Goal: Task Accomplishment & Management: Manage account settings

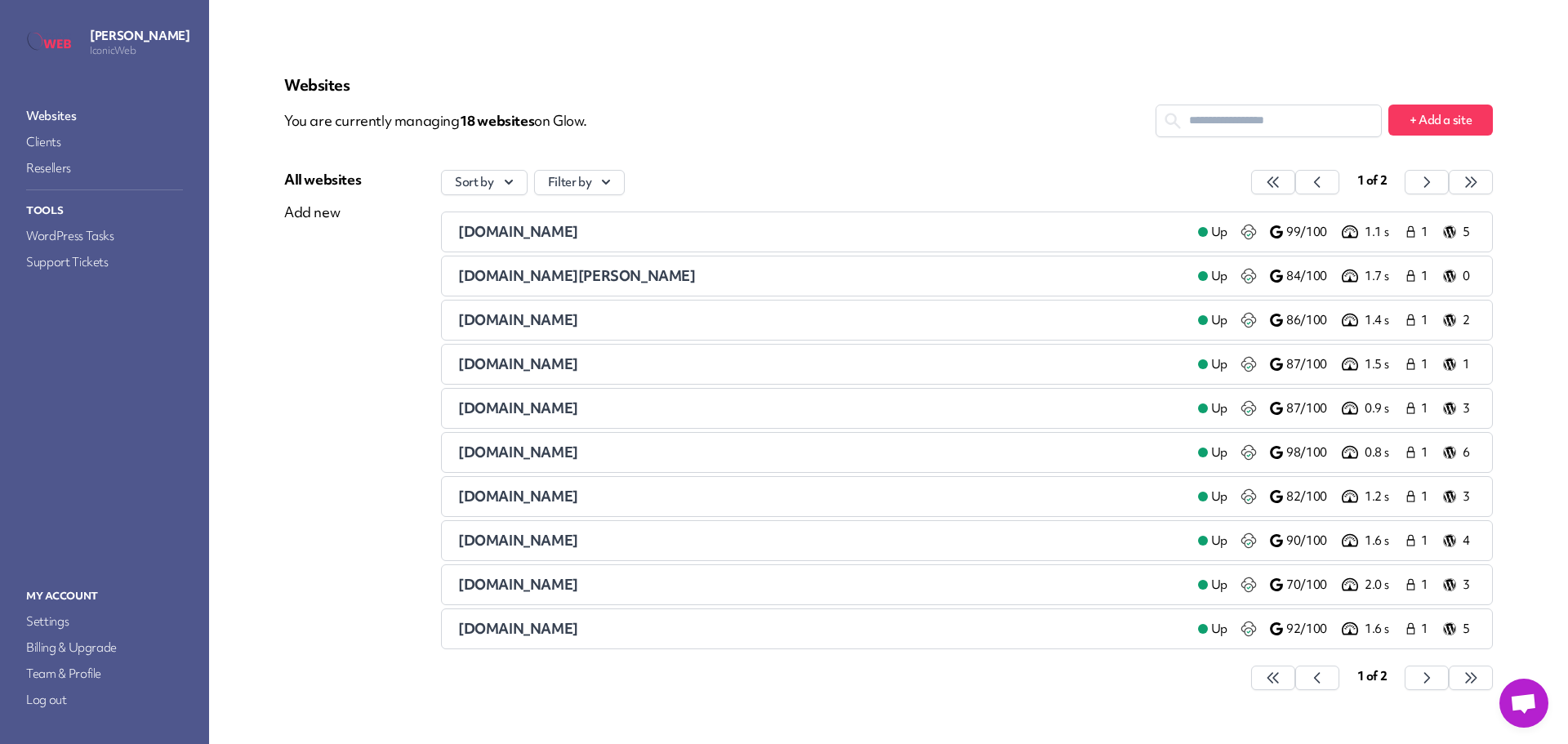
click at [516, 235] on span "[DOMAIN_NAME]" at bounding box center [518, 232] width 120 height 19
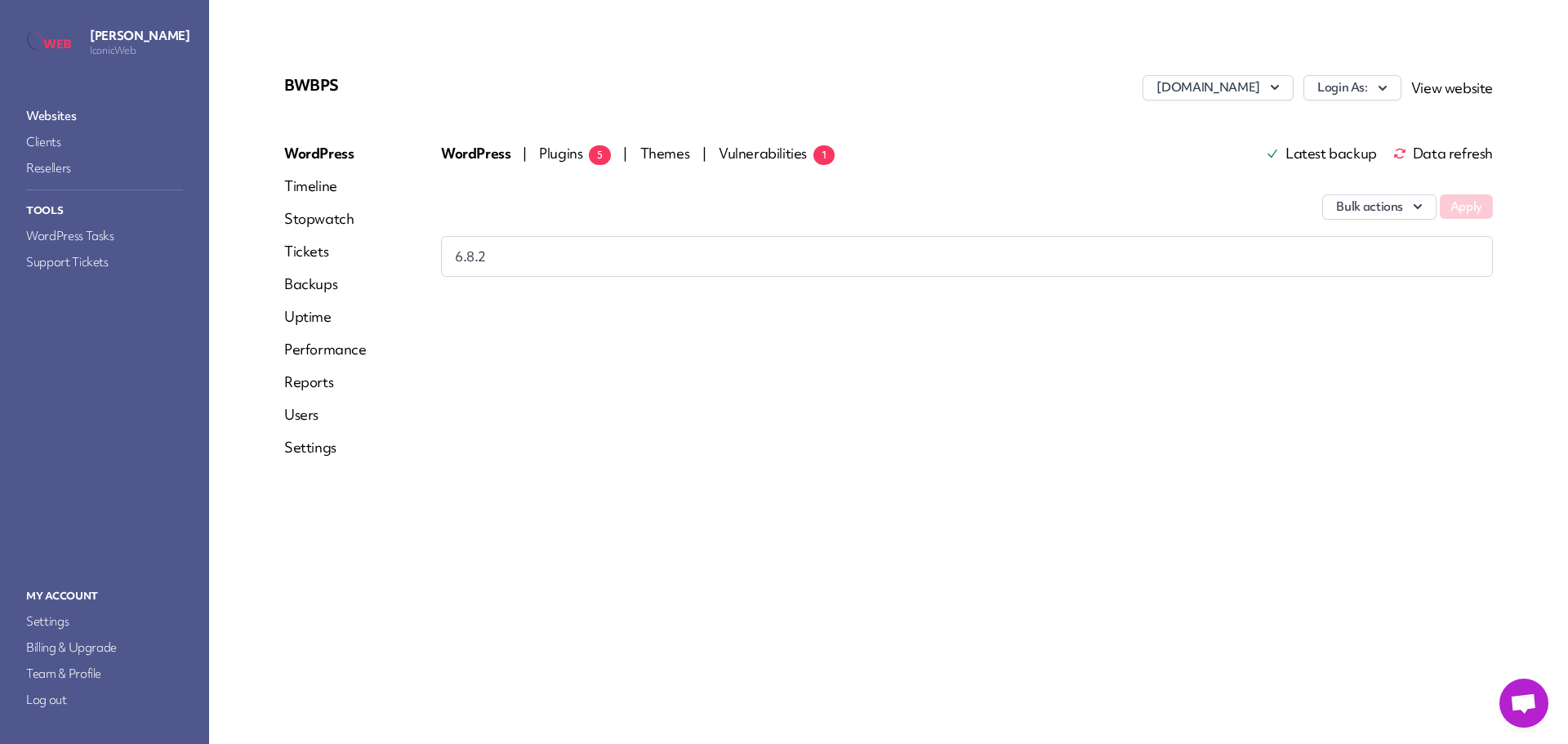
click at [567, 154] on span "Plugins 5" at bounding box center [575, 154] width 72 height 19
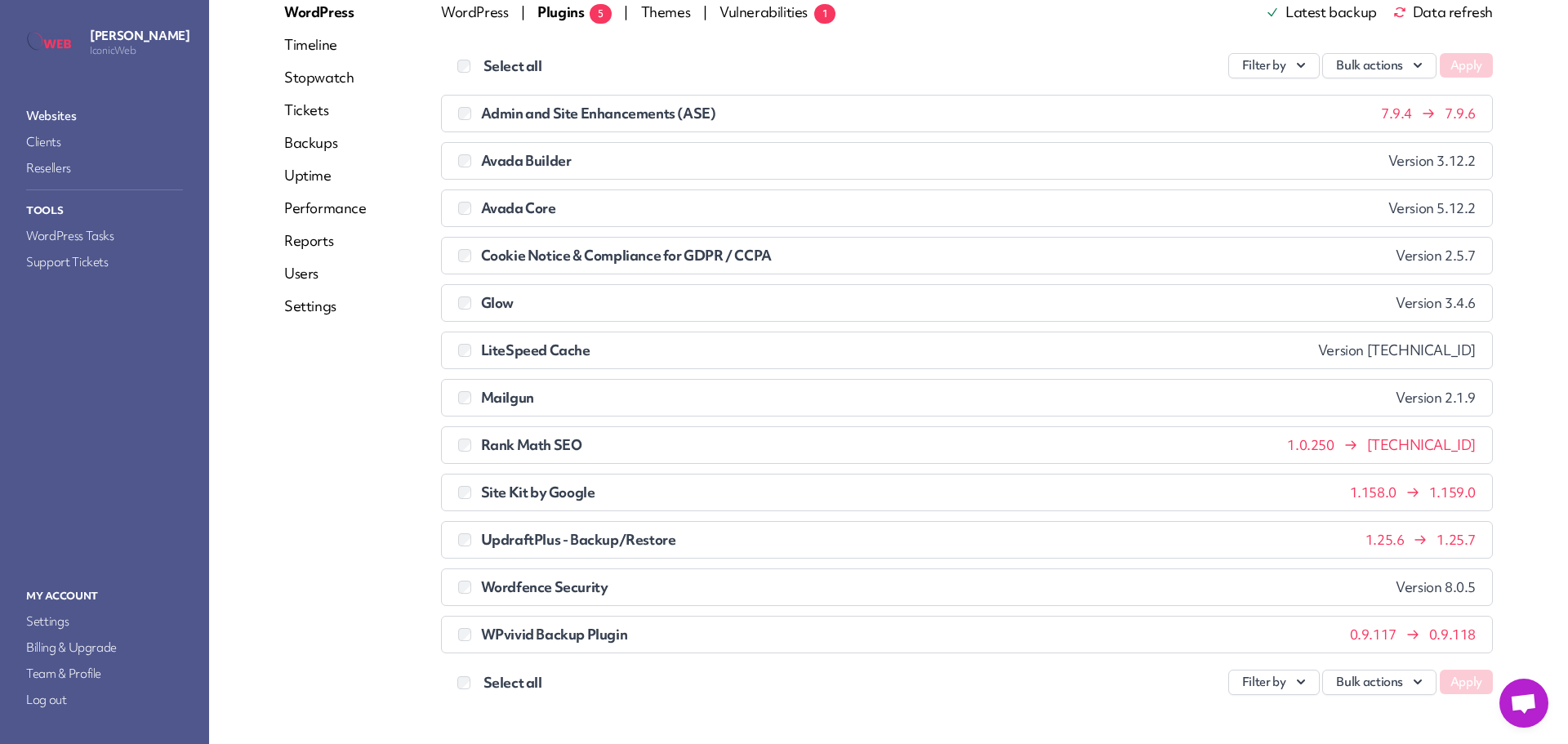
scroll to position [163, 0]
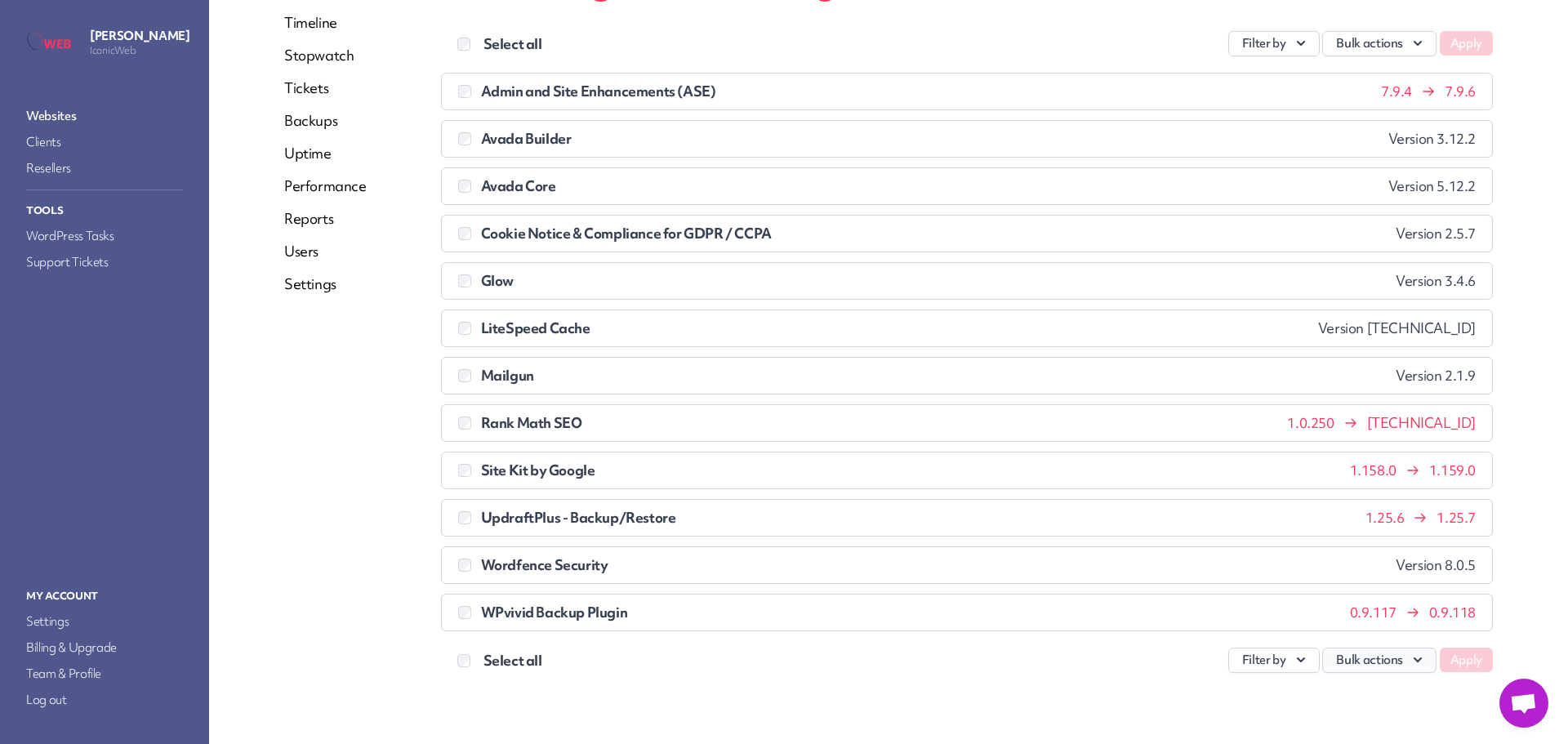
click at [1379, 662] on button "Bulk actions" at bounding box center [1378, 661] width 114 height 26
click at [1273, 535] on link "Update" at bounding box center [1344, 530] width 181 height 30
click at [1462, 656] on button "Apply" at bounding box center [1466, 660] width 53 height 25
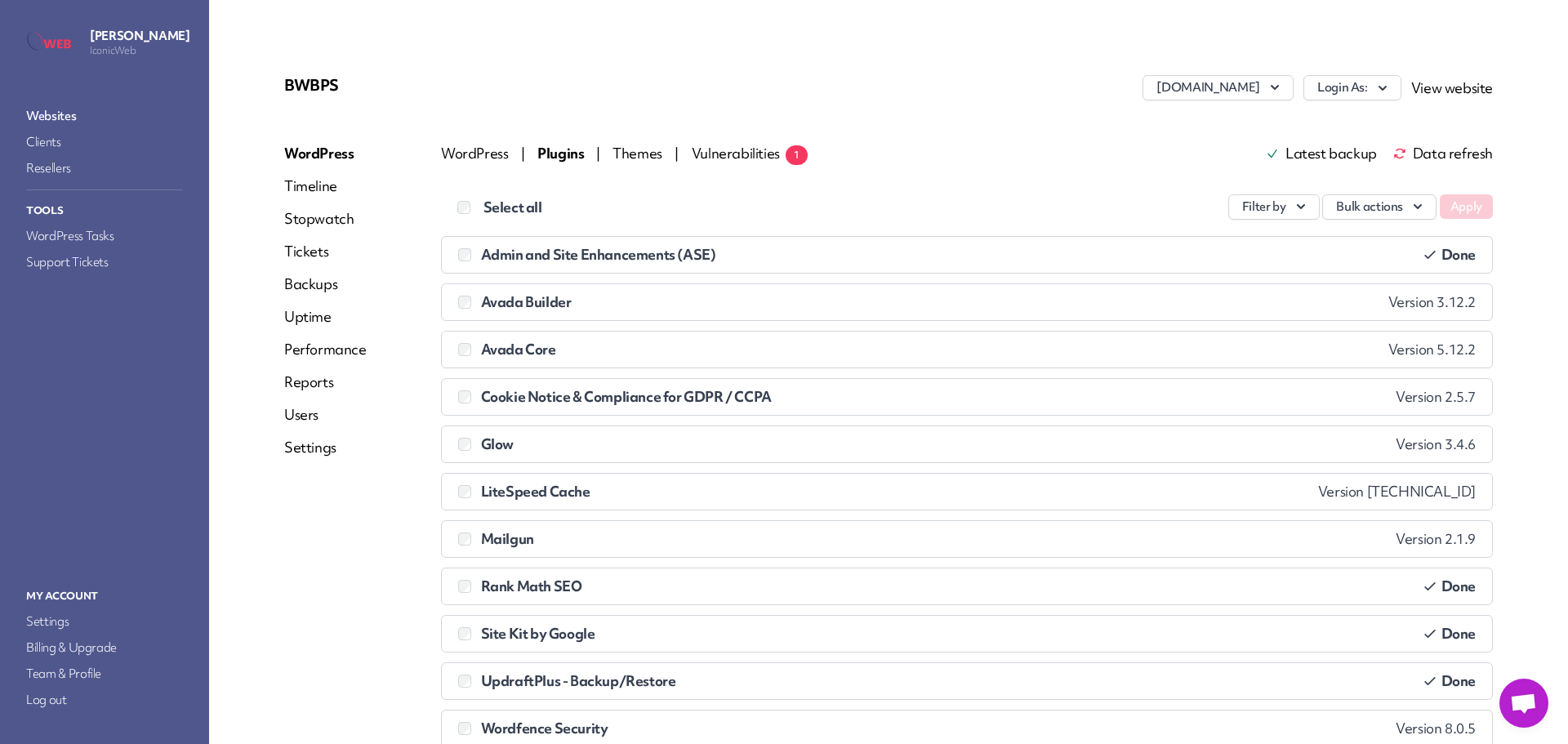
click at [57, 113] on link "Websites" at bounding box center [105, 116] width 163 height 23
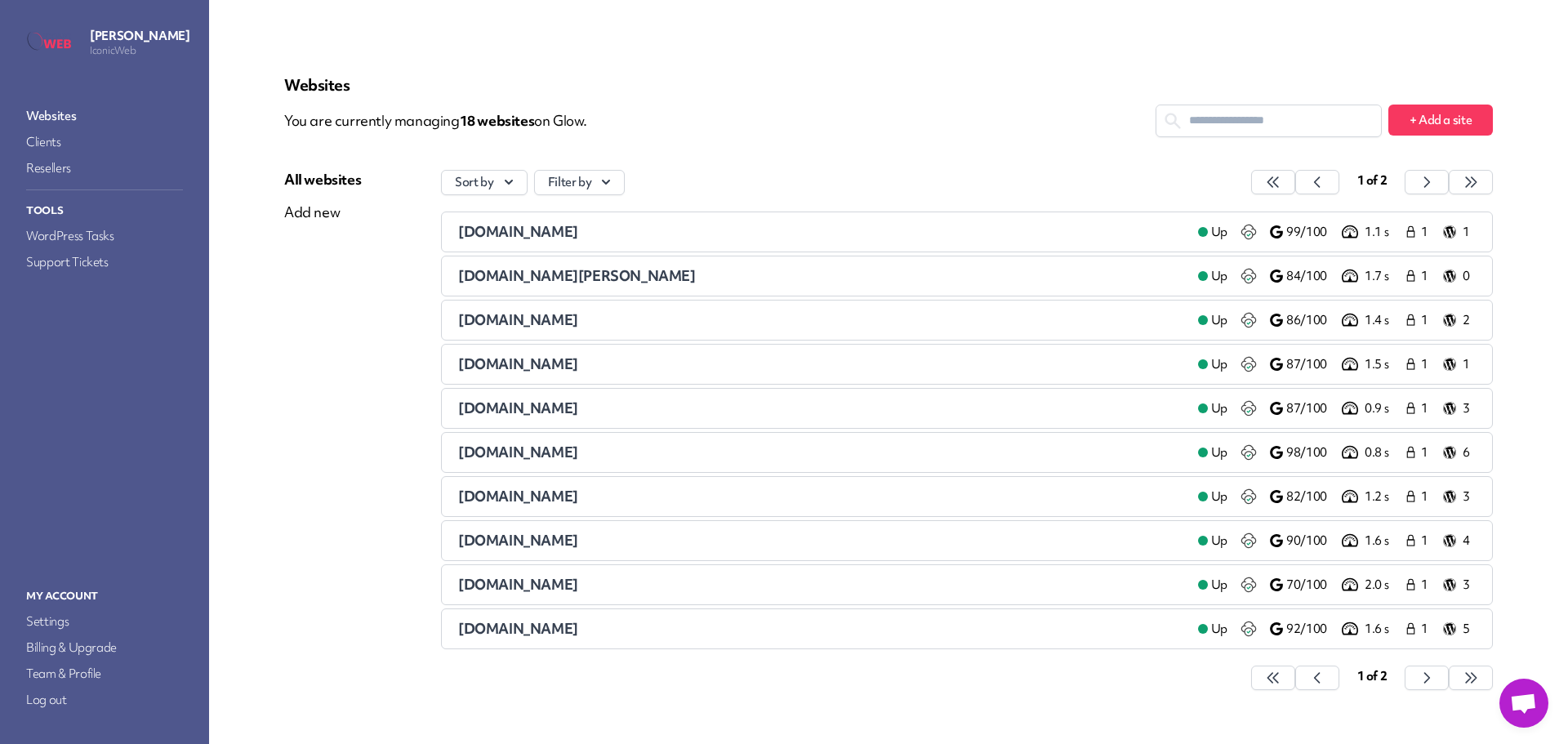
click at [535, 276] on span "[DOMAIN_NAME][PERSON_NAME]" at bounding box center [576, 275] width 238 height 19
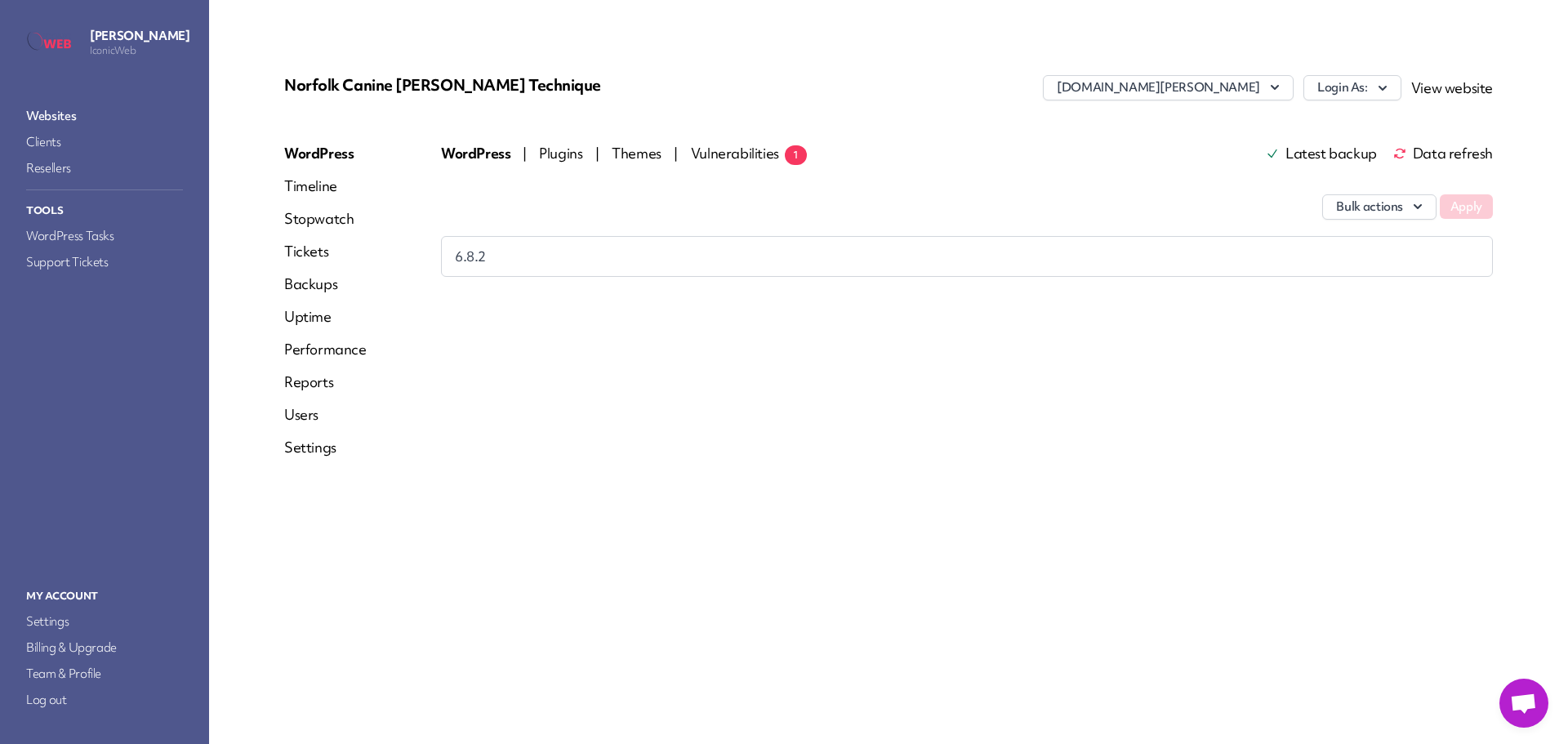
click at [62, 112] on link "Websites" at bounding box center [105, 116] width 163 height 23
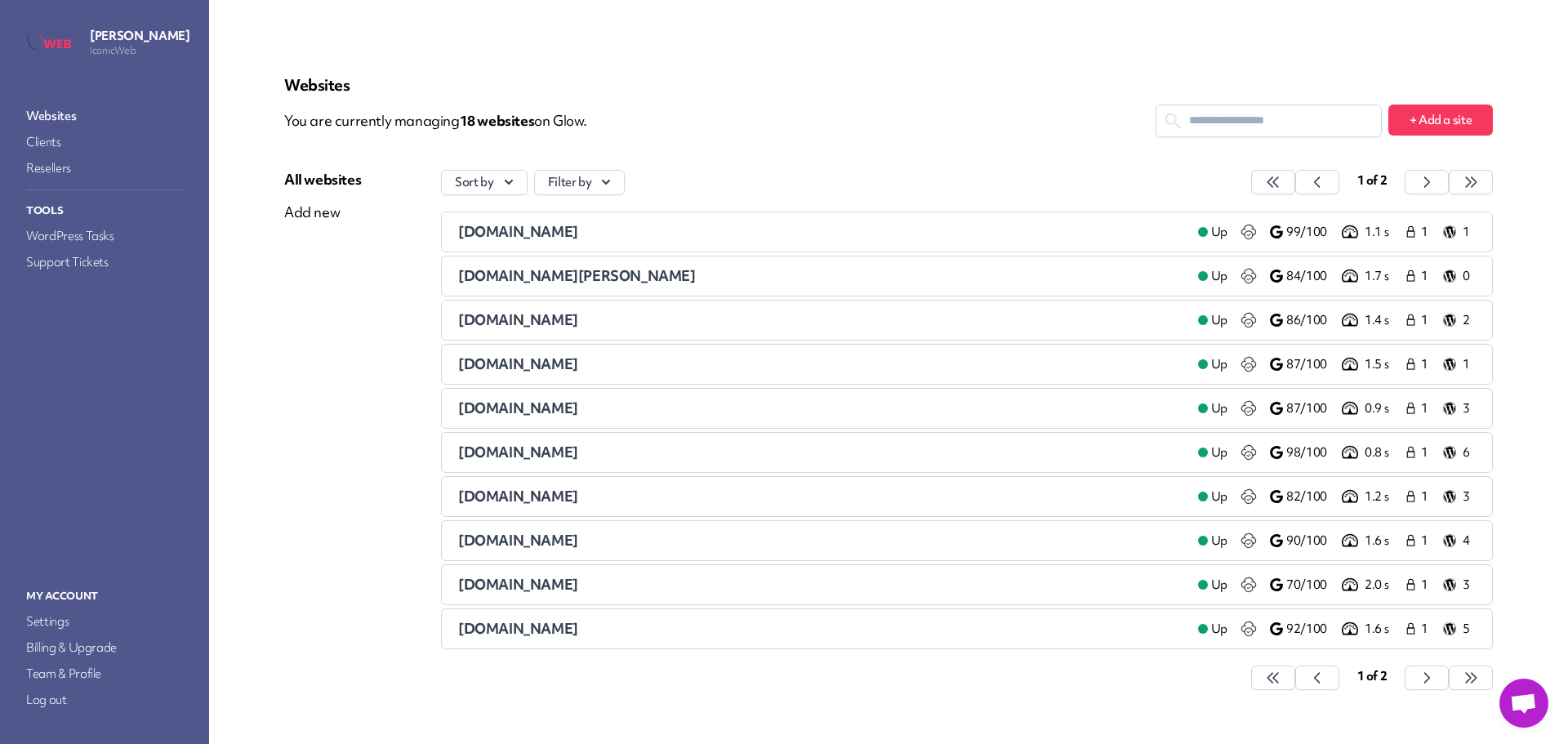
click at [517, 315] on span "[DOMAIN_NAME]" at bounding box center [518, 320] width 120 height 19
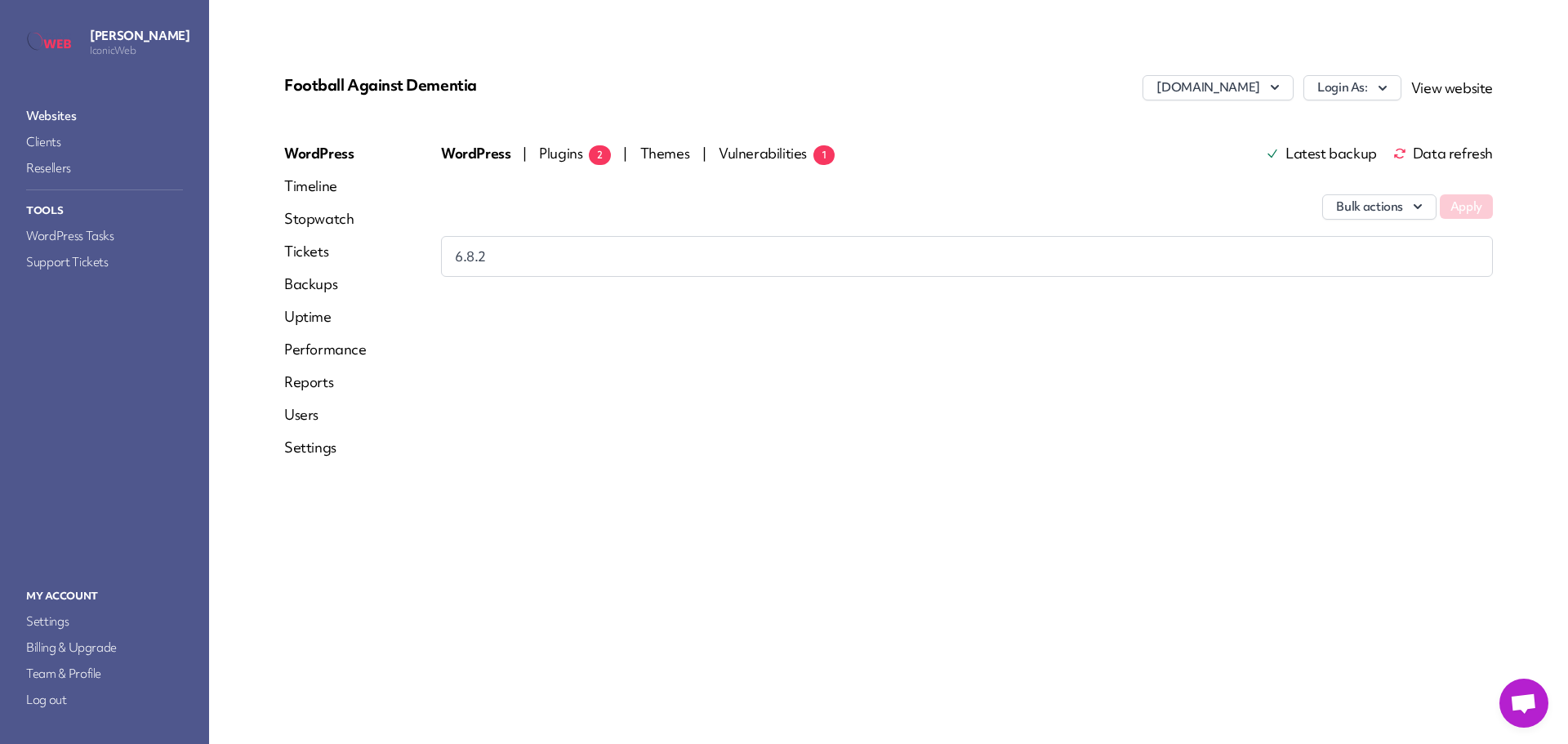
click at [548, 152] on span "Plugins 2" at bounding box center [575, 154] width 72 height 19
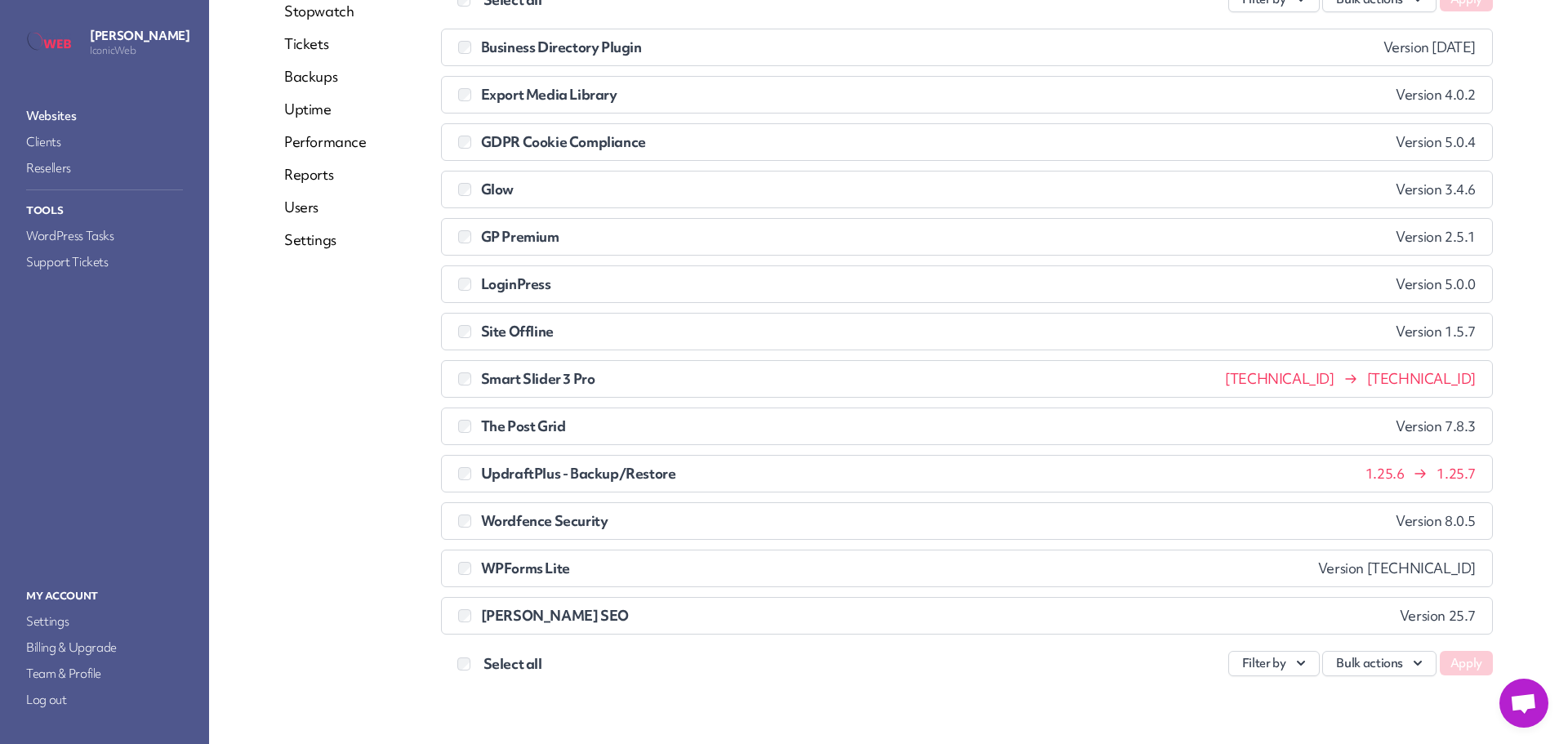
scroll to position [215, 0]
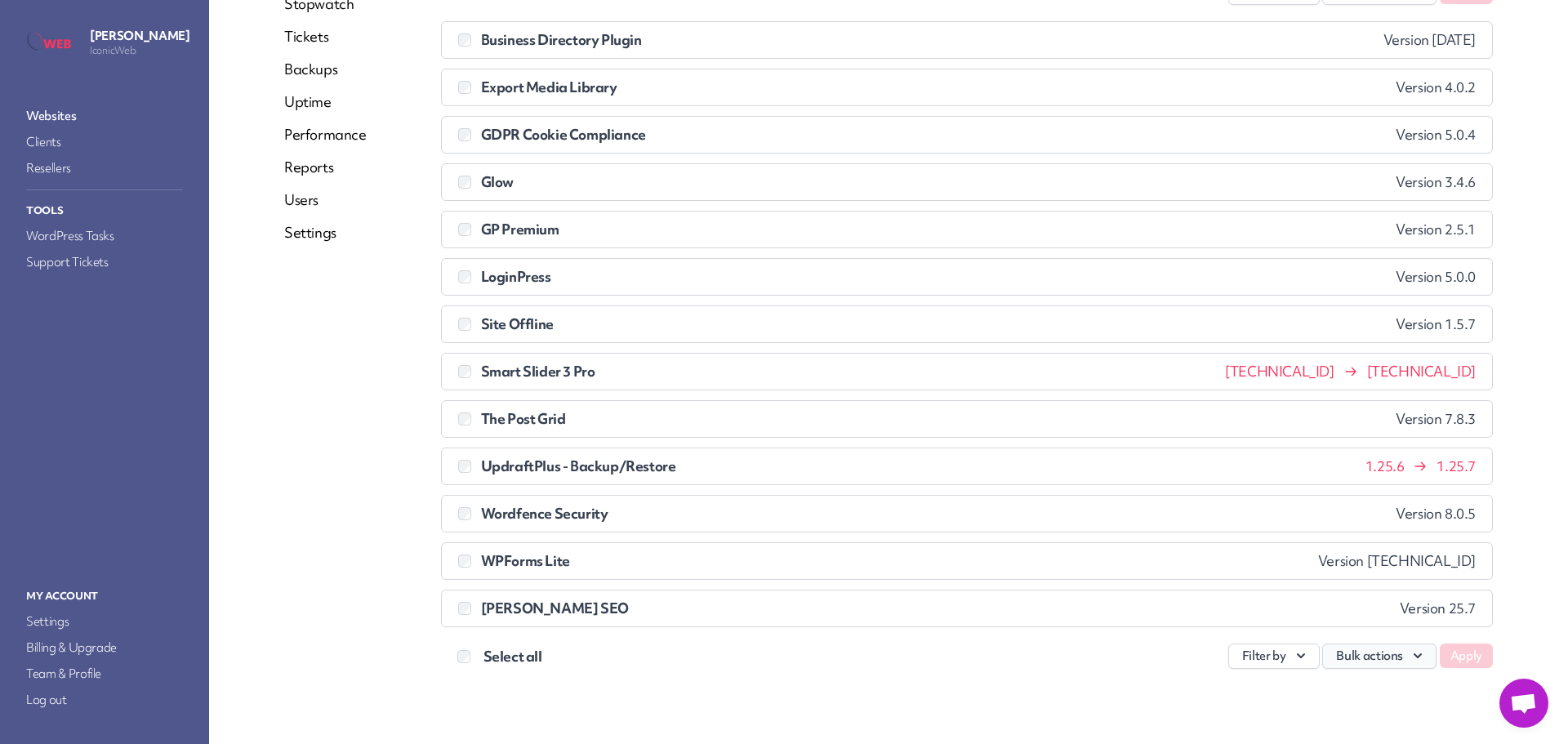
click at [1385, 662] on button "Bulk actions" at bounding box center [1378, 656] width 114 height 26
click at [1288, 527] on link "Update" at bounding box center [1344, 526] width 181 height 30
click at [1461, 652] on button "Apply" at bounding box center [1466, 656] width 53 height 25
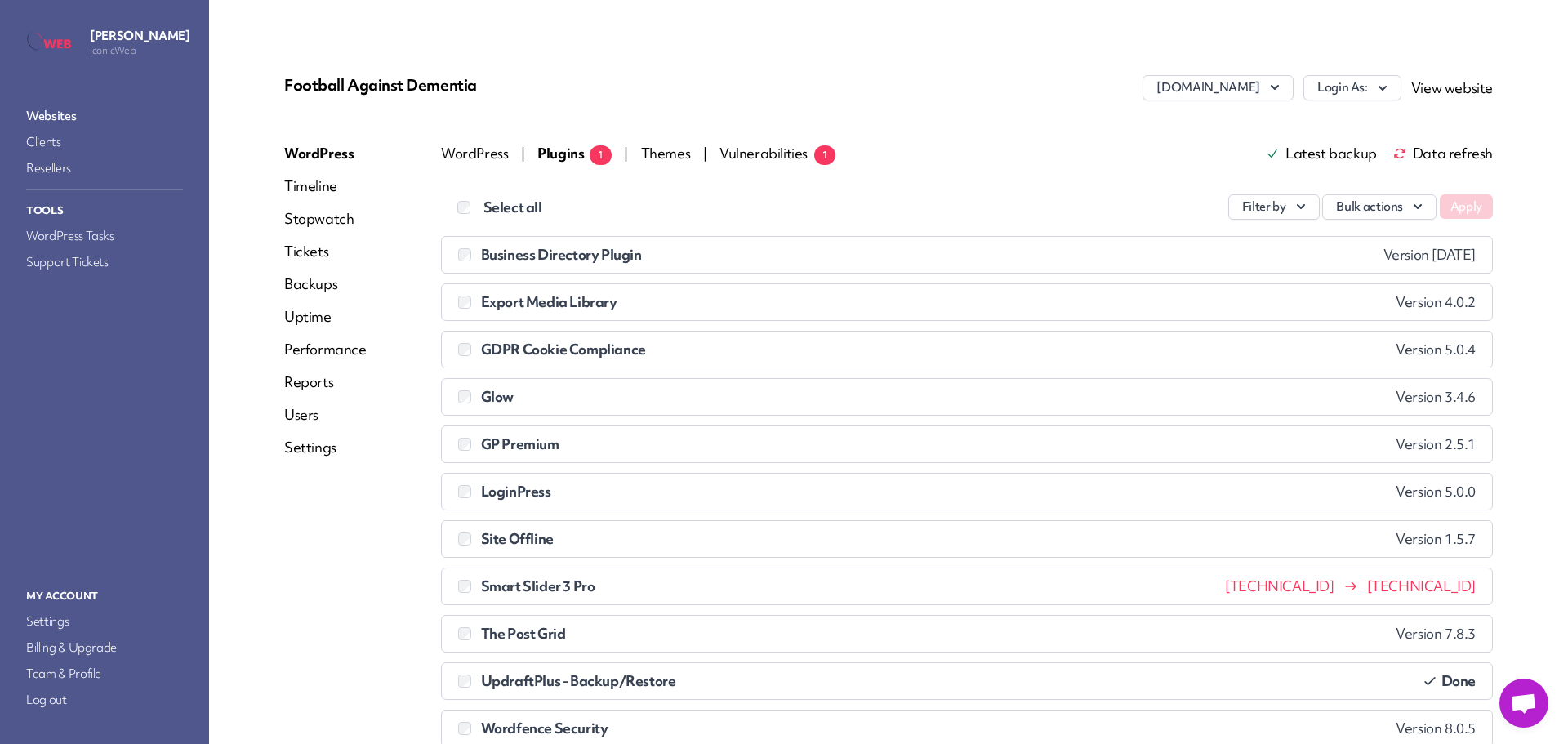
click at [78, 113] on link "Websites" at bounding box center [105, 116] width 163 height 23
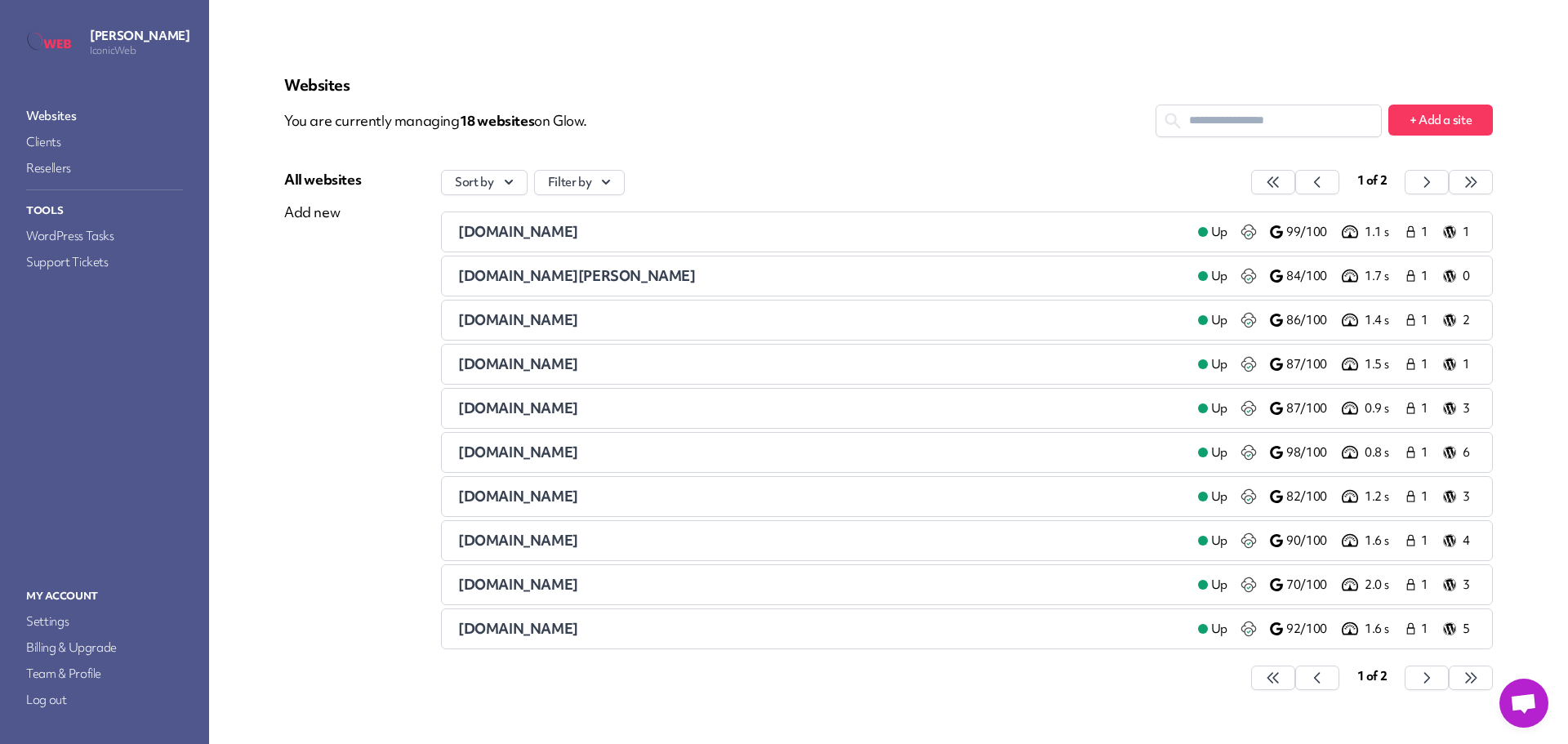
click at [511, 364] on span "[DOMAIN_NAME]" at bounding box center [518, 364] width 120 height 19
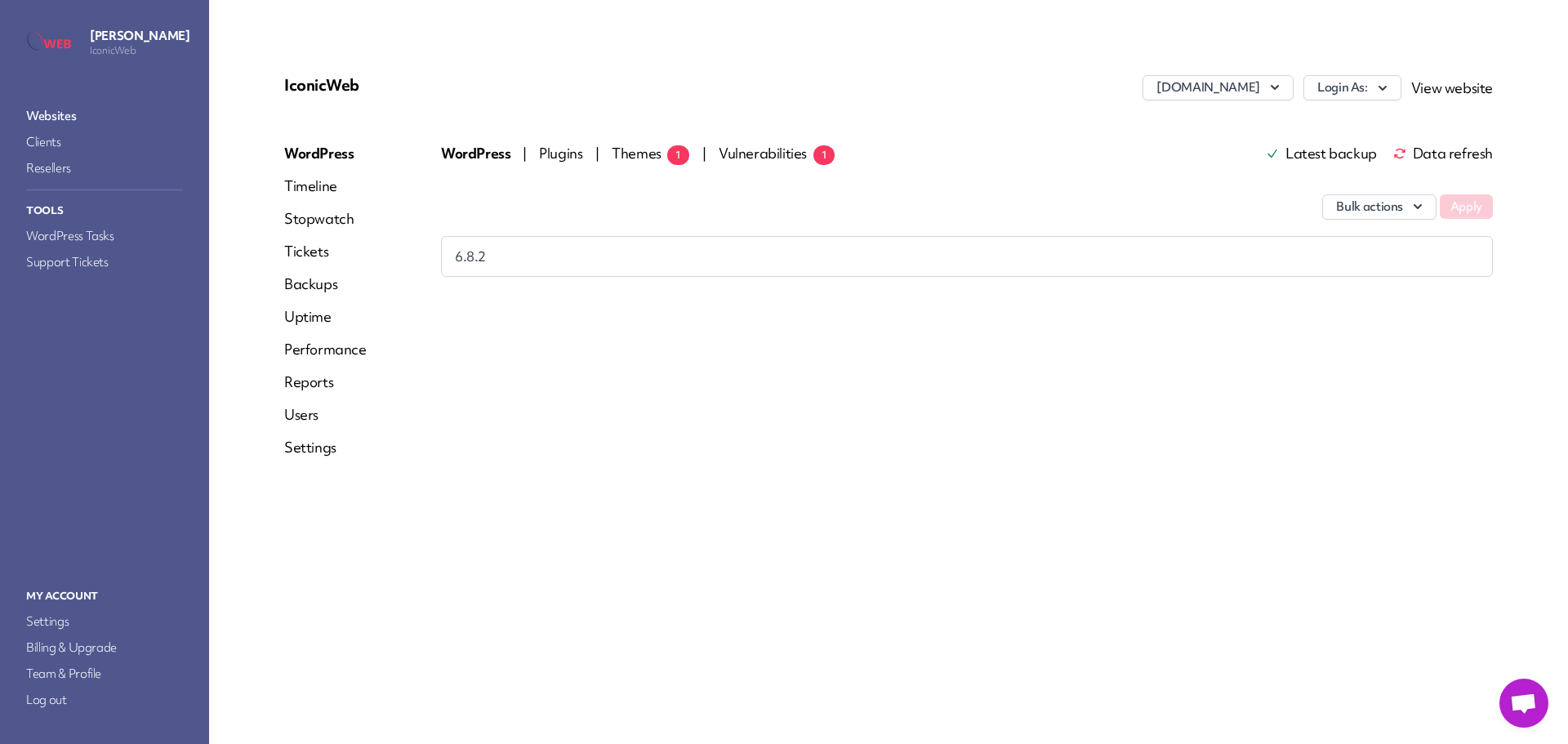
click at [642, 146] on span "Themes 1" at bounding box center [650, 154] width 77 height 19
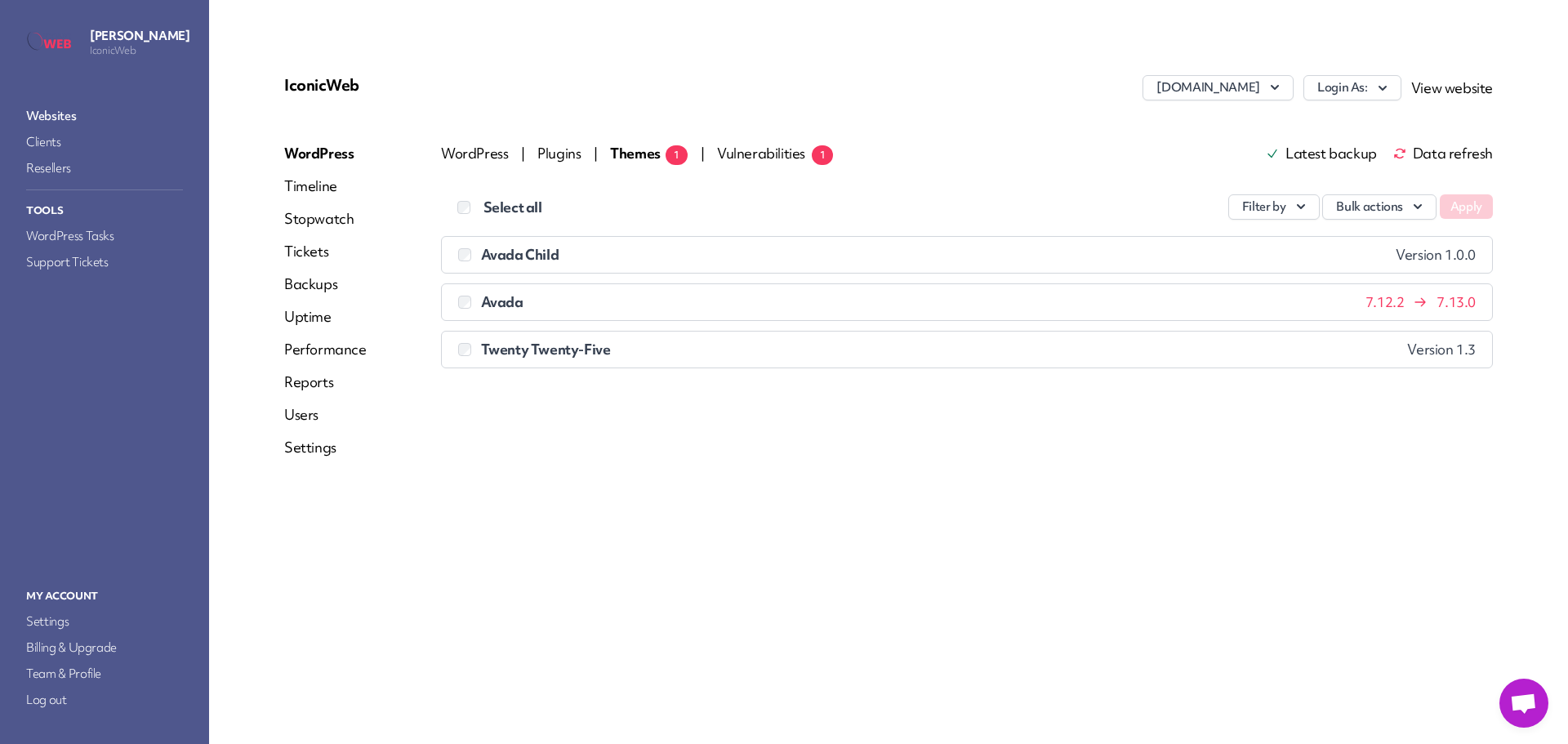
click at [473, 300] on span at bounding box center [467, 302] width 20 height 19
click at [1369, 205] on button "Bulk actions" at bounding box center [1378, 208] width 114 height 26
click at [1346, 251] on link "Update" at bounding box center [1344, 245] width 181 height 30
click at [1464, 205] on button "Apply" at bounding box center [1466, 207] width 53 height 25
click at [62, 107] on link "Websites" at bounding box center [105, 116] width 163 height 23
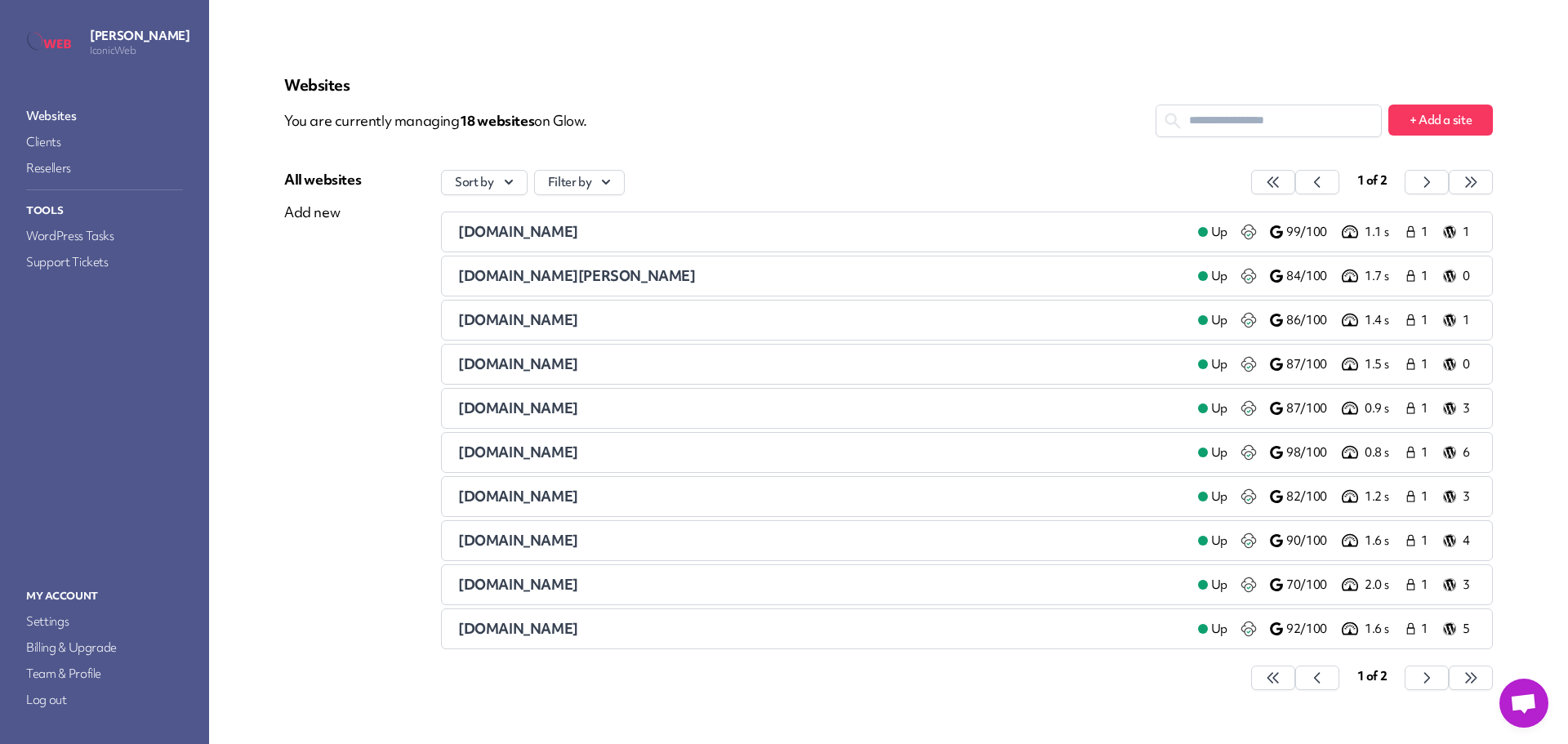
click at [534, 405] on span "[DOMAIN_NAME]" at bounding box center [518, 408] width 120 height 19
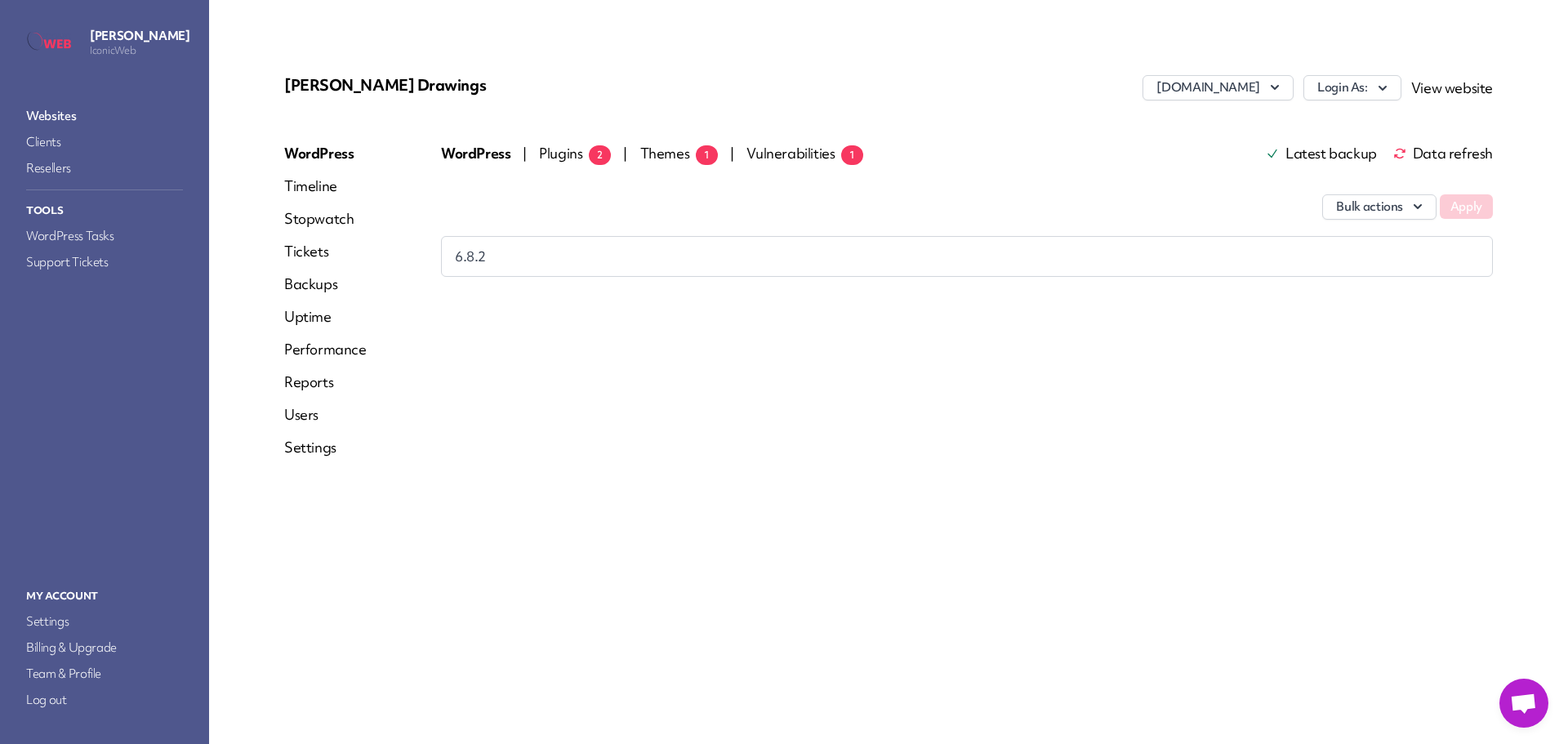
click at [558, 151] on span "Plugins 2" at bounding box center [575, 154] width 72 height 19
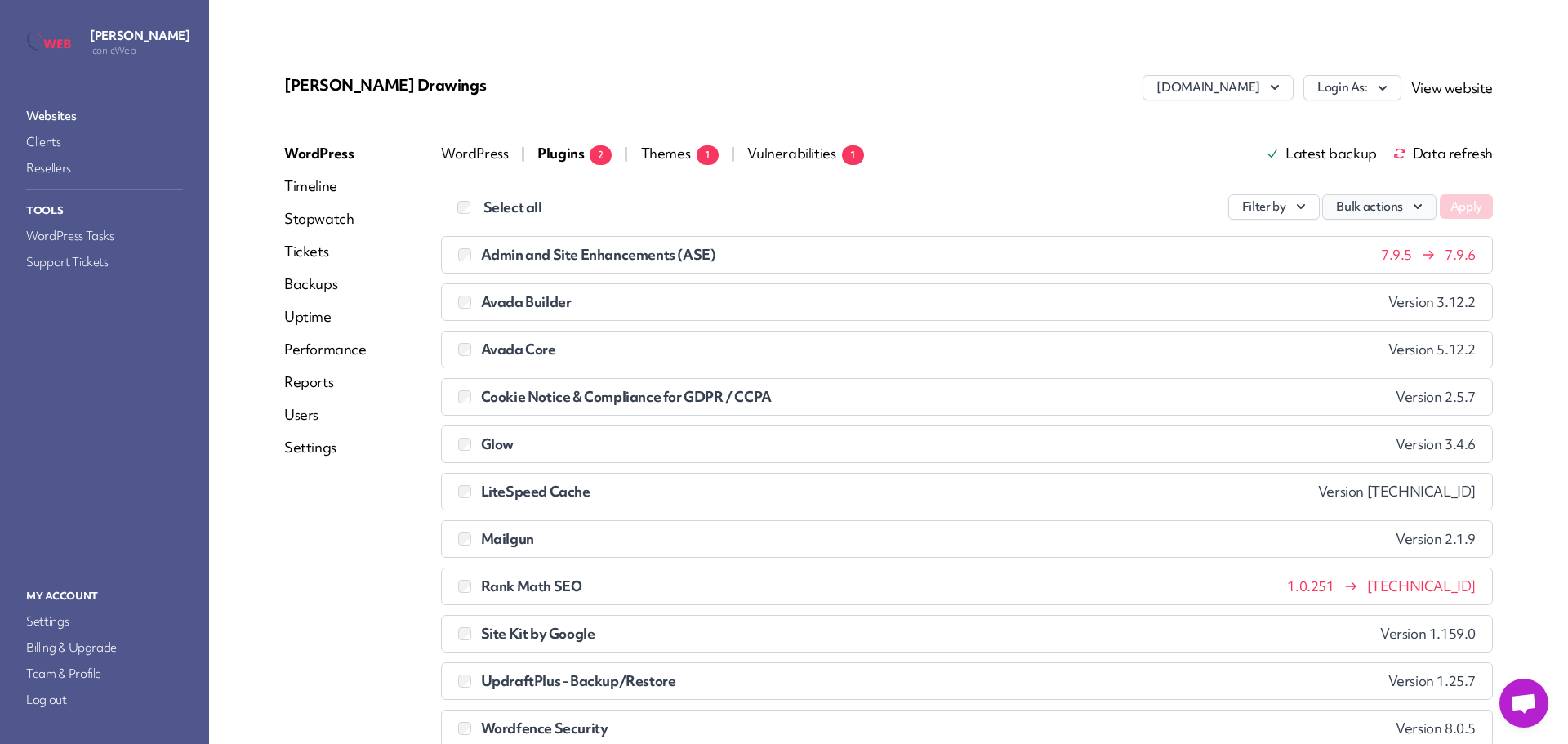
click at [1353, 208] on button "Bulk actions" at bounding box center [1378, 208] width 114 height 26
click at [1326, 244] on link "Update" at bounding box center [1344, 245] width 181 height 30
click at [1454, 212] on button "Apply" at bounding box center [1466, 207] width 53 height 25
click at [314, 282] on link "Backups" at bounding box center [325, 284] width 82 height 20
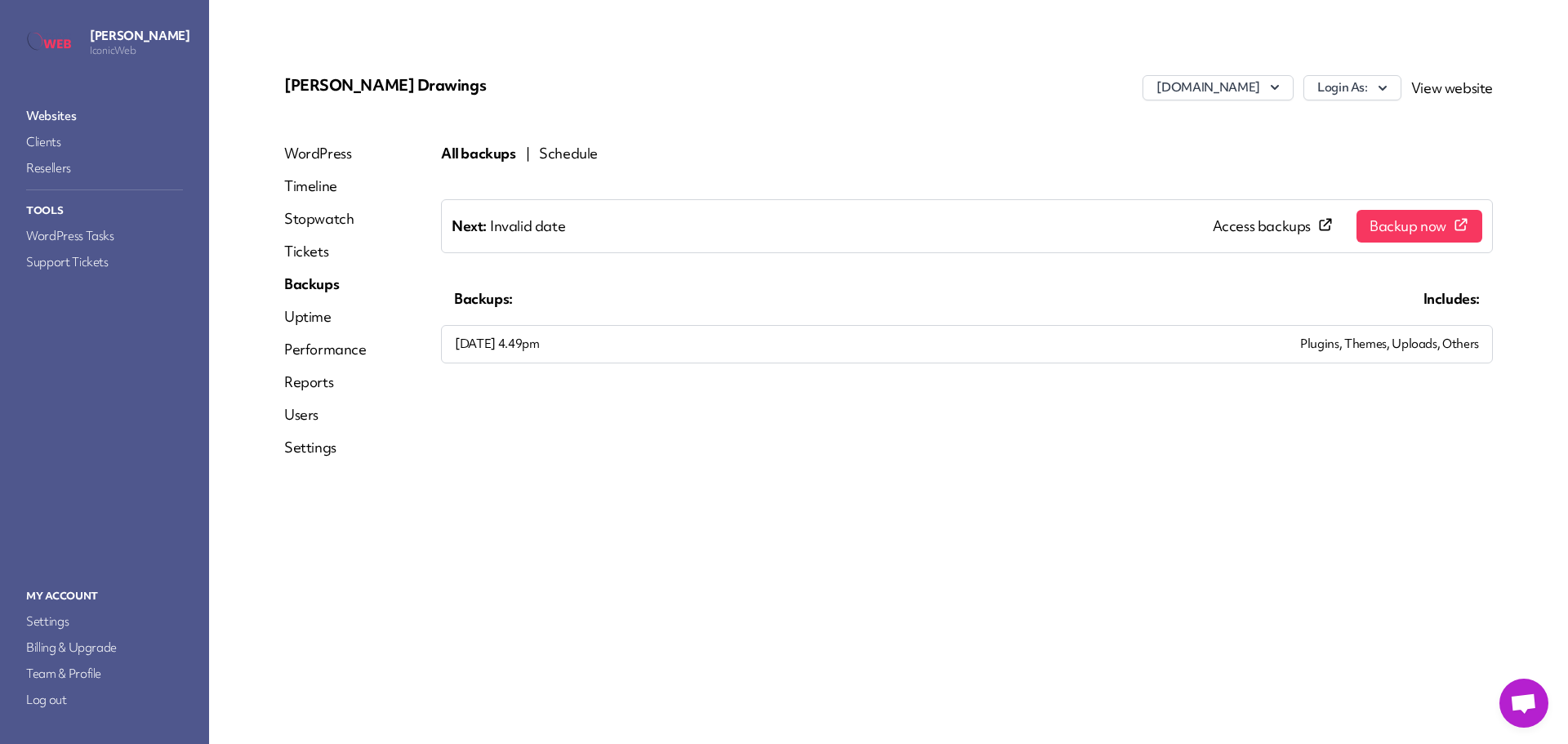
click at [1269, 226] on span "Access backups" at bounding box center [1261, 226] width 98 height 20
click at [305, 281] on link "Backups" at bounding box center [325, 284] width 82 height 20
click at [1289, 221] on span "Access backups" at bounding box center [1261, 226] width 98 height 20
click at [66, 112] on link "Websites" at bounding box center [105, 116] width 163 height 23
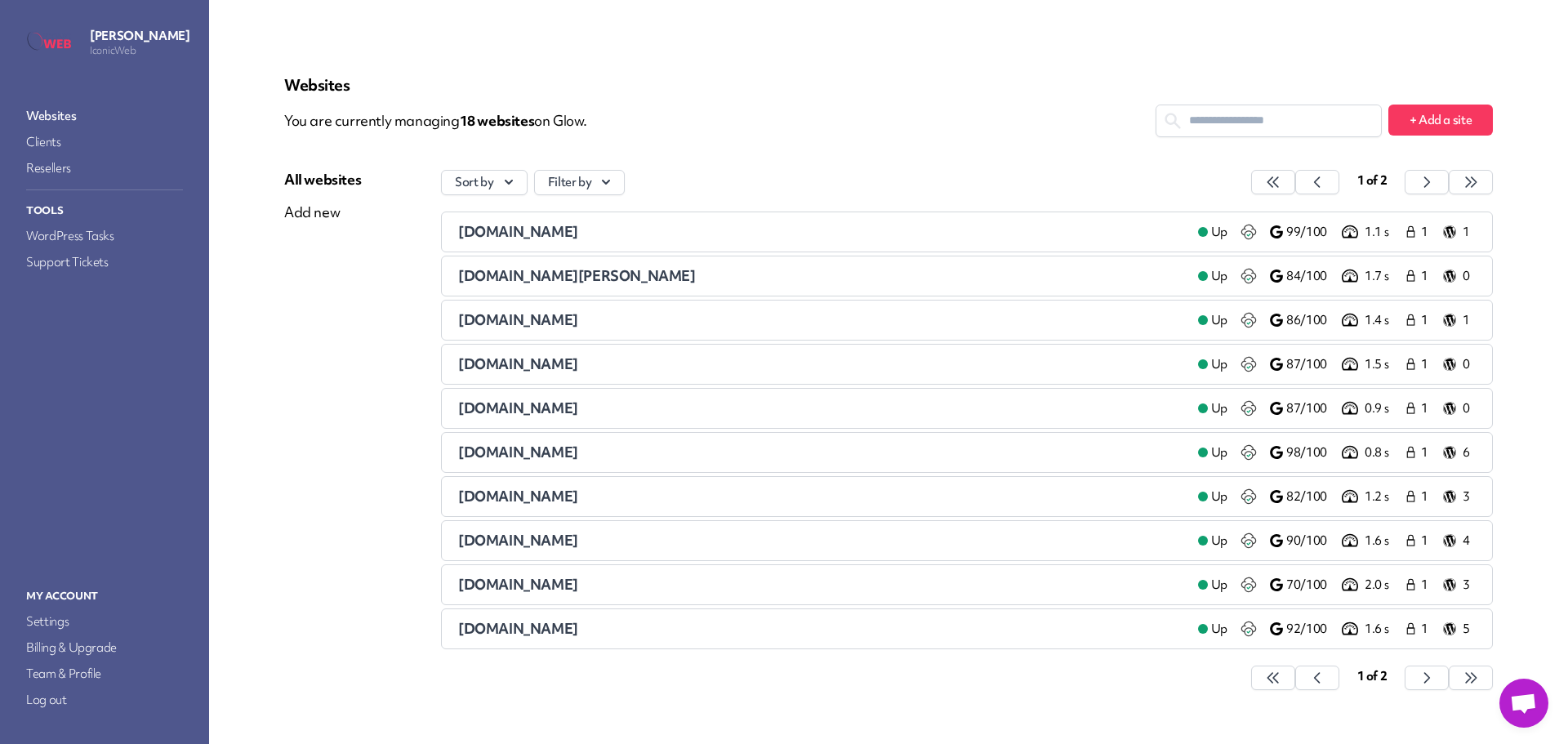
click at [515, 451] on span "[DOMAIN_NAME]" at bounding box center [518, 452] width 120 height 19
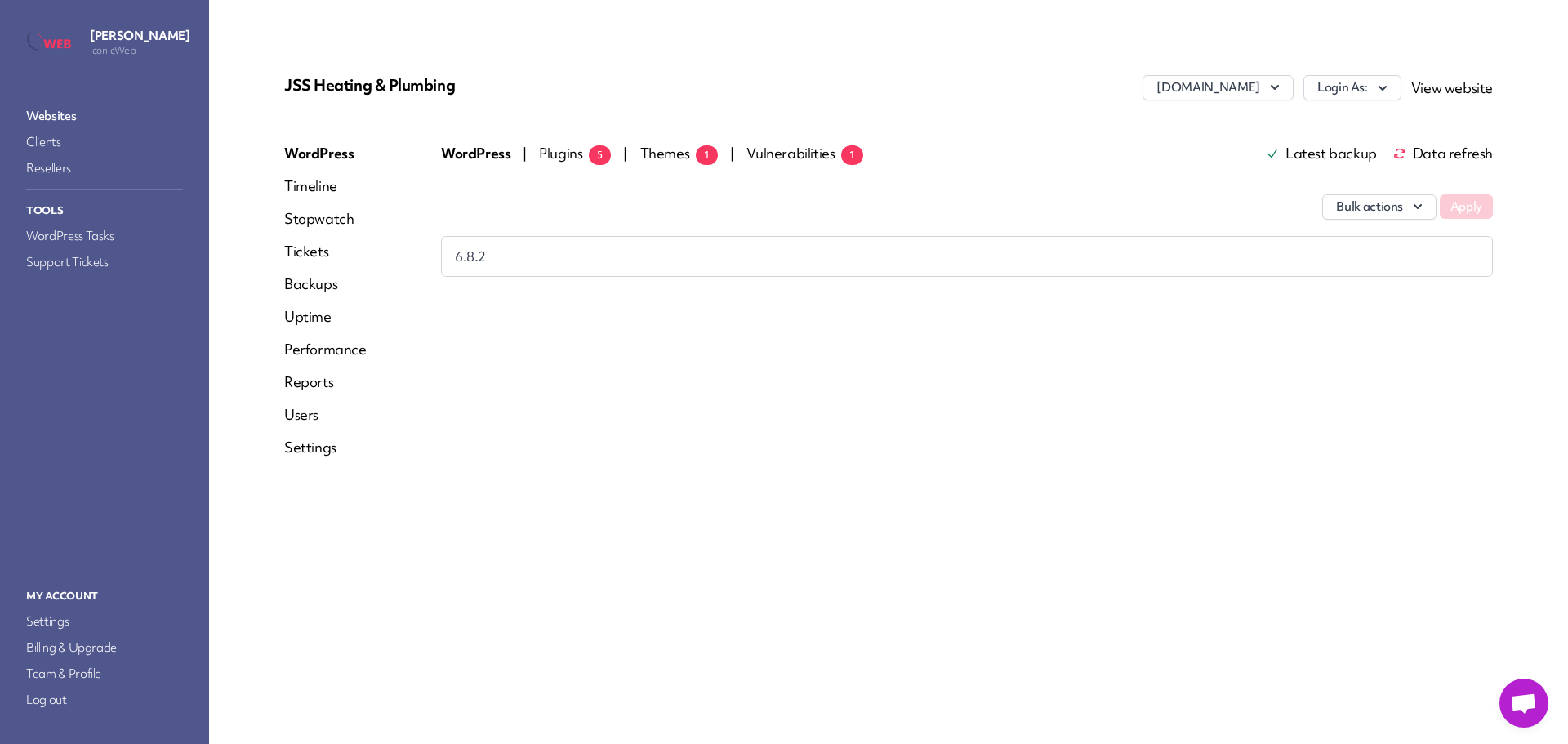
click at [553, 153] on span "Plugins 5" at bounding box center [575, 154] width 72 height 19
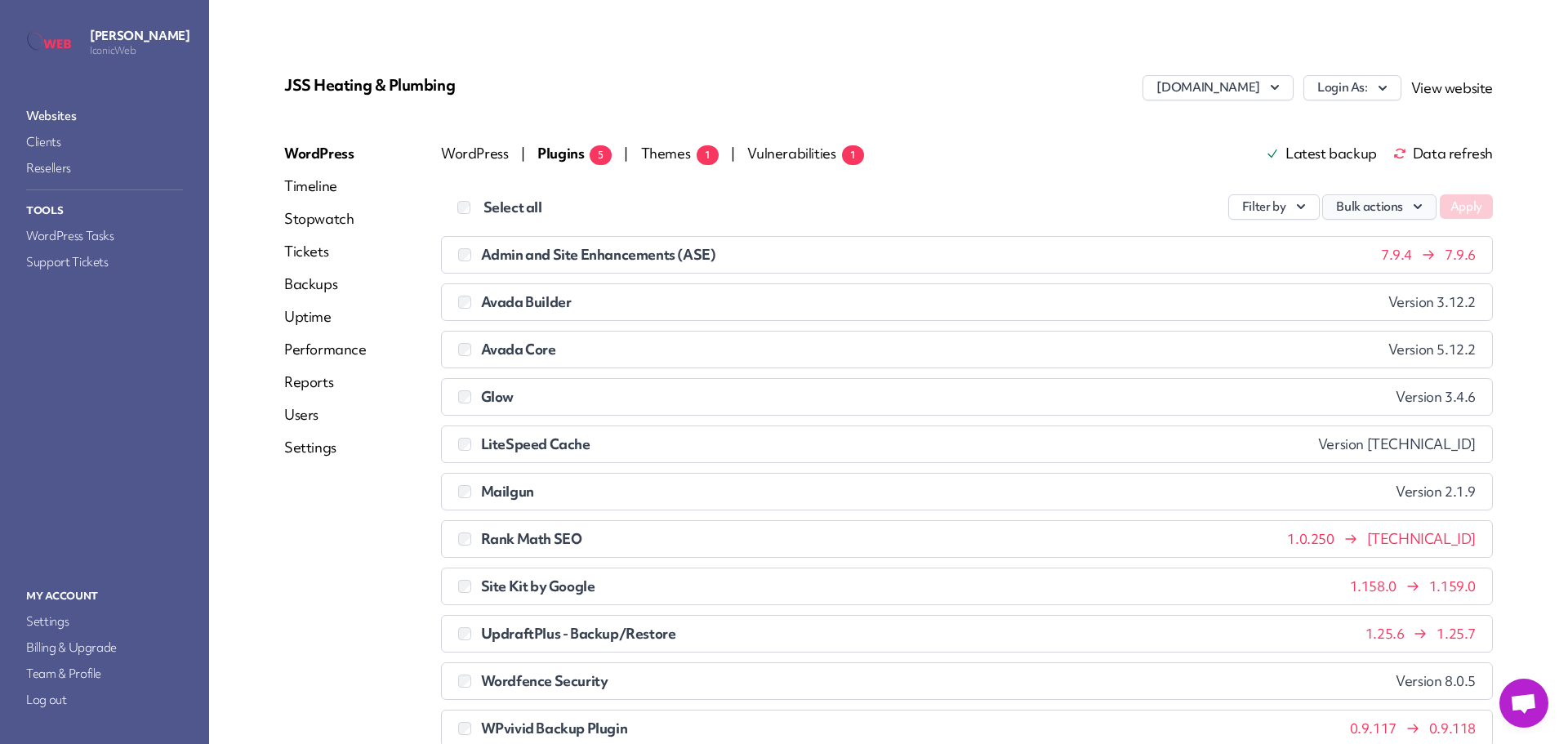
click at [1376, 208] on button "Bulk actions" at bounding box center [1378, 208] width 114 height 26
click at [1344, 239] on link "Update" at bounding box center [1344, 245] width 181 height 30
click at [1450, 211] on button "Apply" at bounding box center [1466, 207] width 53 height 25
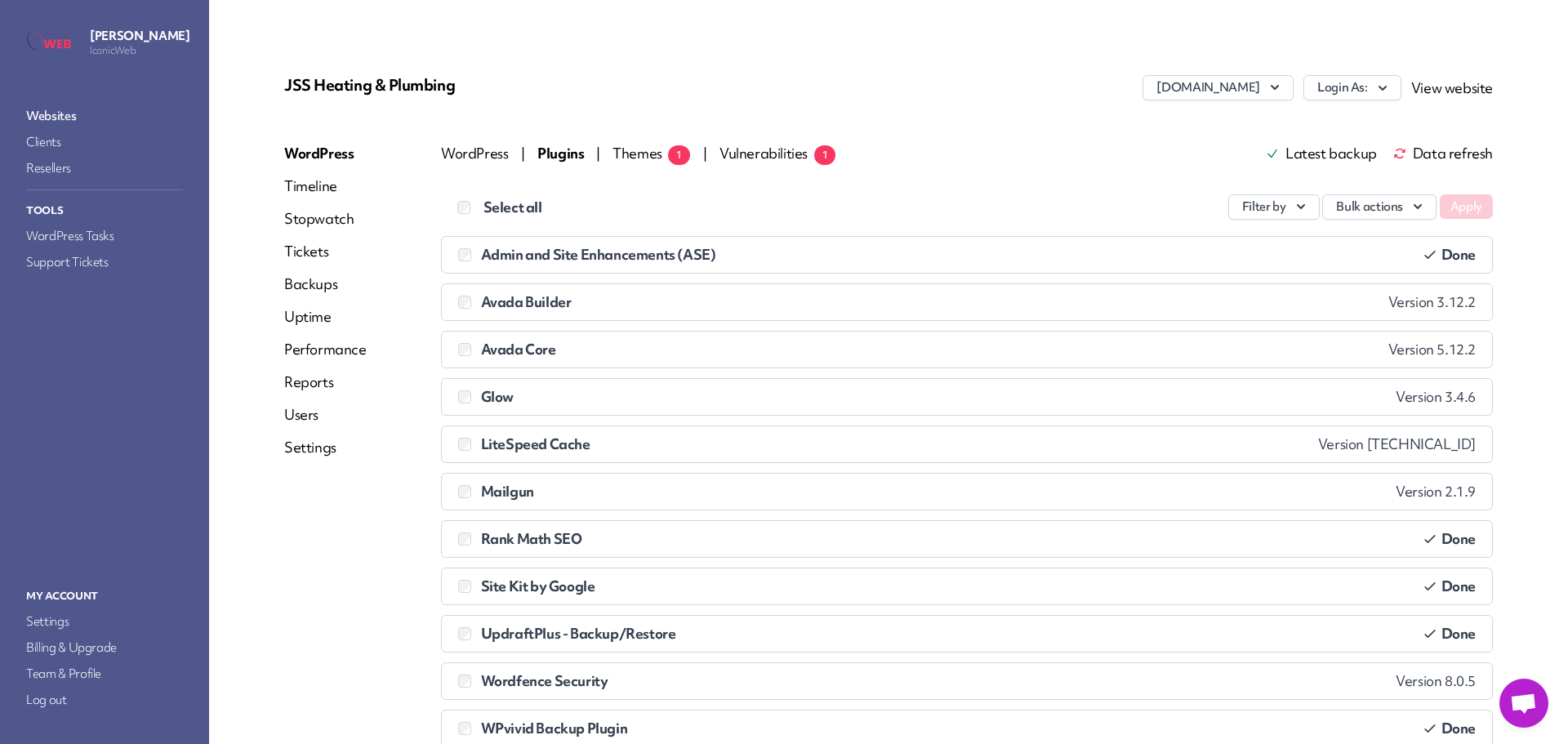
click at [69, 113] on link "Websites" at bounding box center [105, 116] width 163 height 23
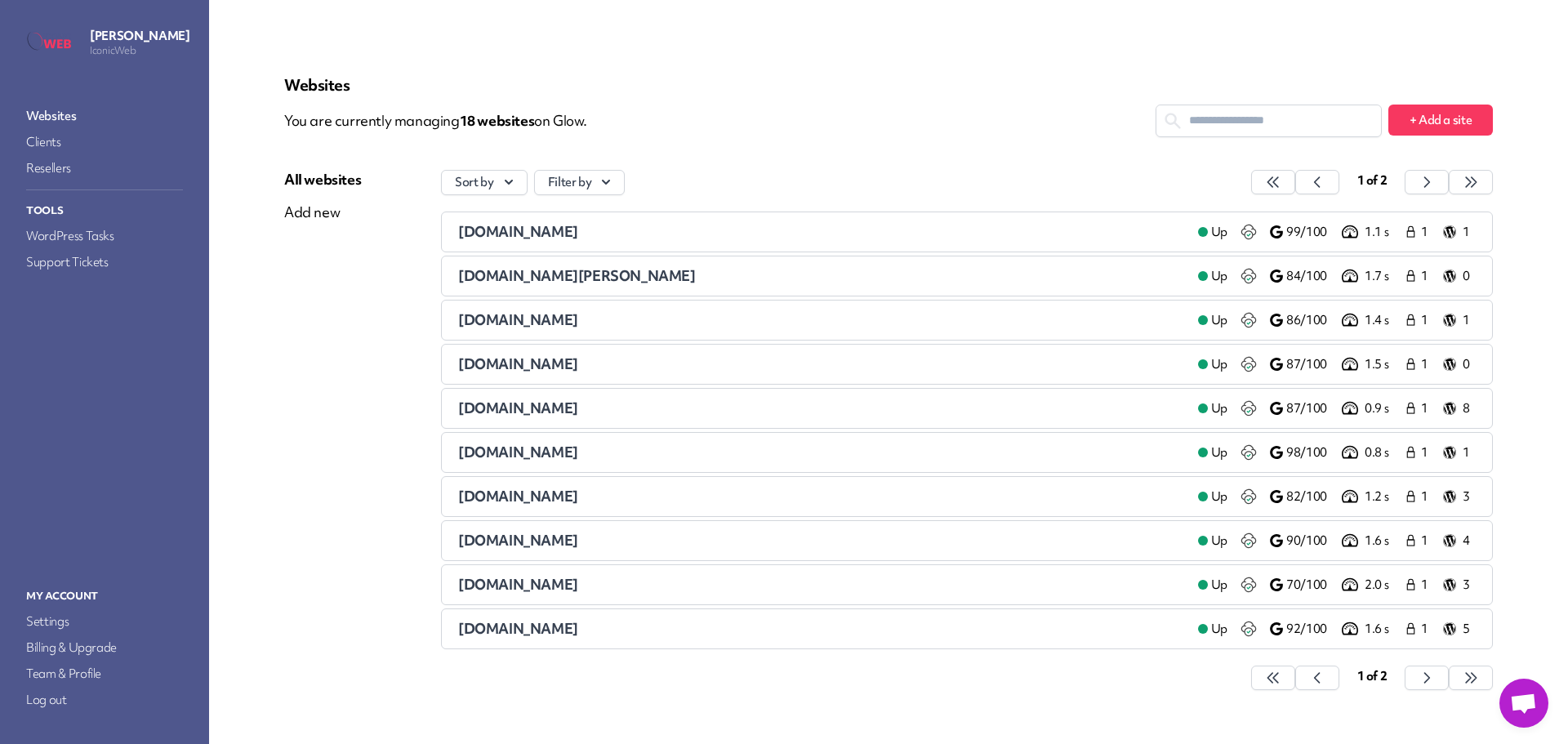
click at [554, 498] on span "[DOMAIN_NAME]" at bounding box center [518, 496] width 120 height 19
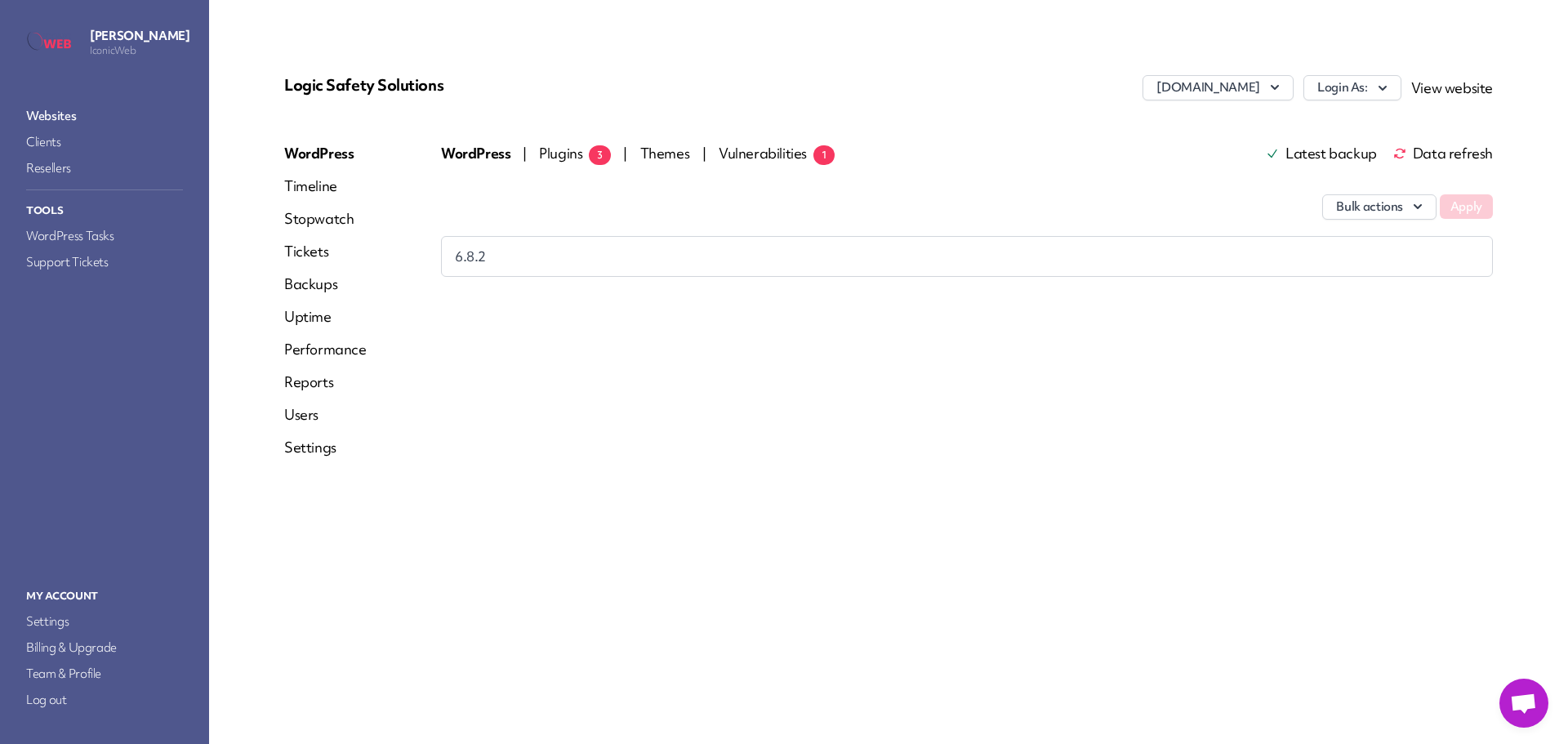
click at [547, 154] on span "Plugins 3" at bounding box center [575, 154] width 72 height 19
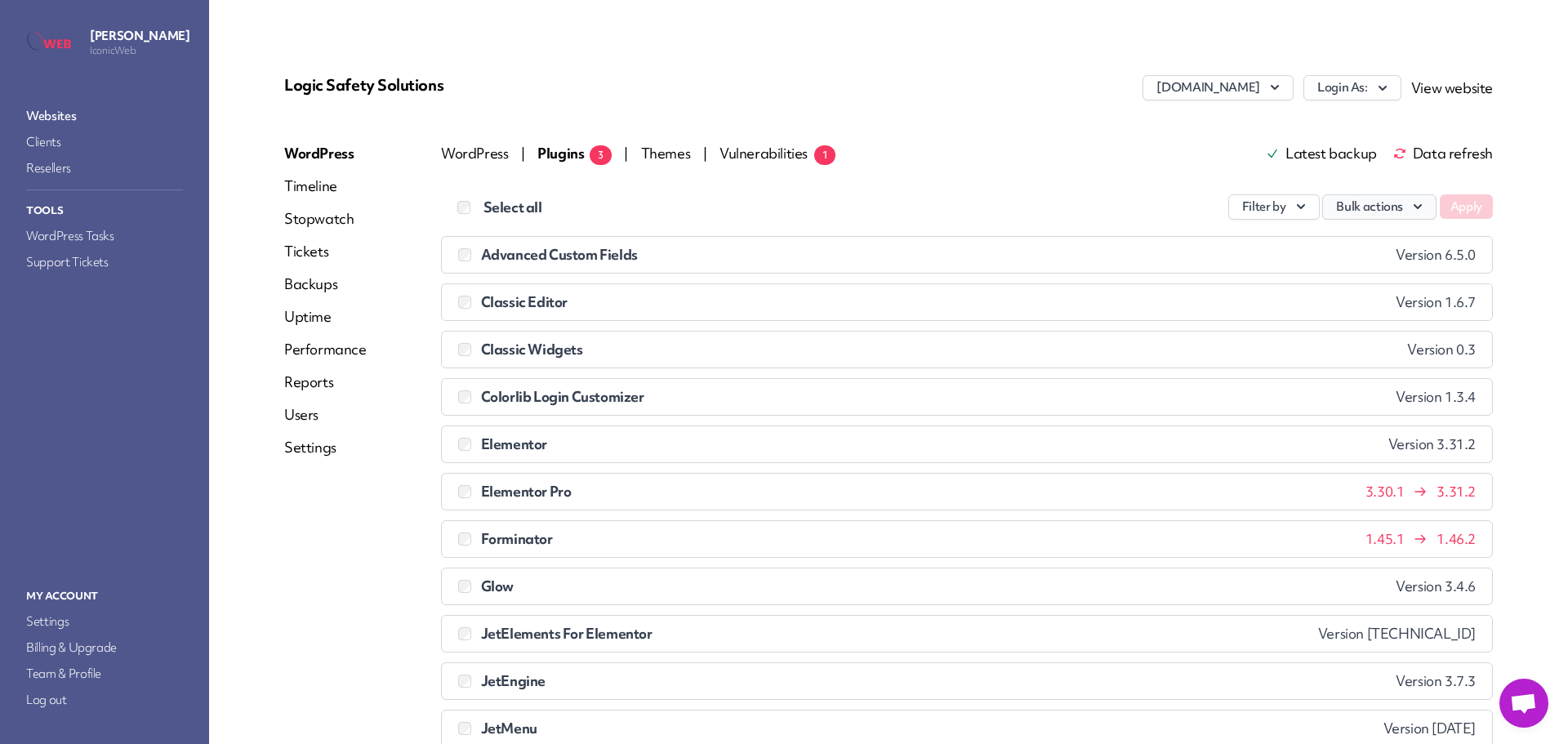
click at [1376, 203] on button "Bulk actions" at bounding box center [1378, 208] width 114 height 26
click at [1342, 237] on link "Update" at bounding box center [1344, 245] width 181 height 30
click at [1456, 206] on button "Apply" at bounding box center [1466, 207] width 53 height 25
click at [322, 154] on link "WordPress" at bounding box center [325, 154] width 82 height 20
click at [56, 114] on link "Websites" at bounding box center [105, 116] width 163 height 23
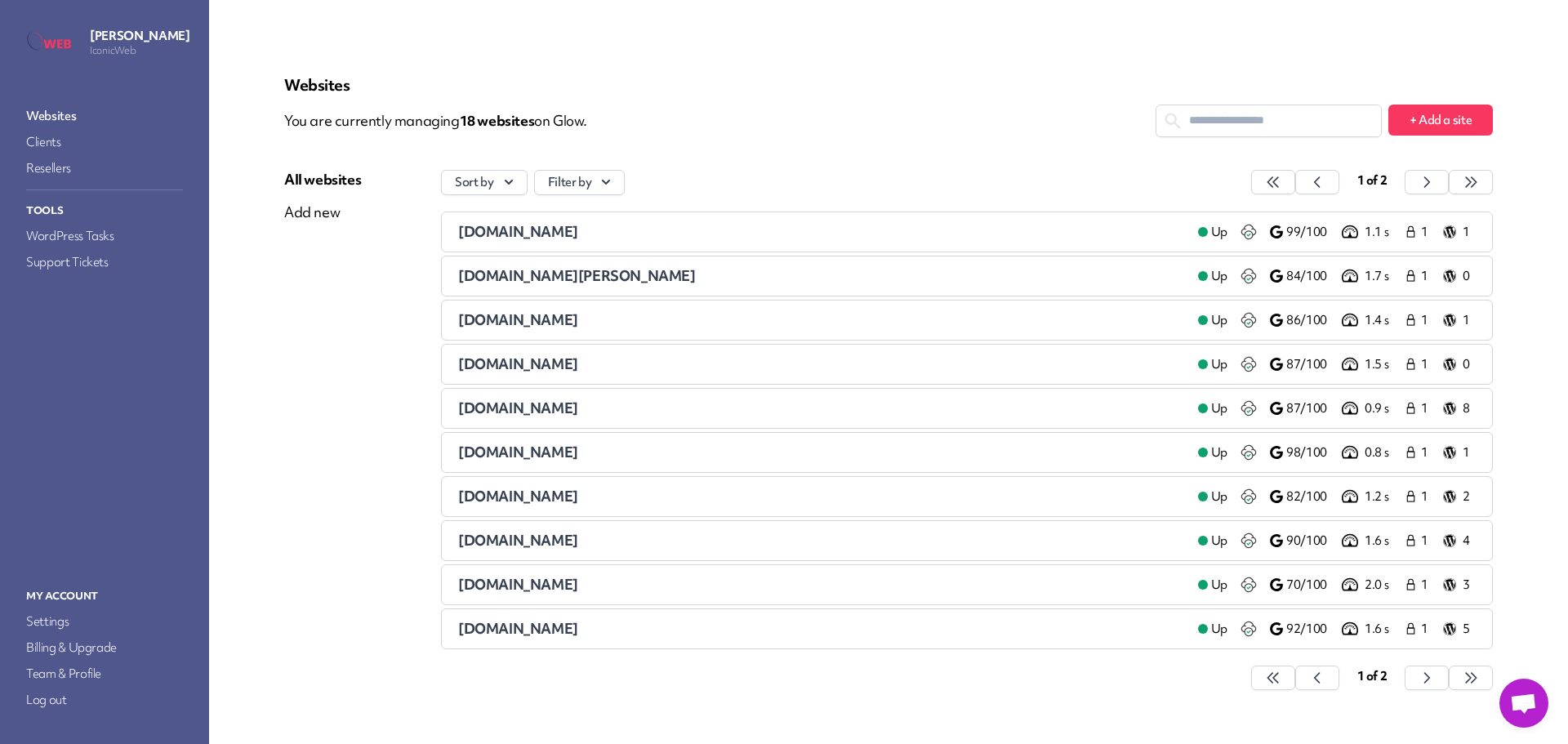
click at [524, 542] on span "[DOMAIN_NAME]" at bounding box center [518, 541] width 120 height 19
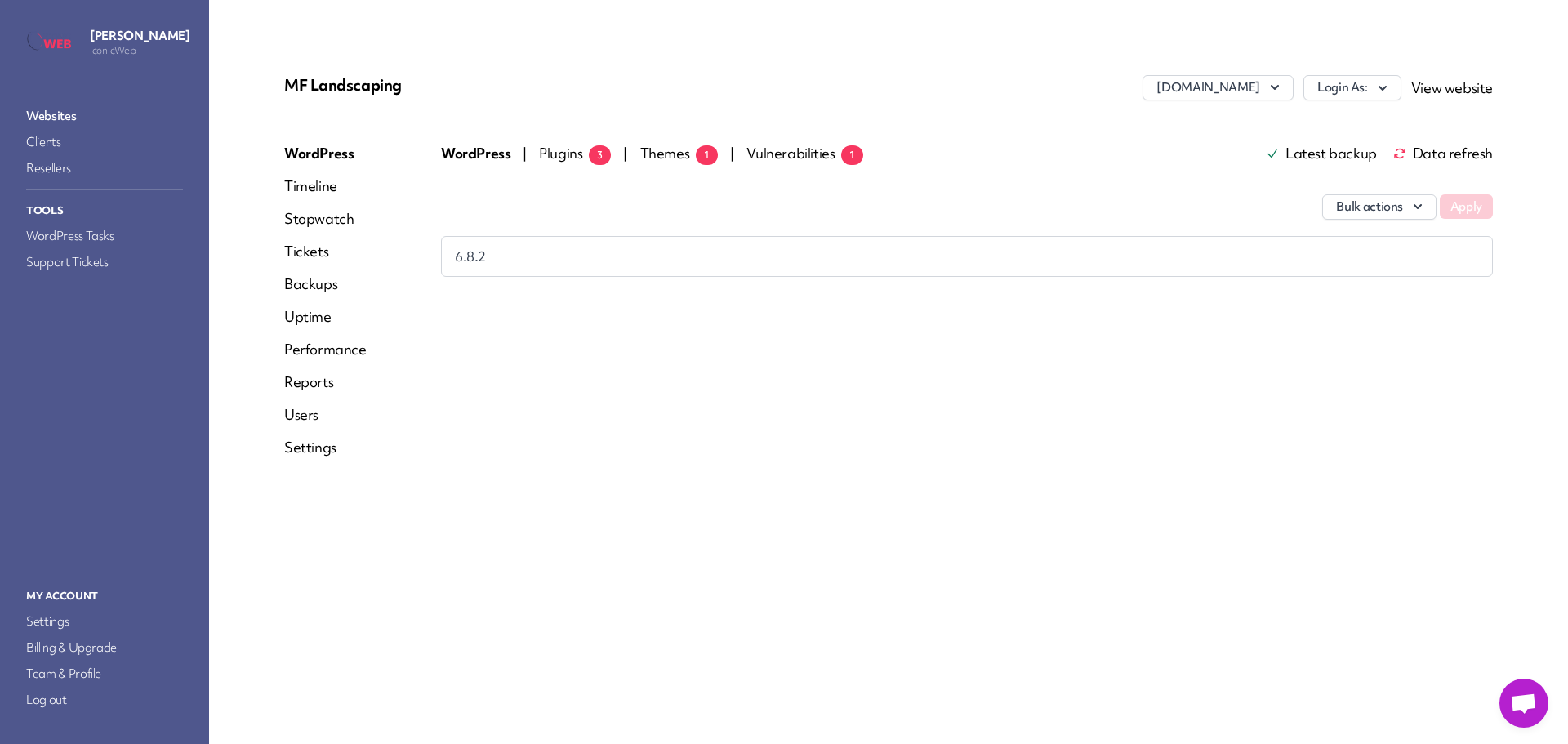
click at [563, 150] on span "Plugins 3" at bounding box center [575, 154] width 72 height 19
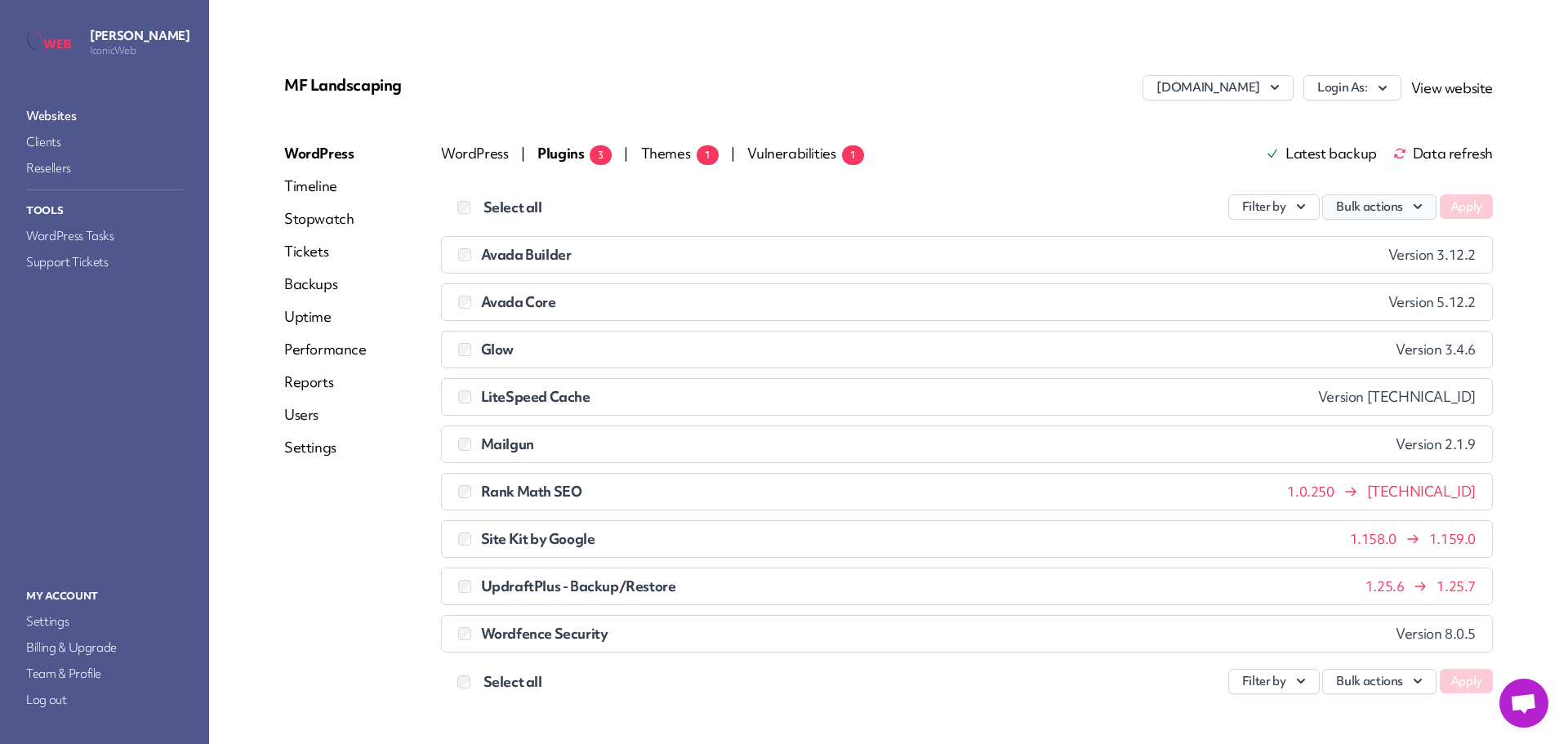
click at [1378, 205] on button "Bulk actions" at bounding box center [1378, 208] width 114 height 26
click at [1352, 239] on link "Update" at bounding box center [1344, 245] width 181 height 30
click at [1440, 208] on button "Apply" at bounding box center [1466, 207] width 53 height 25
click at [65, 115] on link "Websites" at bounding box center [105, 116] width 163 height 23
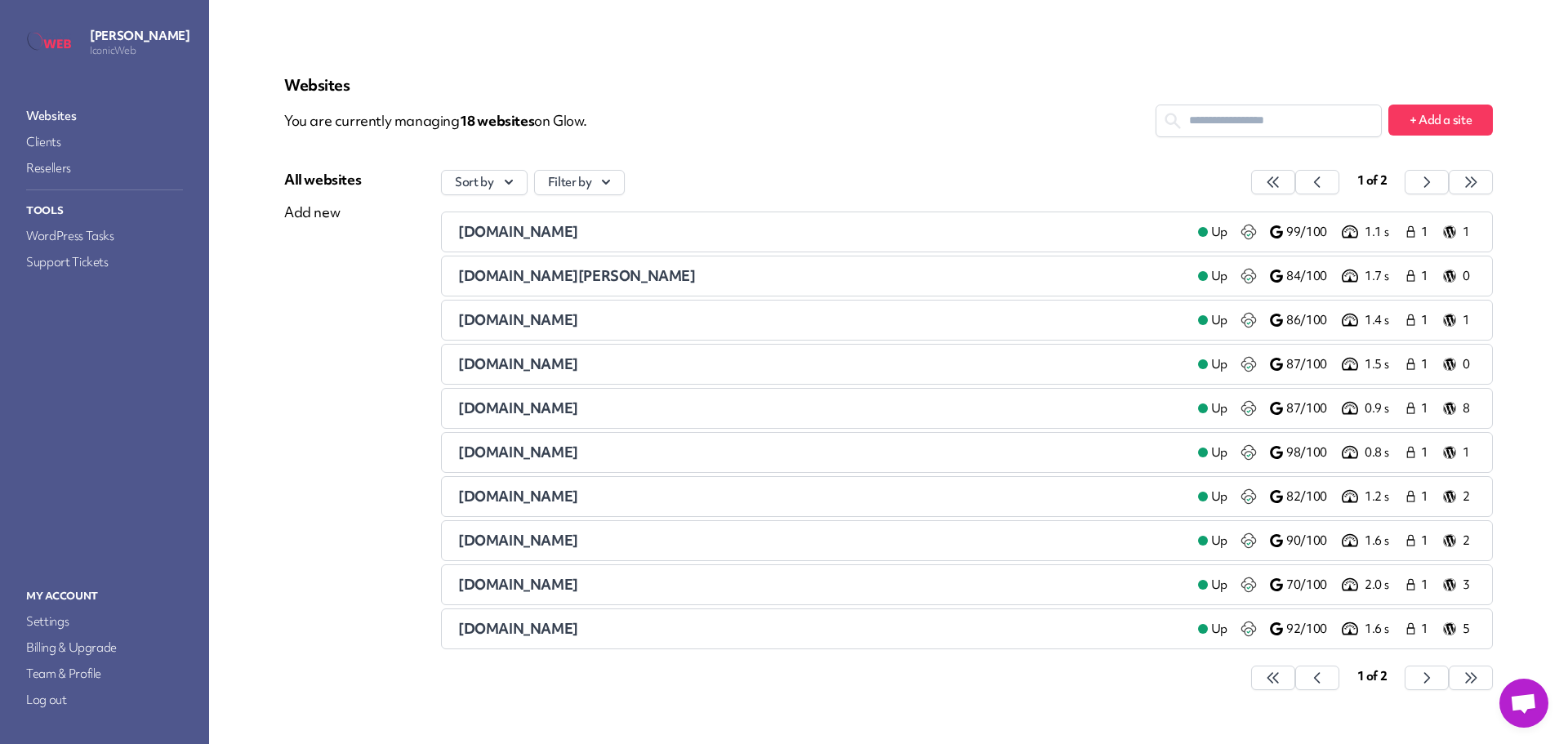
click at [569, 581] on span "[DOMAIN_NAME]" at bounding box center [518, 584] width 120 height 19
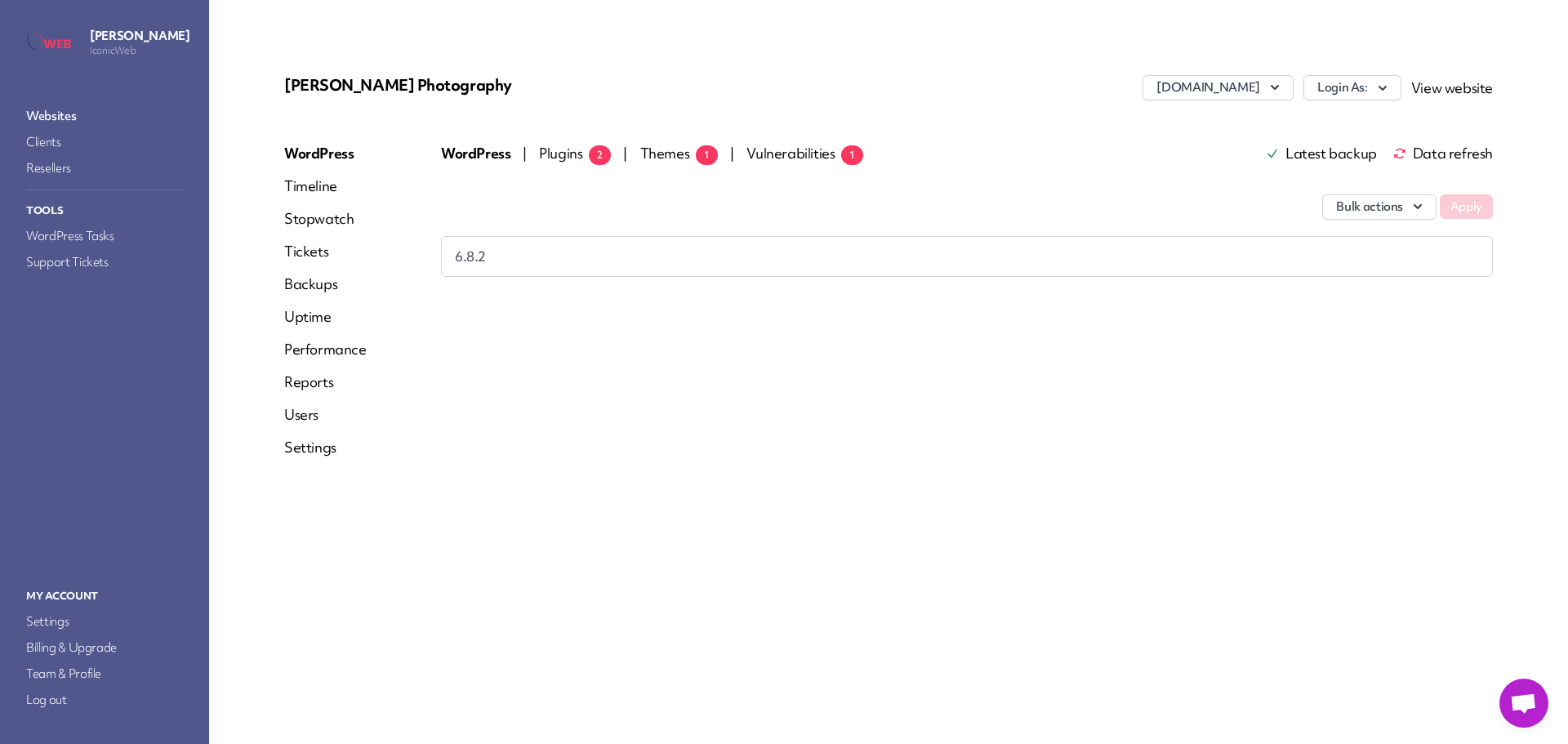
click at [540, 150] on span "Plugins 2" at bounding box center [575, 154] width 72 height 19
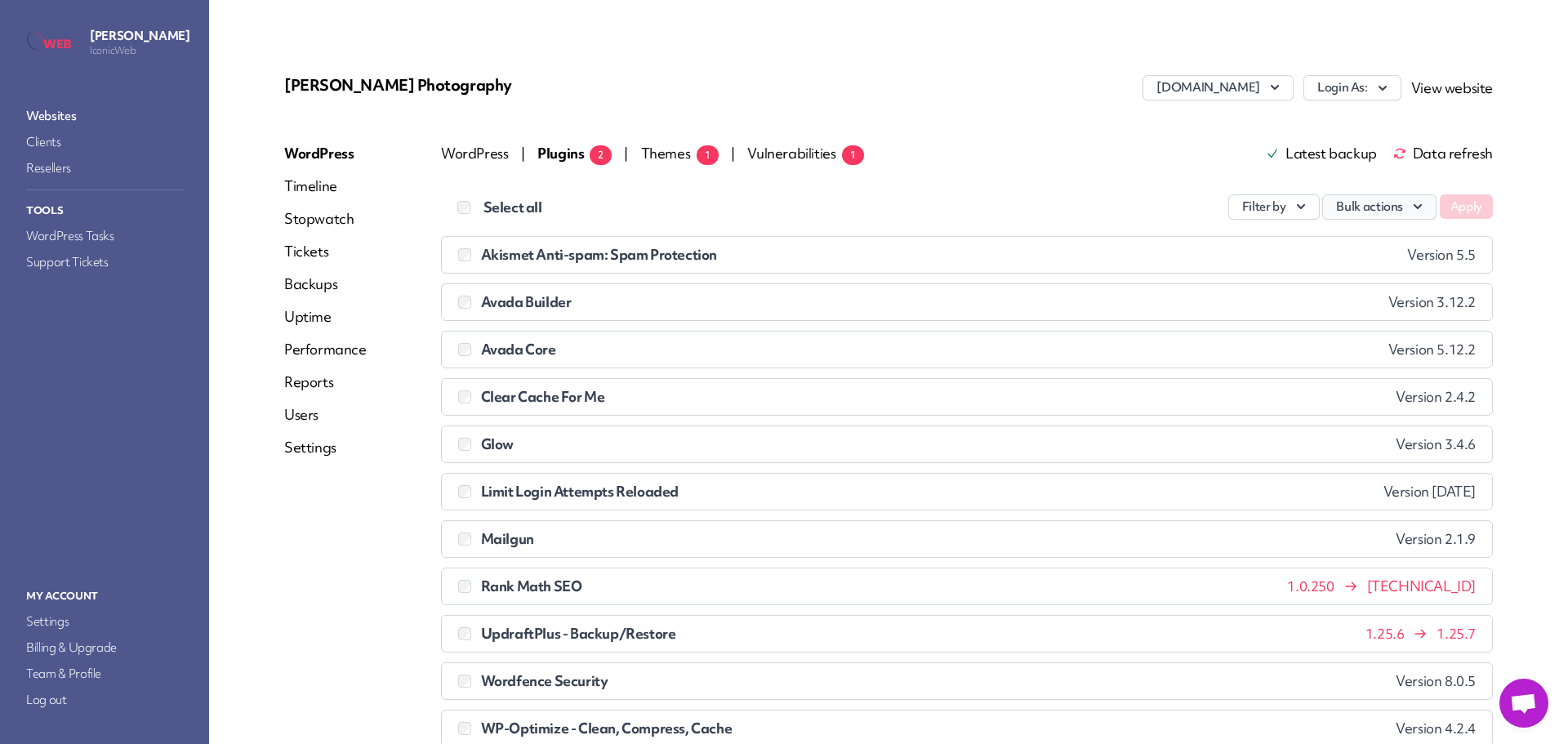
click at [1409, 203] on icon "button" at bounding box center [1417, 206] width 16 height 16
click at [1353, 239] on link "Update" at bounding box center [1344, 245] width 181 height 30
click at [1460, 205] on button "Apply" at bounding box center [1466, 207] width 53 height 25
click at [62, 117] on link "Websites" at bounding box center [105, 116] width 163 height 23
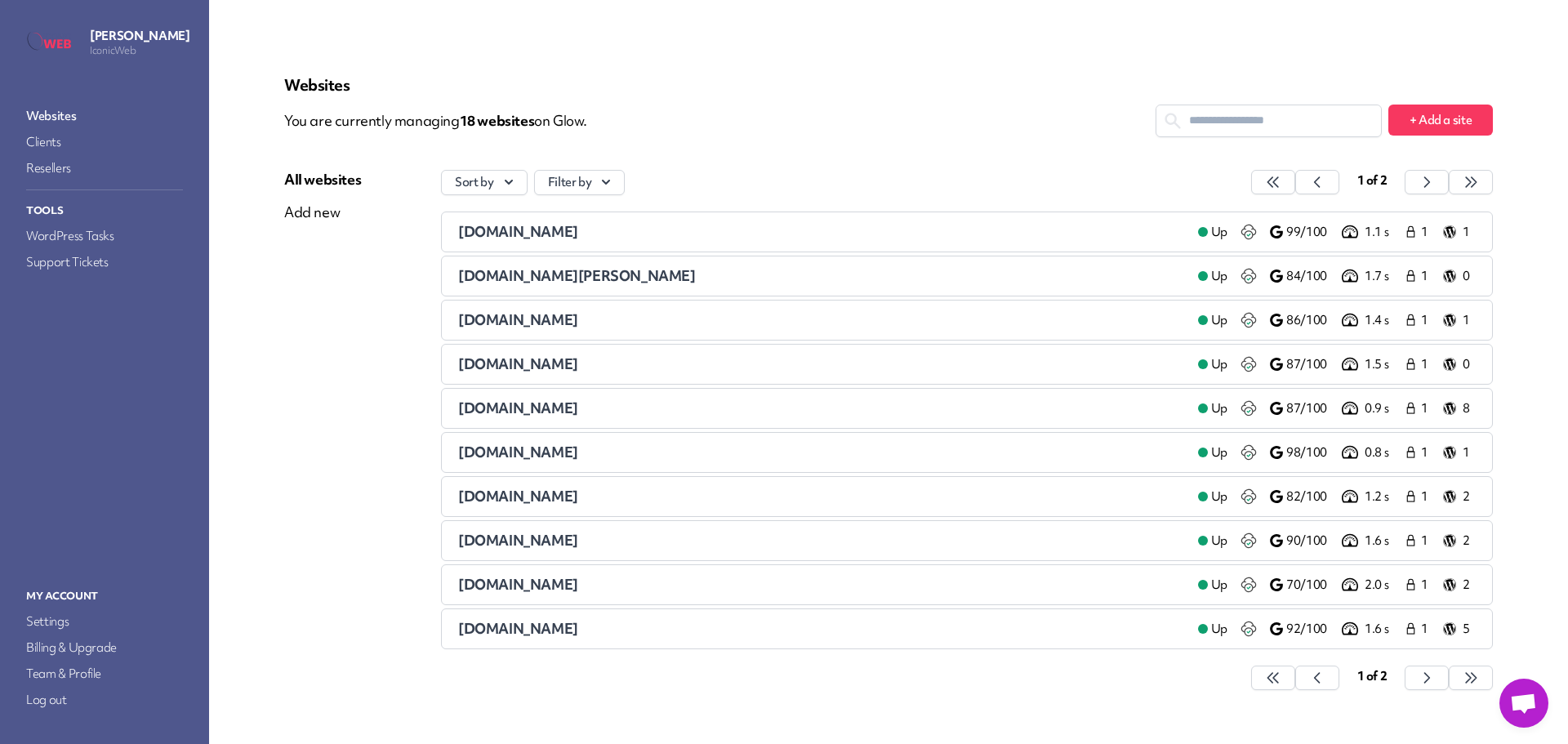
click at [568, 626] on span "[DOMAIN_NAME]" at bounding box center [518, 628] width 120 height 19
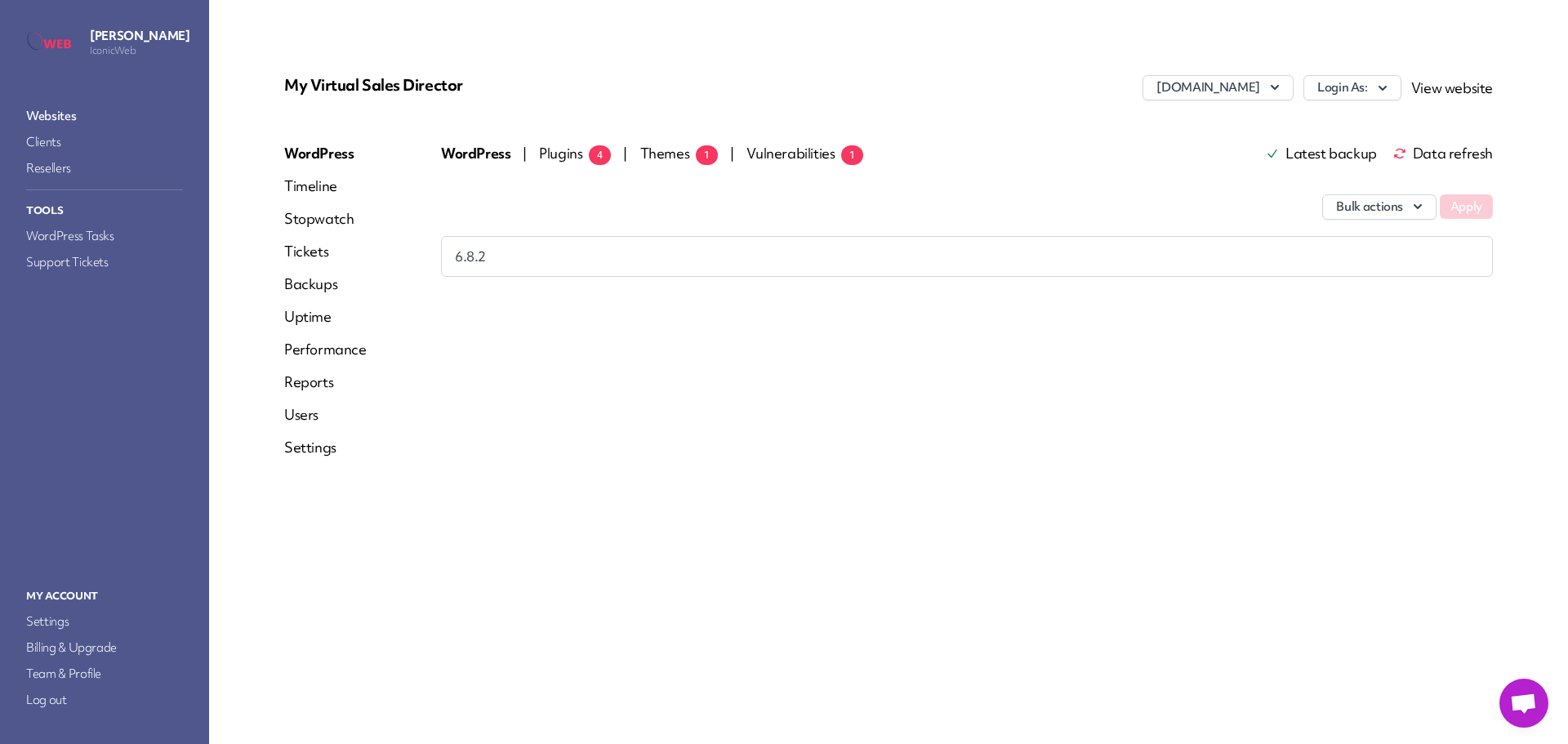
click at [563, 155] on span "Plugins 4" at bounding box center [575, 154] width 72 height 19
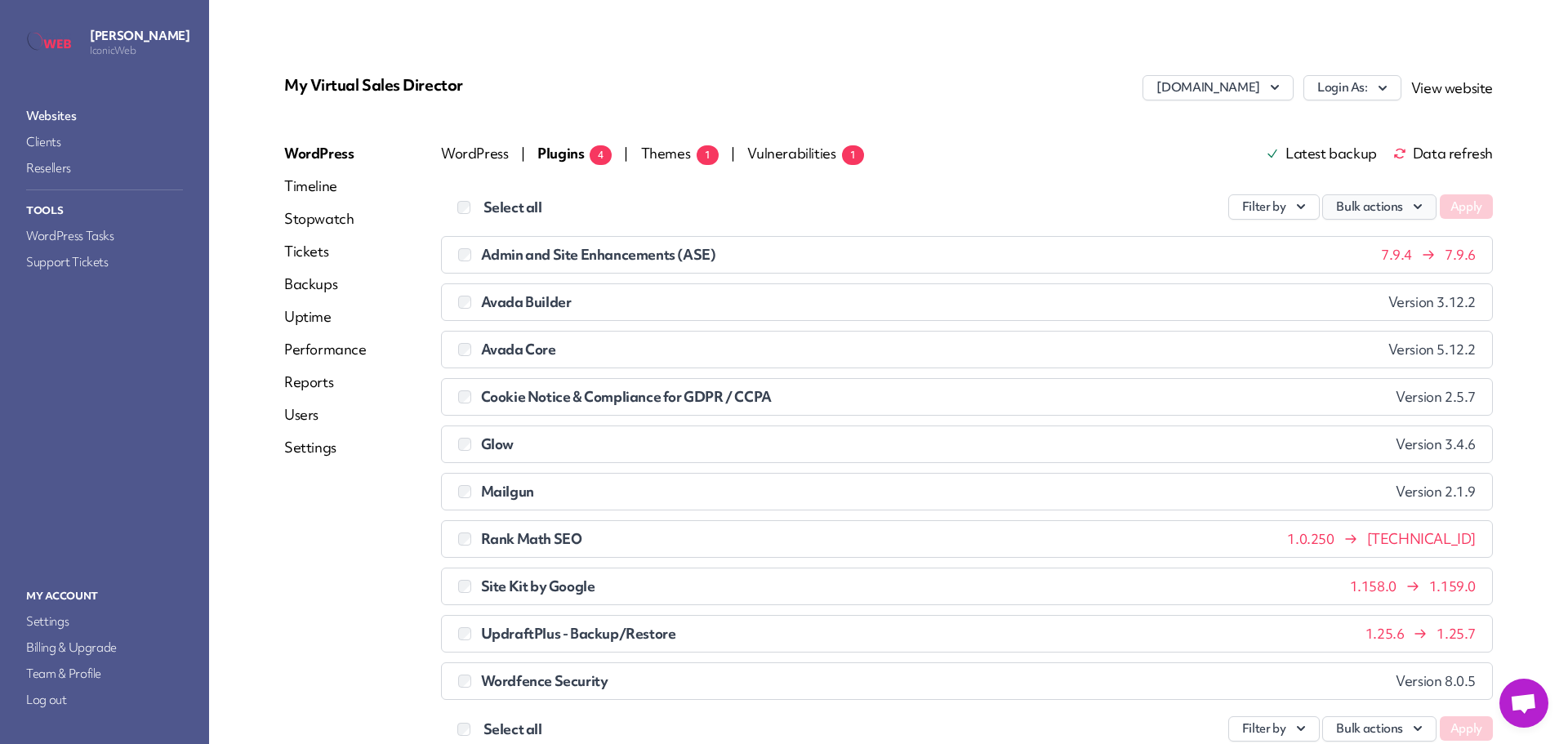
click at [1358, 203] on button "Bulk actions" at bounding box center [1378, 208] width 114 height 26
click at [1344, 242] on link "Update" at bounding box center [1344, 245] width 181 height 30
click at [1464, 209] on button "Apply" at bounding box center [1466, 207] width 53 height 25
click at [81, 114] on link "Websites" at bounding box center [105, 116] width 163 height 23
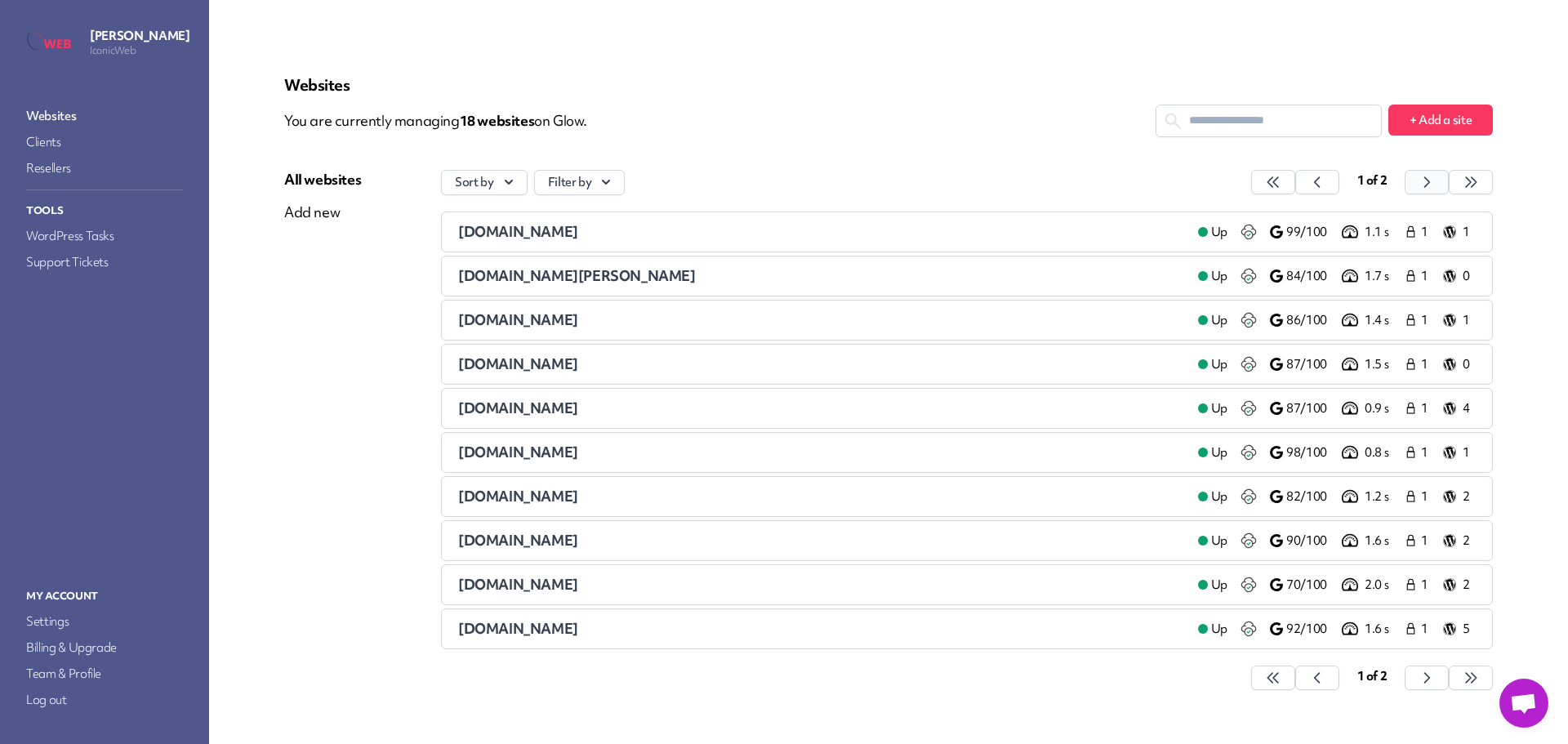
click at [1281, 184] on icon "button" at bounding box center [1272, 182] width 16 height 16
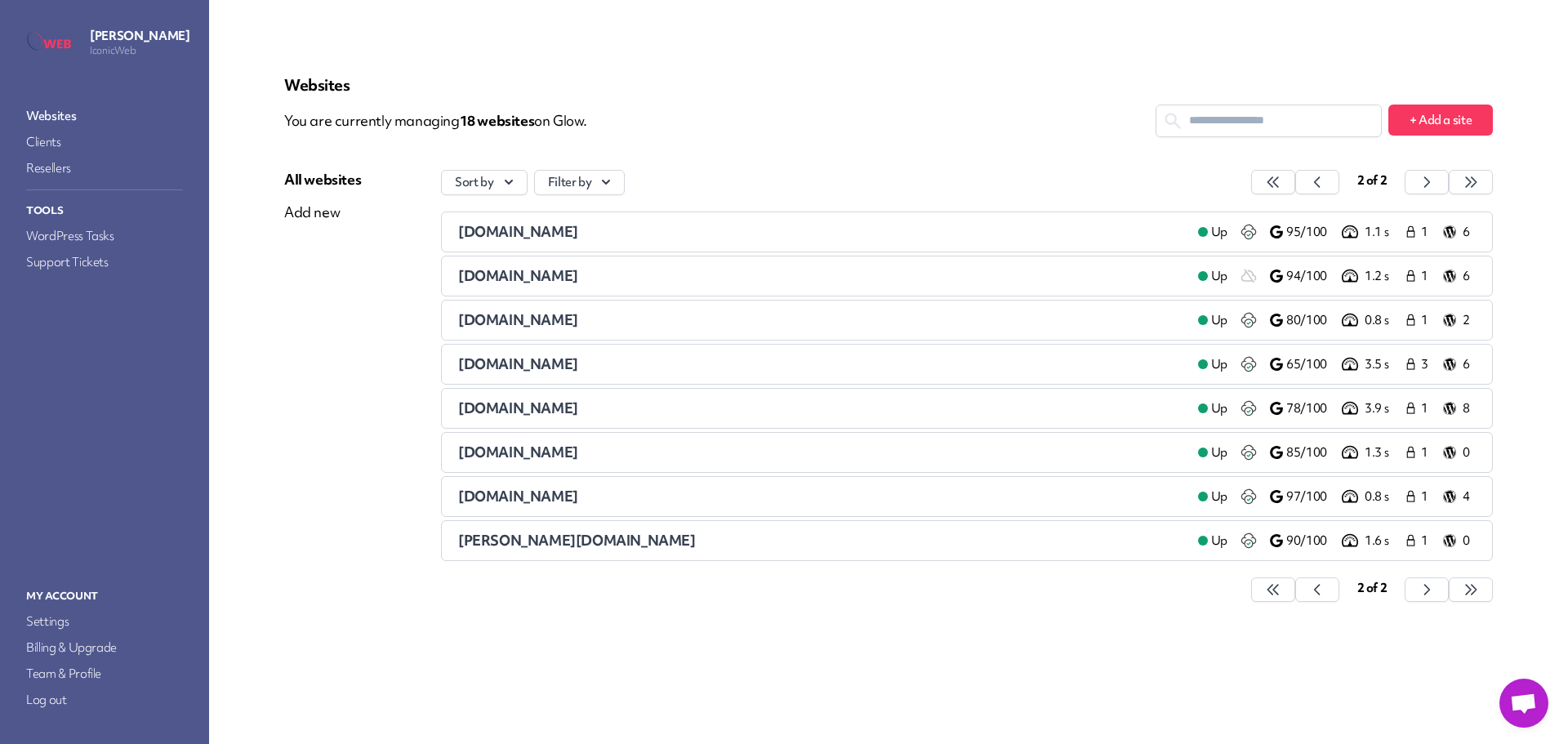
click at [521, 227] on span "[DOMAIN_NAME]" at bounding box center [518, 232] width 120 height 19
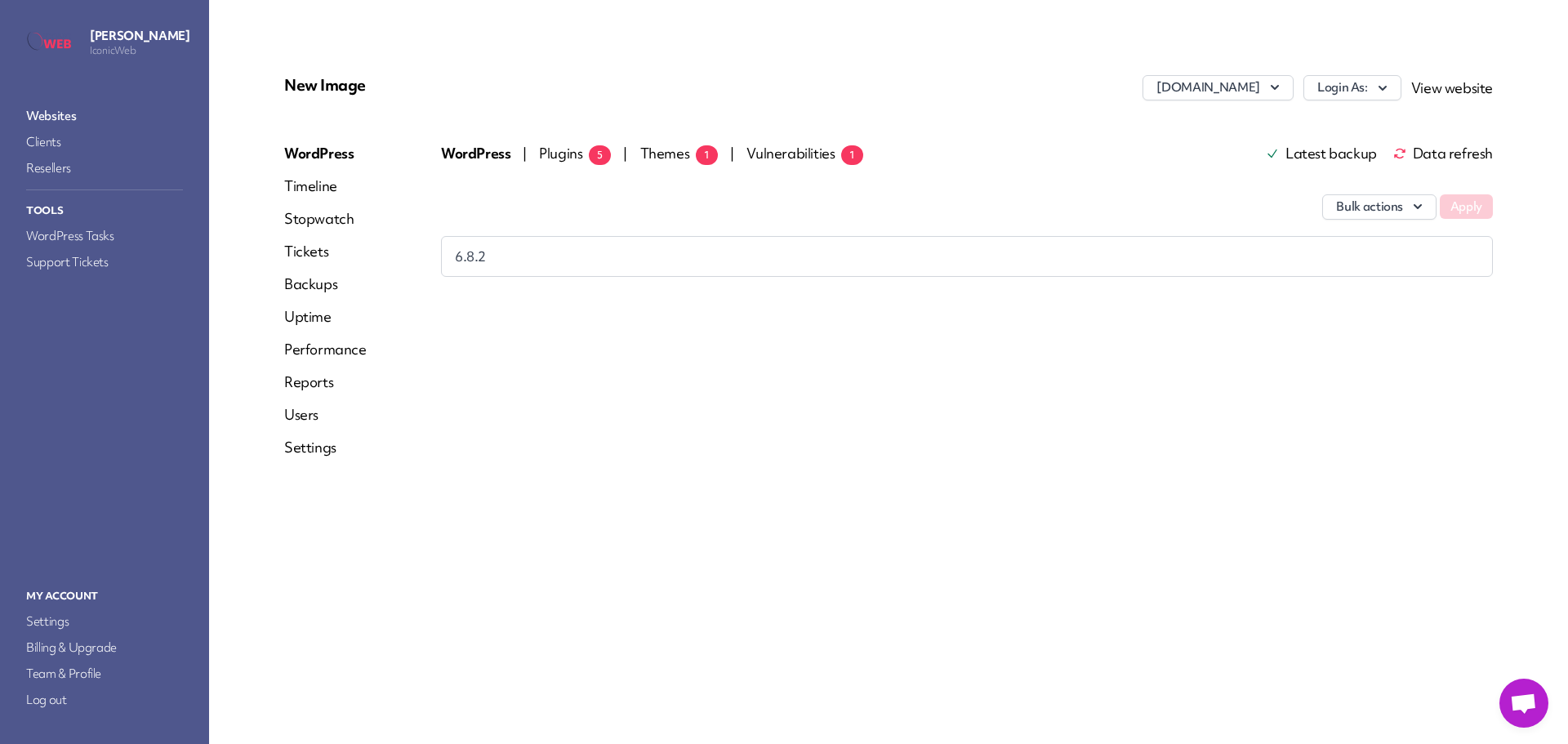
click at [559, 152] on span "Plugins 5" at bounding box center [575, 154] width 72 height 19
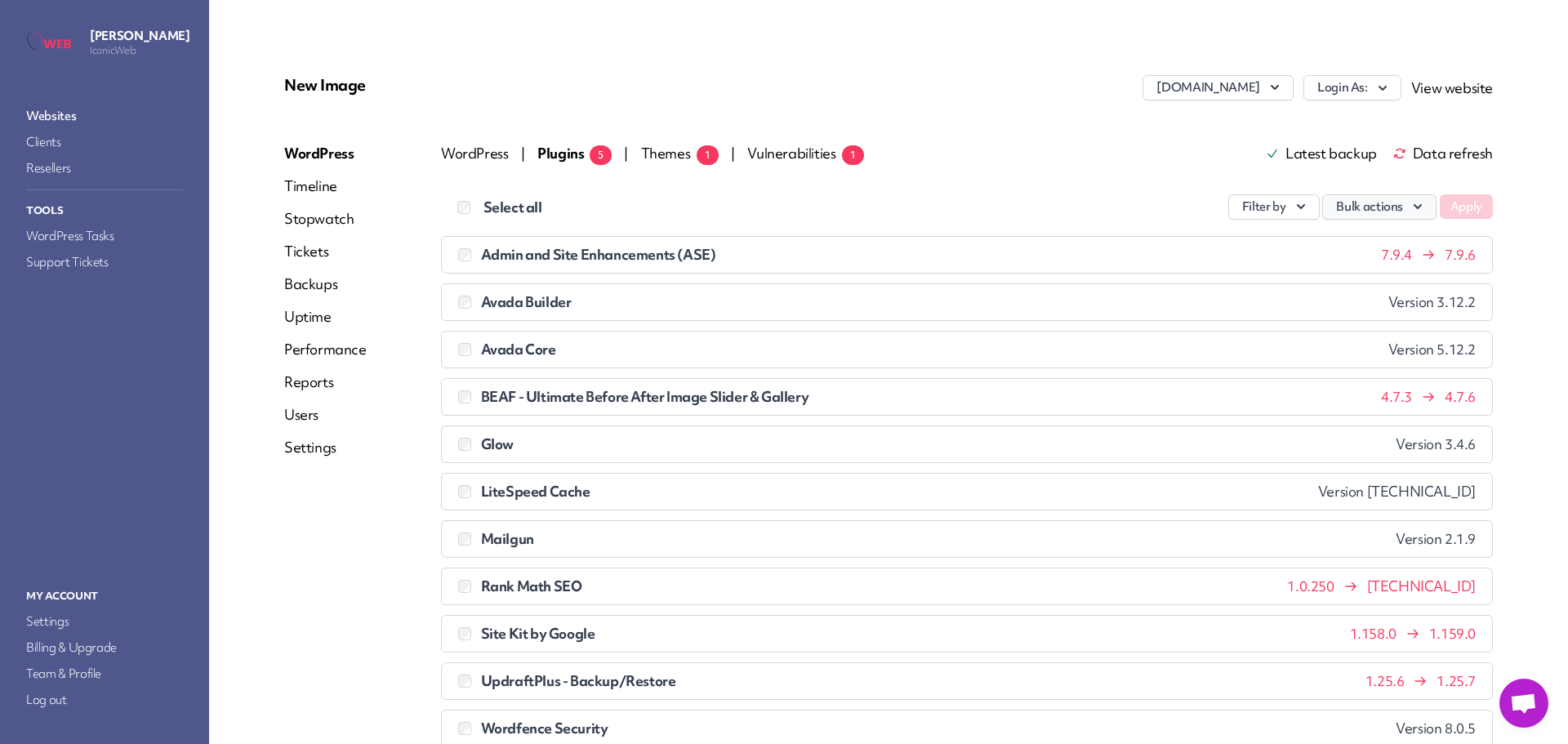
click at [1363, 206] on button "Bulk actions" at bounding box center [1378, 208] width 114 height 26
click at [1370, 233] on link "Update" at bounding box center [1344, 245] width 181 height 30
click at [1456, 207] on button "Apply" at bounding box center [1466, 207] width 53 height 25
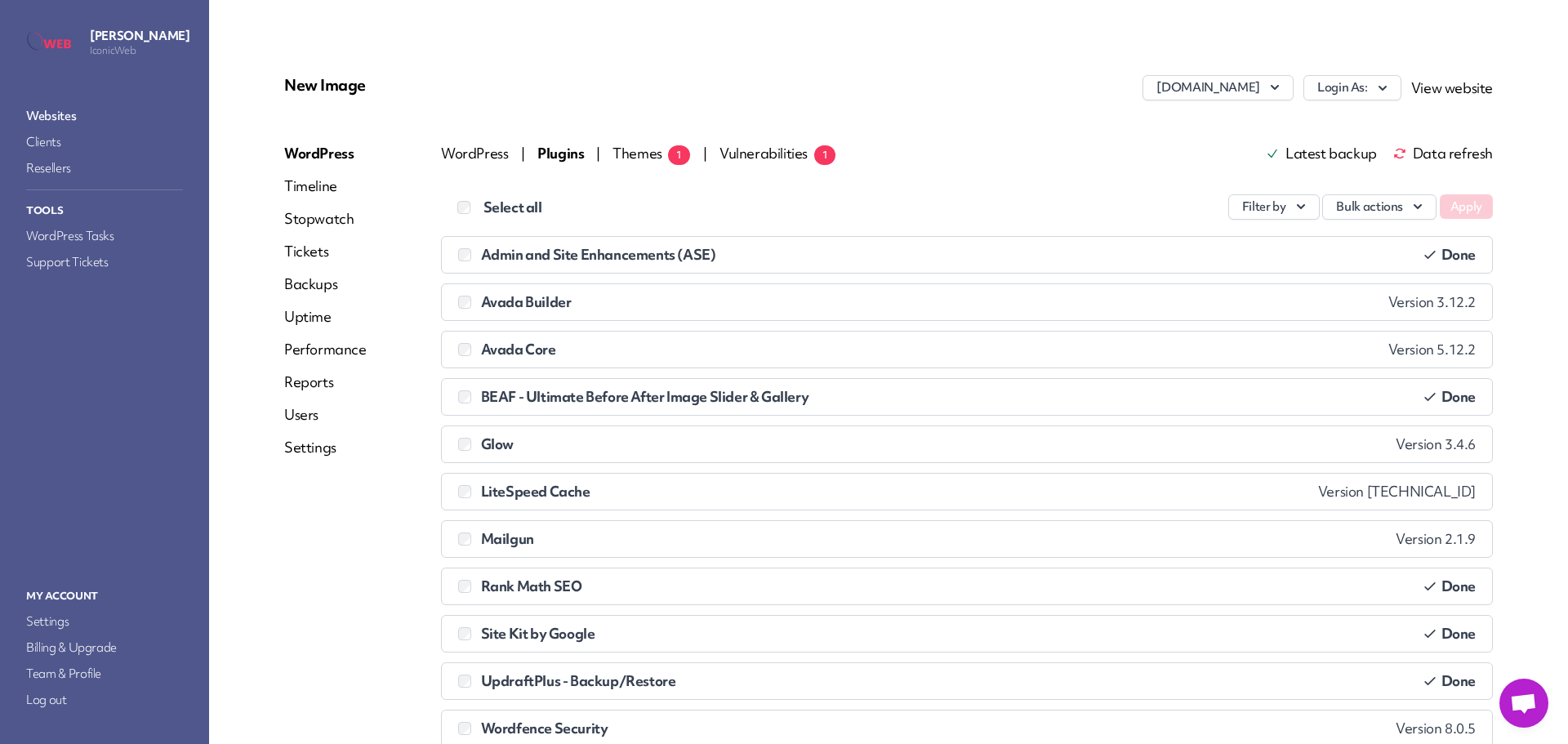
click at [68, 112] on link "Websites" at bounding box center [105, 116] width 163 height 23
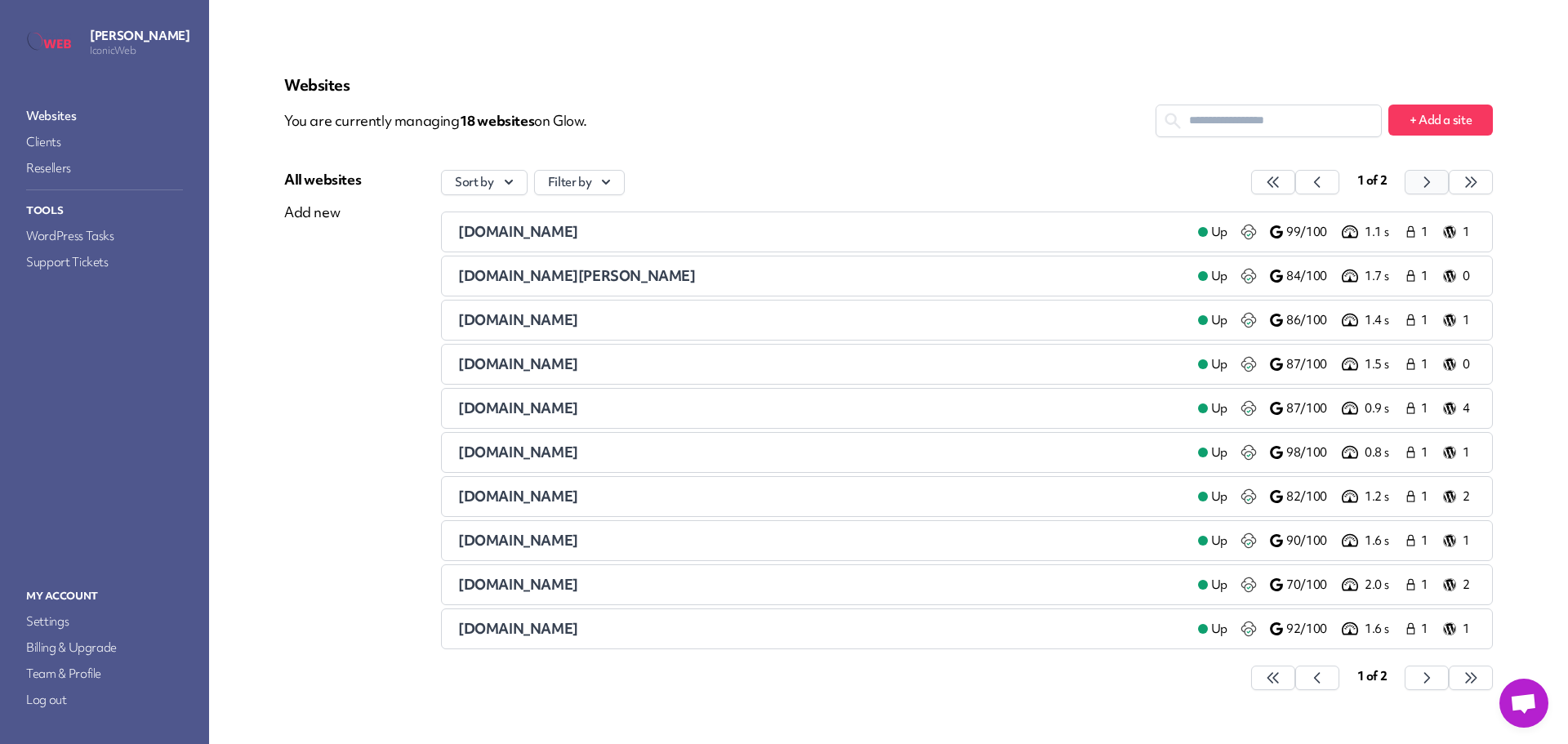
click at [1295, 182] on button "button" at bounding box center [1272, 182] width 44 height 25
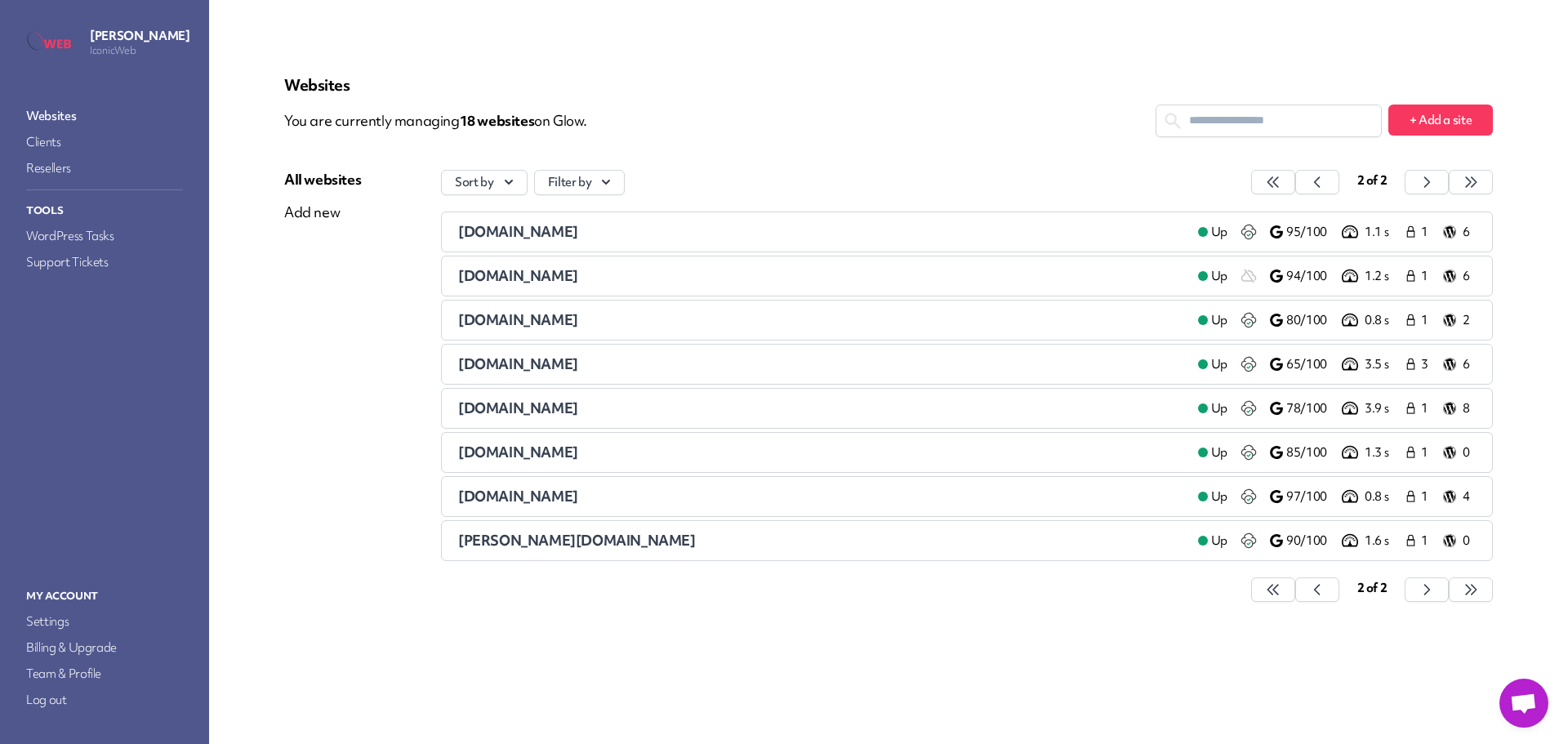
click at [482, 272] on span "[DOMAIN_NAME]" at bounding box center [518, 275] width 120 height 19
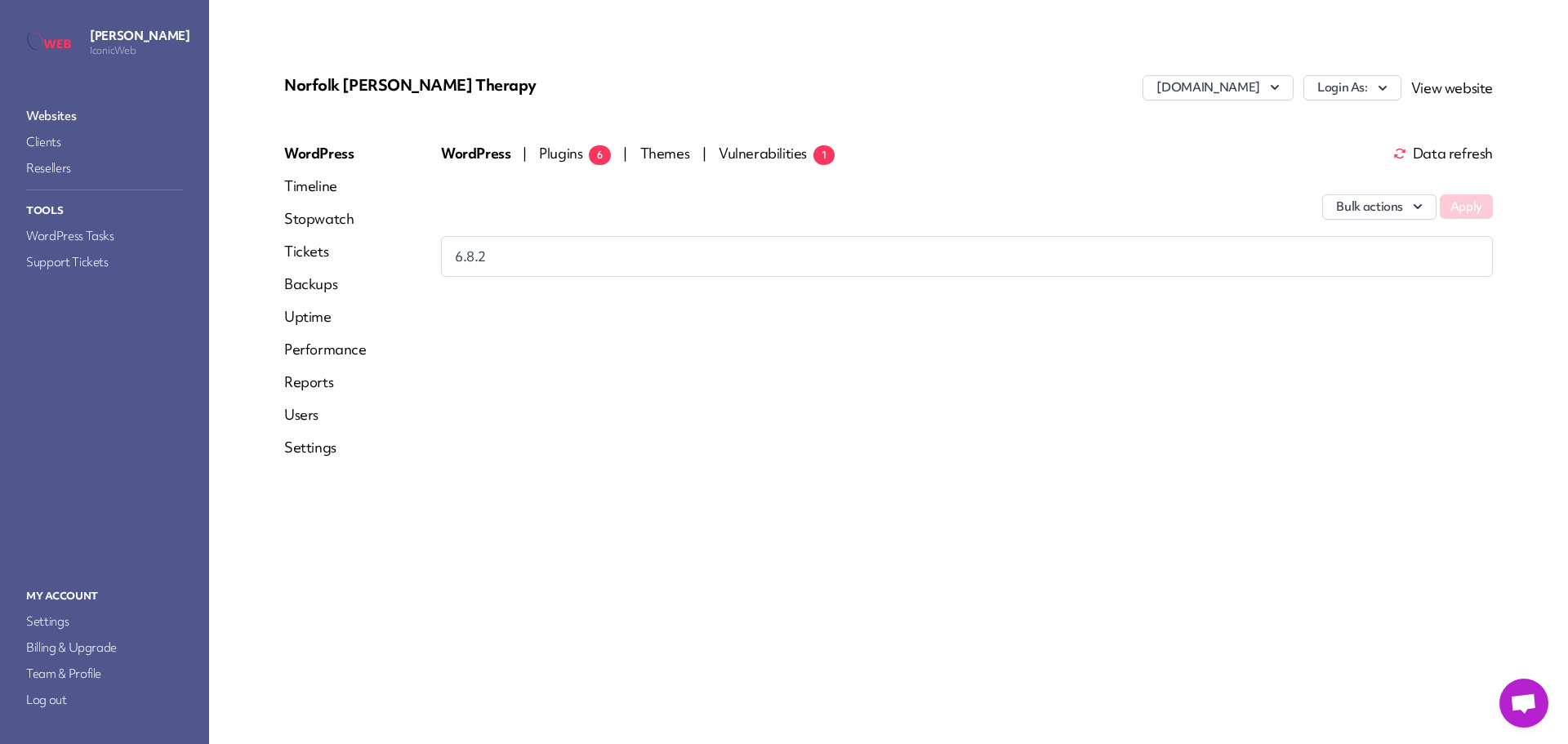
click at [559, 155] on span "Plugins 6" at bounding box center [575, 154] width 72 height 19
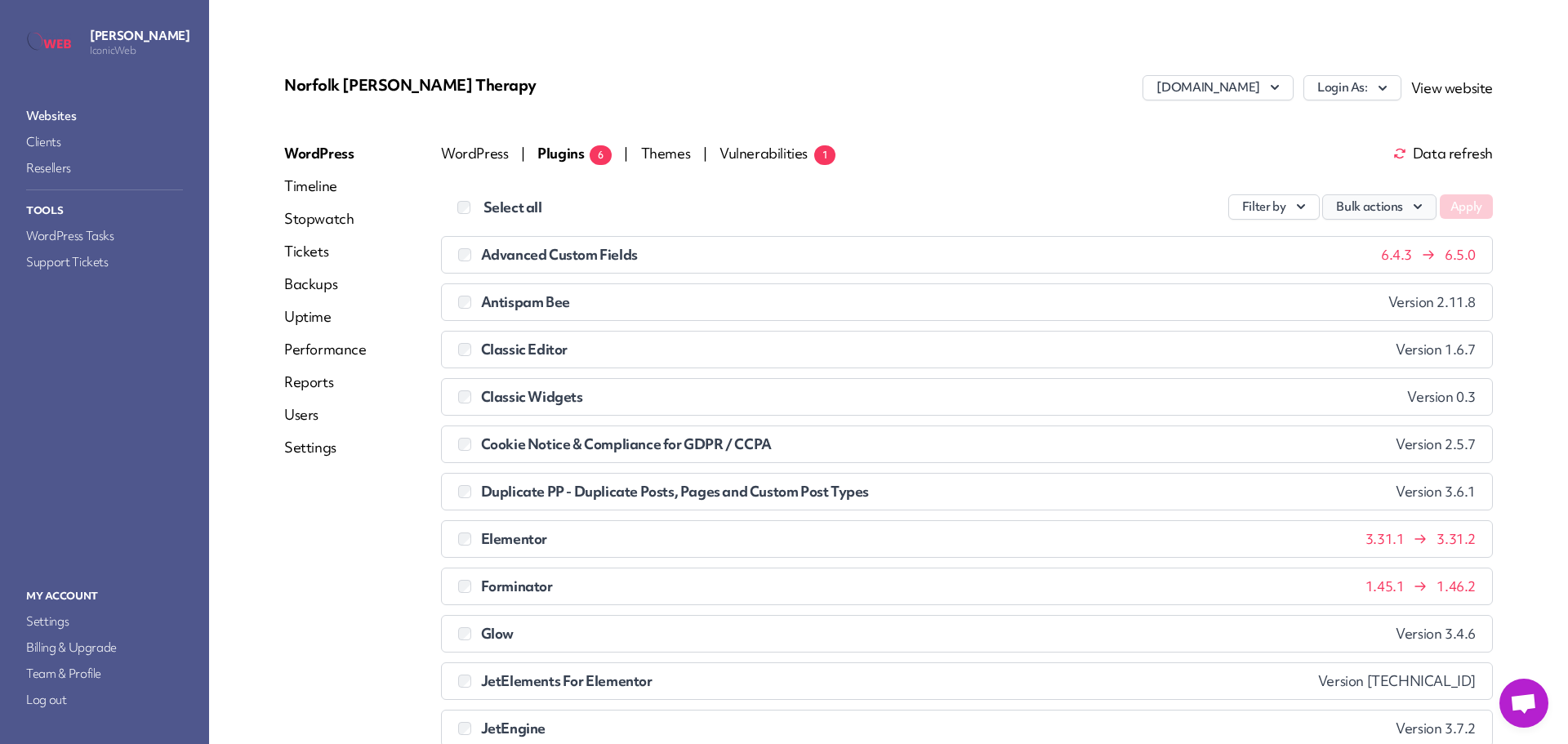
click at [1379, 212] on button "Bulk actions" at bounding box center [1378, 208] width 114 height 26
click at [1341, 239] on link "Update" at bounding box center [1344, 245] width 181 height 30
click at [1444, 212] on button "Apply" at bounding box center [1466, 207] width 53 height 25
click at [81, 113] on link "Websites" at bounding box center [105, 116] width 163 height 23
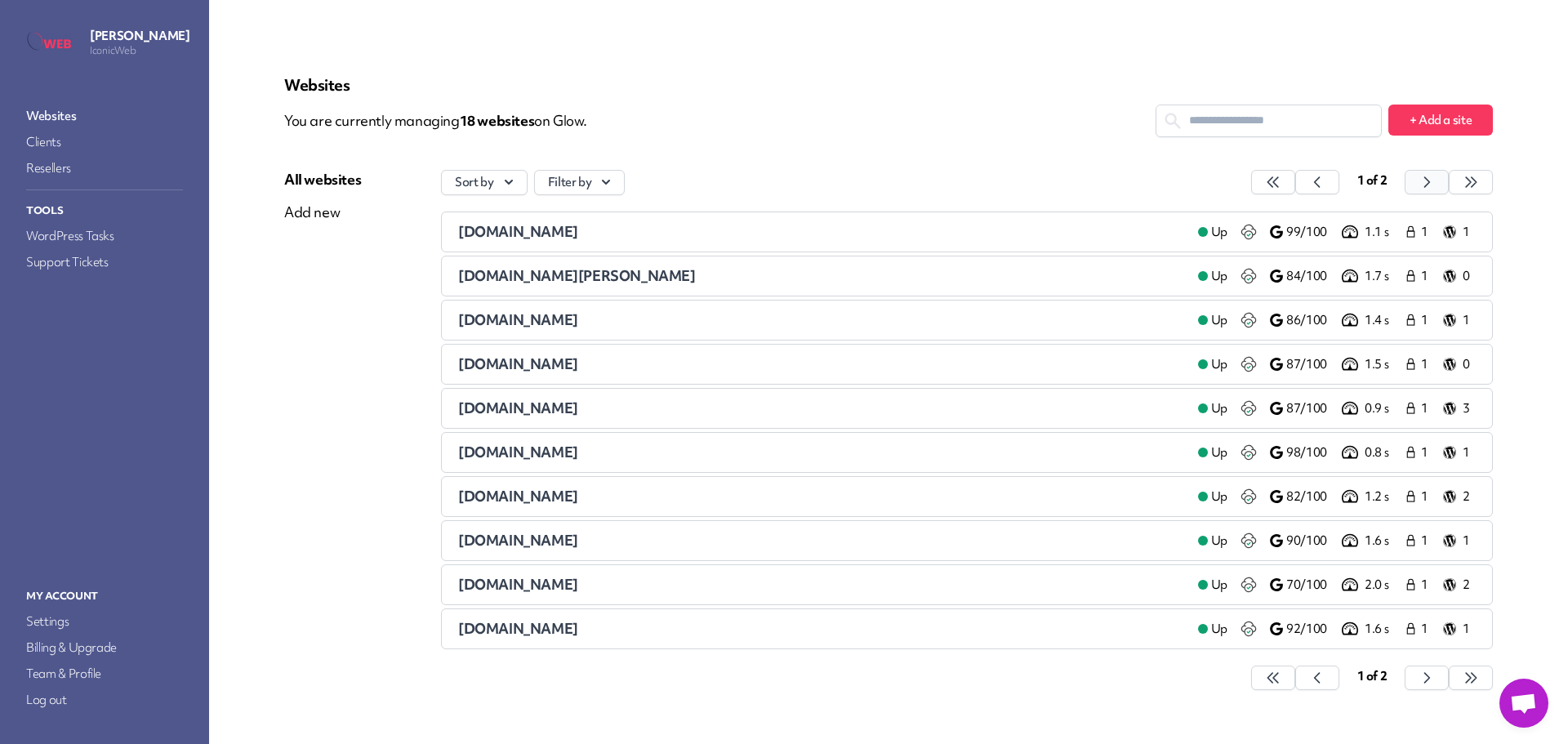
click at [1295, 184] on button "button" at bounding box center [1272, 182] width 44 height 25
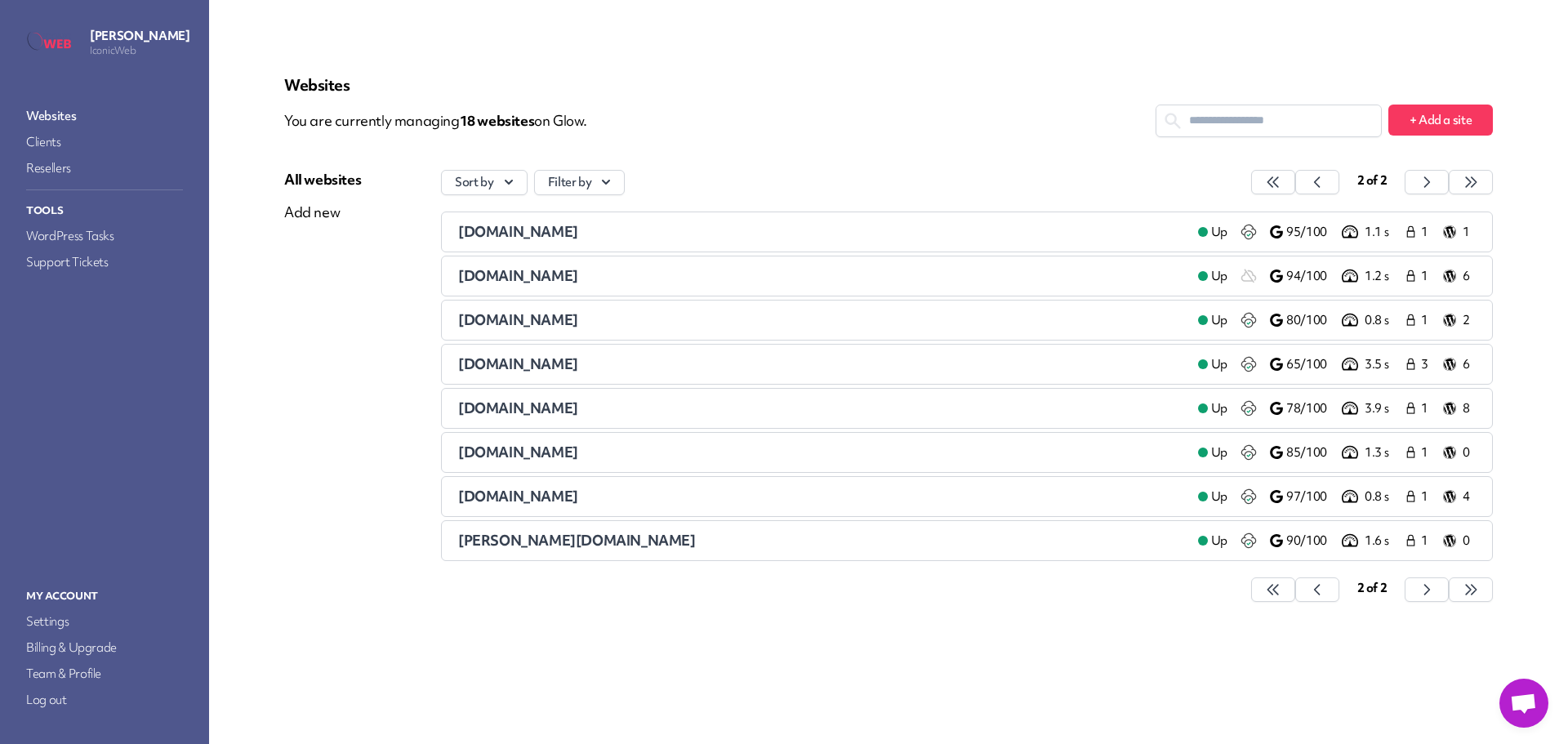
click at [564, 322] on span "[DOMAIN_NAME]" at bounding box center [518, 320] width 120 height 19
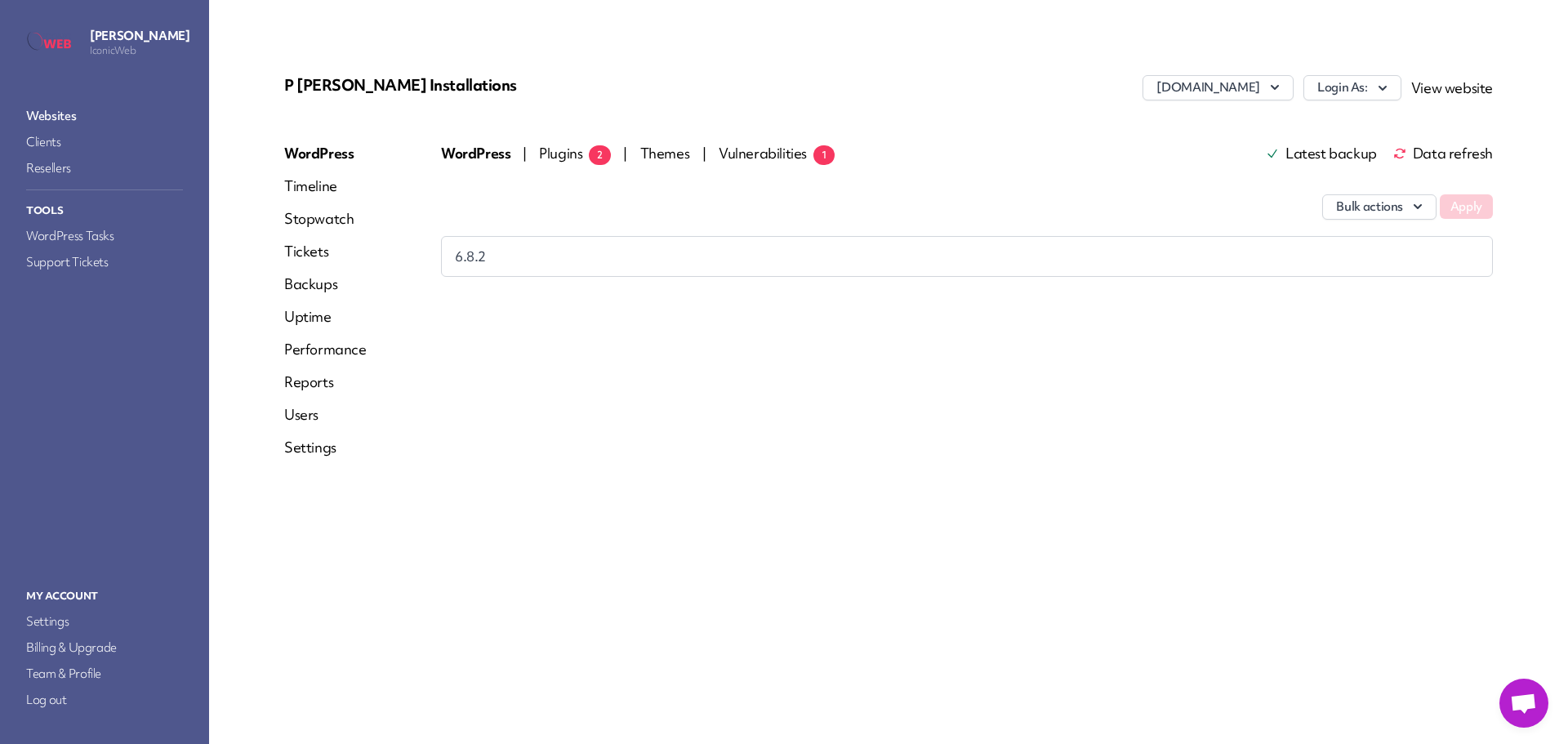
click at [572, 153] on span "Plugins 2" at bounding box center [575, 154] width 72 height 19
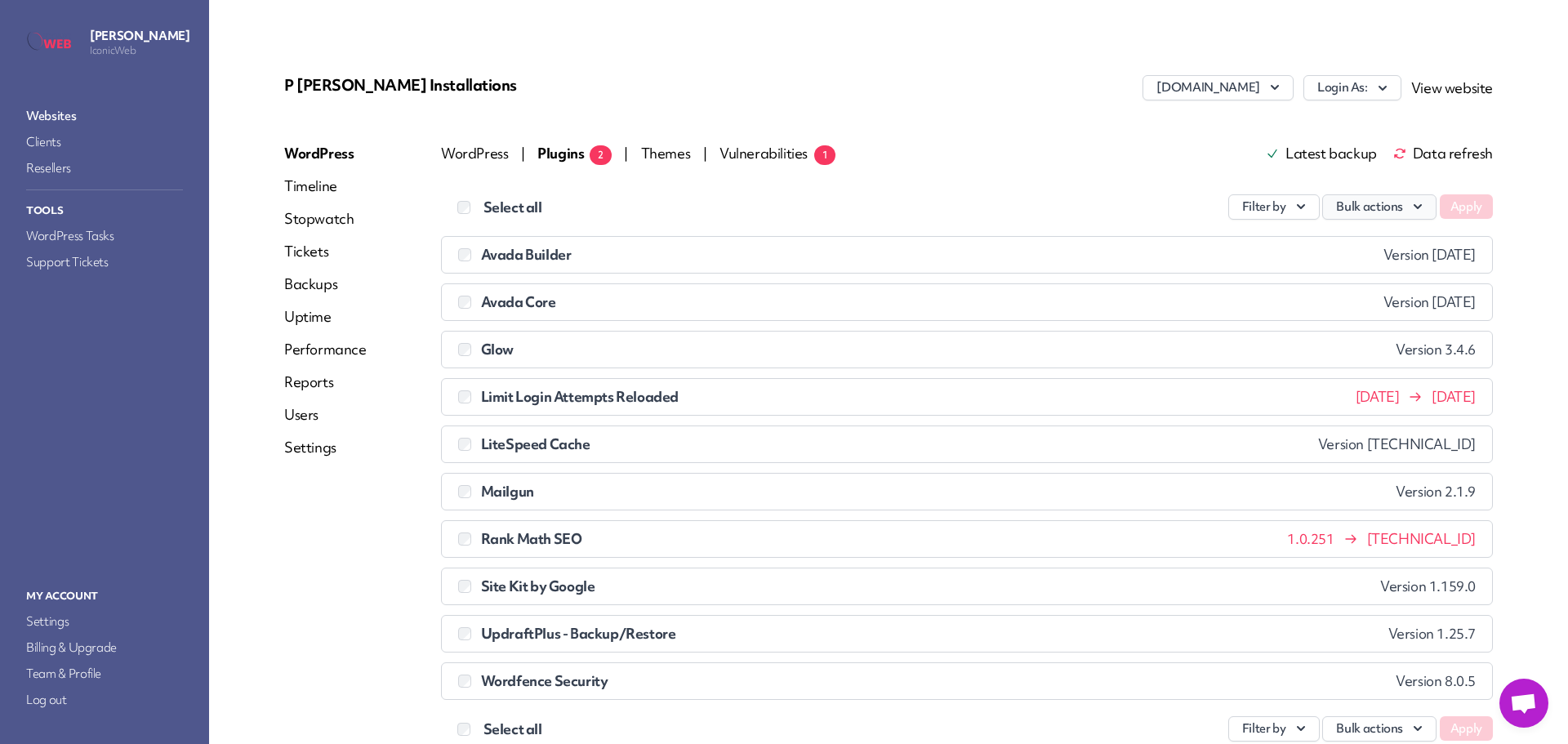
click at [1342, 209] on button "Bulk actions" at bounding box center [1378, 208] width 114 height 26
click at [1336, 244] on link "Update" at bounding box center [1344, 245] width 181 height 30
click at [1449, 209] on button "Apply" at bounding box center [1466, 207] width 53 height 25
click at [57, 107] on link "Websites" at bounding box center [105, 116] width 163 height 23
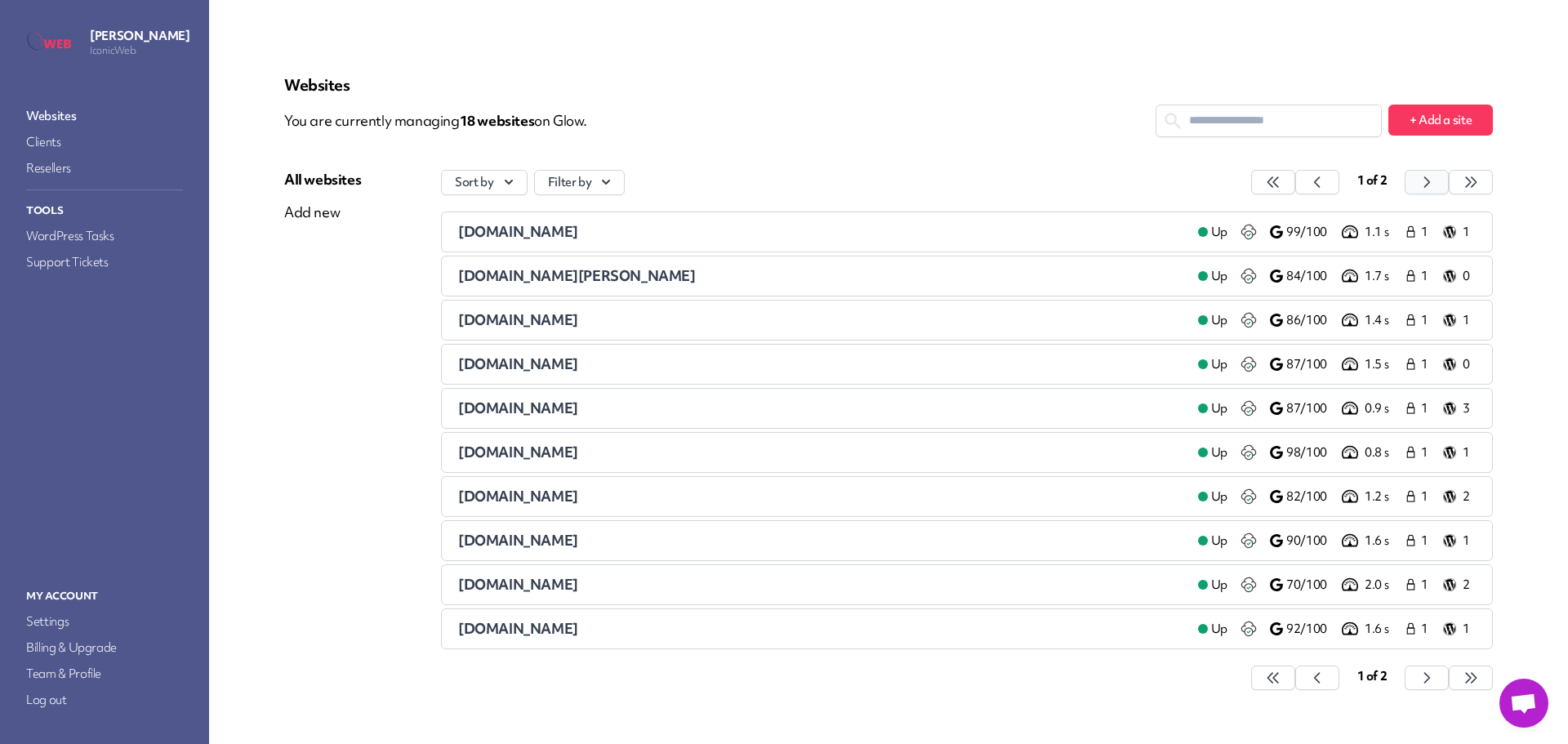
click at [1281, 178] on icon "button" at bounding box center [1272, 182] width 16 height 16
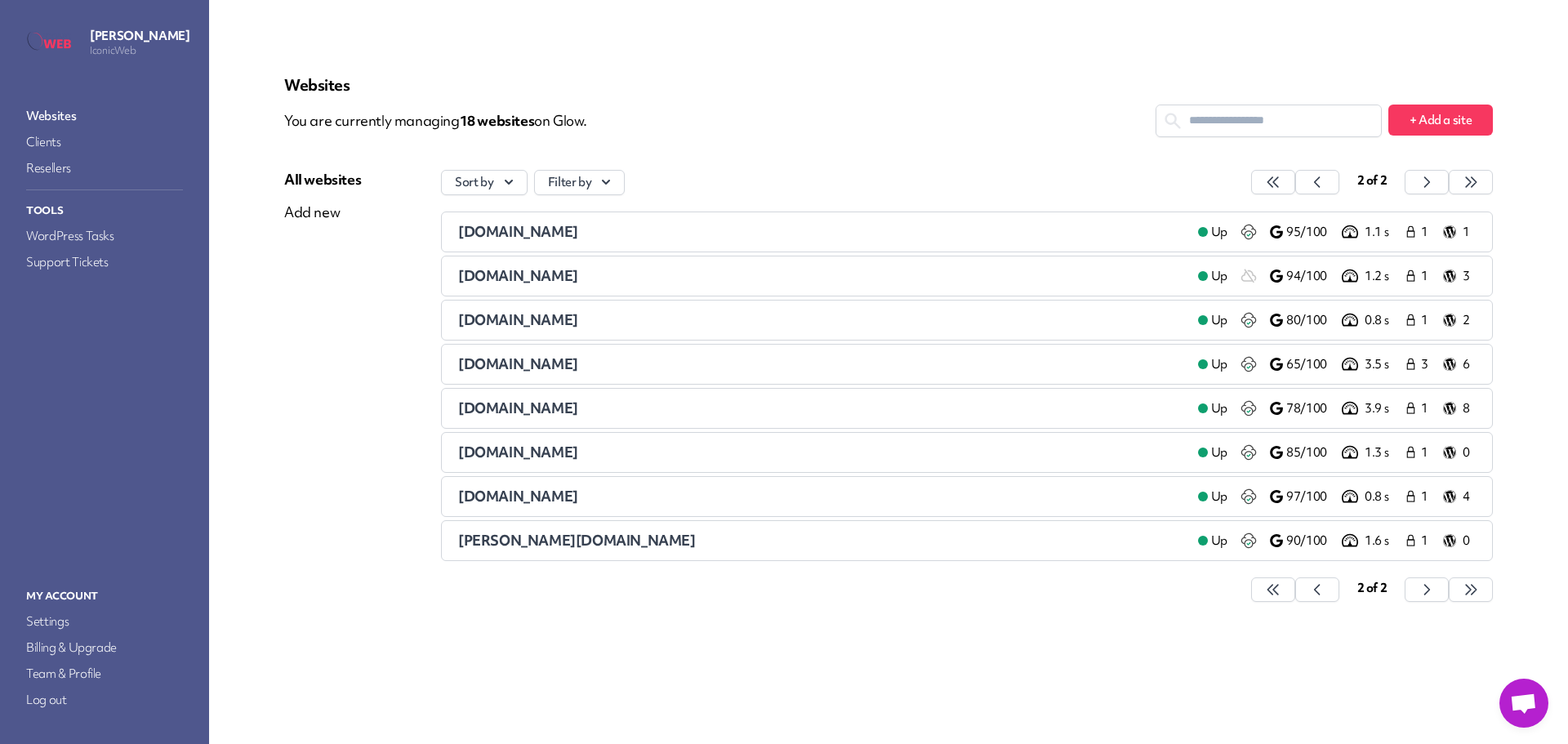
click at [504, 361] on span "[DOMAIN_NAME]" at bounding box center [518, 364] width 120 height 19
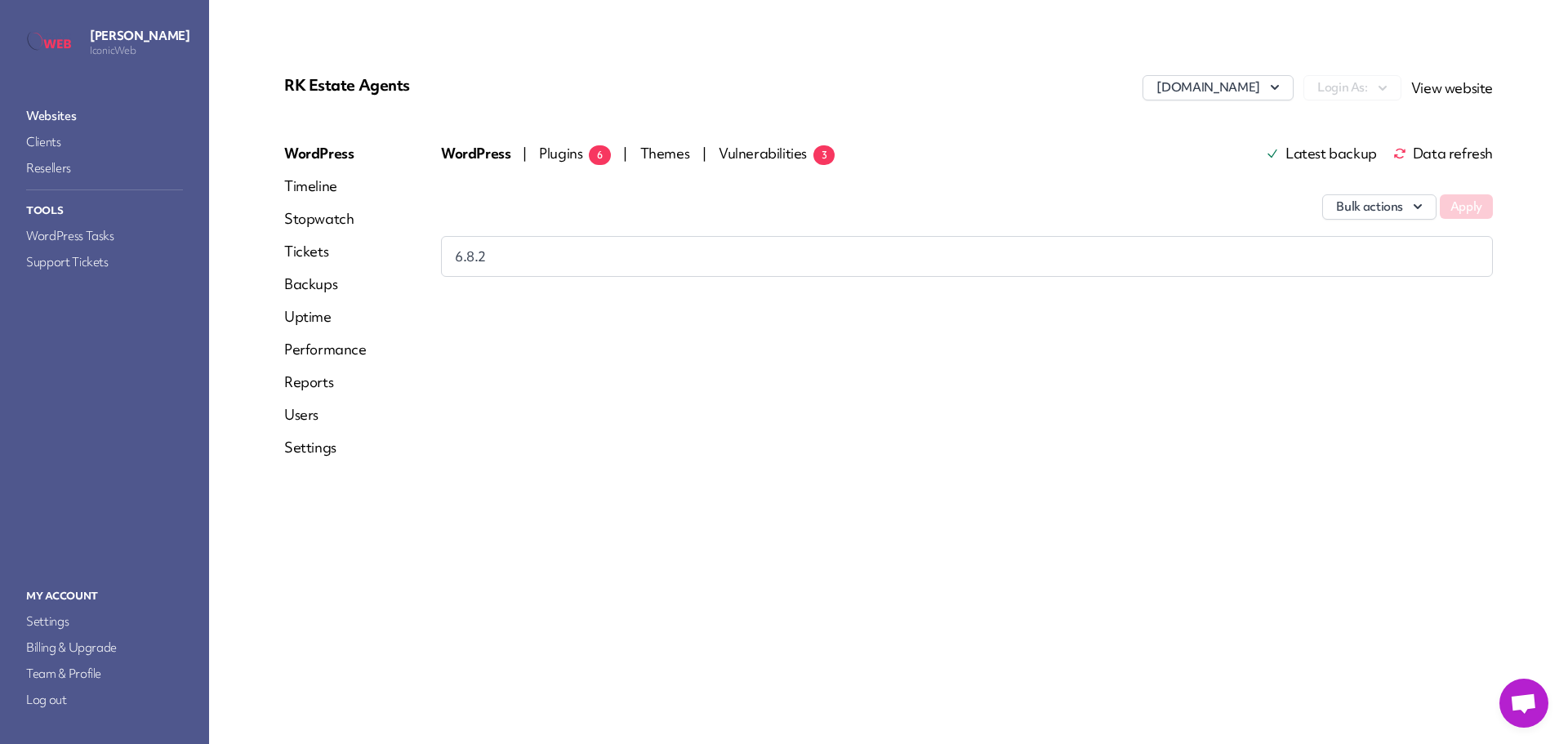
click at [551, 155] on span "Plugins 6" at bounding box center [575, 154] width 72 height 19
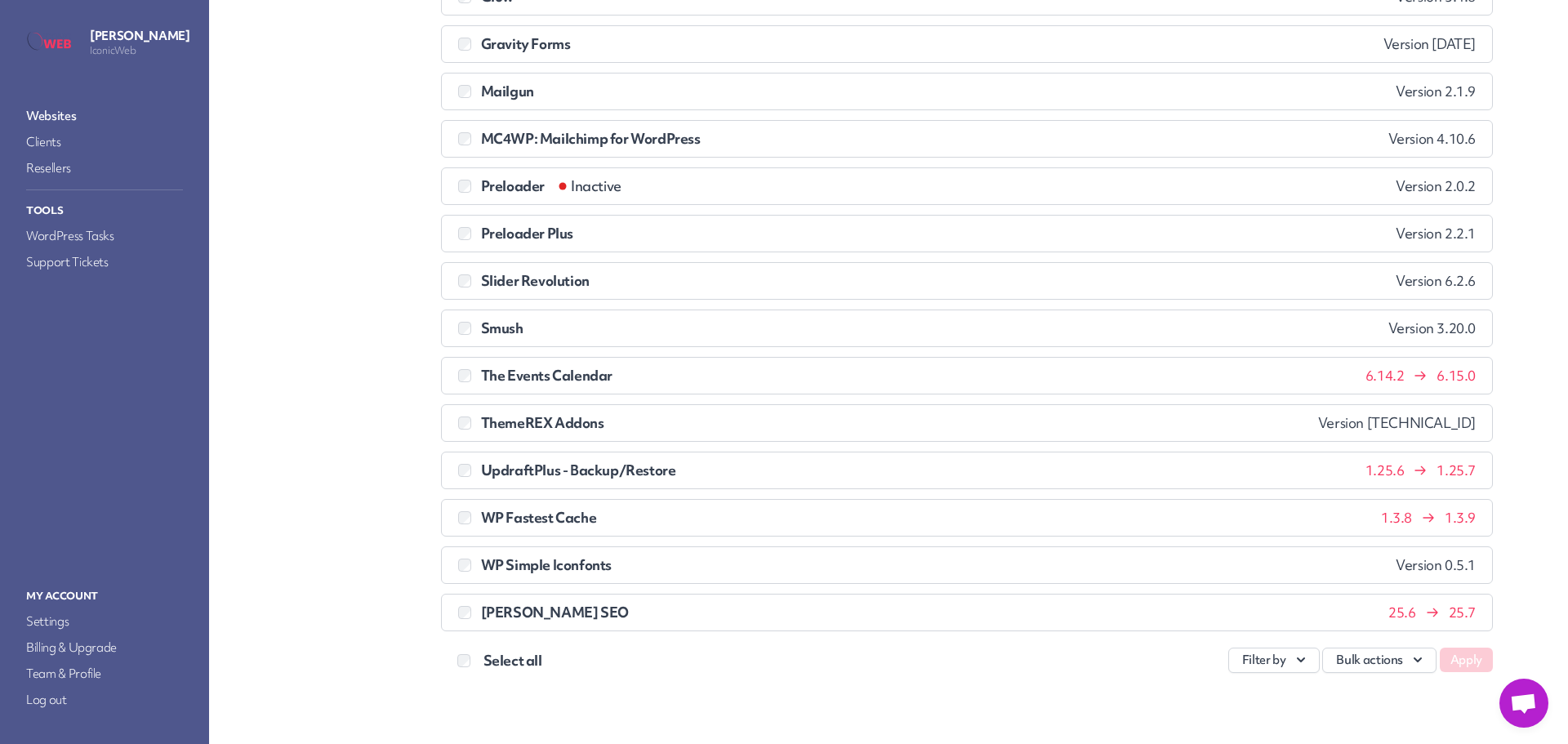
scroll to position [831, 0]
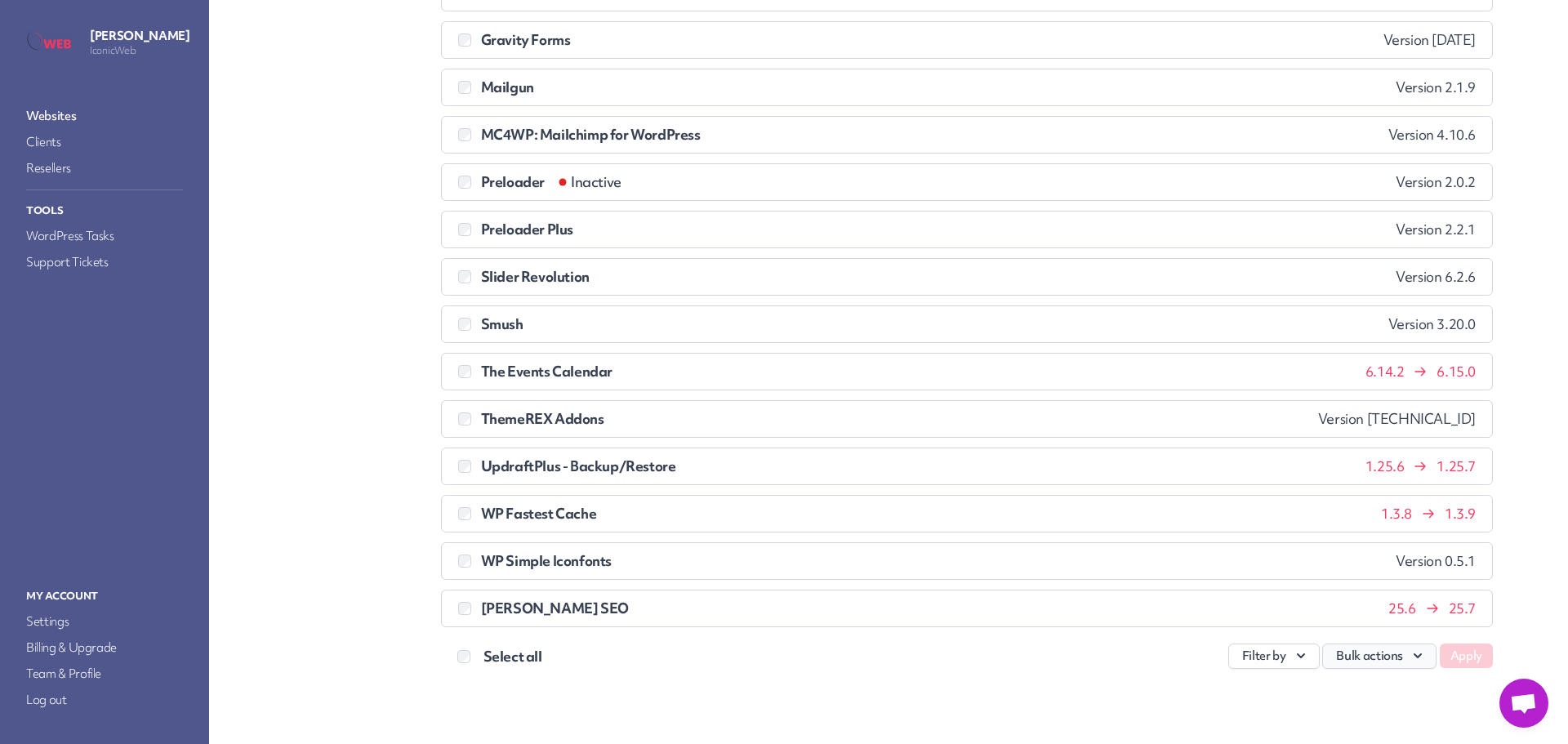
click at [1348, 660] on button "Bulk actions" at bounding box center [1378, 656] width 114 height 26
click at [1297, 532] on link "Update" at bounding box center [1344, 526] width 181 height 30
click at [1447, 659] on button "Apply" at bounding box center [1466, 656] width 53 height 25
click at [36, 116] on link "Websites" at bounding box center [105, 116] width 163 height 23
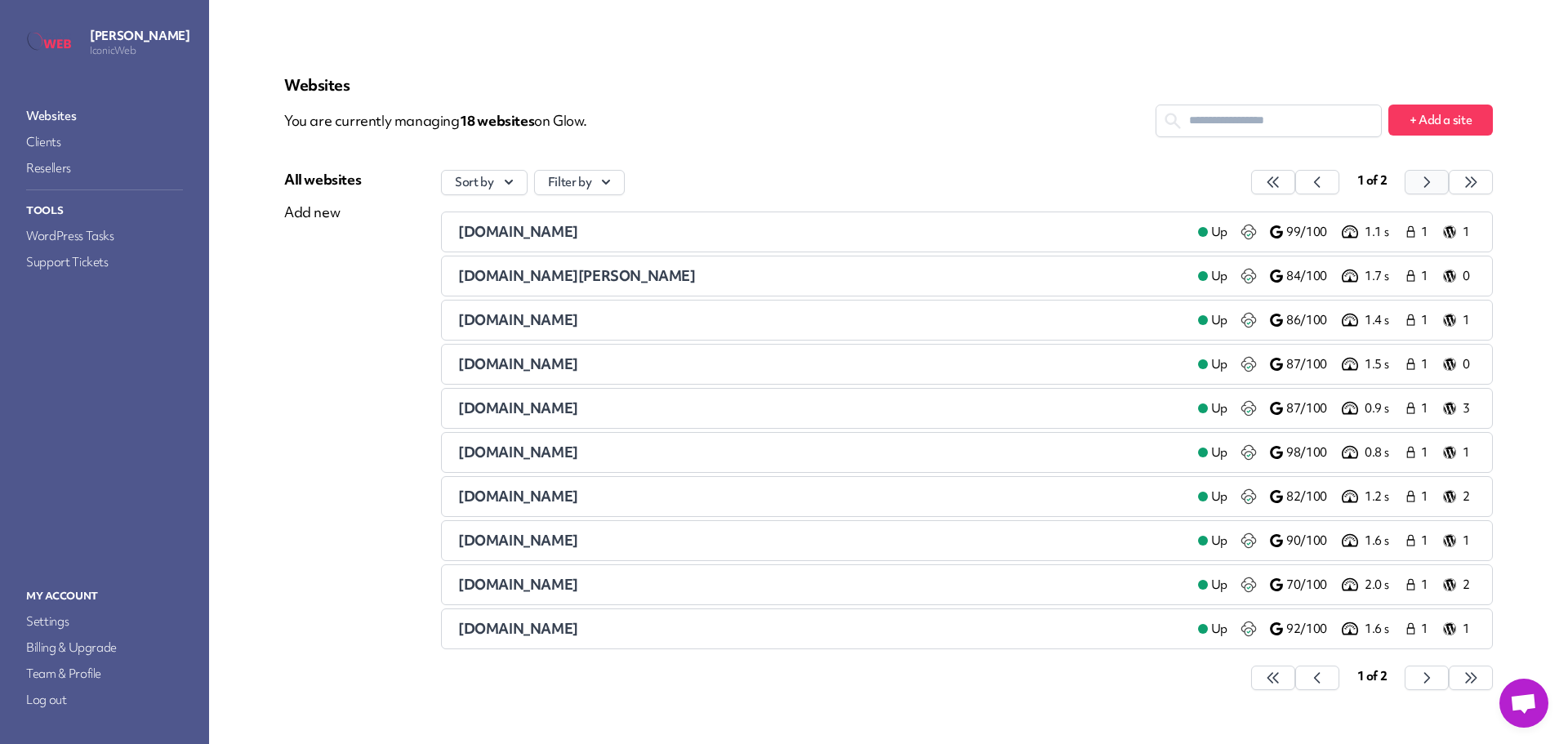
click at [1295, 178] on button "button" at bounding box center [1272, 182] width 44 height 25
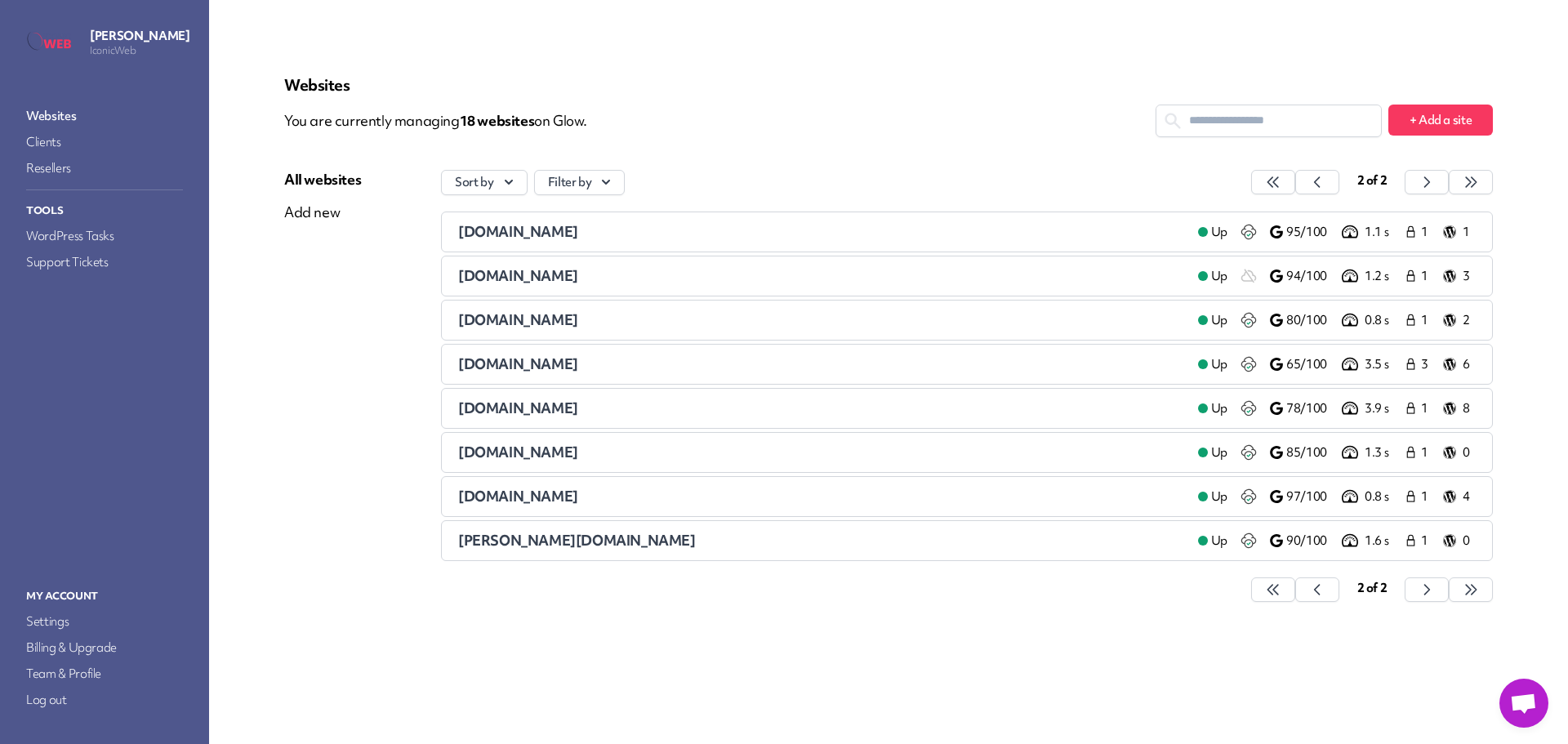
click at [514, 412] on span "[DOMAIN_NAME]" at bounding box center [518, 408] width 120 height 19
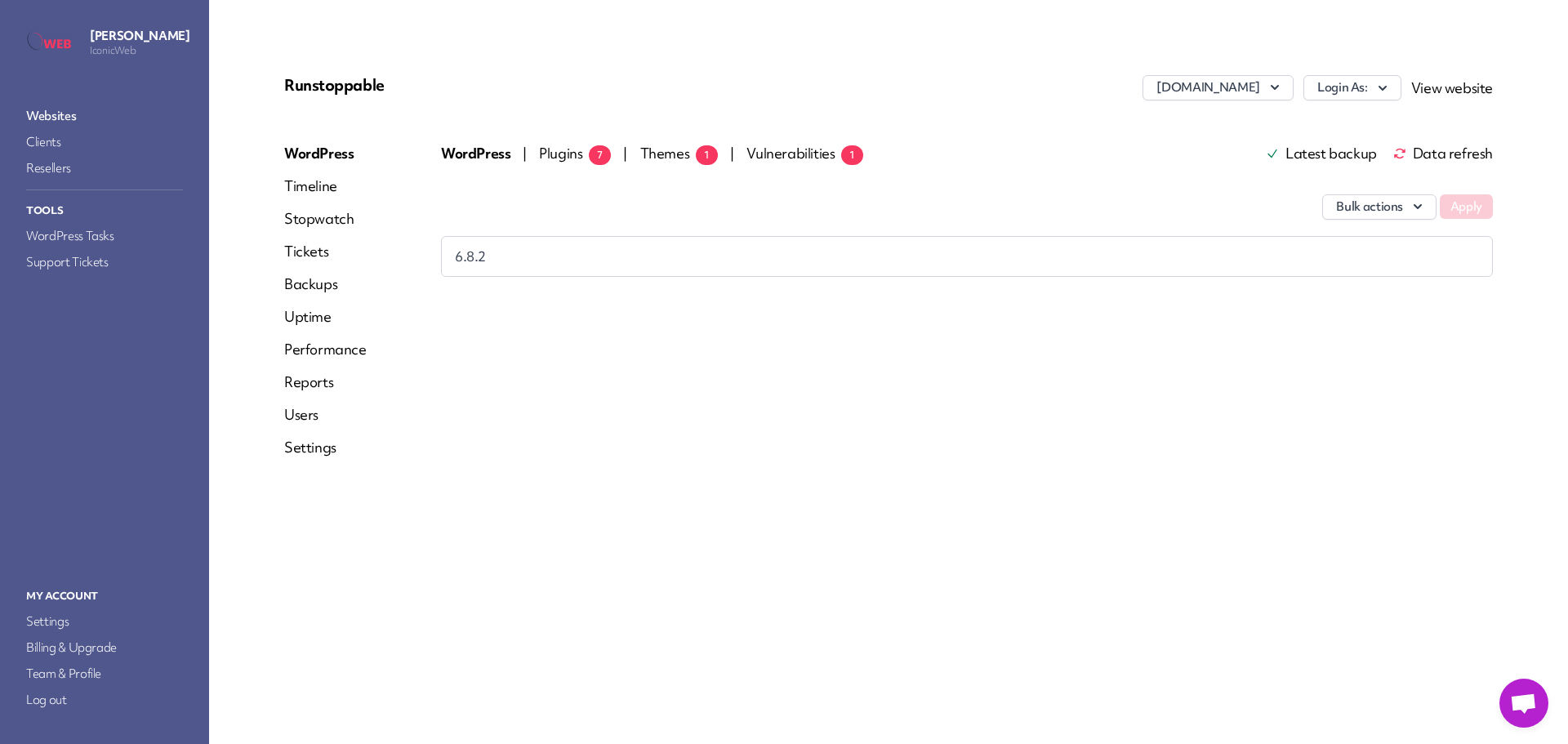
click at [552, 149] on span "Plugins 7" at bounding box center [575, 154] width 72 height 19
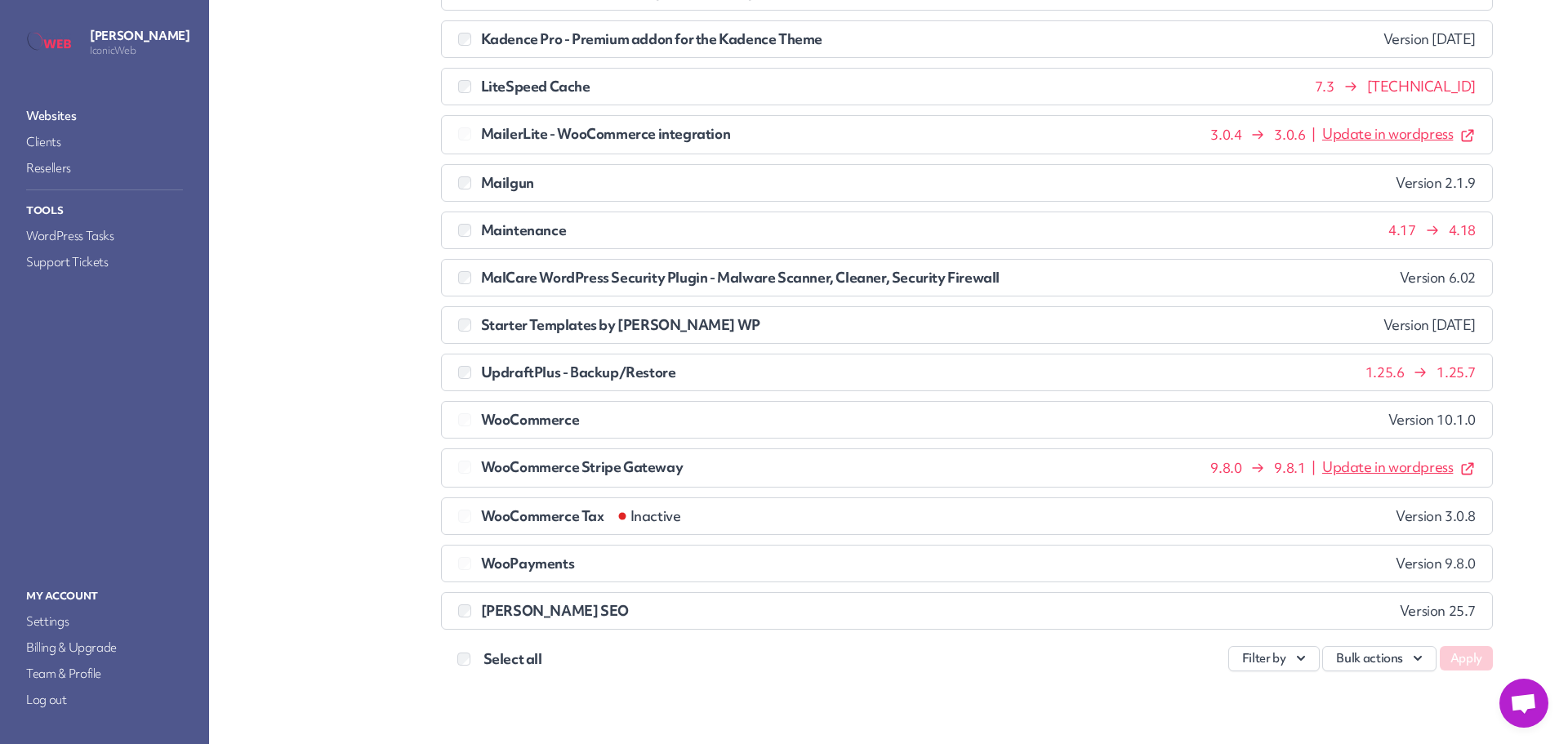
scroll to position [836, 0]
click at [1364, 659] on button "Bulk actions" at bounding box center [1378, 656] width 114 height 26
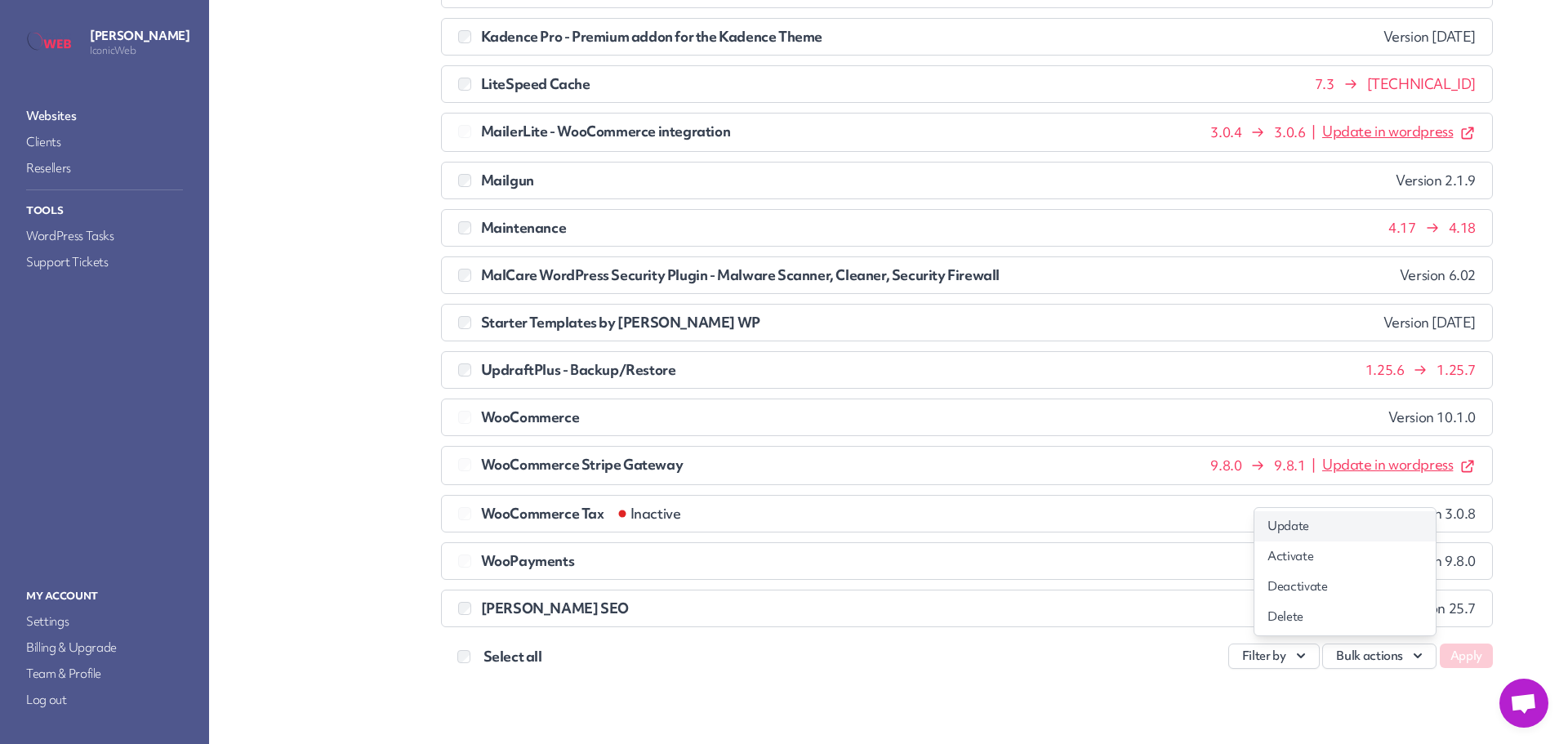
click at [1280, 532] on link "Update" at bounding box center [1344, 526] width 181 height 30
click at [1449, 653] on button "Apply" at bounding box center [1466, 656] width 53 height 25
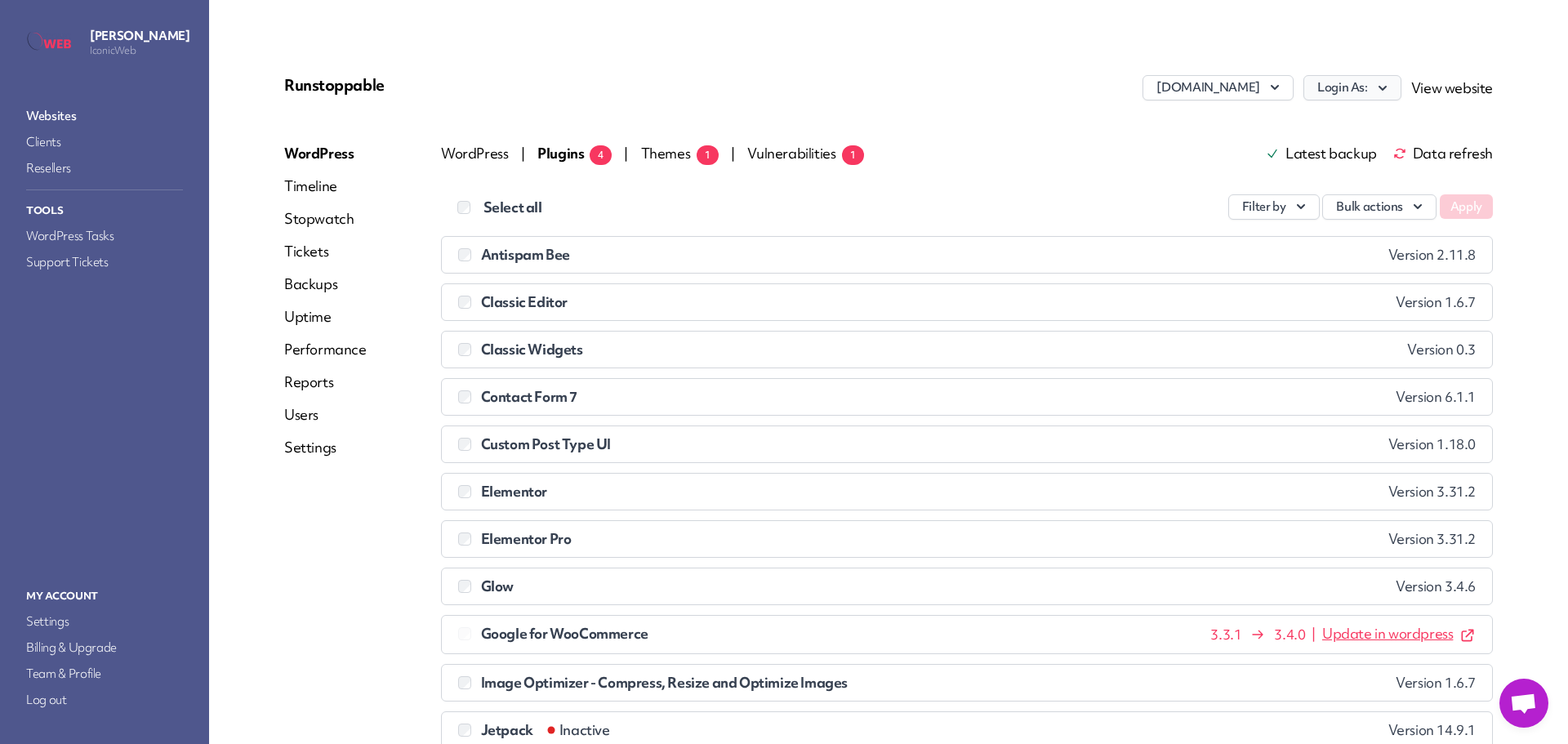
click at [1328, 87] on button "Login As:" at bounding box center [1352, 88] width 98 height 26
click at [1280, 121] on link "IconicMPR" at bounding box center [1309, 123] width 181 height 30
click at [55, 110] on link "Websites" at bounding box center [105, 116] width 163 height 23
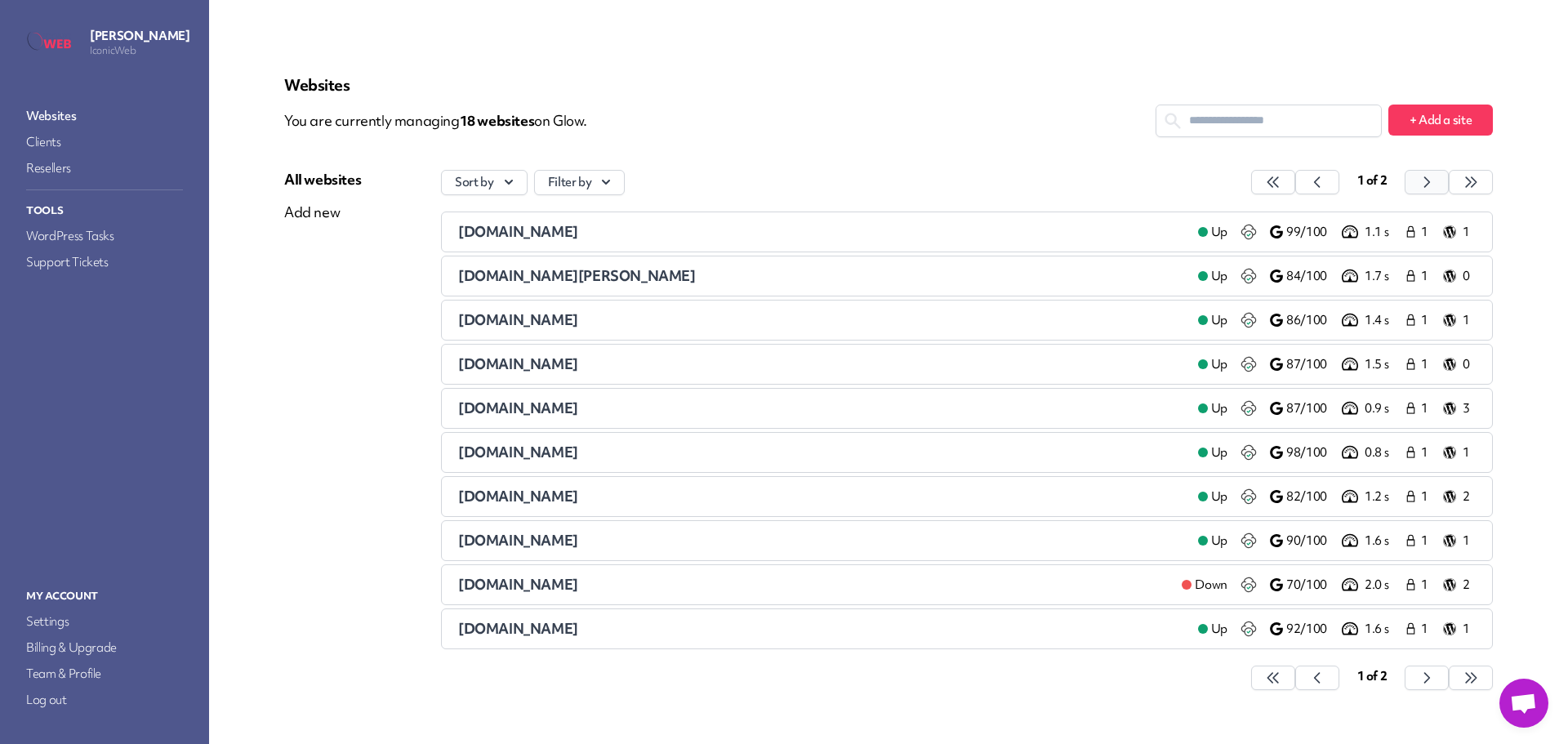
click at [1278, 178] on icon "button" at bounding box center [1272, 182] width 10 height 9
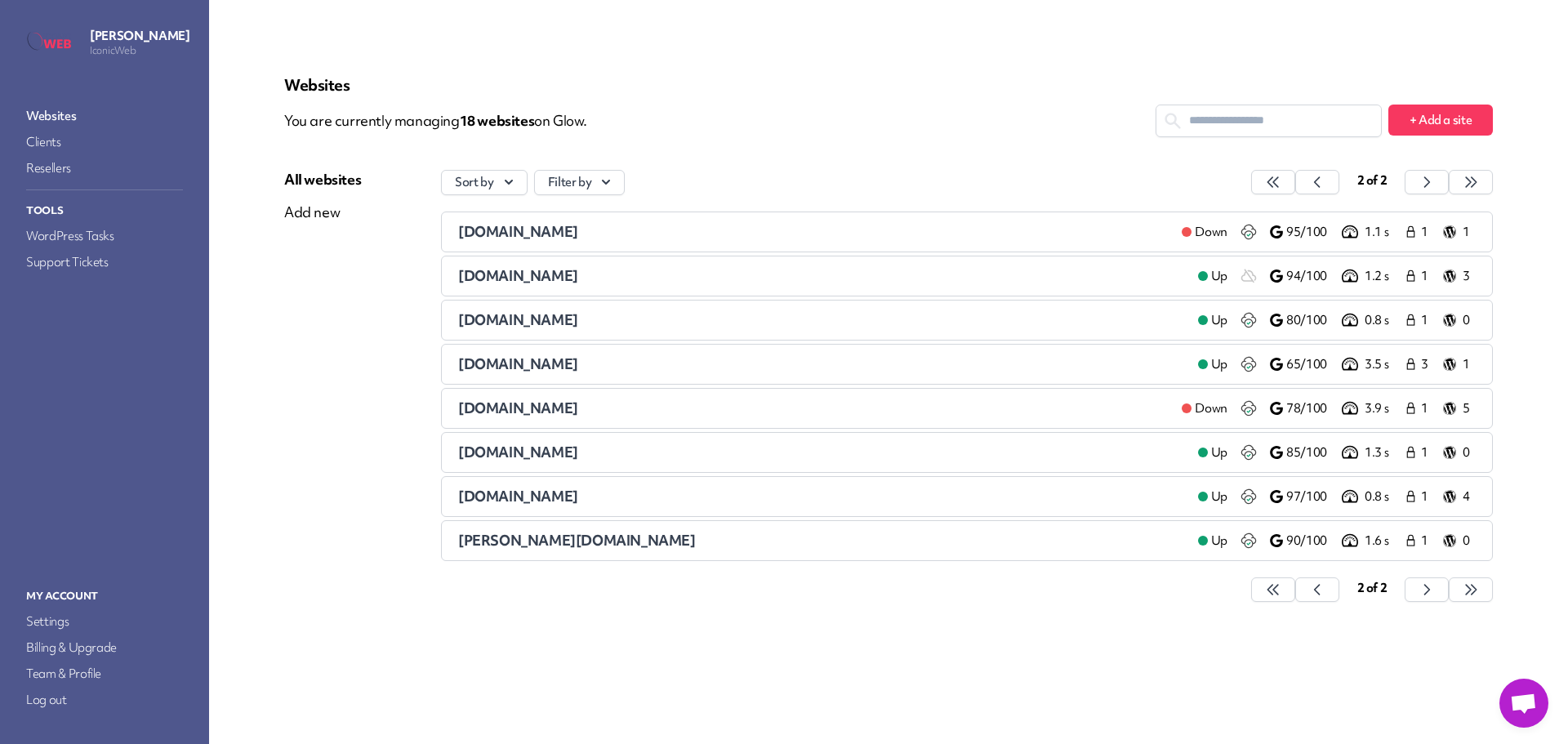
click at [529, 452] on span "[DOMAIN_NAME]" at bounding box center [518, 452] width 120 height 19
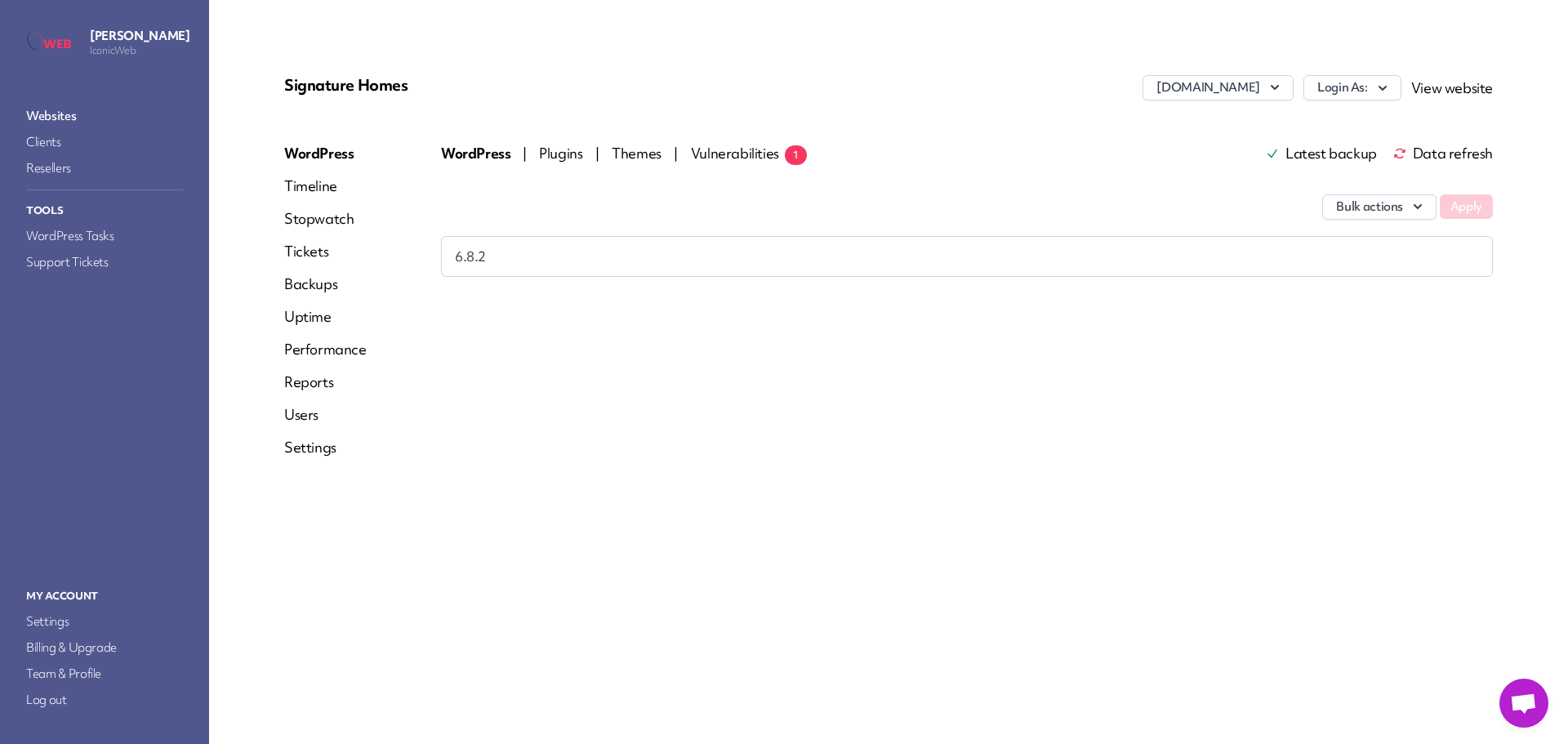
click at [81, 112] on link "Websites" at bounding box center [105, 116] width 163 height 23
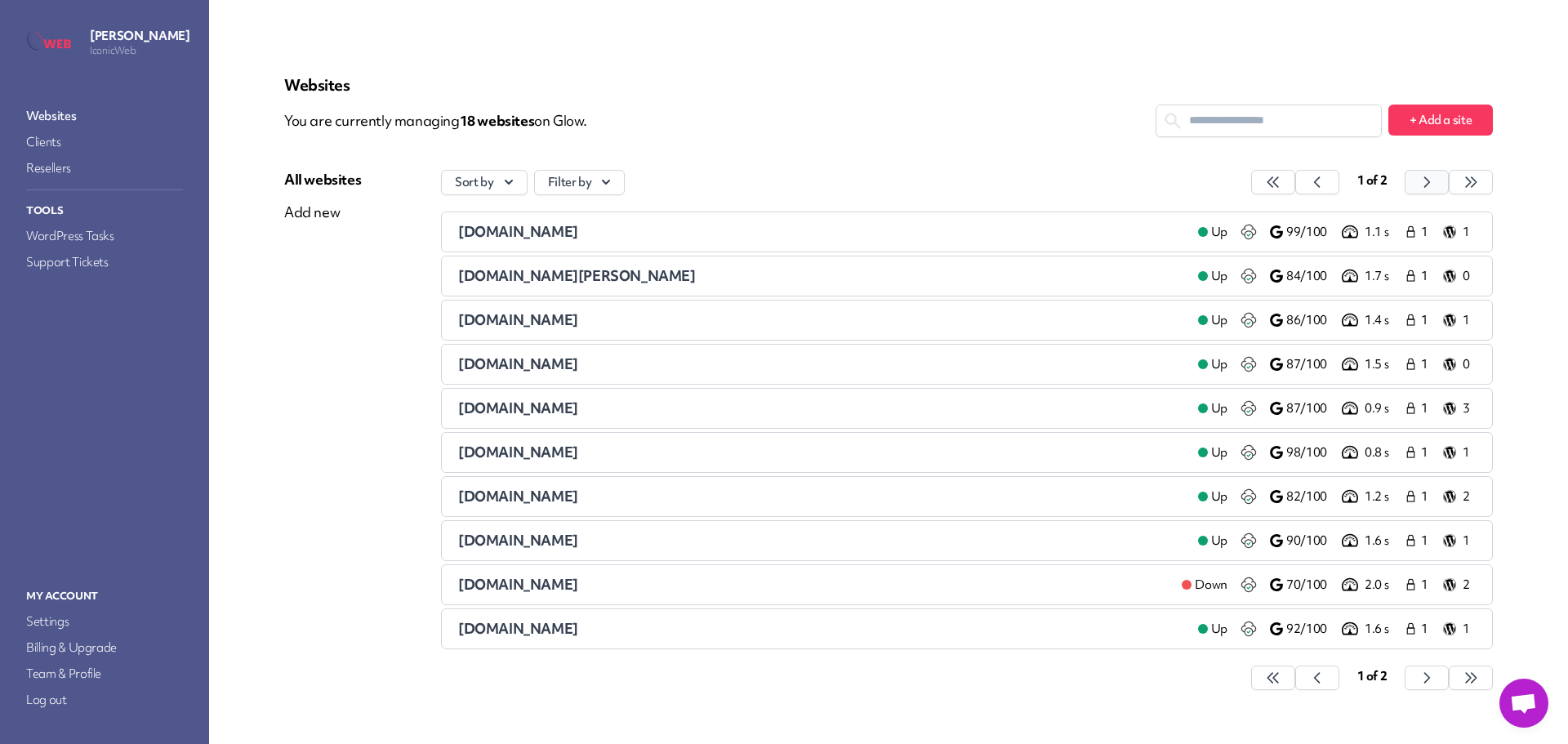
click at [1281, 179] on icon "button" at bounding box center [1272, 182] width 16 height 16
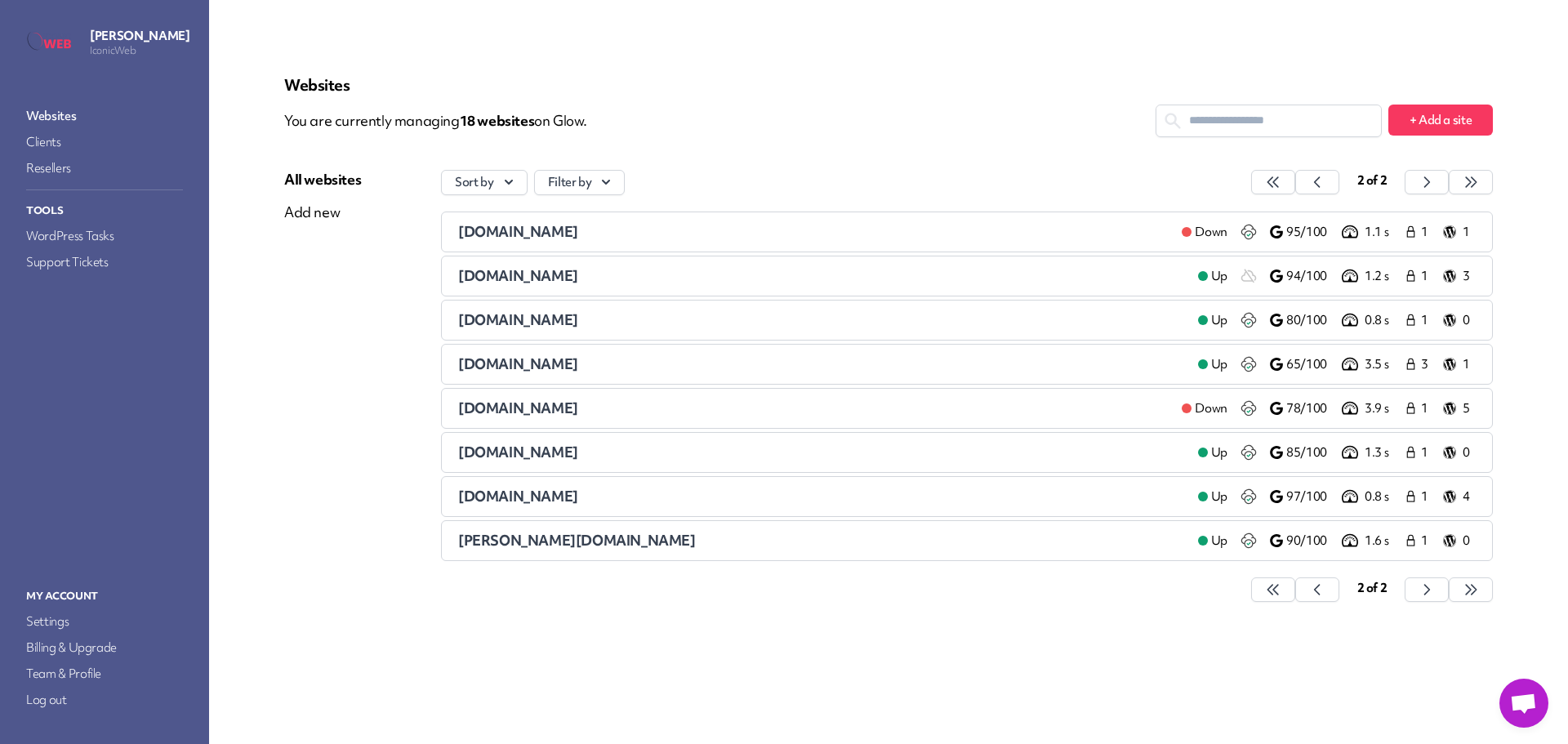
click at [526, 493] on span "[DOMAIN_NAME]" at bounding box center [518, 496] width 120 height 19
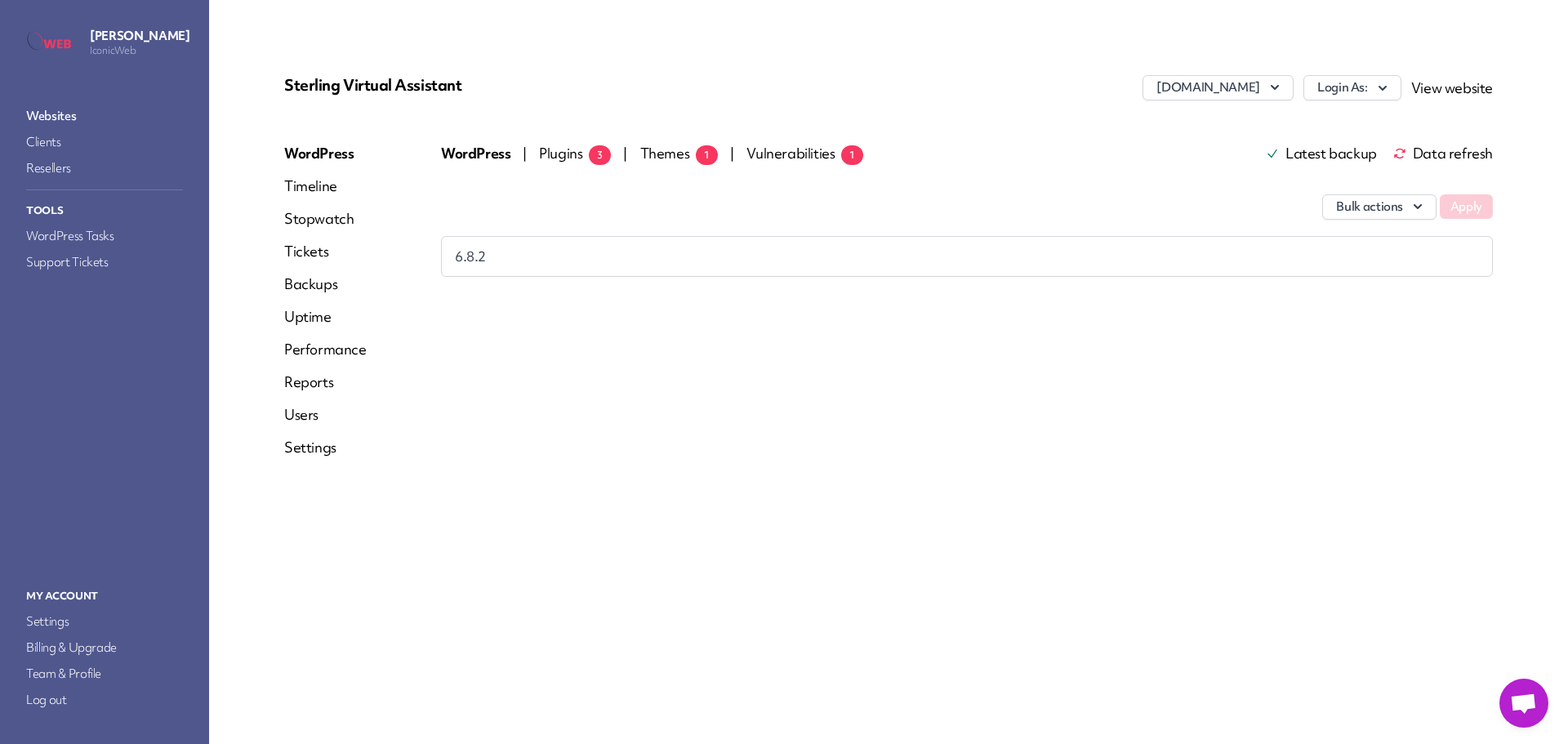
click at [562, 154] on span "Plugins 3" at bounding box center [575, 154] width 72 height 19
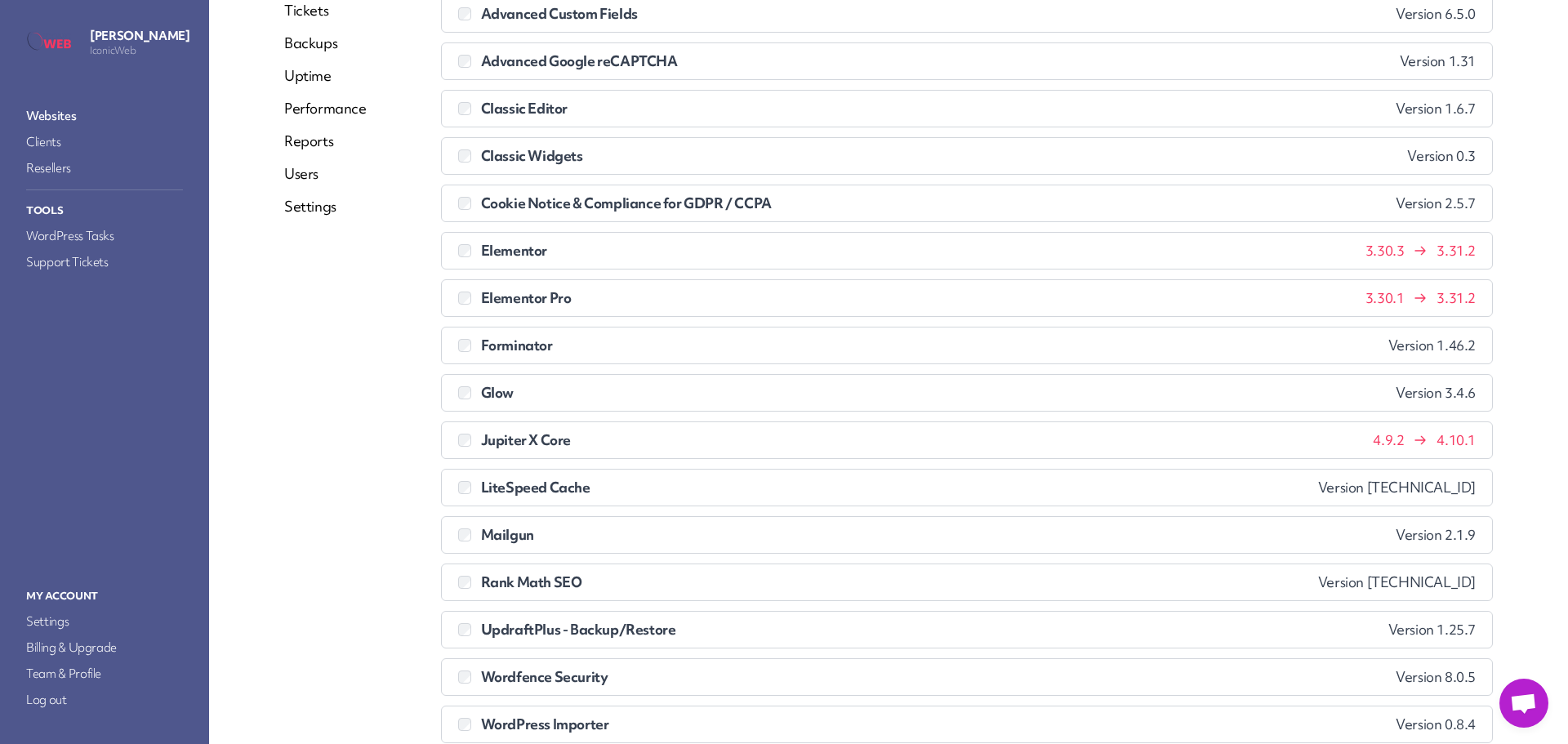
scroll to position [327, 0]
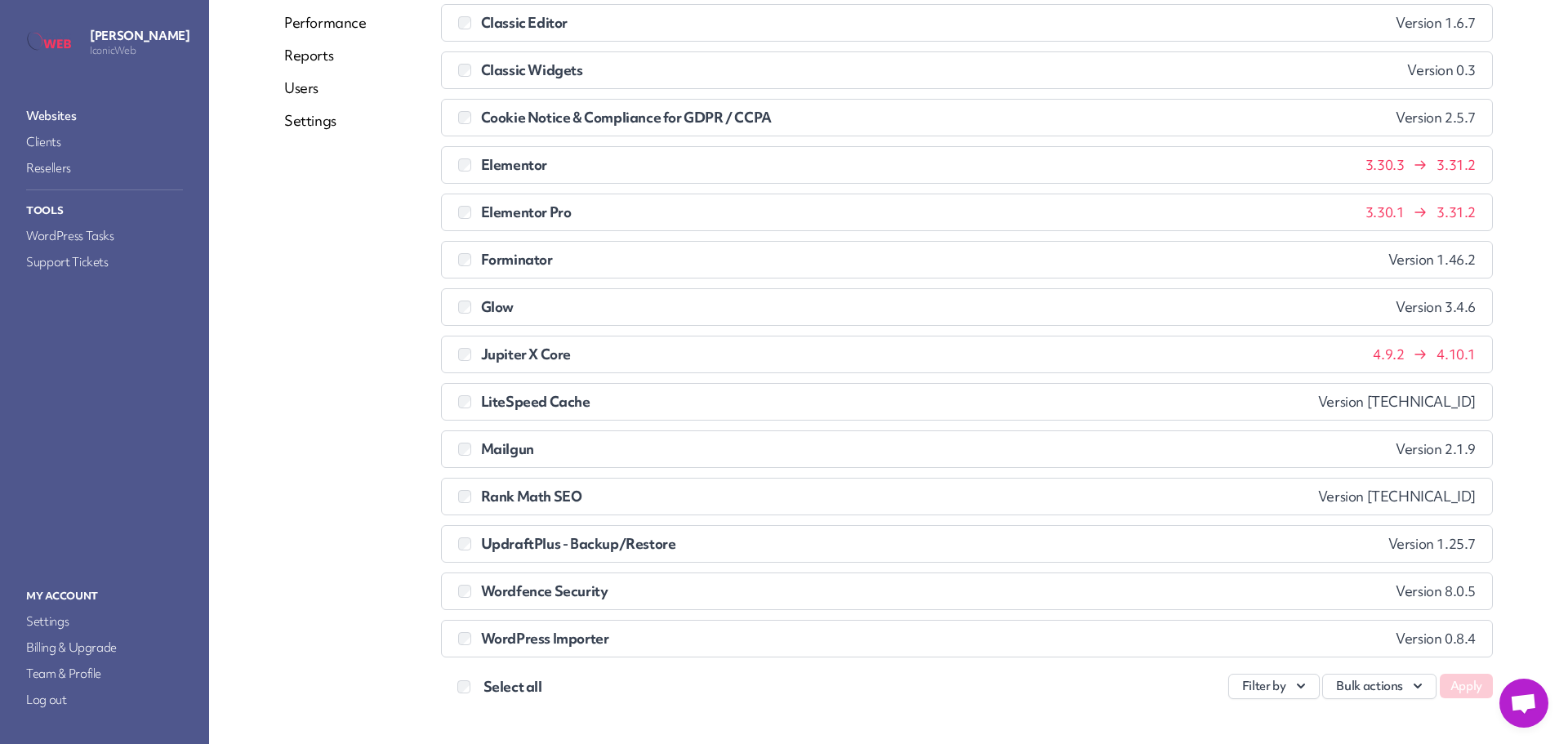
click at [38, 112] on link "Websites" at bounding box center [105, 116] width 163 height 23
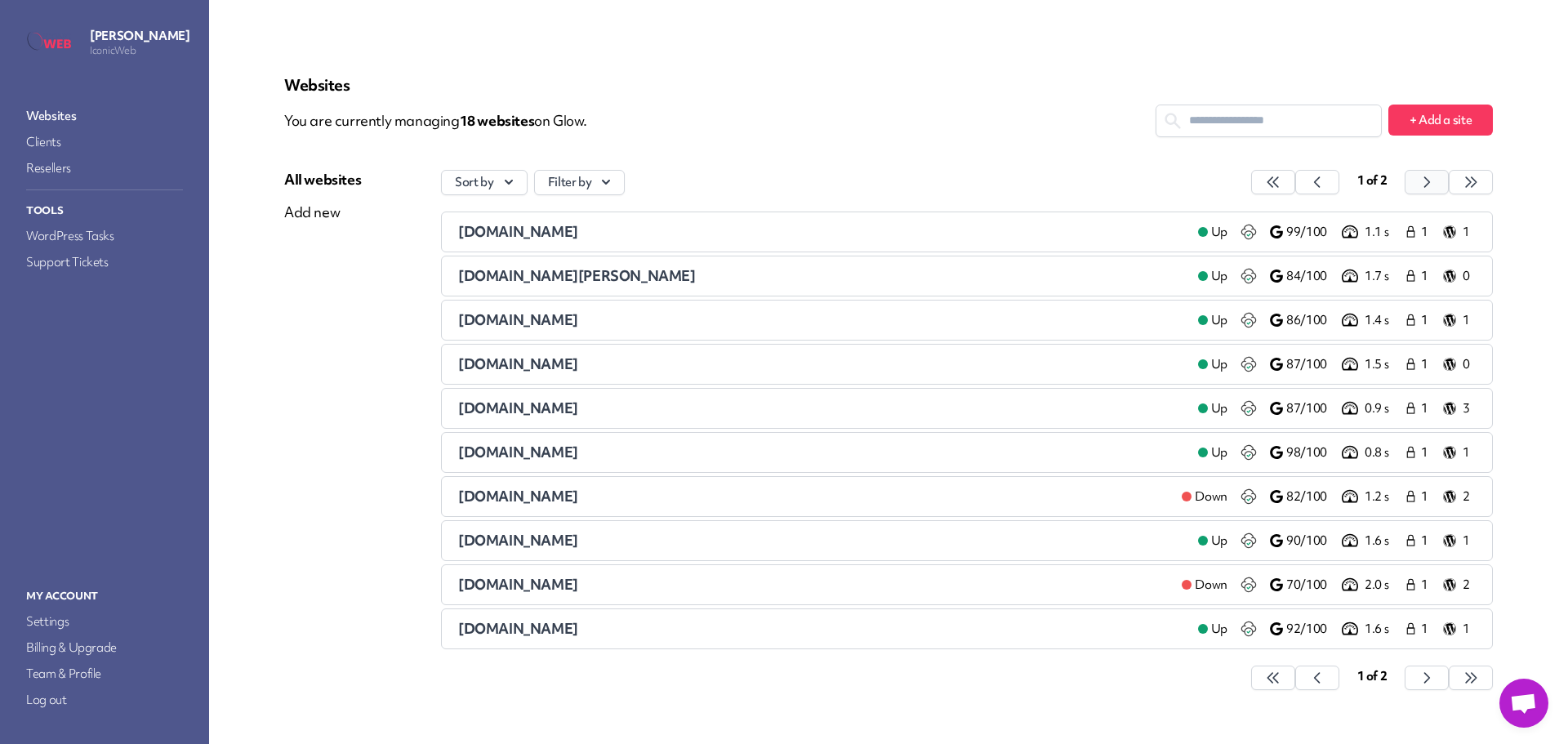
click at [1281, 184] on icon "button" at bounding box center [1272, 182] width 16 height 16
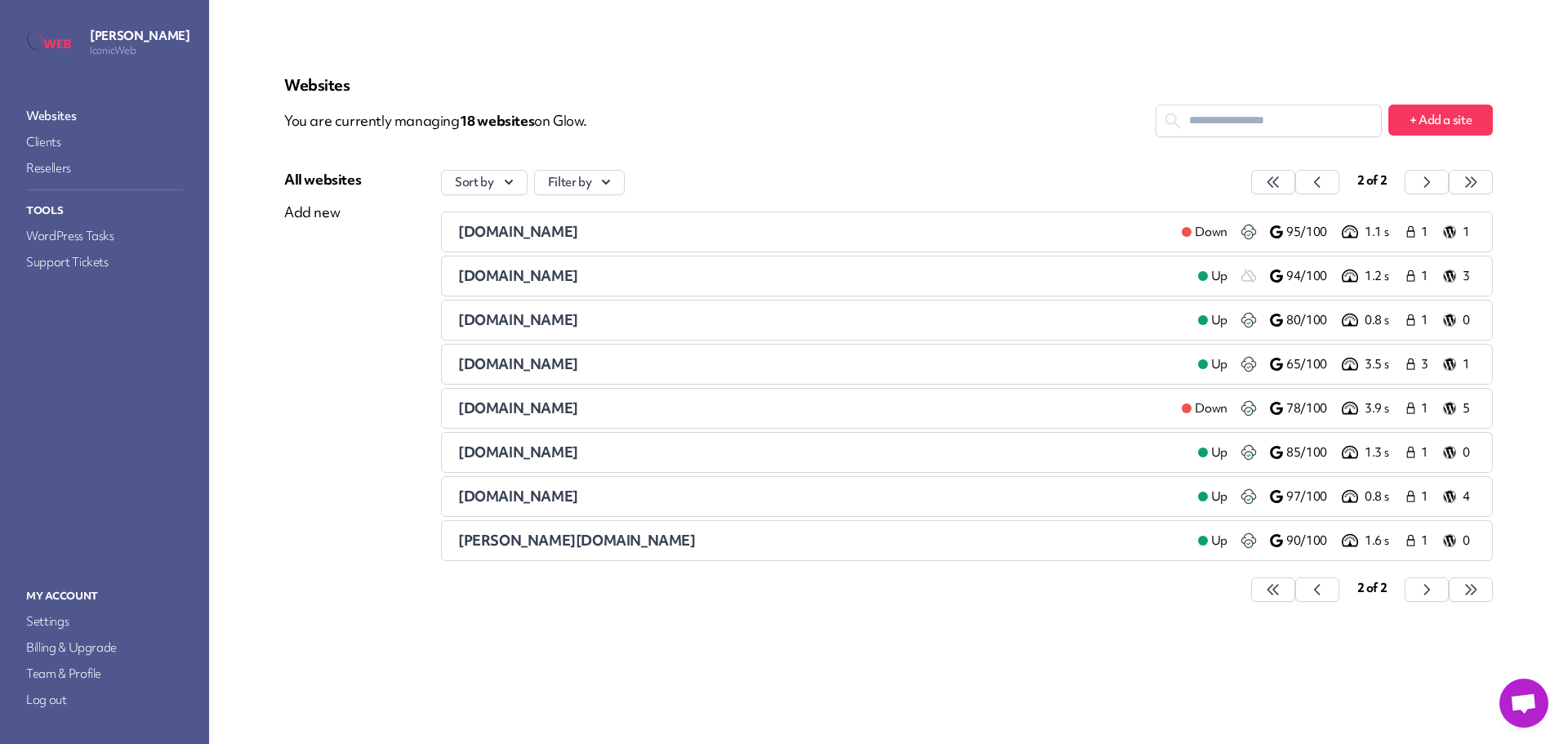
click at [552, 545] on span "[PERSON_NAME][DOMAIN_NAME]" at bounding box center [576, 541] width 238 height 19
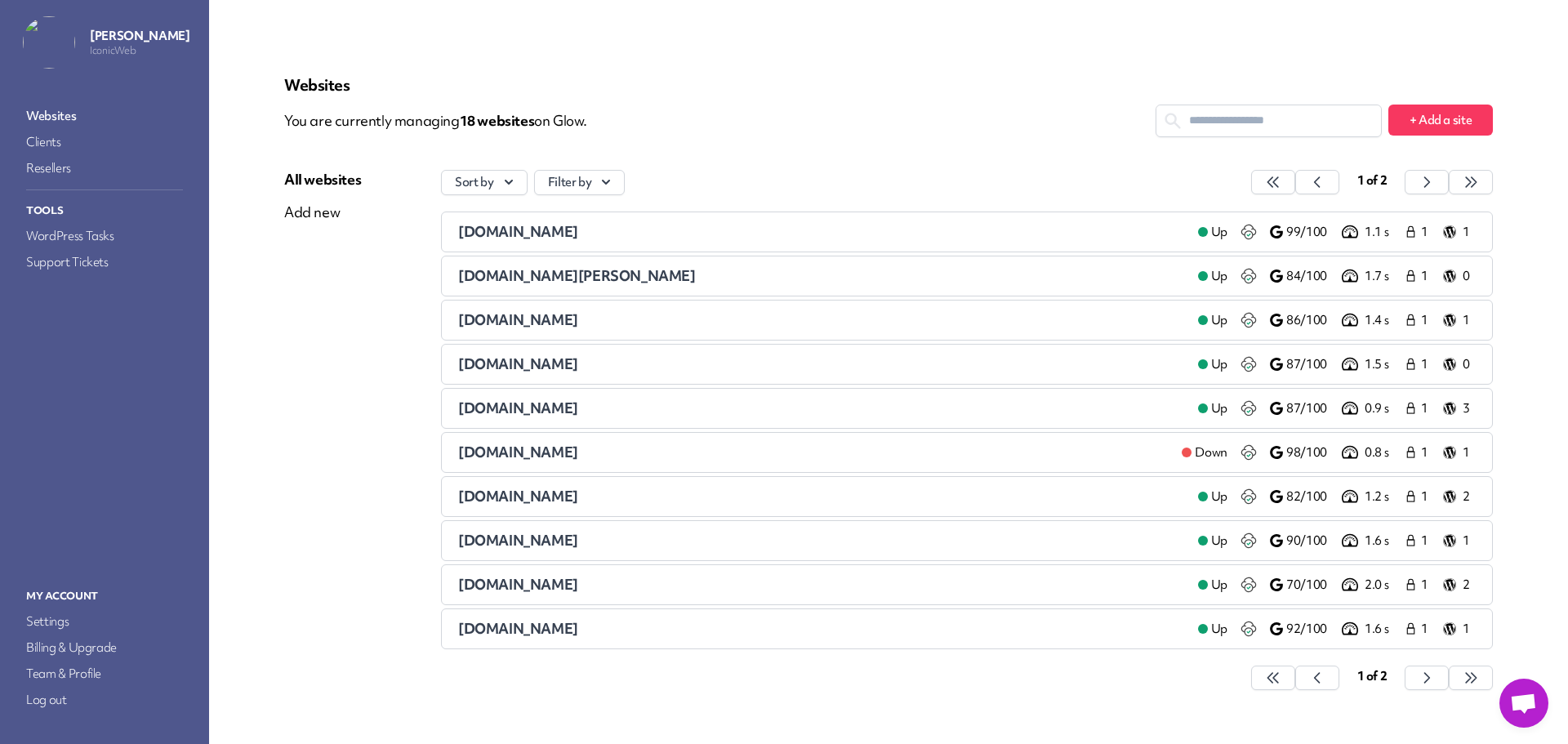
click at [486, 237] on span "[DOMAIN_NAME]" at bounding box center [518, 232] width 120 height 19
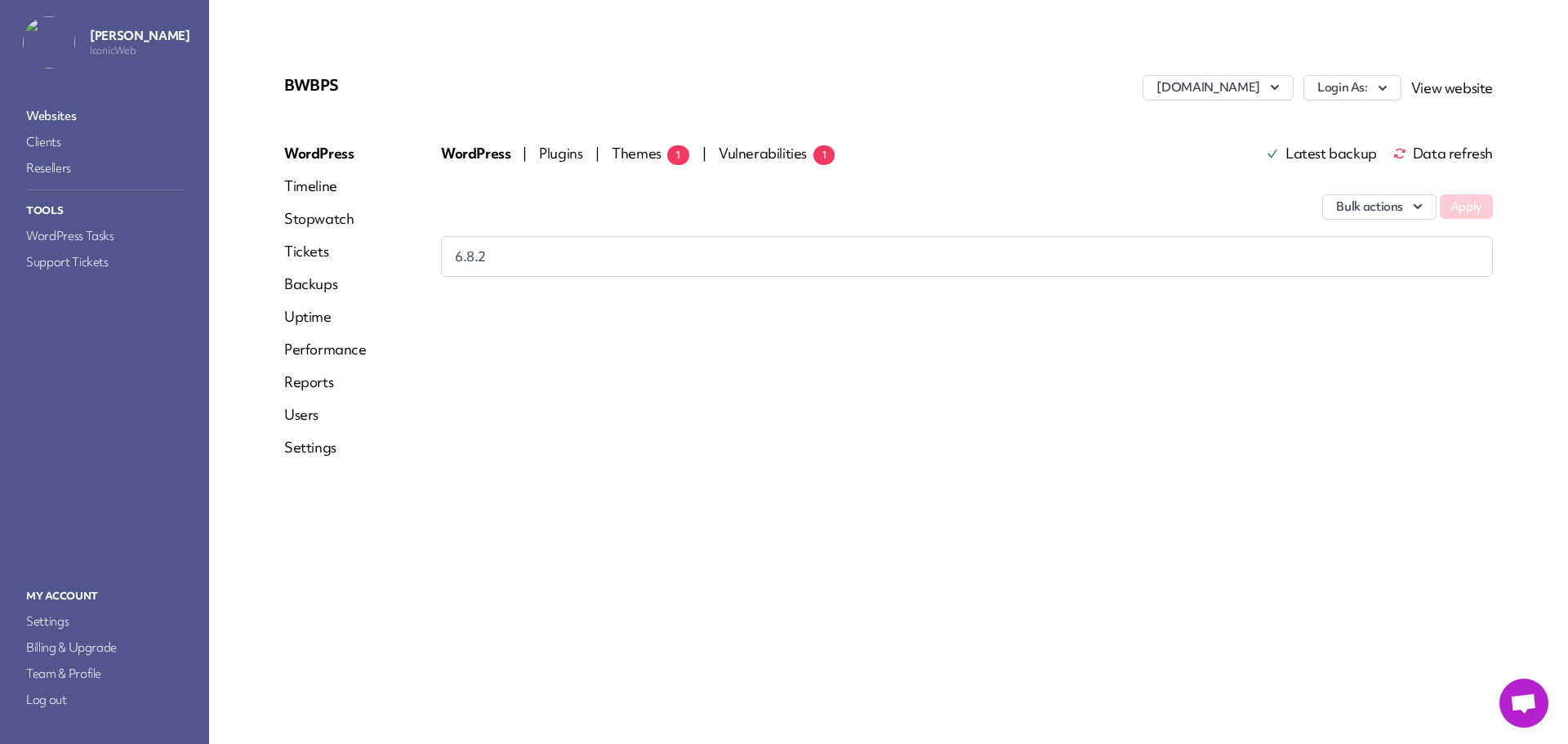
click at [1442, 154] on span "Data refresh" at bounding box center [1443, 153] width 100 height 13
click at [641, 155] on span "Themes 1" at bounding box center [650, 154] width 77 height 19
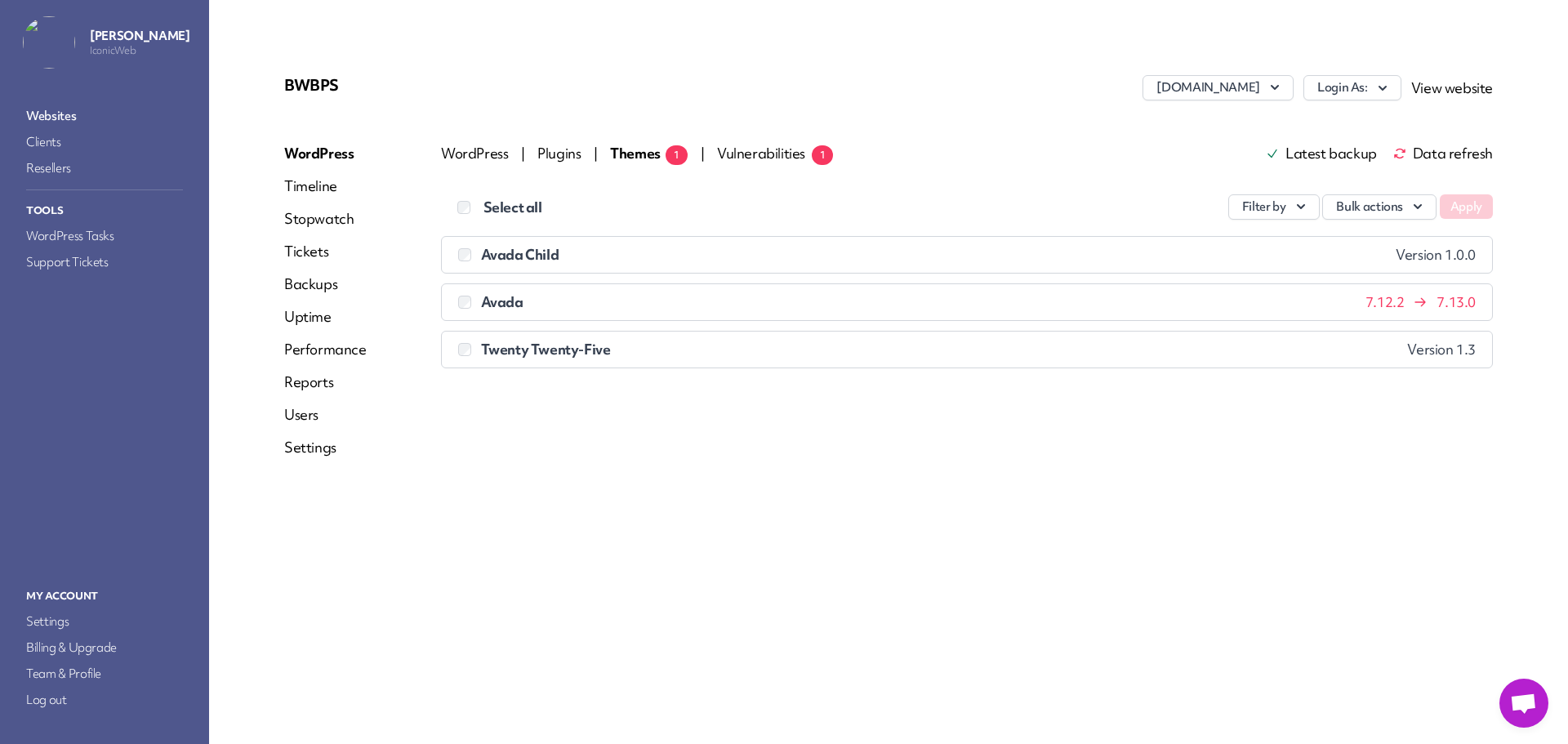
click at [1446, 154] on span "Data refresh" at bounding box center [1443, 153] width 100 height 13
click at [80, 110] on link "Websites" at bounding box center [105, 116] width 163 height 23
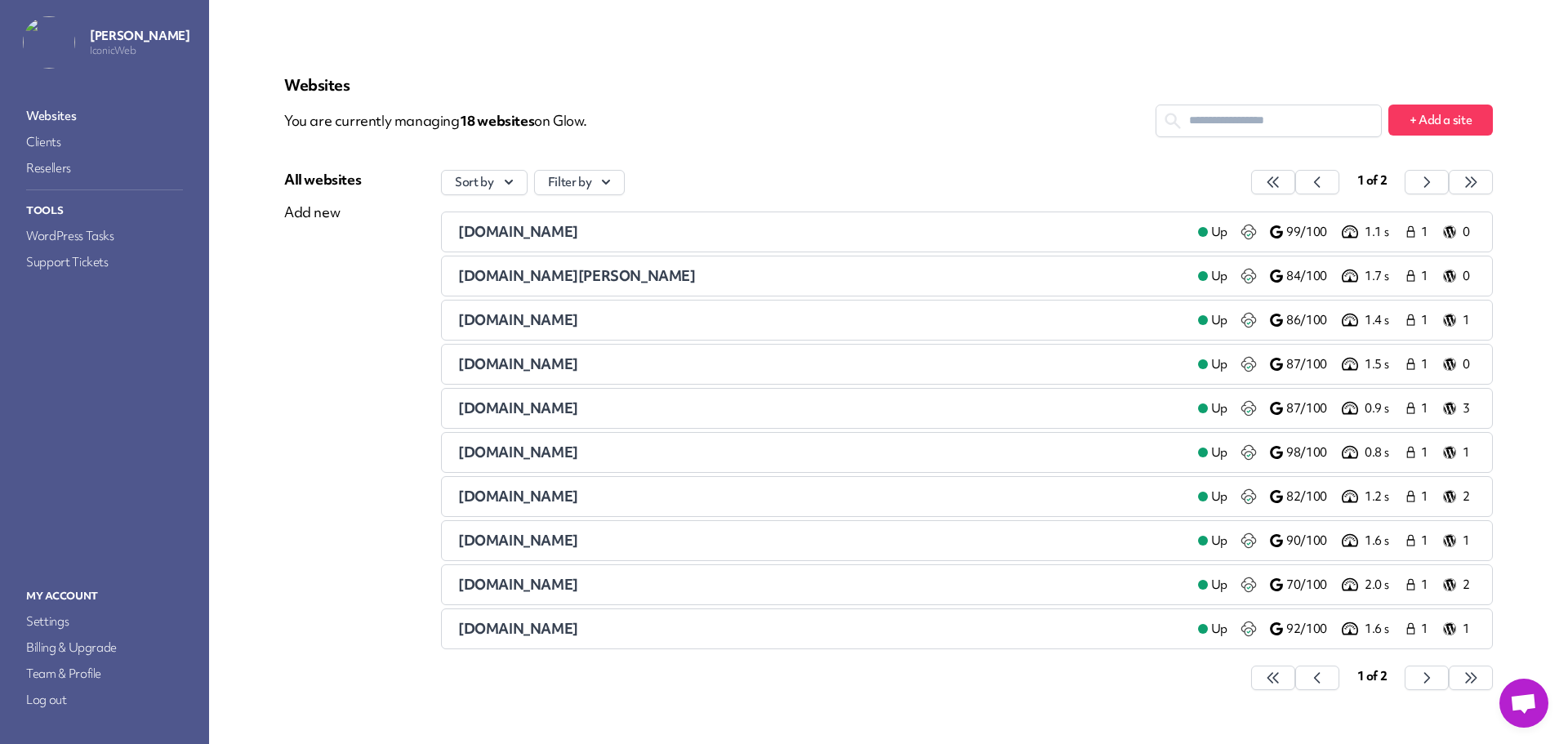
click at [473, 274] on span "[DOMAIN_NAME][PERSON_NAME]" at bounding box center [576, 275] width 238 height 19
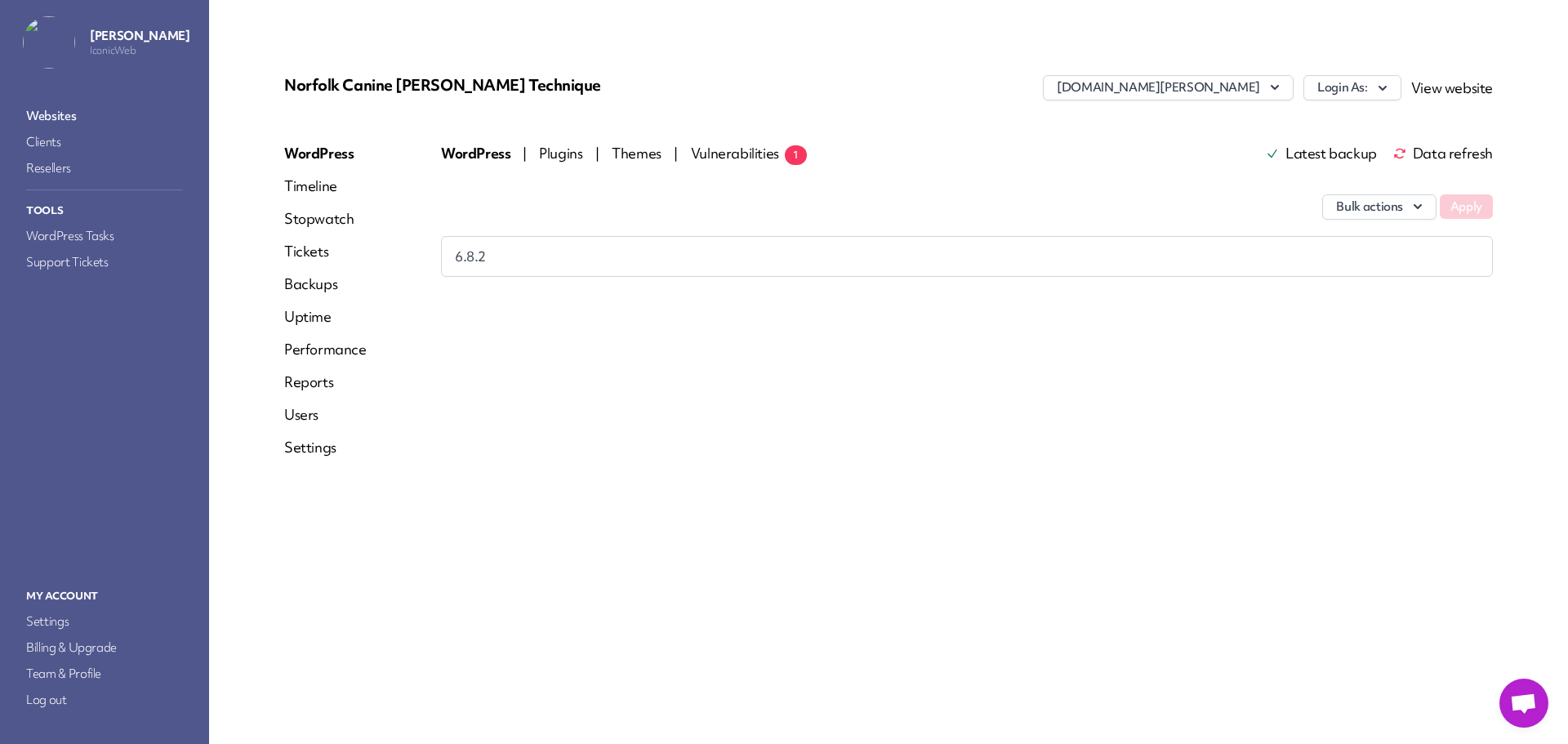
click at [65, 117] on link "Websites" at bounding box center [105, 116] width 163 height 23
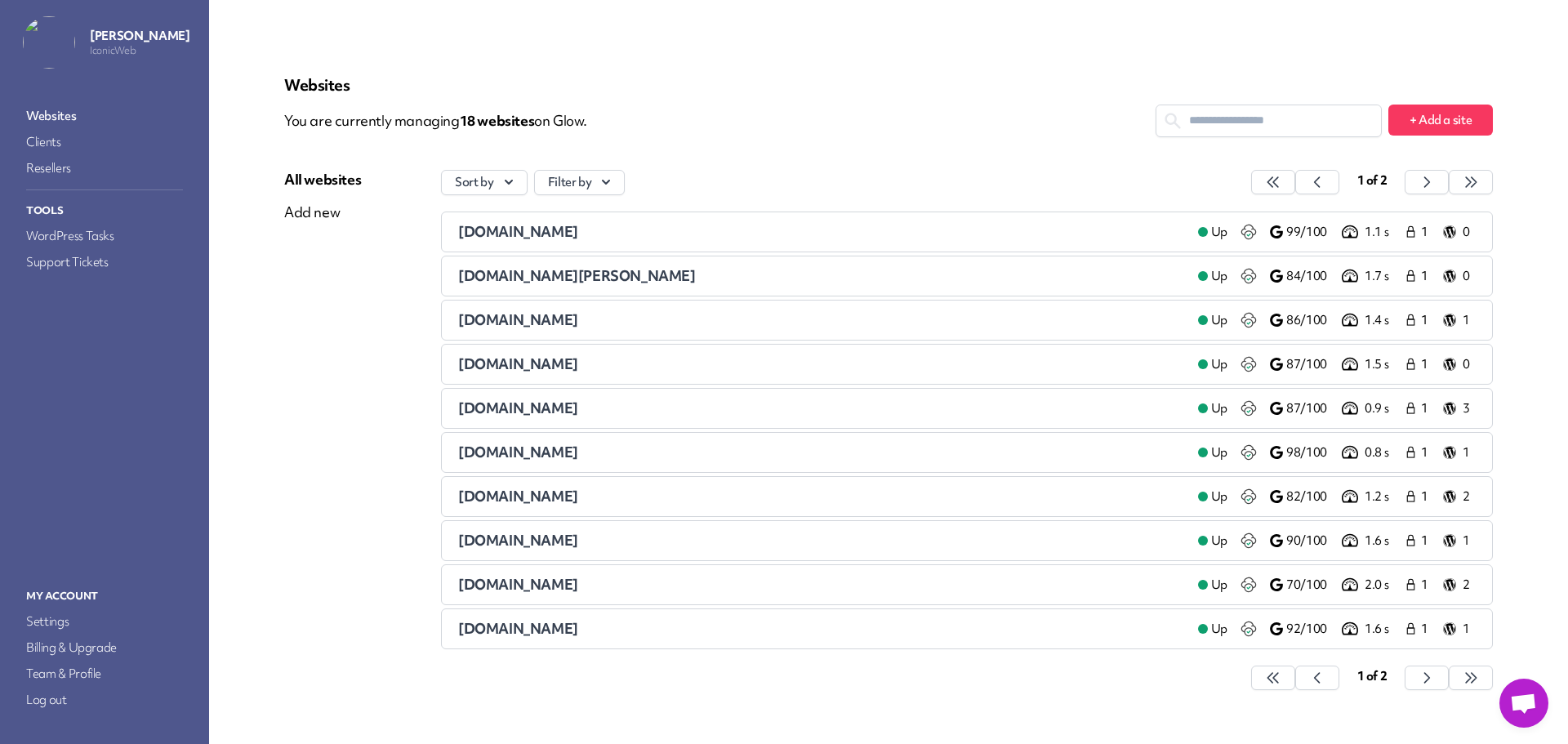
click at [490, 324] on span "[DOMAIN_NAME]" at bounding box center [518, 320] width 120 height 19
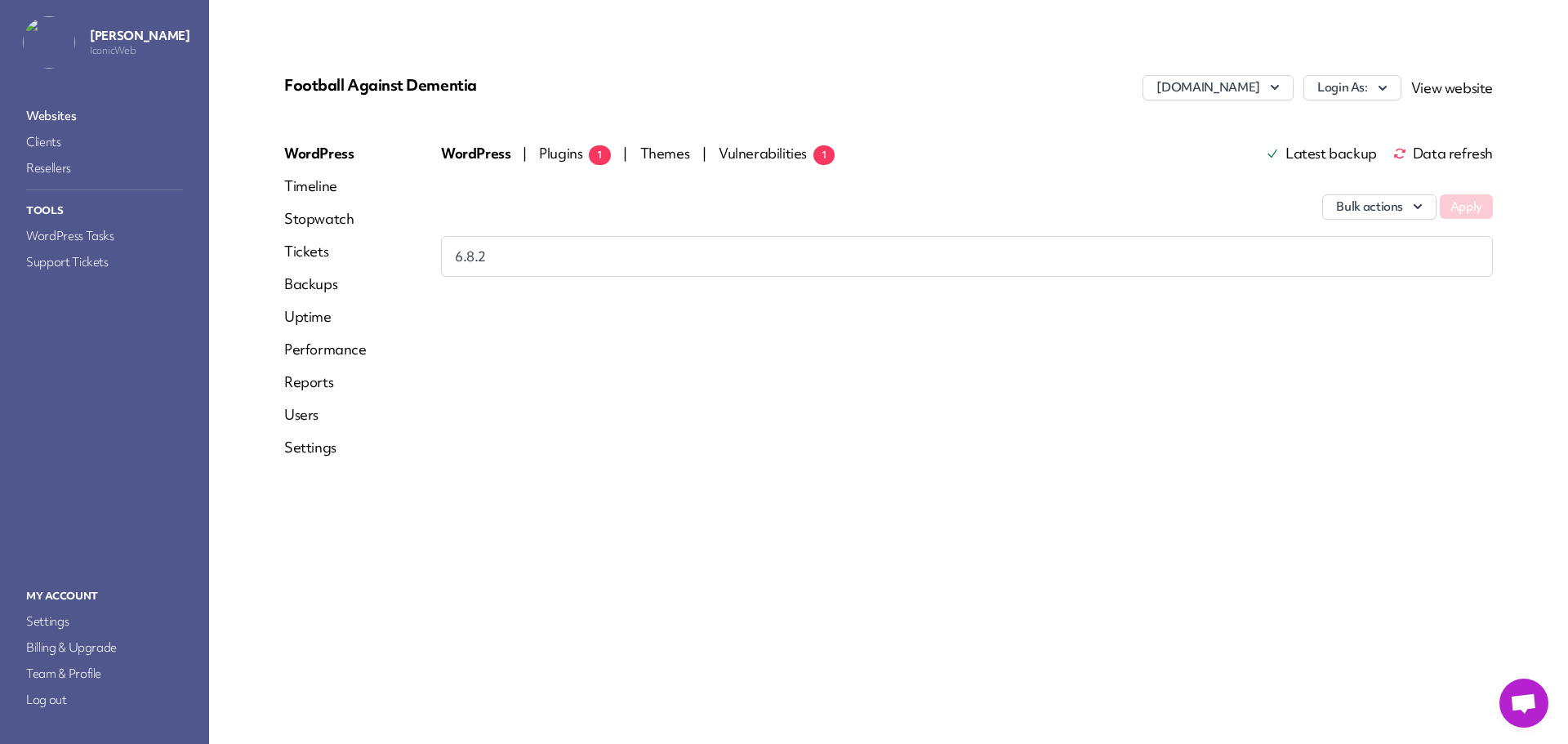
click at [546, 155] on span "Plugins 1" at bounding box center [575, 154] width 72 height 19
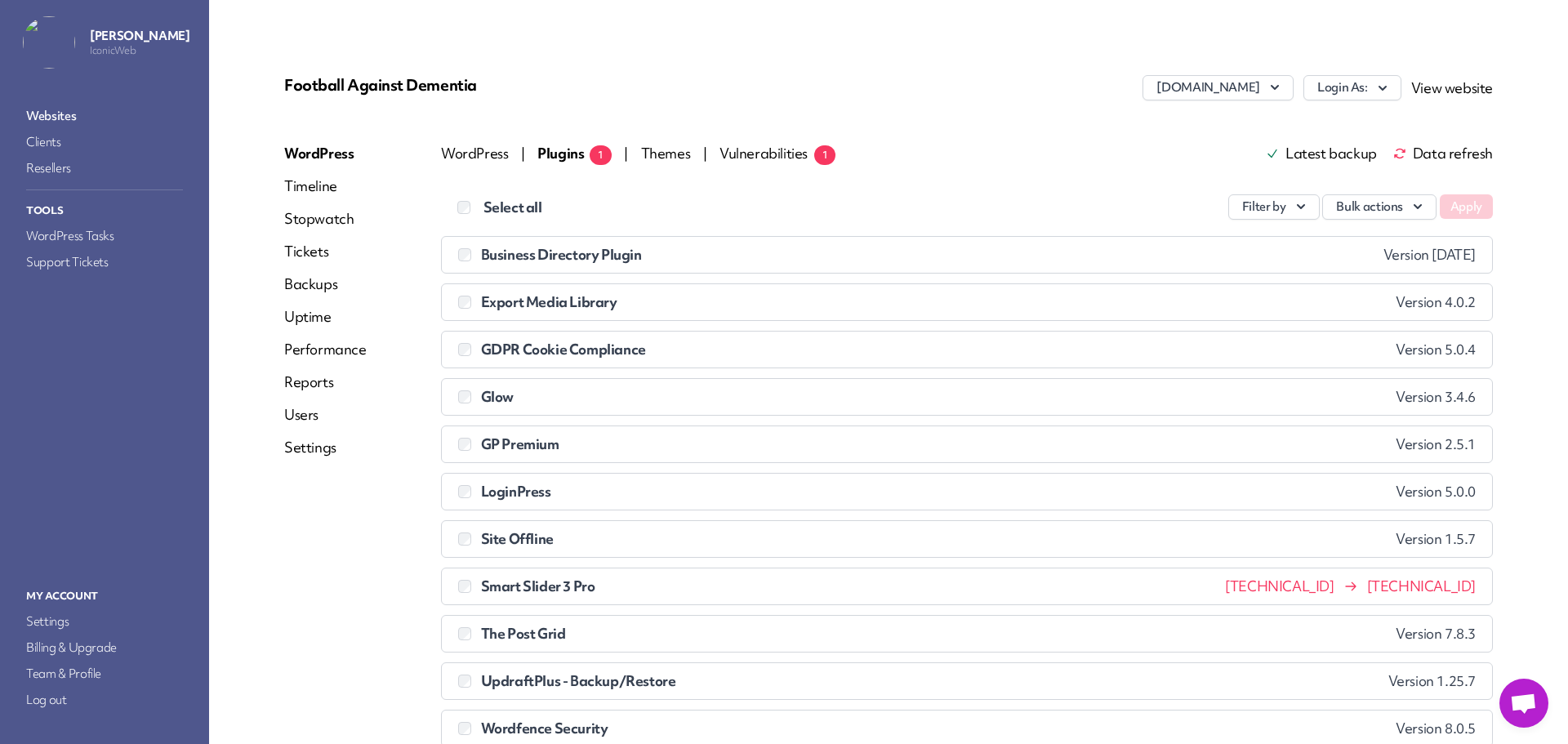
click at [64, 112] on link "Websites" at bounding box center [105, 116] width 163 height 23
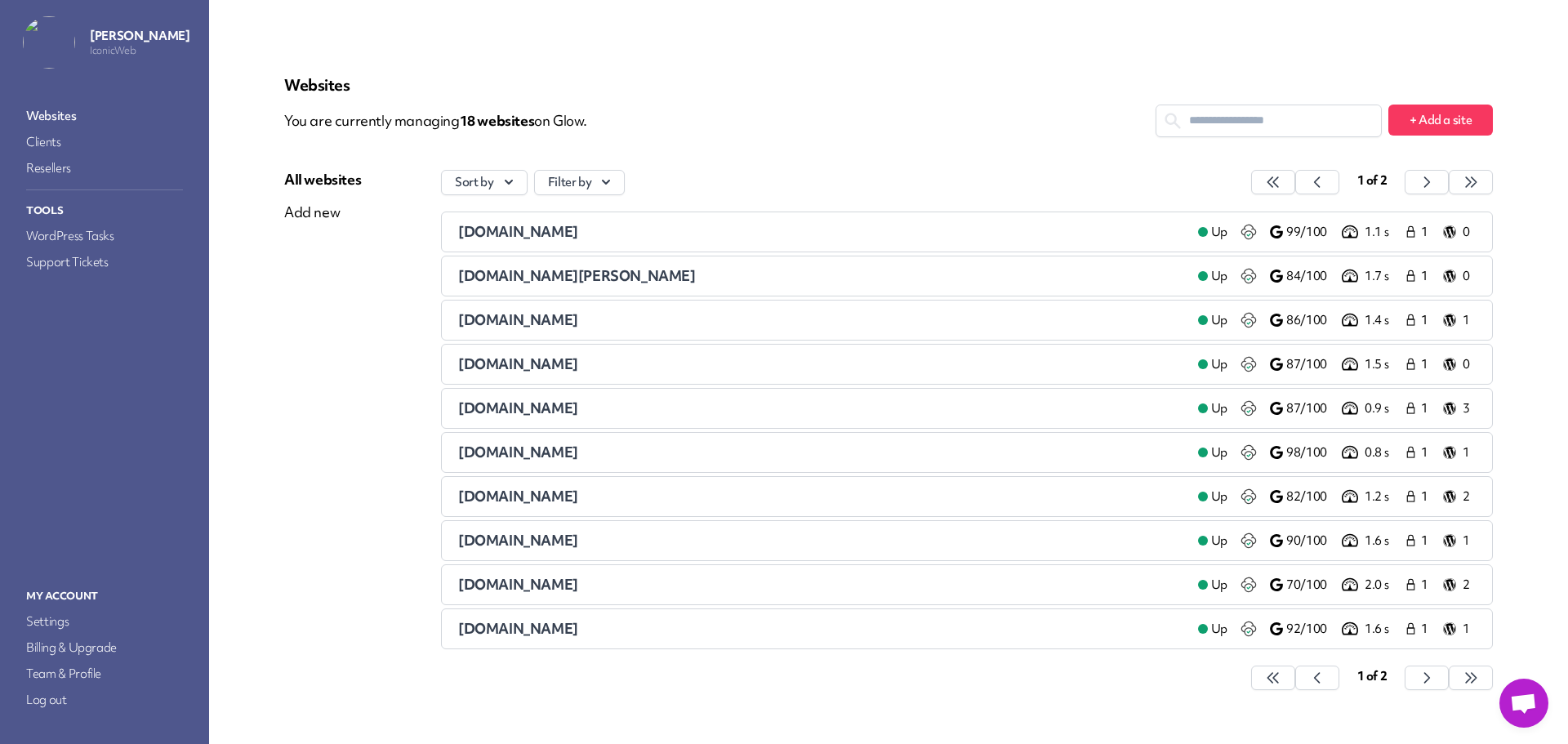
click at [518, 360] on span "[DOMAIN_NAME]" at bounding box center [518, 364] width 120 height 19
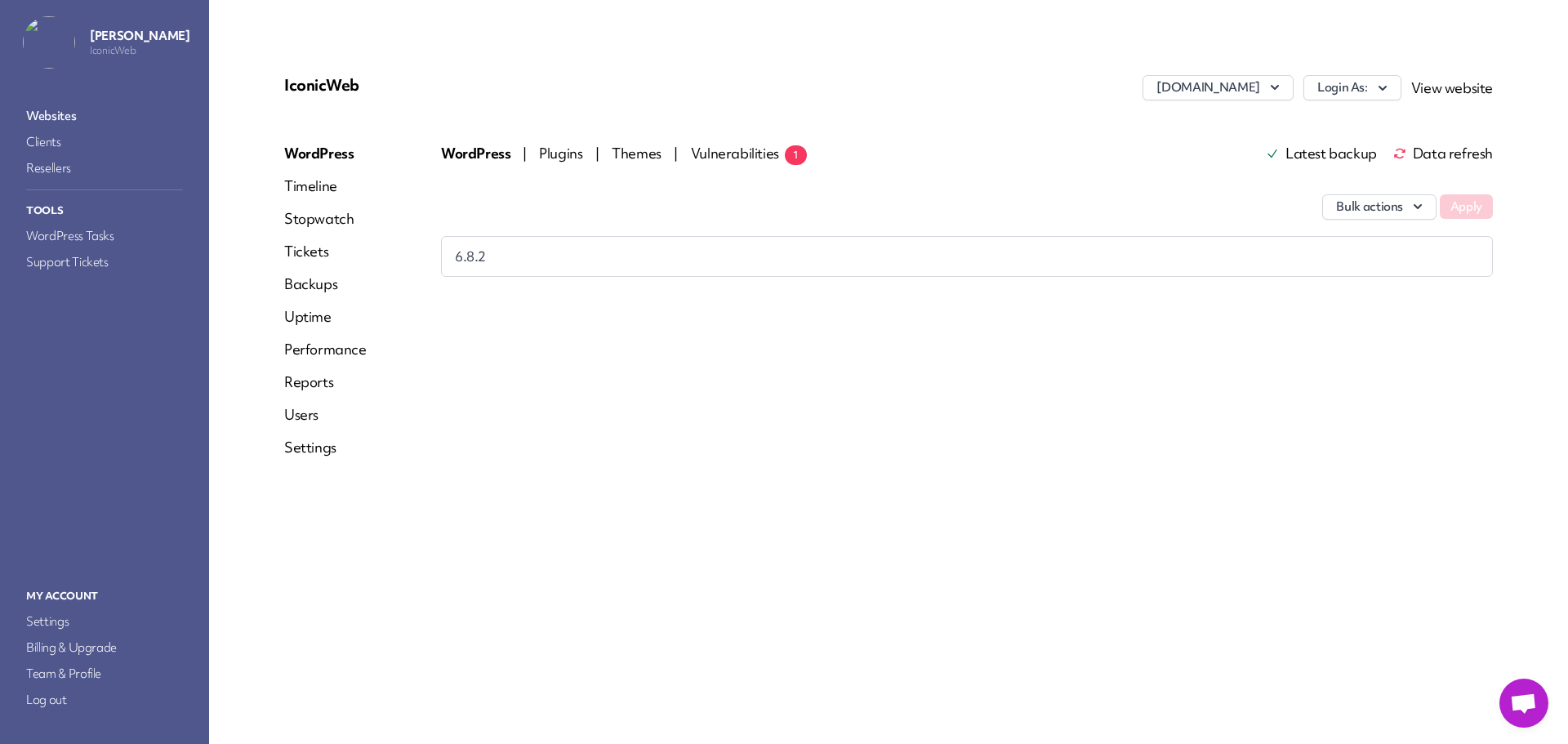
click at [74, 117] on link "Websites" at bounding box center [105, 116] width 163 height 23
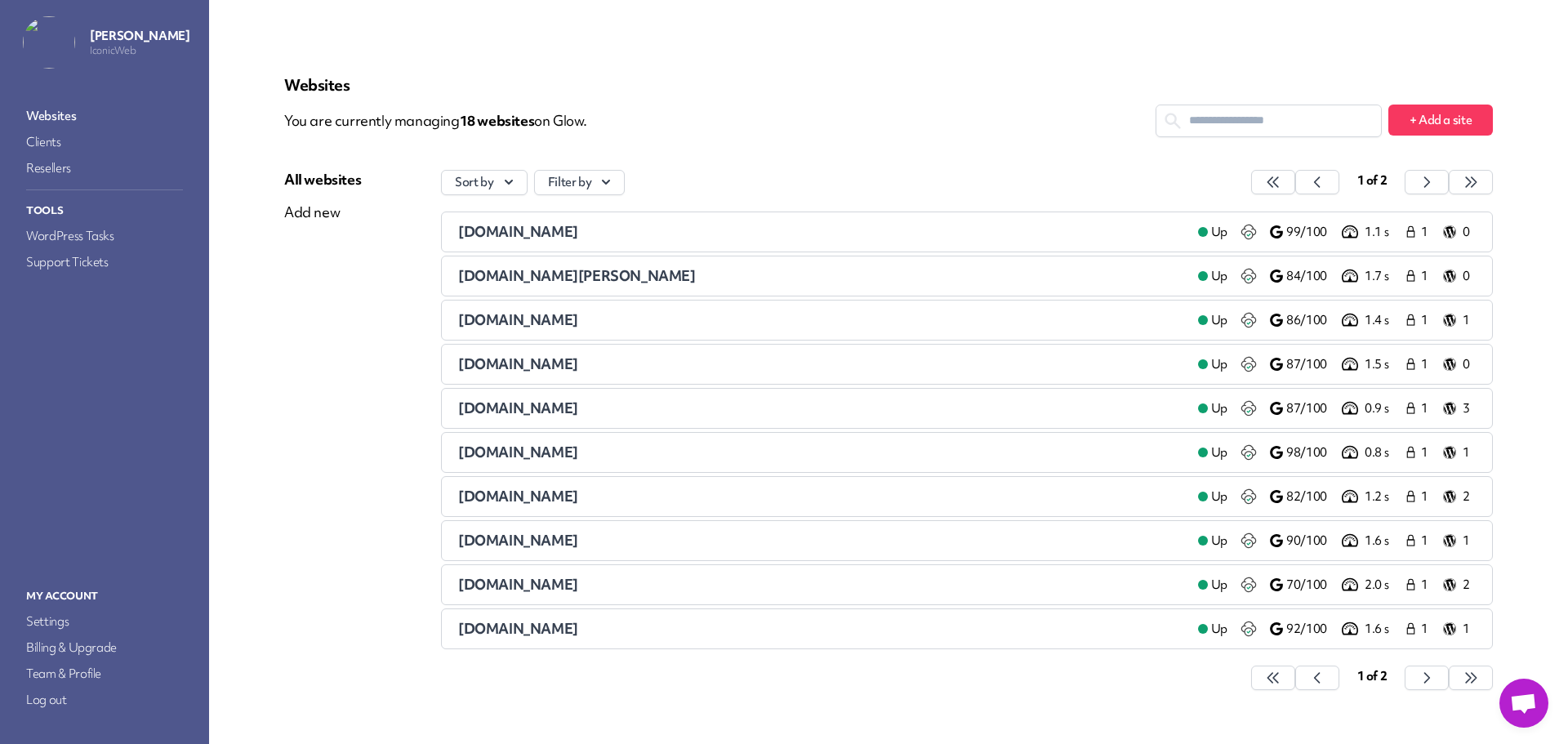
click at [506, 408] on span "[DOMAIN_NAME]" at bounding box center [518, 408] width 120 height 19
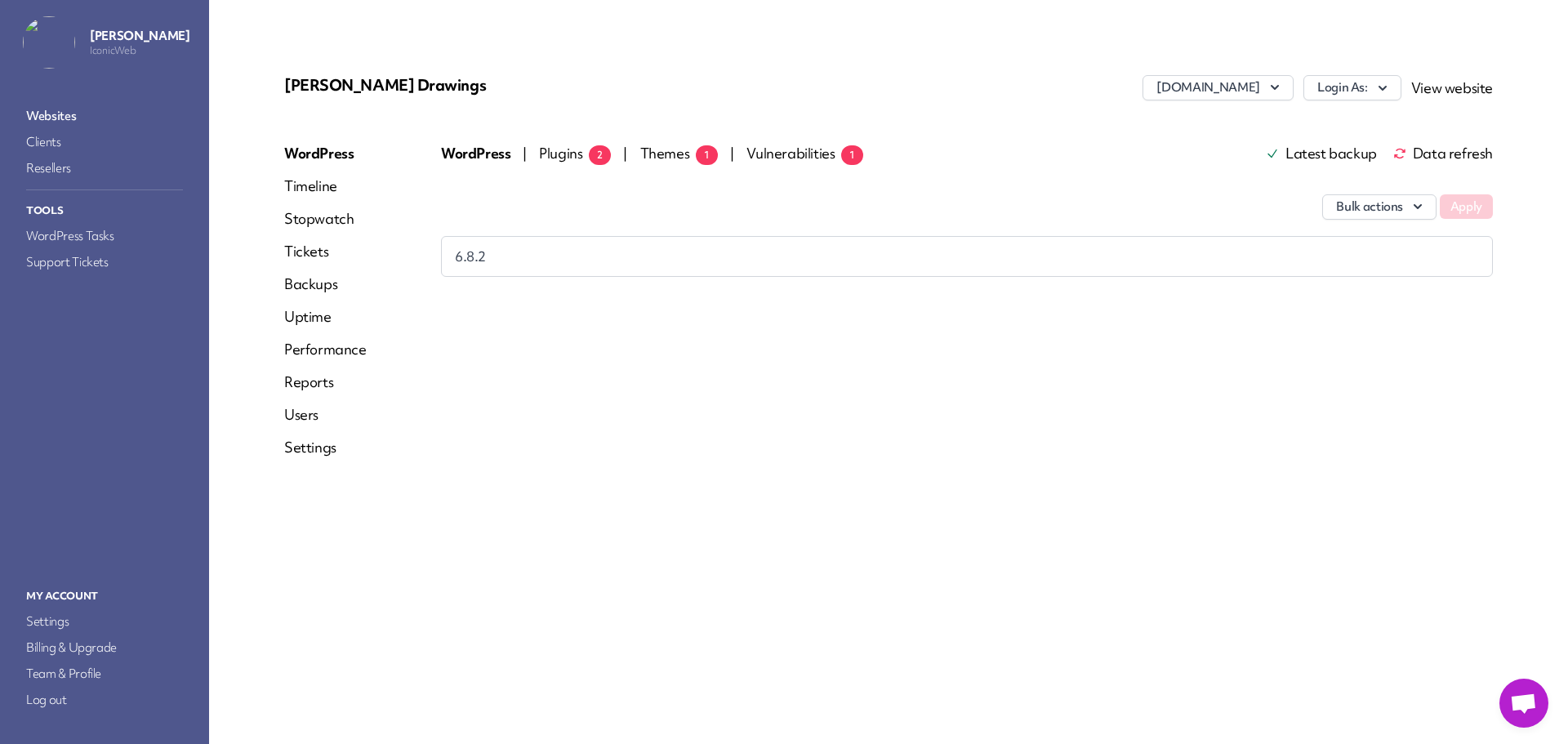
click at [554, 155] on span "Plugins 2" at bounding box center [575, 154] width 72 height 19
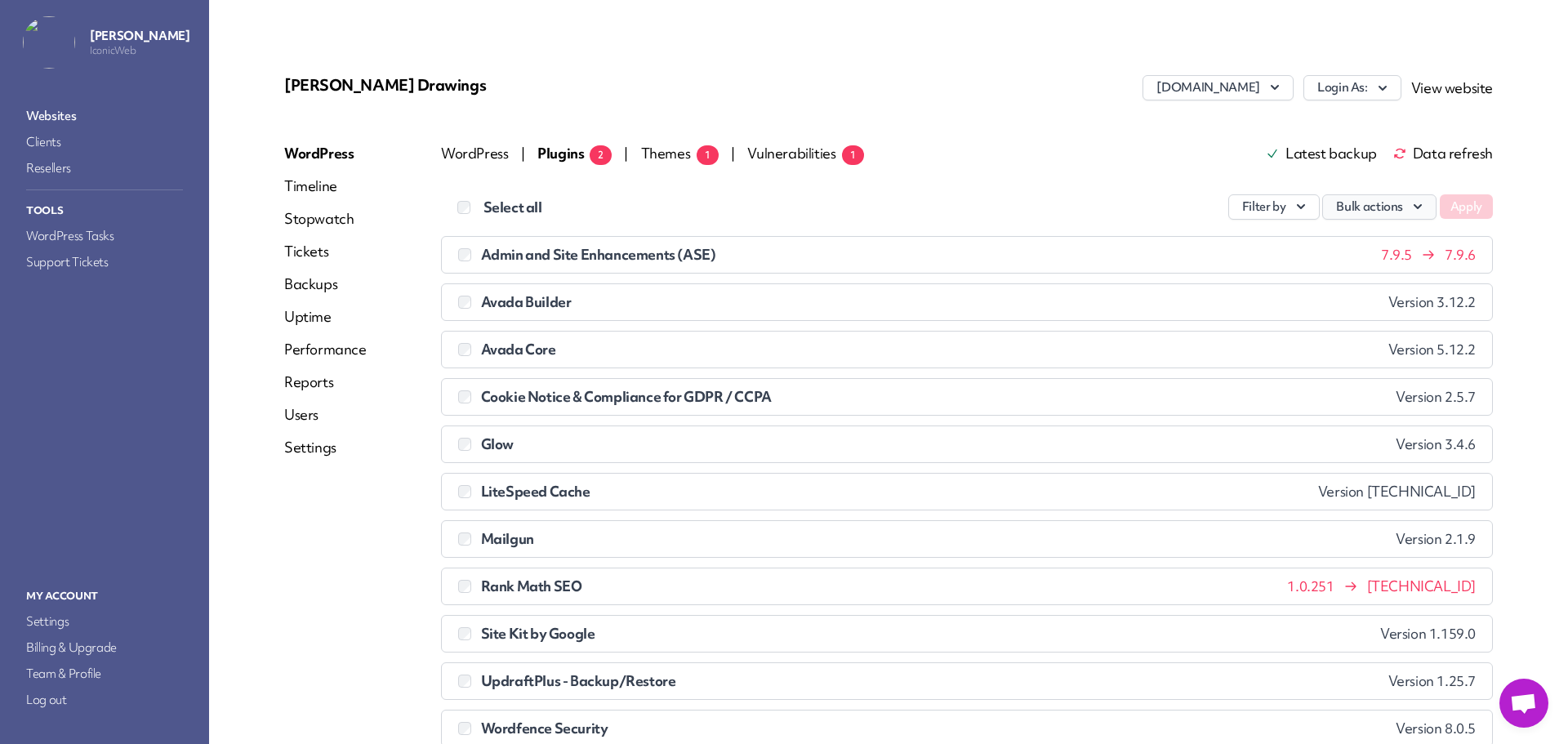
click at [1377, 208] on button "Bulk actions" at bounding box center [1378, 208] width 114 height 26
click at [1344, 247] on link "Update" at bounding box center [1344, 245] width 181 height 30
click at [1451, 211] on button "Apply" at bounding box center [1466, 207] width 53 height 25
click at [630, 151] on span "Themes 1" at bounding box center [651, 154] width 77 height 19
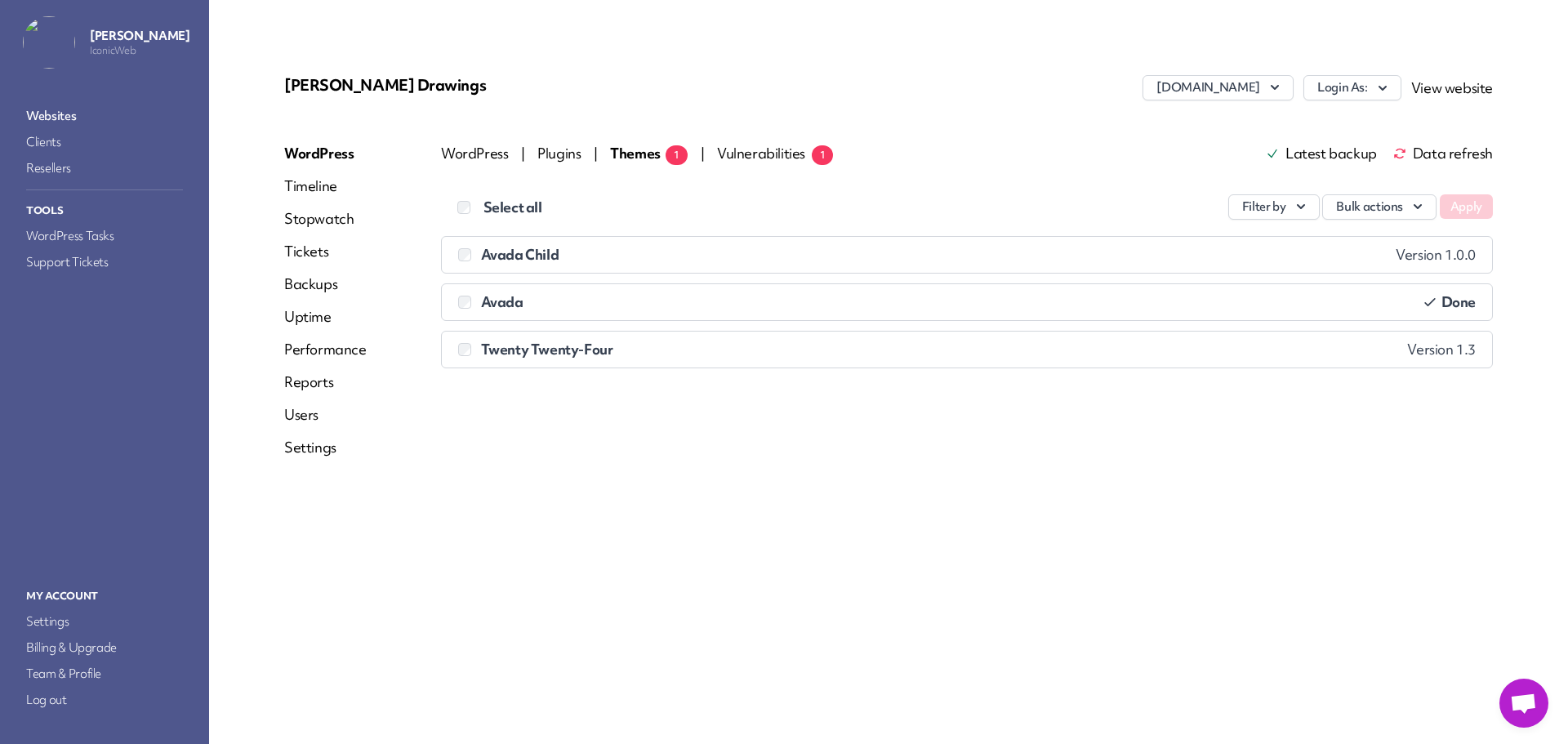
click at [1438, 160] on span "Data refresh" at bounding box center [1443, 153] width 100 height 13
click at [51, 108] on link "Websites" at bounding box center [105, 116] width 163 height 23
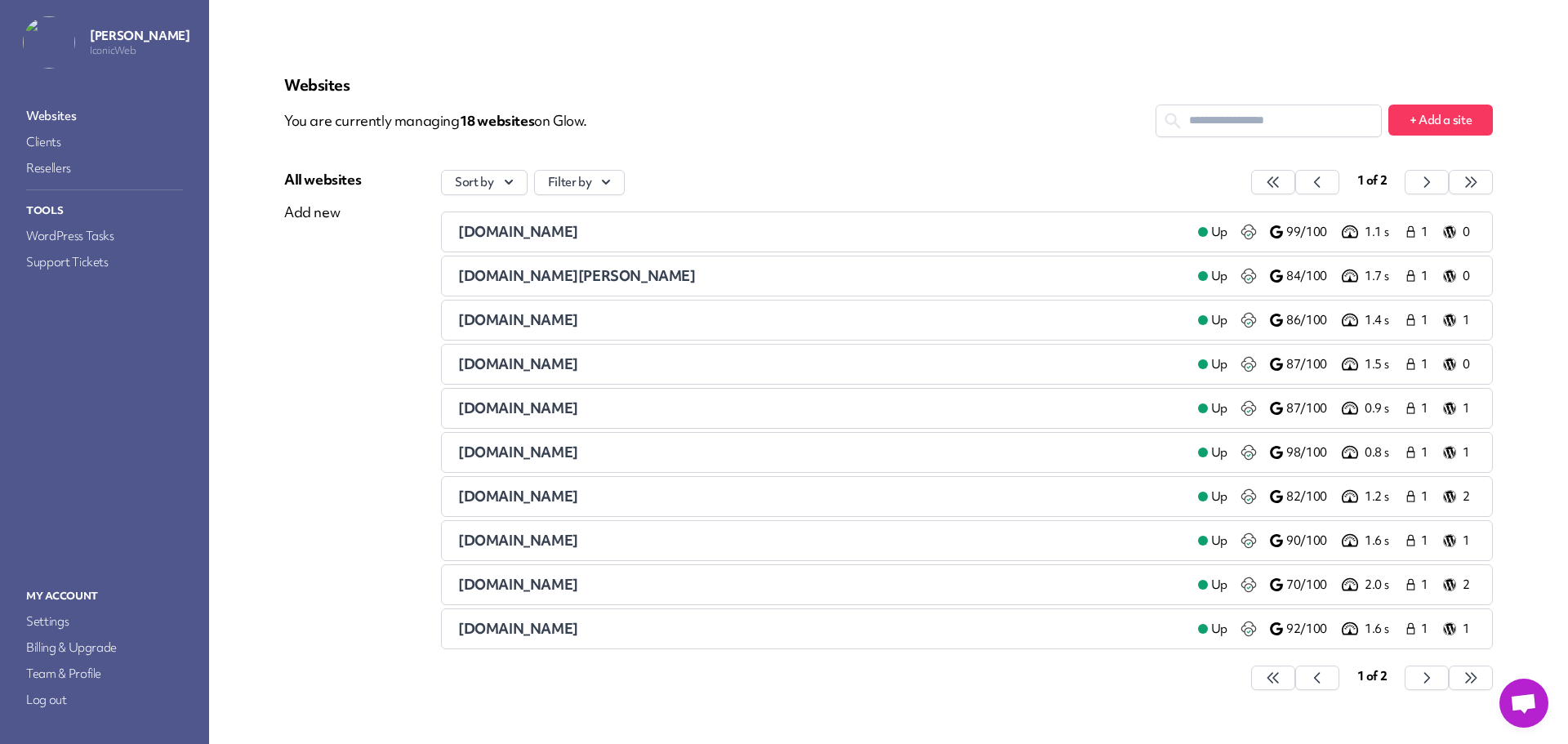
click at [488, 457] on span "[DOMAIN_NAME]" at bounding box center [518, 452] width 120 height 19
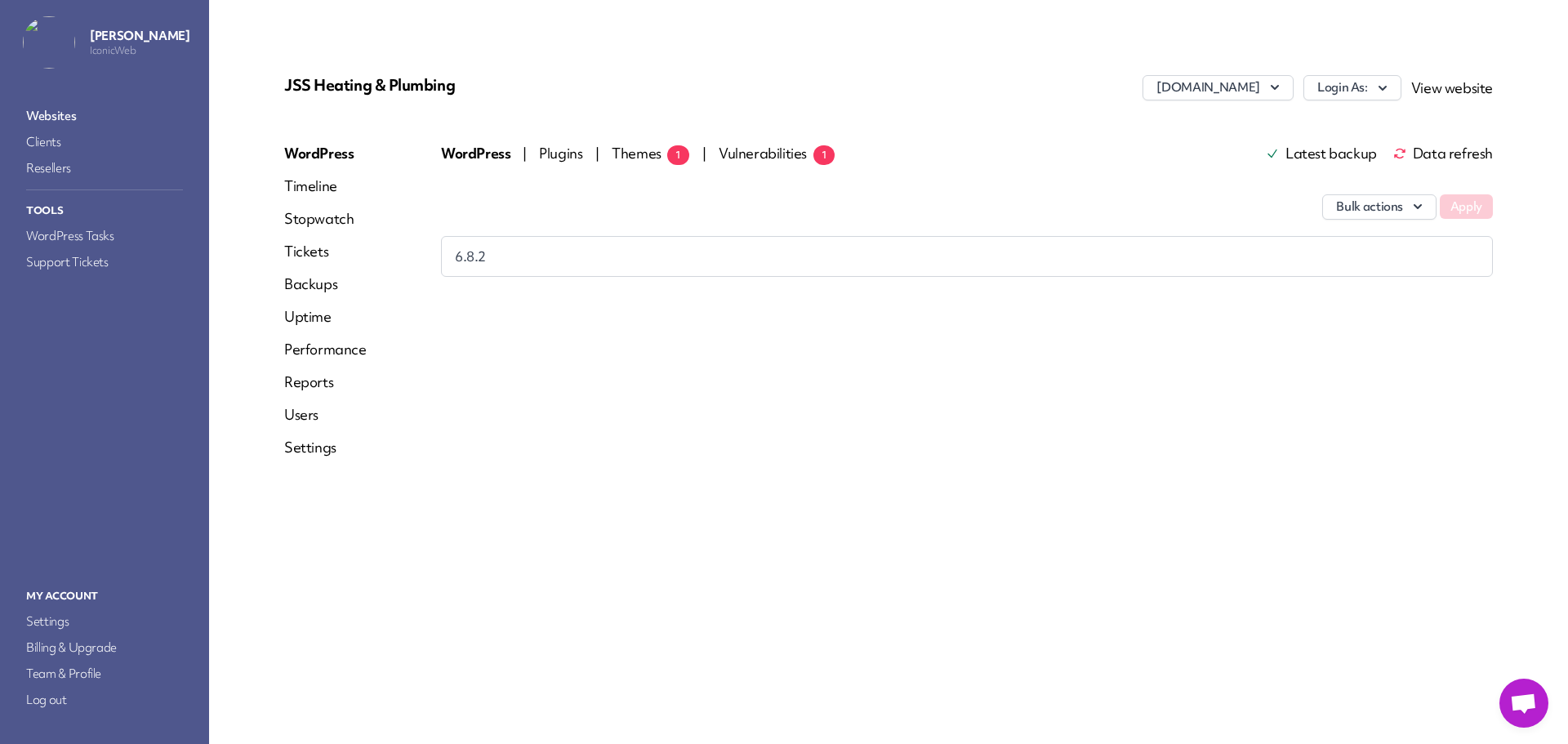
click at [622, 161] on span "Themes 1" at bounding box center [650, 154] width 77 height 19
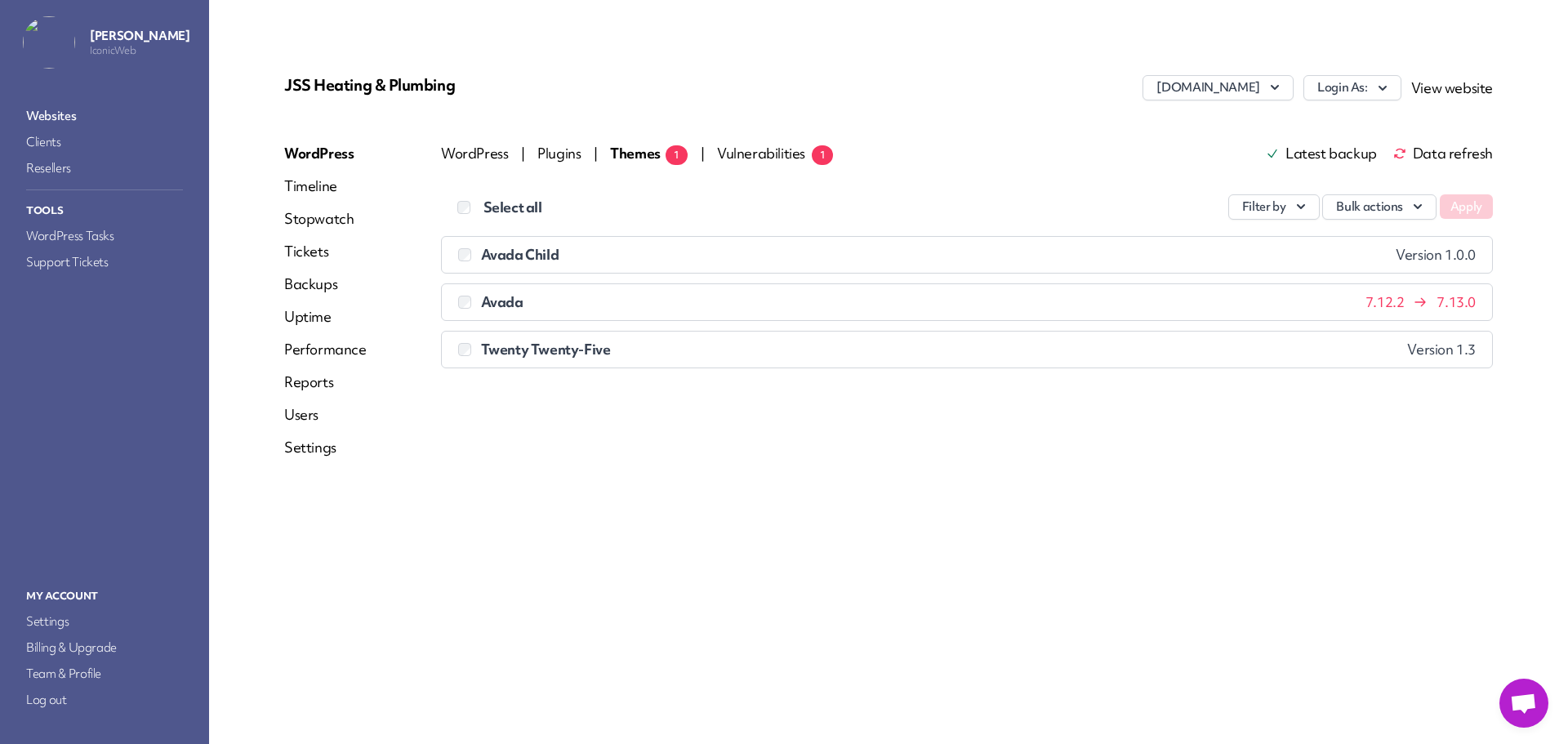
click at [1428, 152] on span "Data refresh" at bounding box center [1443, 153] width 100 height 13
click at [46, 116] on link "Websites" at bounding box center [105, 116] width 163 height 23
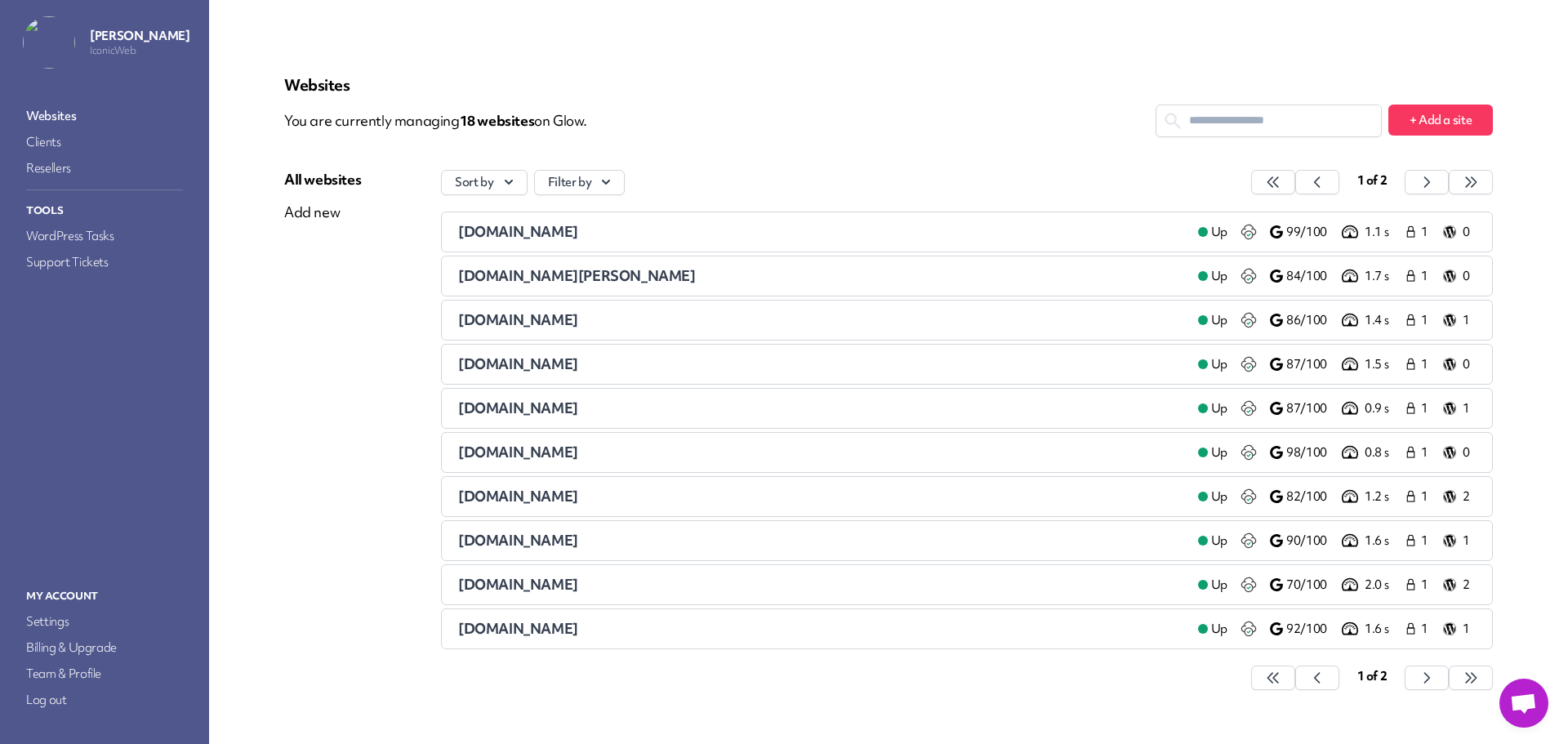
click at [541, 498] on span "[DOMAIN_NAME]" at bounding box center [518, 496] width 120 height 19
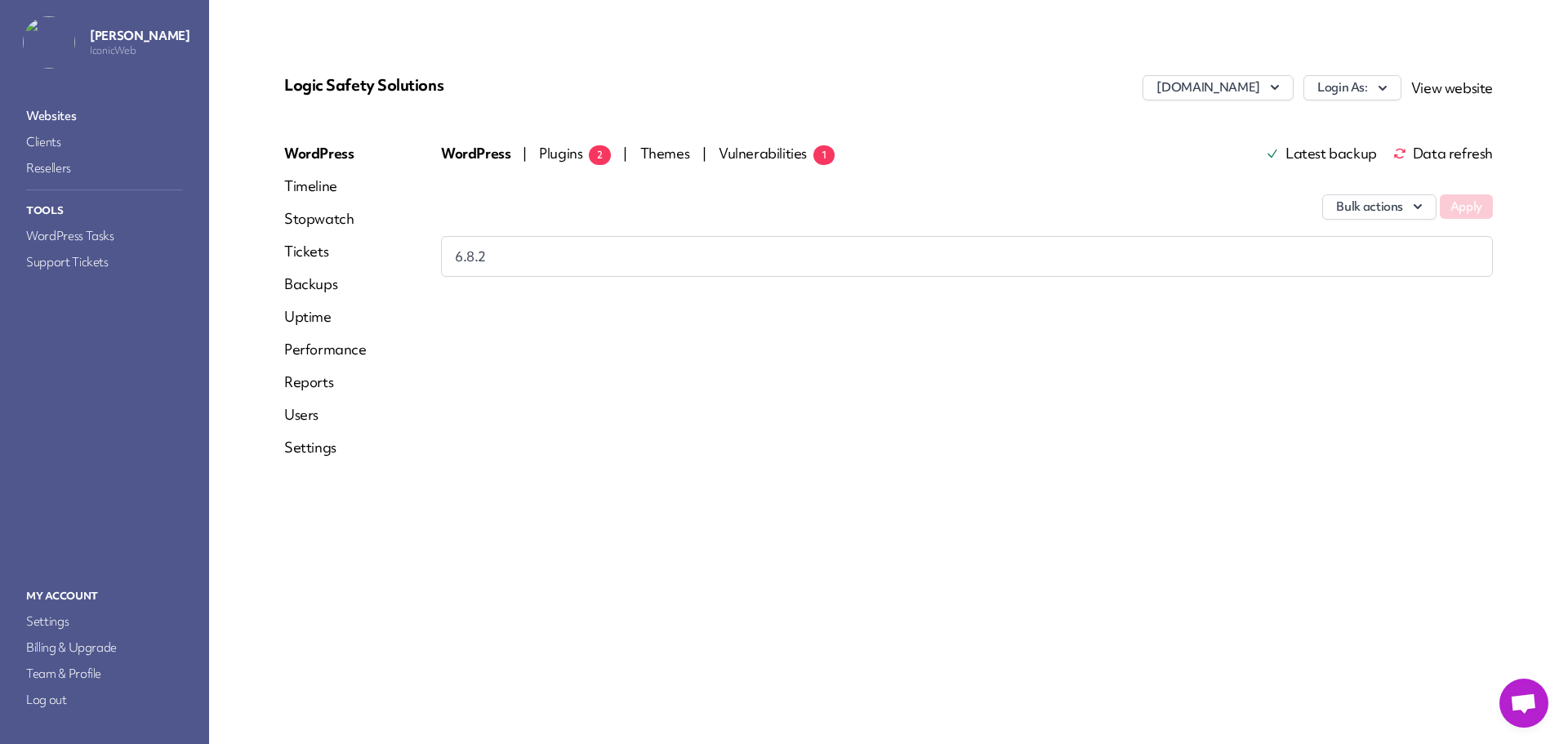
click at [1450, 154] on span "Data refresh" at bounding box center [1443, 153] width 100 height 13
click at [641, 154] on span "Themes 1" at bounding box center [650, 154] width 77 height 19
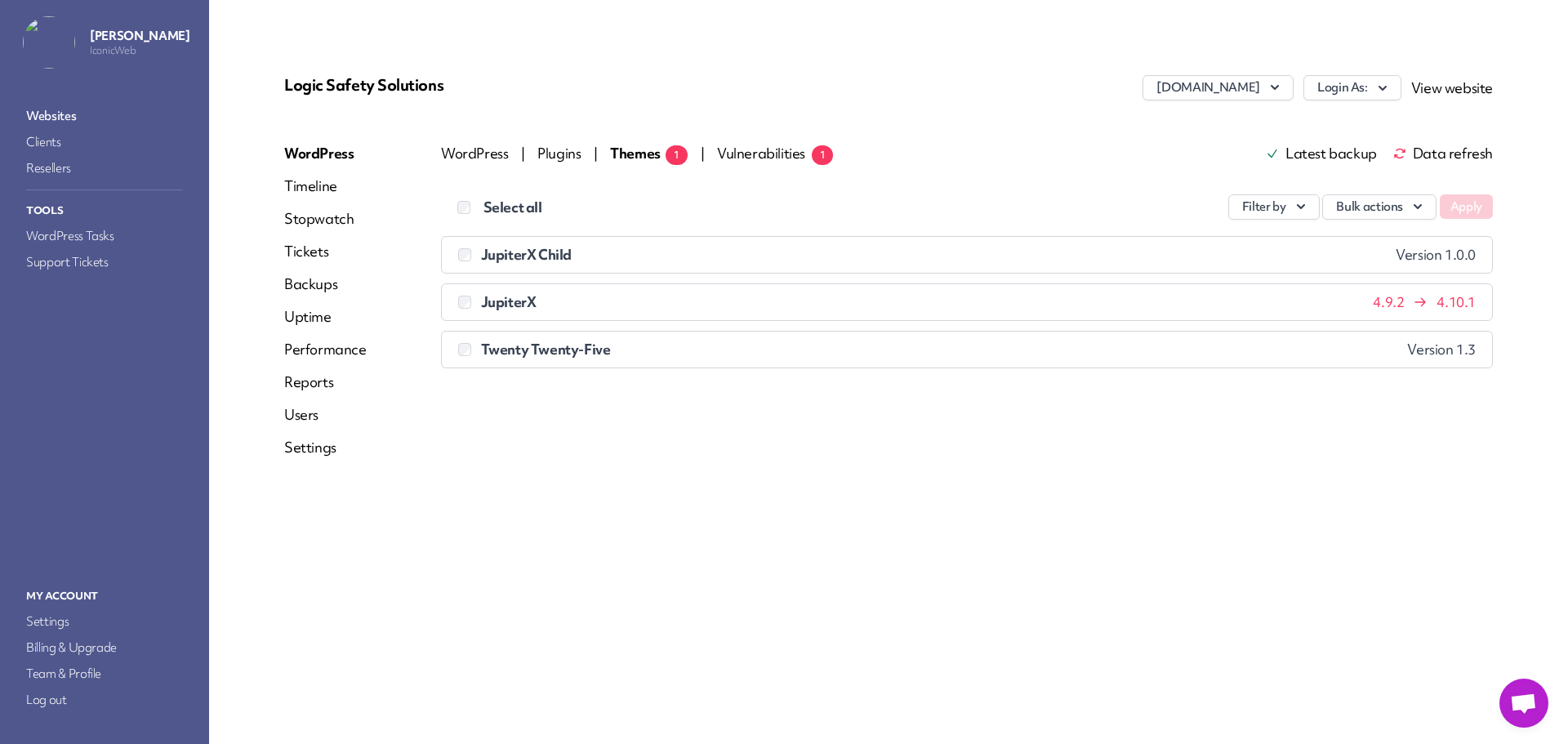
click at [1442, 148] on span "Data refresh" at bounding box center [1443, 153] width 100 height 13
click at [63, 112] on link "Websites" at bounding box center [105, 116] width 163 height 23
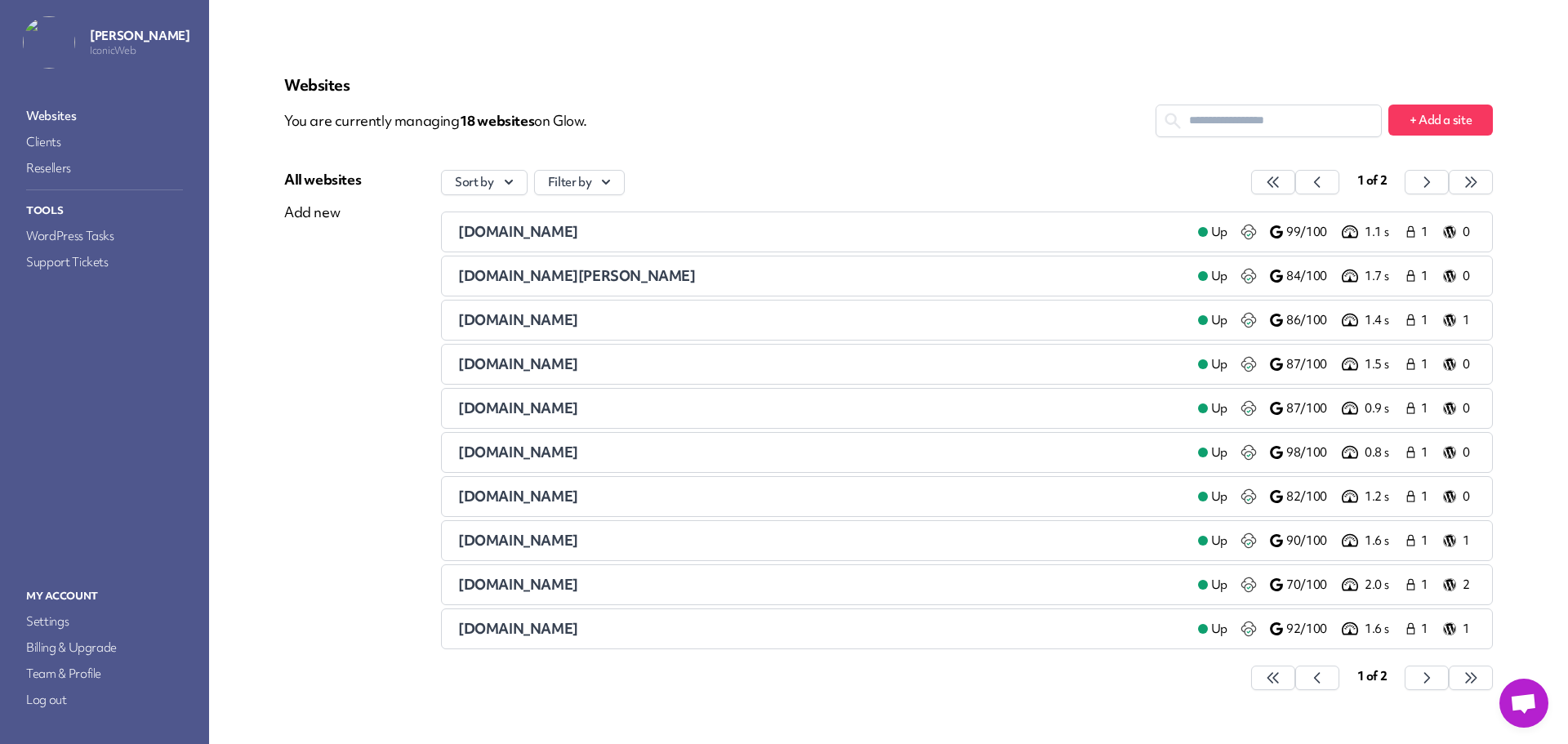
click at [522, 535] on span "[DOMAIN_NAME]" at bounding box center [518, 541] width 120 height 19
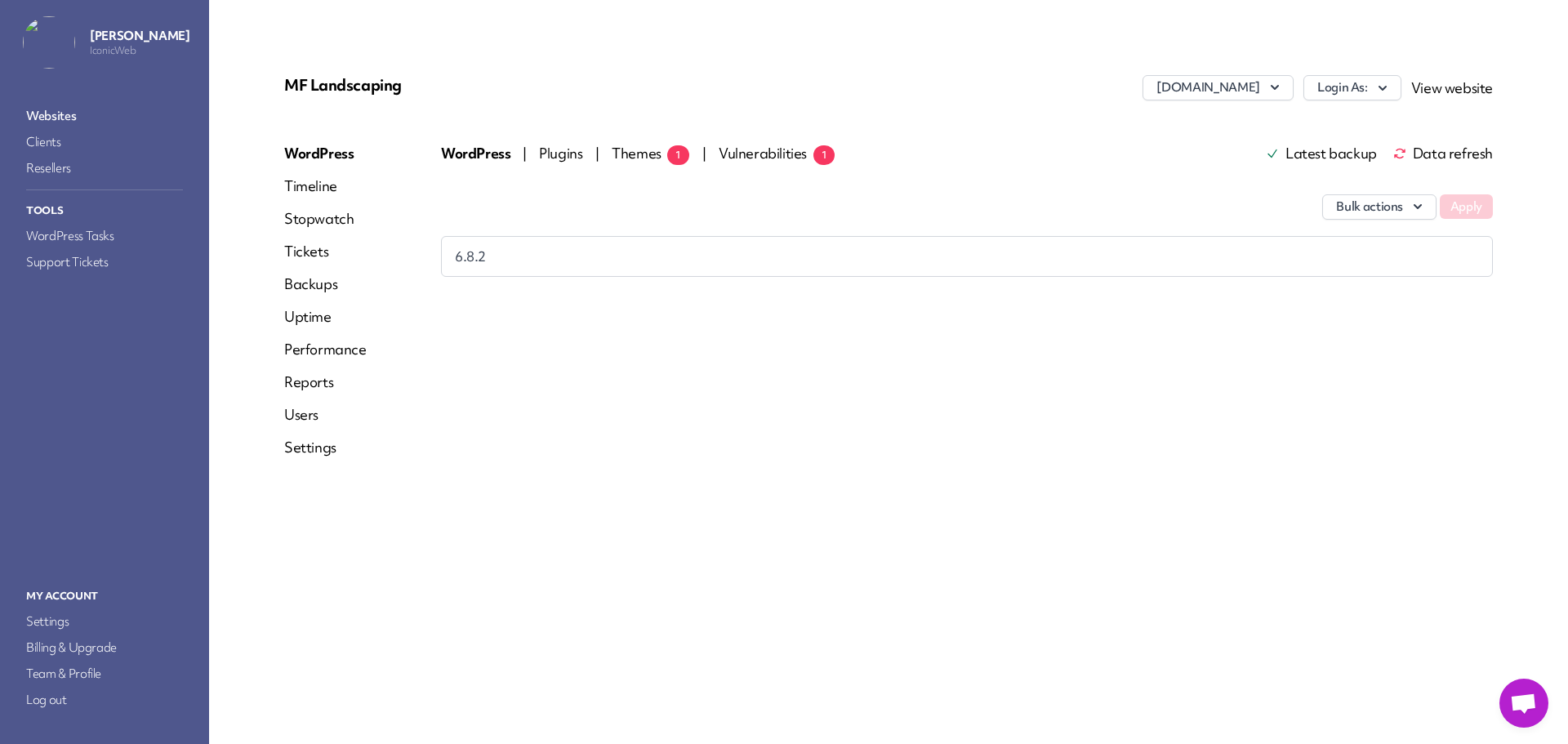
click at [634, 150] on span "Themes 1" at bounding box center [650, 154] width 77 height 19
click at [1450, 154] on span "Data refresh" at bounding box center [1443, 153] width 100 height 13
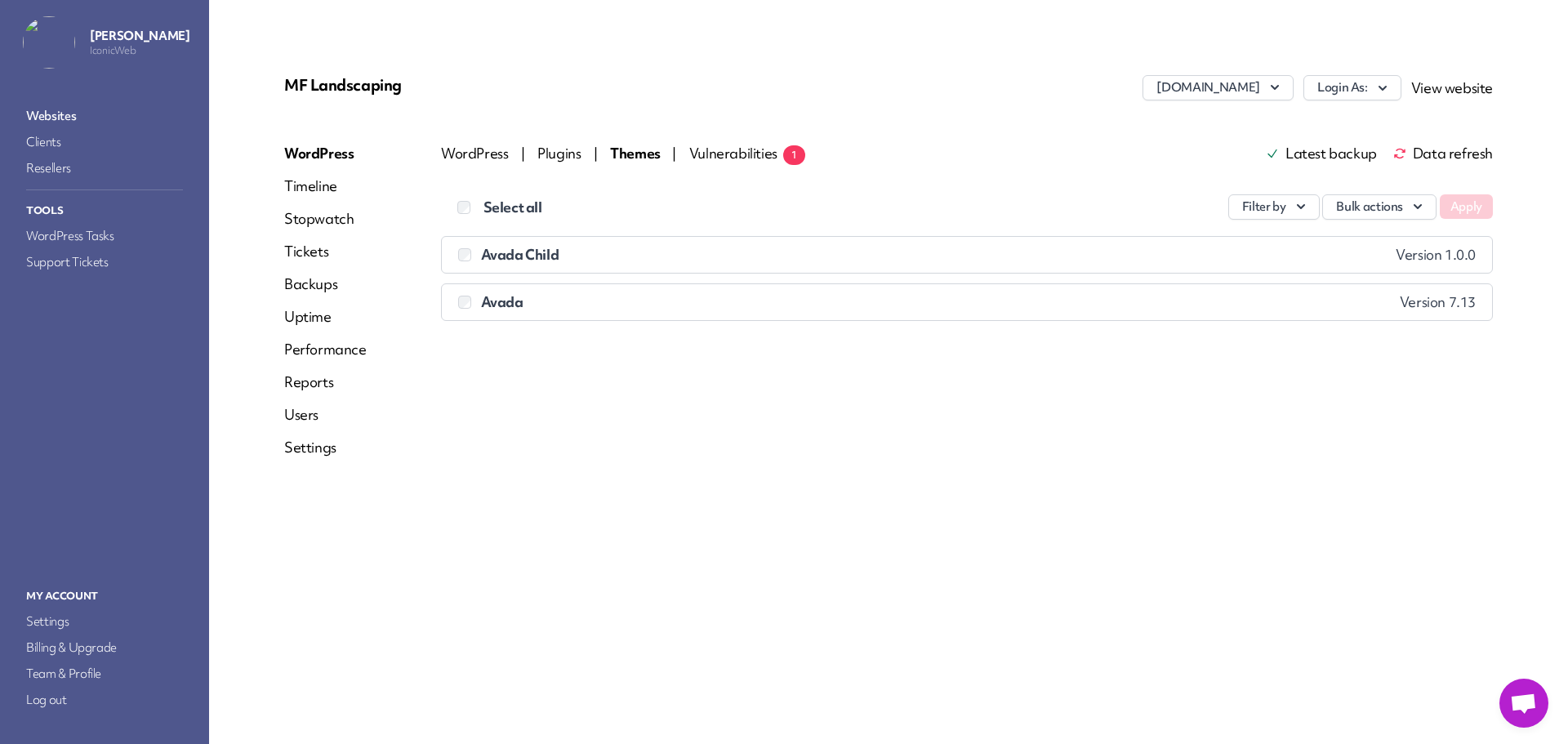
click at [46, 113] on link "Websites" at bounding box center [105, 116] width 163 height 23
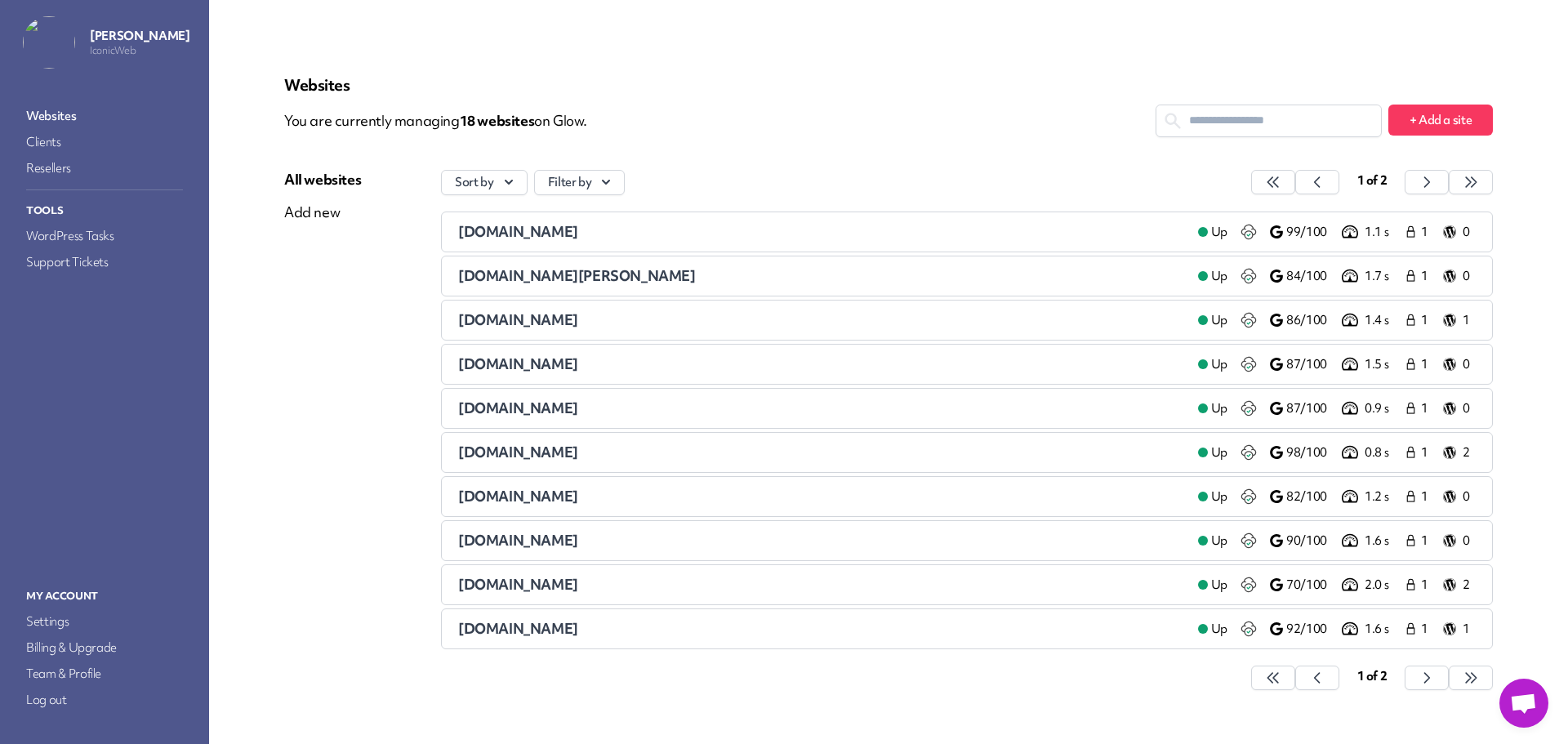
click at [534, 583] on span "[DOMAIN_NAME]" at bounding box center [518, 584] width 120 height 19
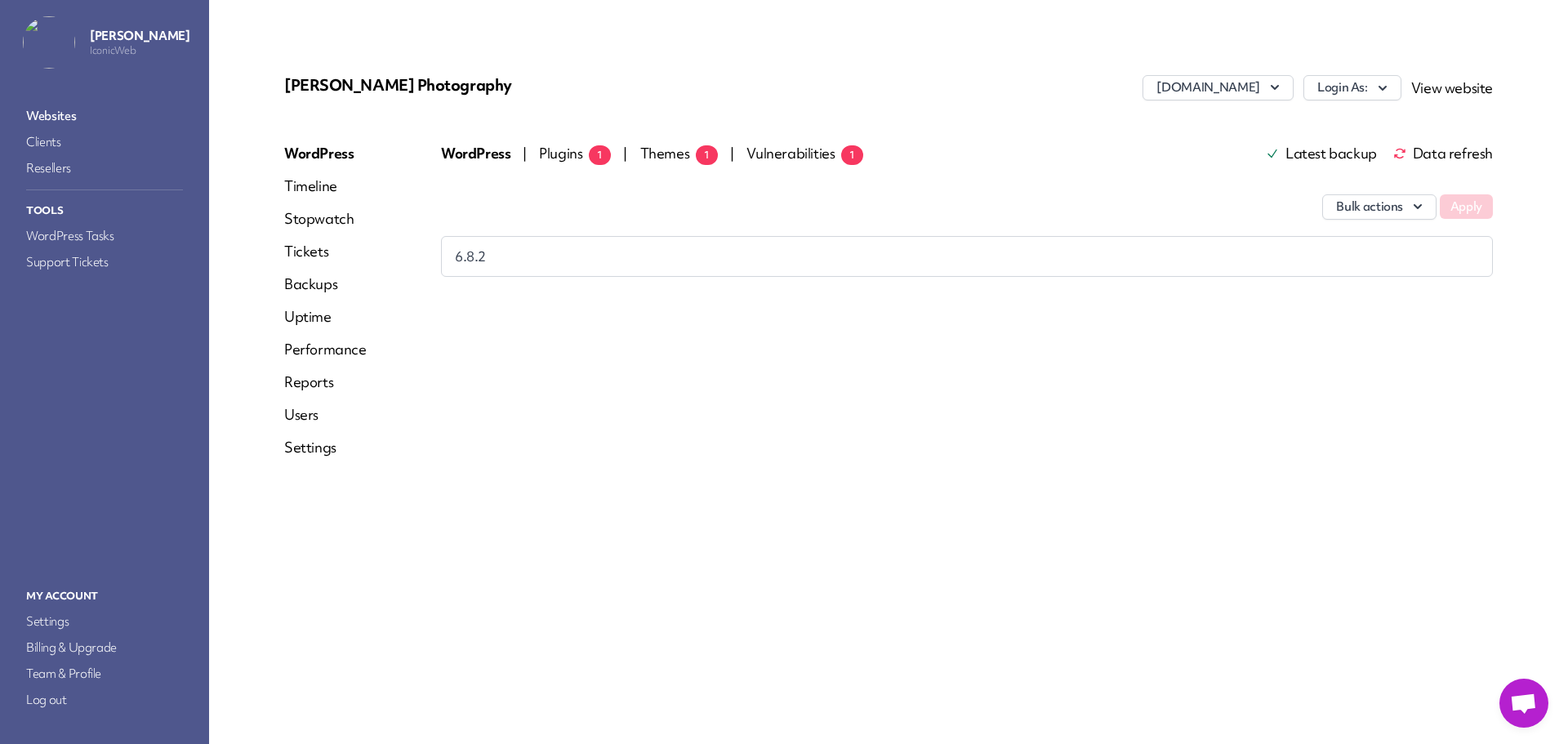
click at [554, 154] on span "Plugins 1" at bounding box center [575, 154] width 72 height 19
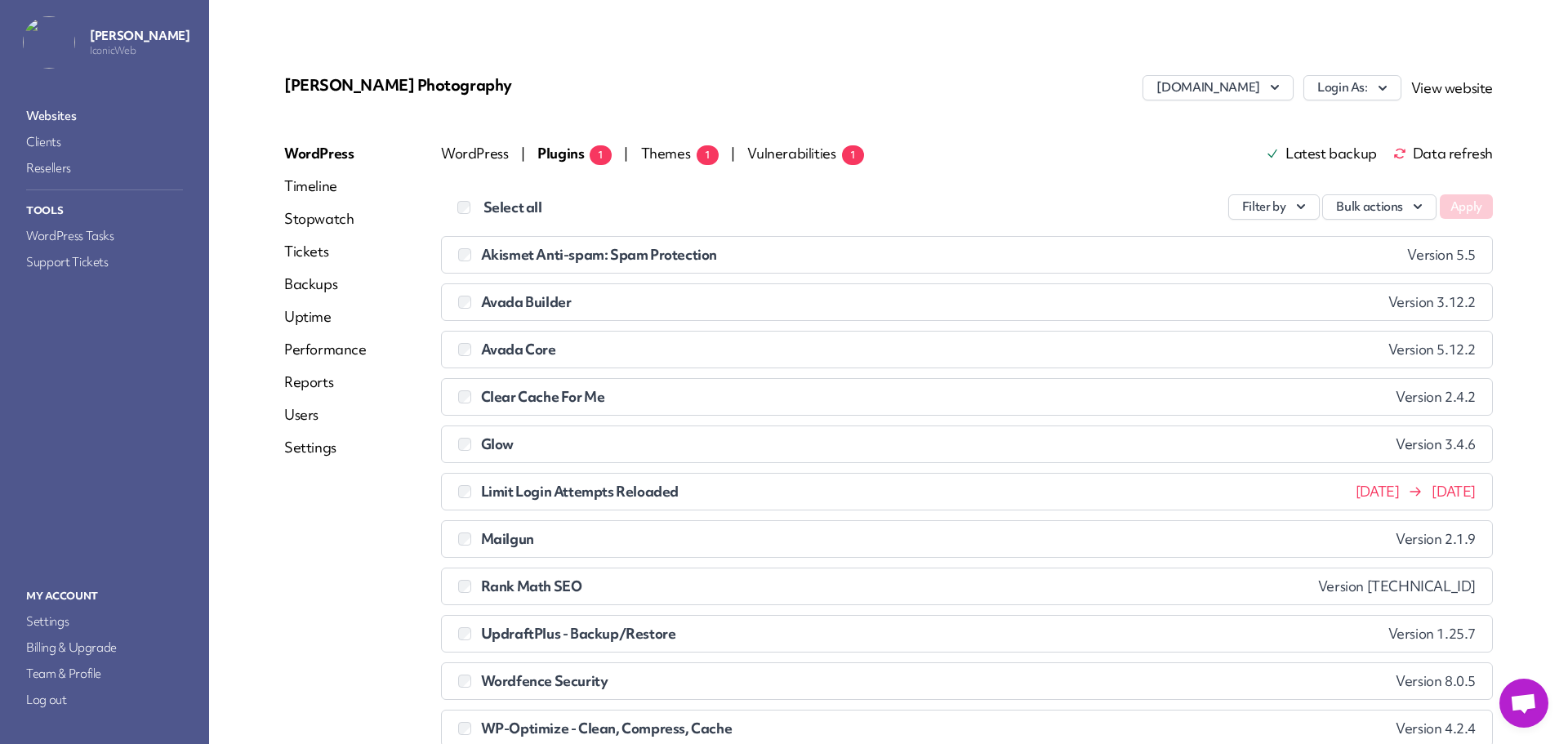
scroll to position [82, 0]
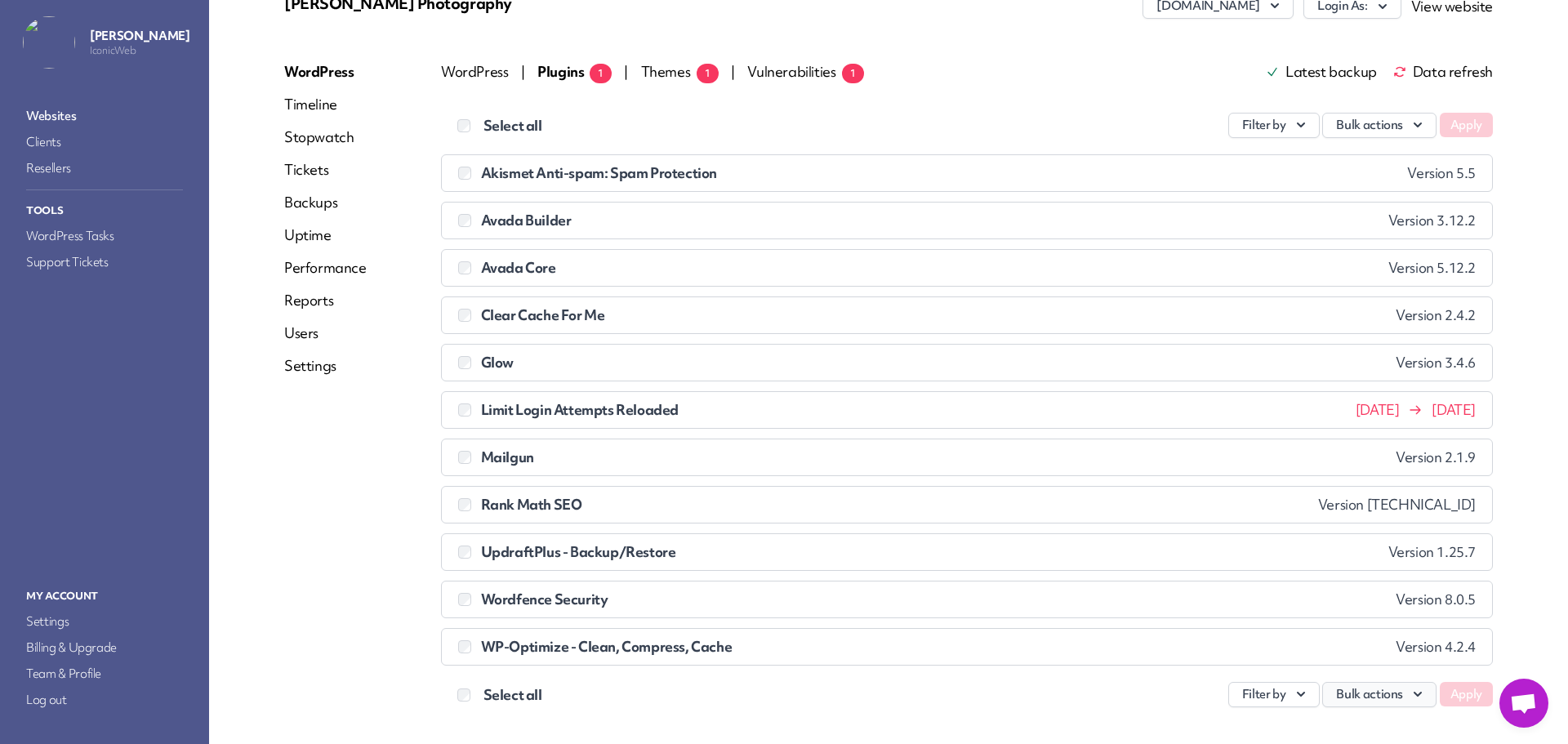
click at [1332, 694] on button "Bulk actions" at bounding box center [1378, 695] width 114 height 26
click at [1281, 566] on link "Update" at bounding box center [1344, 565] width 181 height 30
click at [1446, 698] on button "Apply" at bounding box center [1466, 694] width 53 height 25
click at [1455, 73] on span "Data refresh" at bounding box center [1443, 71] width 100 height 13
click at [68, 110] on link "Websites" at bounding box center [105, 116] width 163 height 23
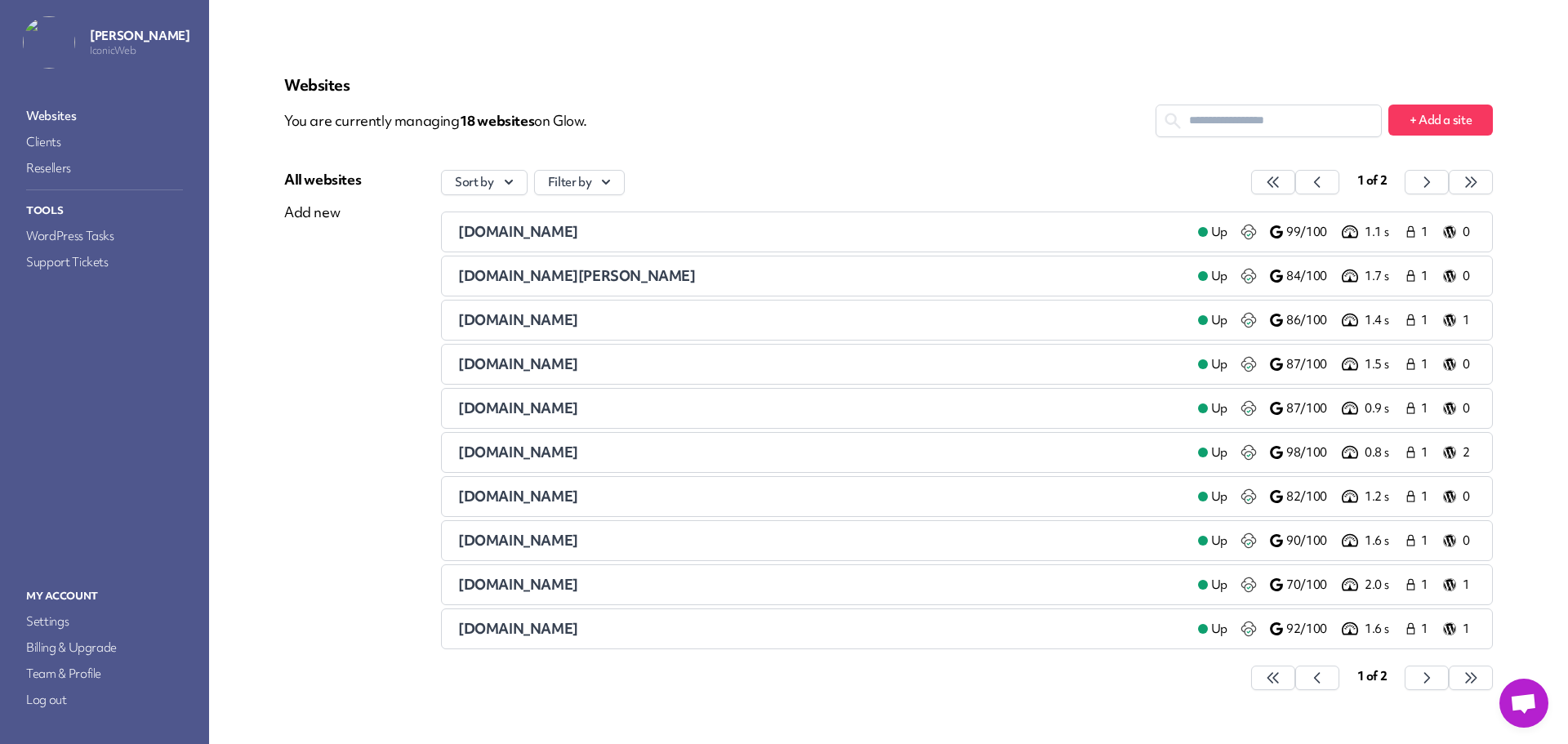
click at [568, 582] on span "[DOMAIN_NAME]" at bounding box center [518, 584] width 120 height 19
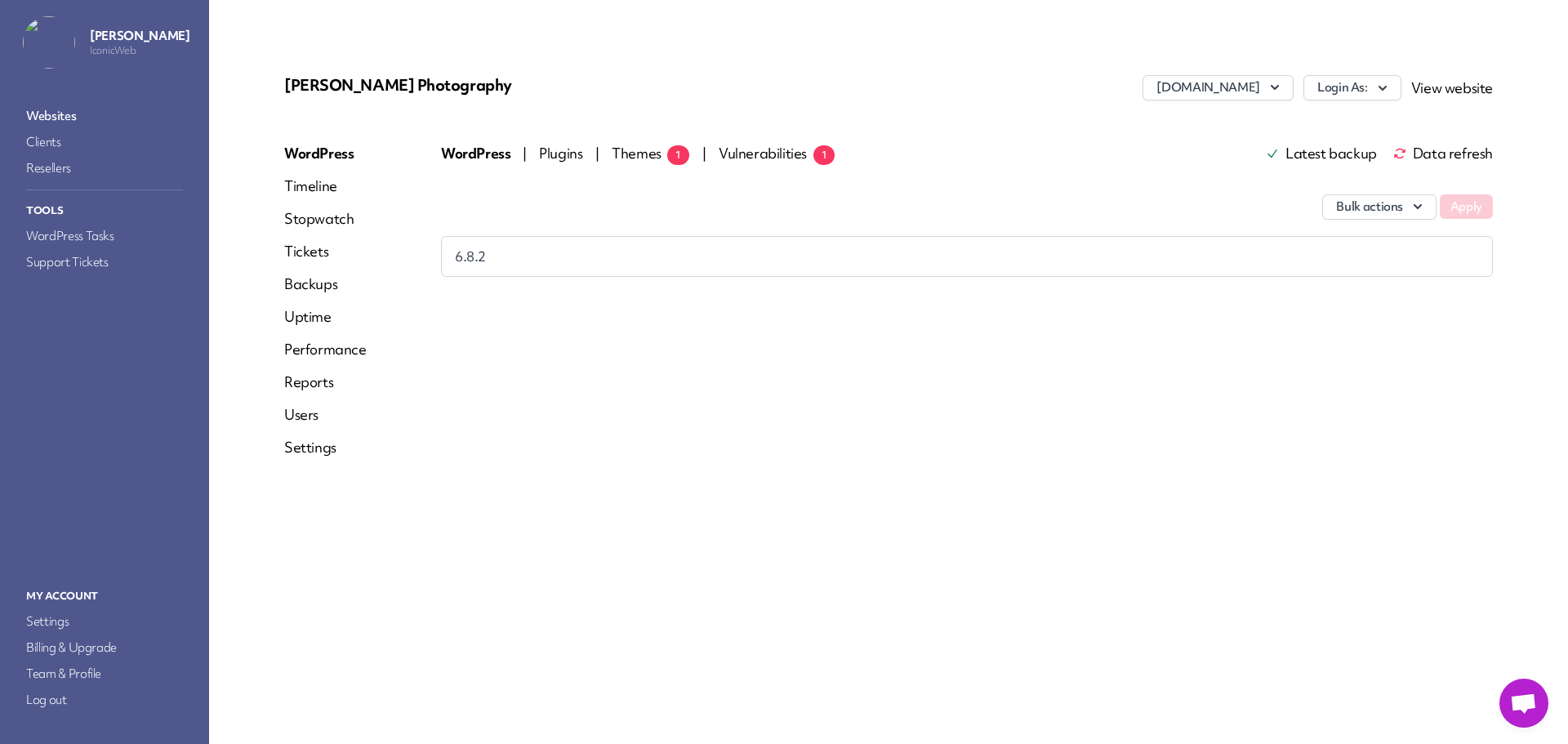
click at [638, 151] on span "Themes 1" at bounding box center [650, 154] width 77 height 19
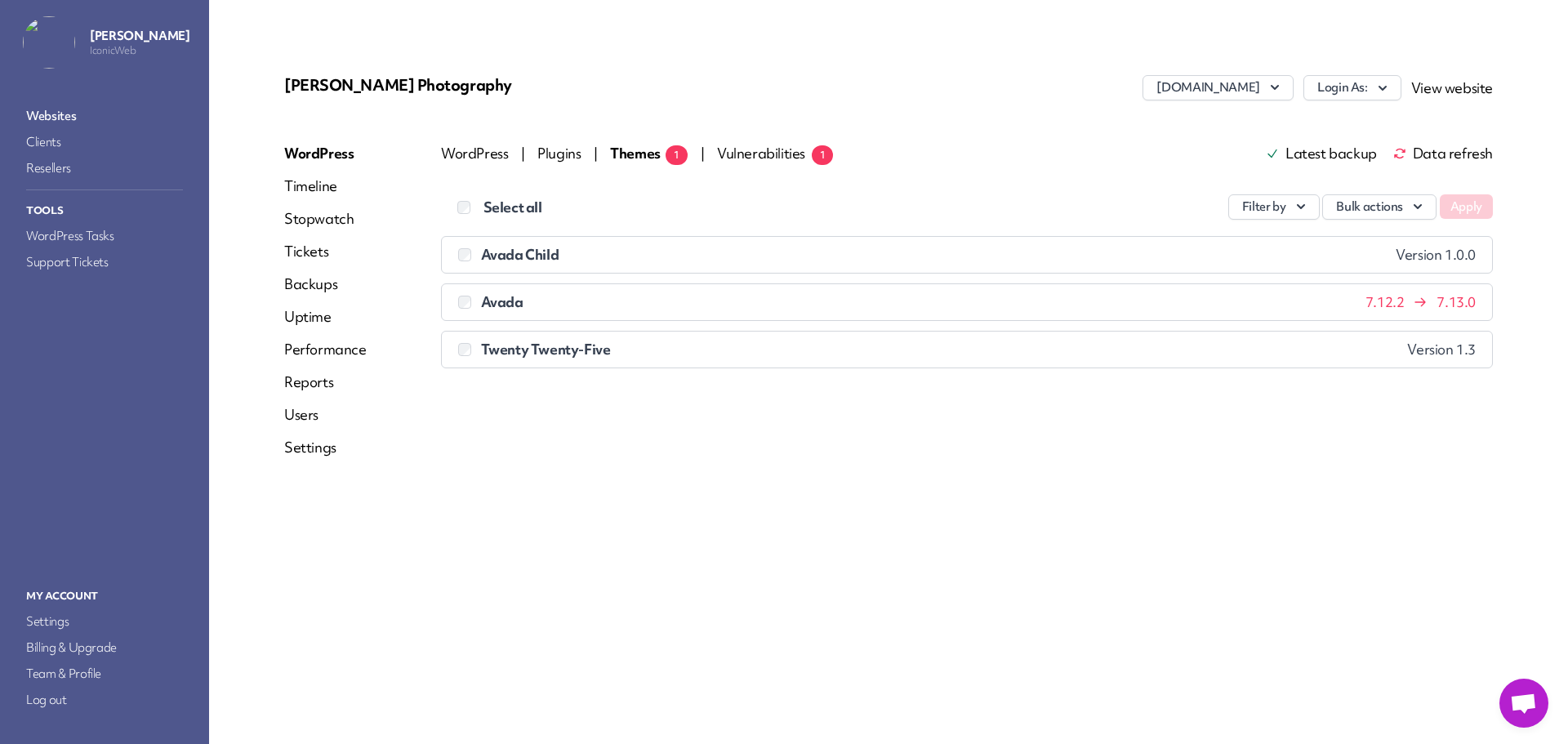
click at [1455, 156] on span "Data refresh" at bounding box center [1443, 153] width 100 height 13
click at [73, 115] on link "Websites" at bounding box center [105, 116] width 163 height 23
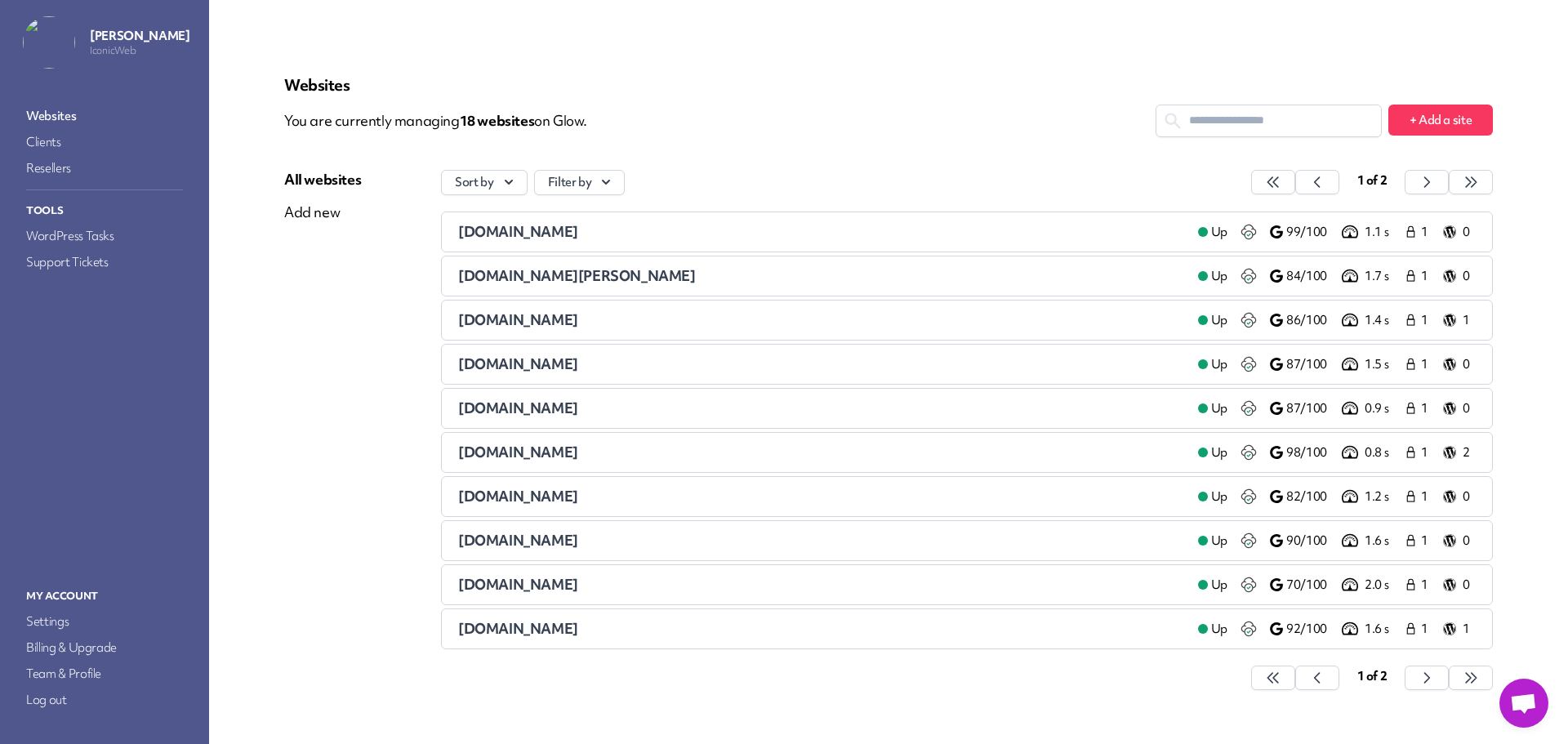
click at [508, 627] on span "[DOMAIN_NAME]" at bounding box center [518, 628] width 120 height 19
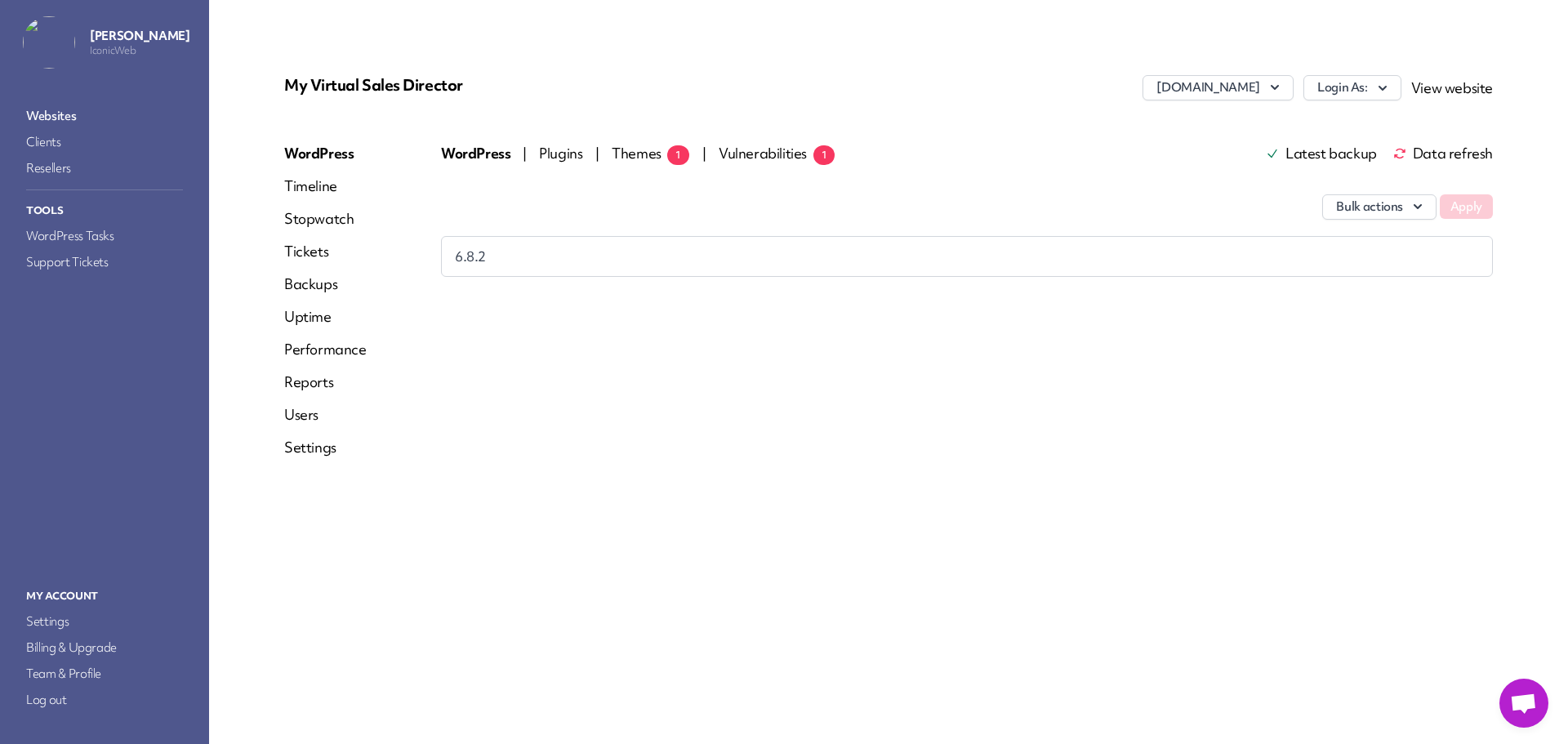
click at [633, 147] on span "Themes 1" at bounding box center [650, 154] width 77 height 19
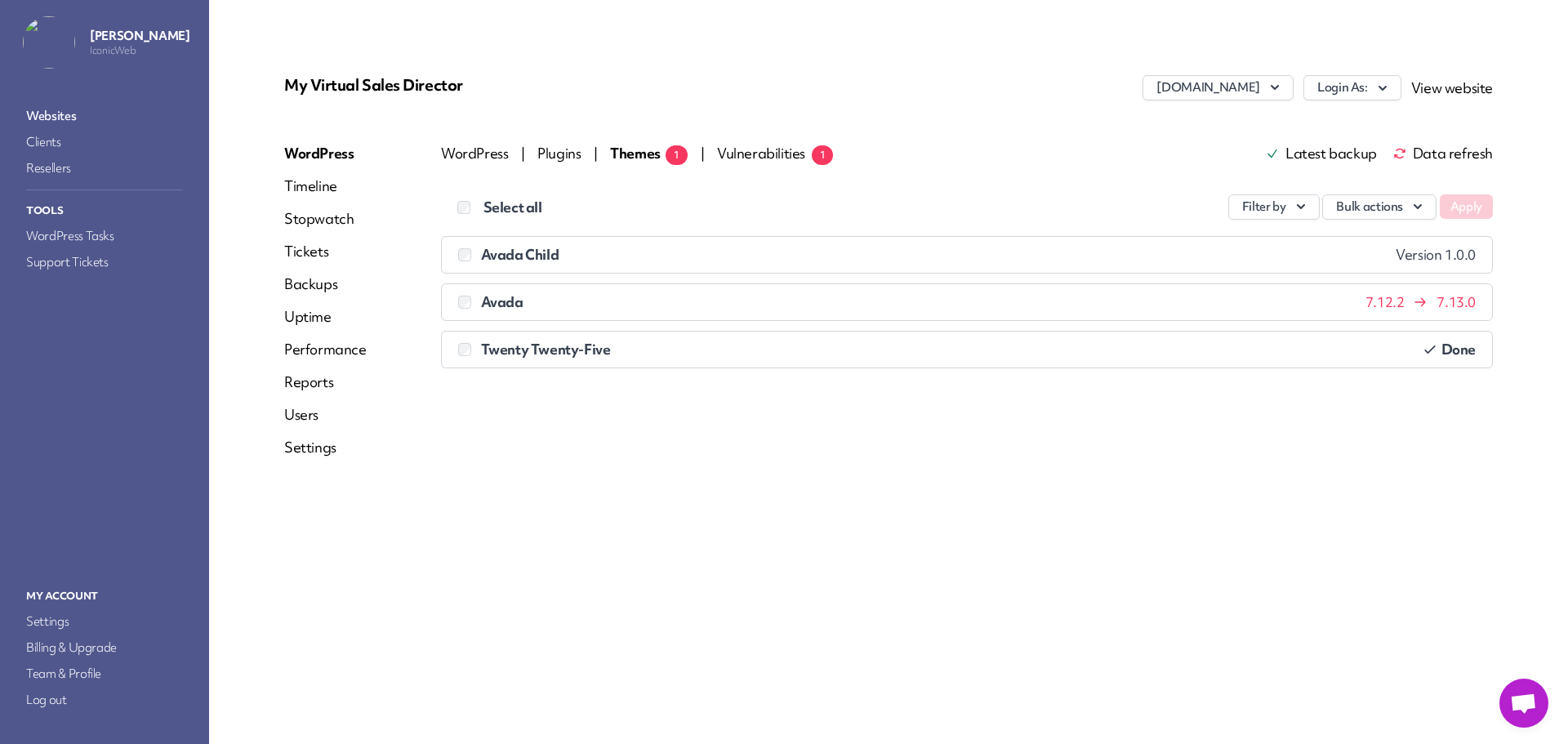
click at [1432, 153] on span "Data refresh" at bounding box center [1443, 153] width 100 height 13
click at [82, 112] on link "Websites" at bounding box center [105, 116] width 163 height 23
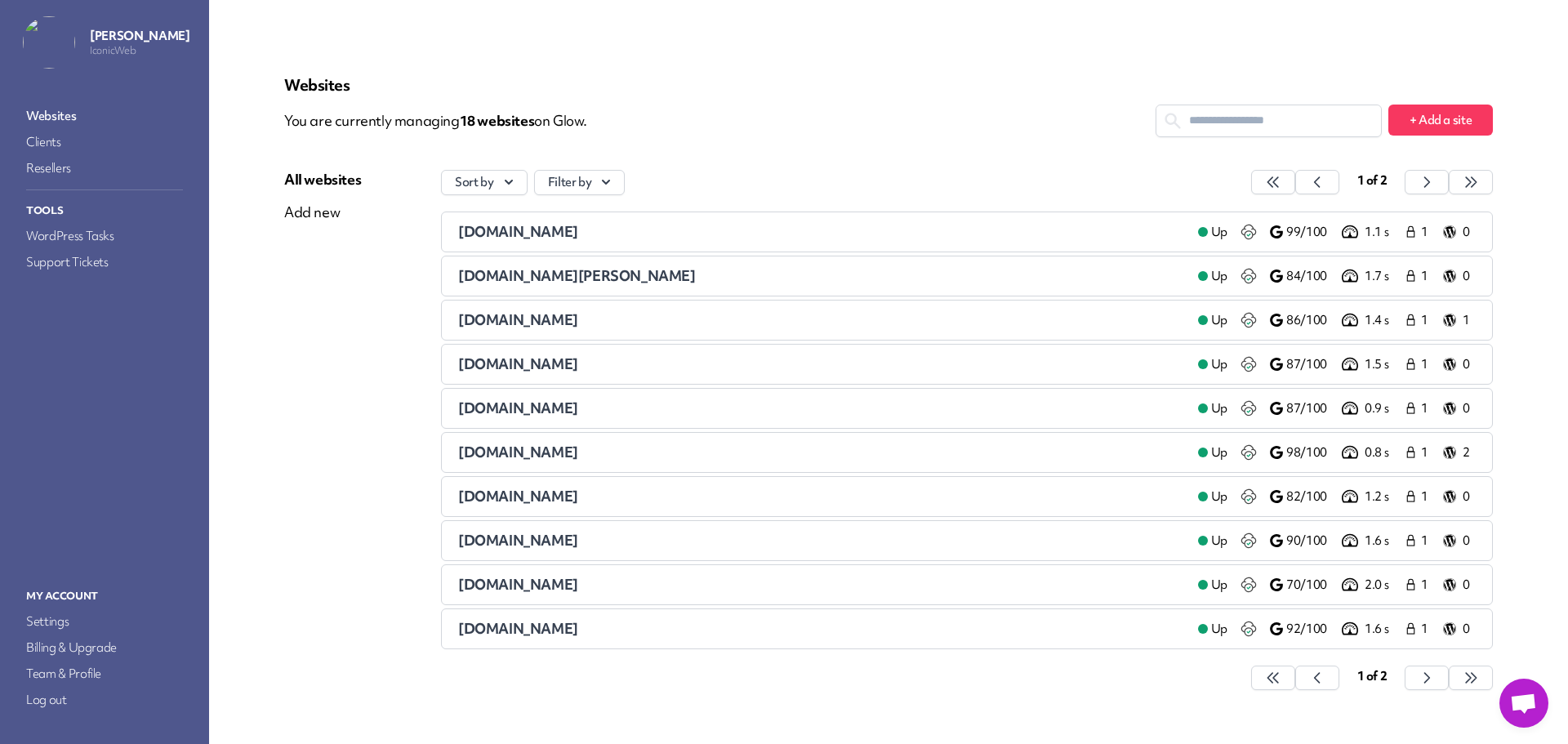
click at [500, 231] on span "[DOMAIN_NAME]" at bounding box center [518, 232] width 120 height 19
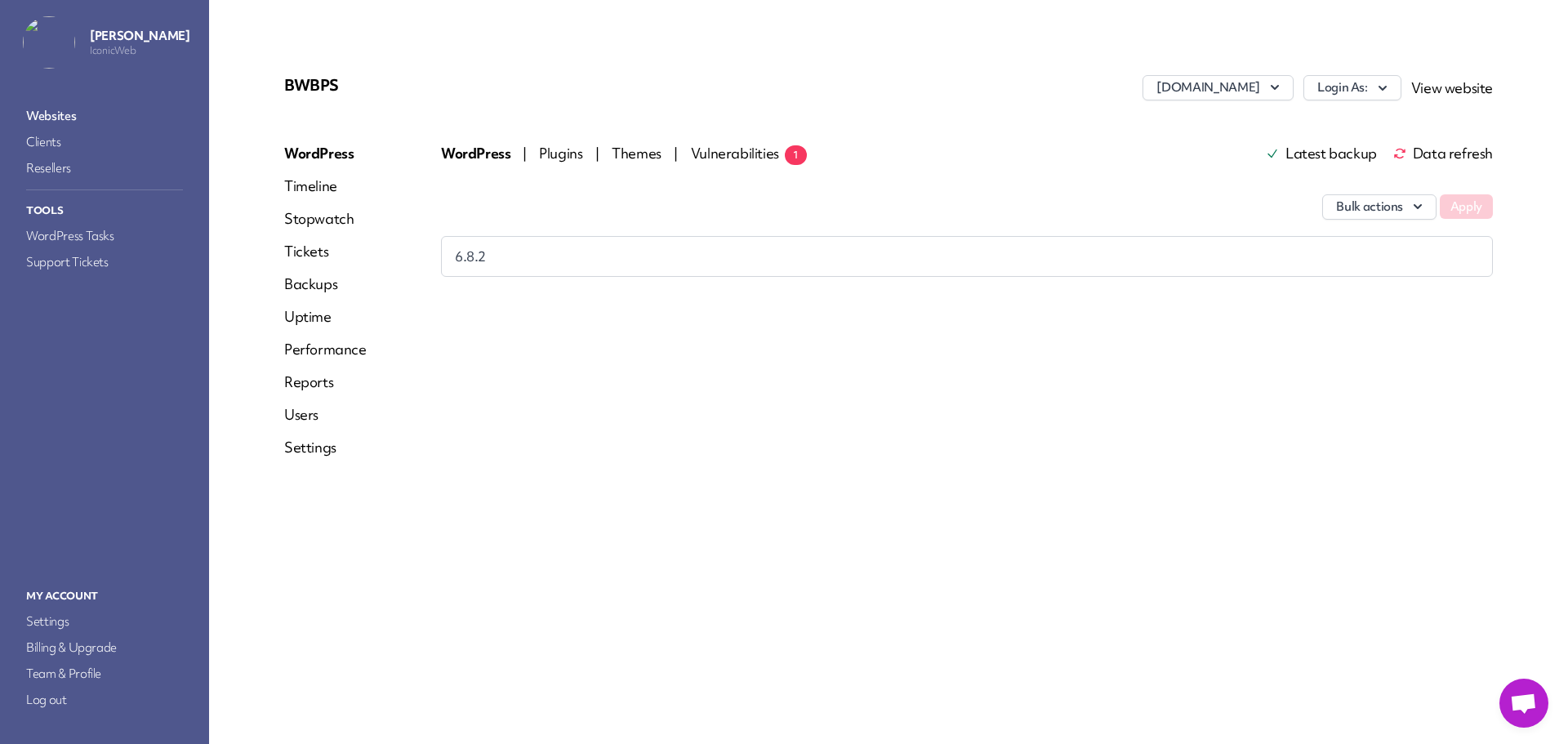
click at [69, 111] on link "Websites" at bounding box center [105, 116] width 163 height 23
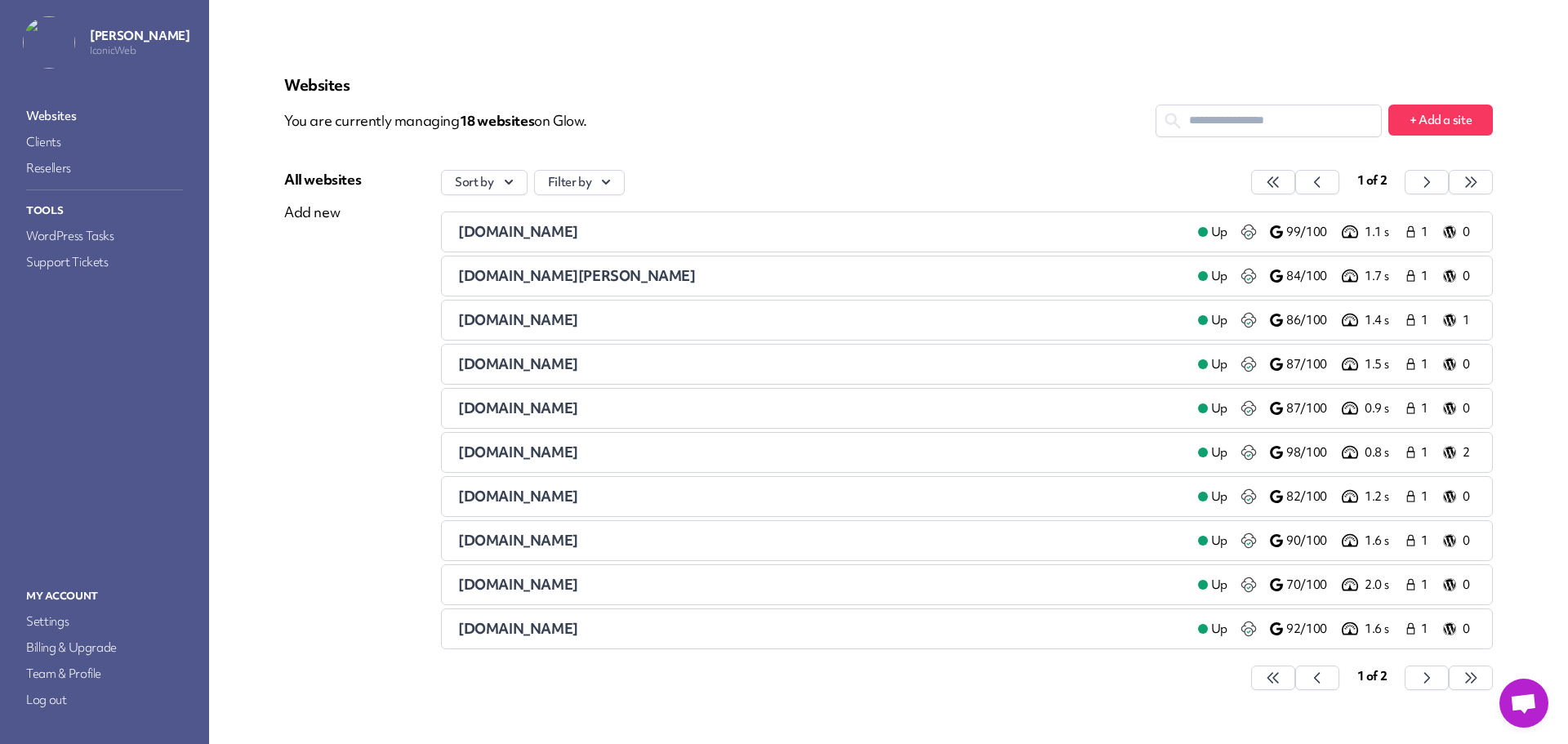
click at [498, 277] on span "[DOMAIN_NAME][PERSON_NAME]" at bounding box center [576, 275] width 238 height 19
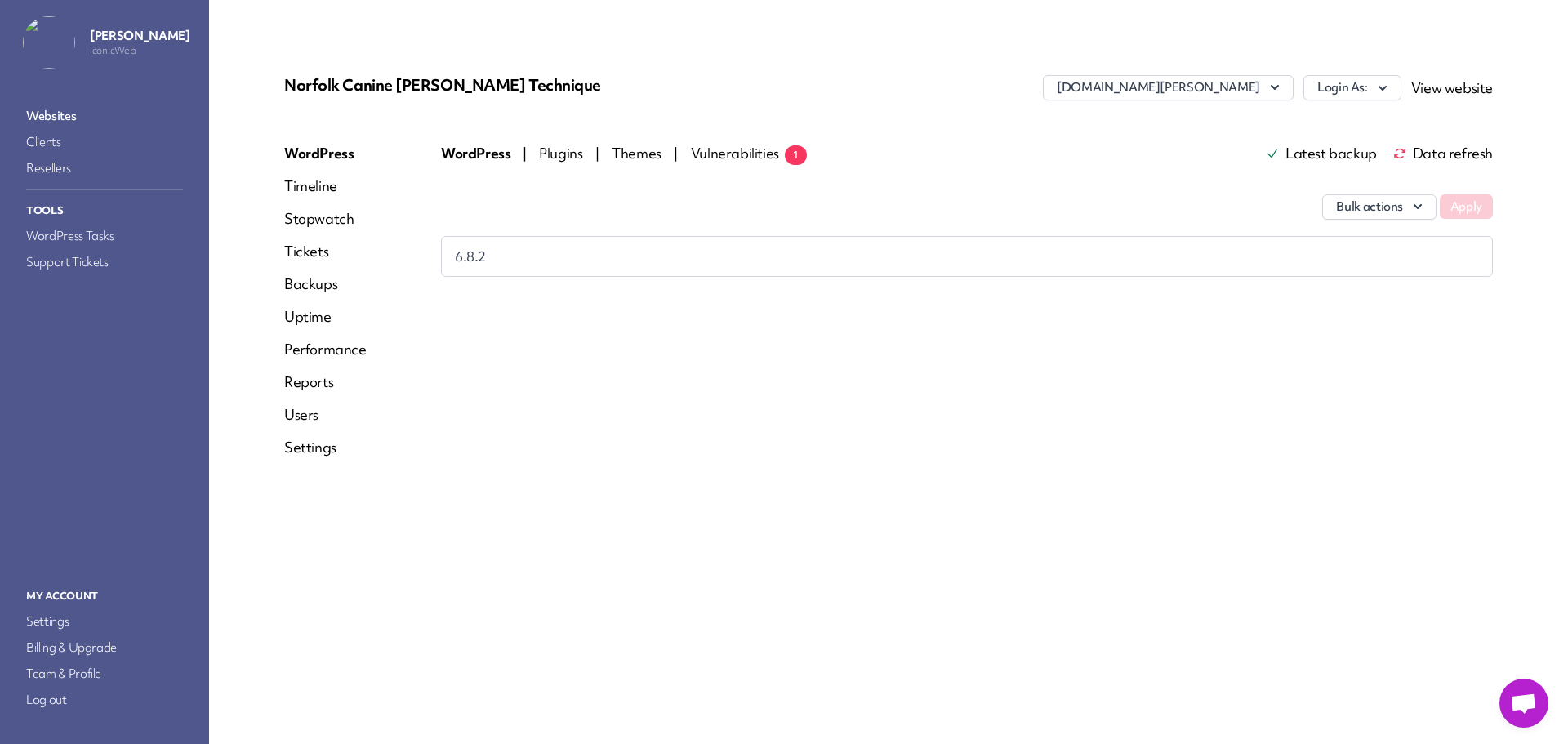
click at [42, 111] on link "Websites" at bounding box center [105, 116] width 163 height 23
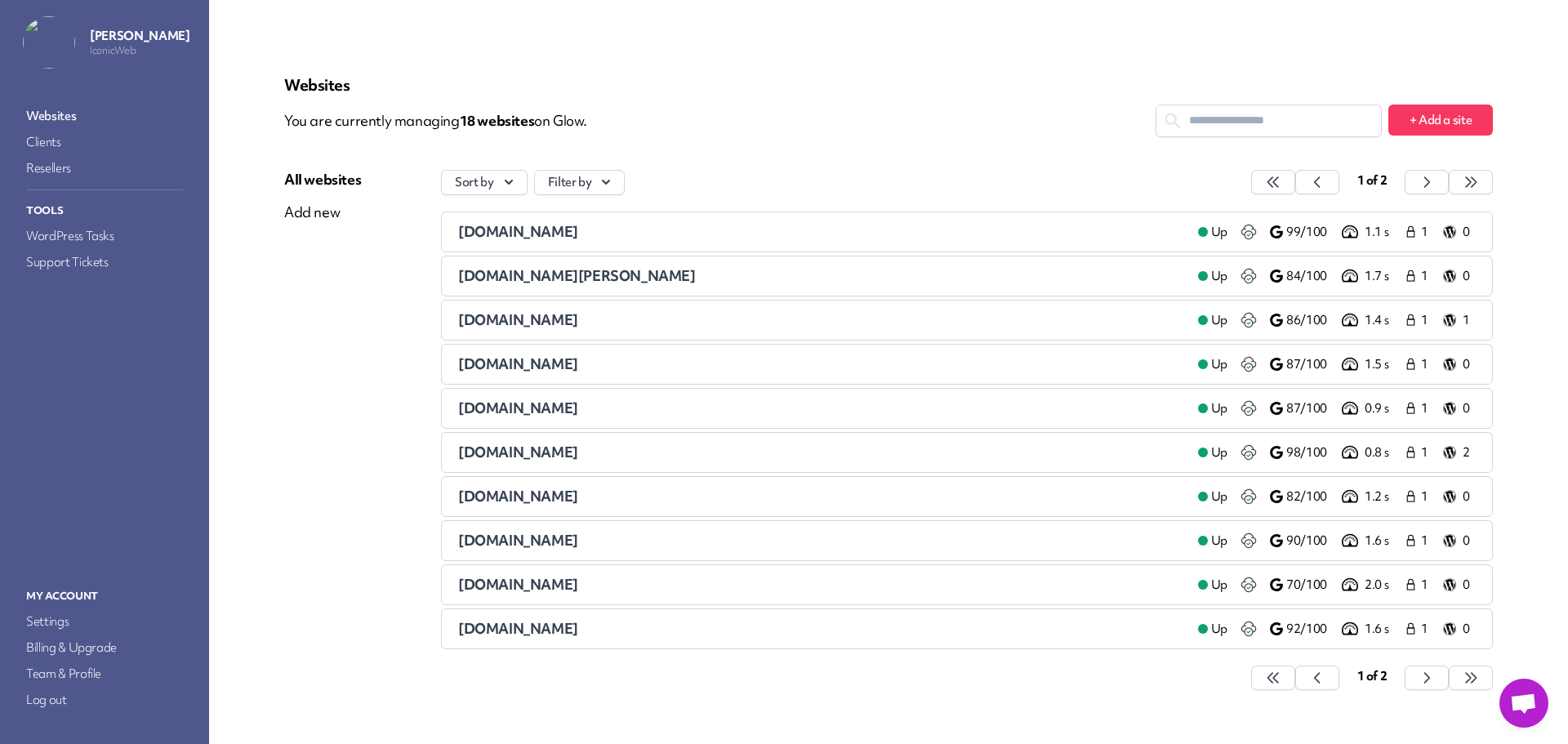
click at [498, 452] on span "[DOMAIN_NAME]" at bounding box center [518, 452] width 120 height 19
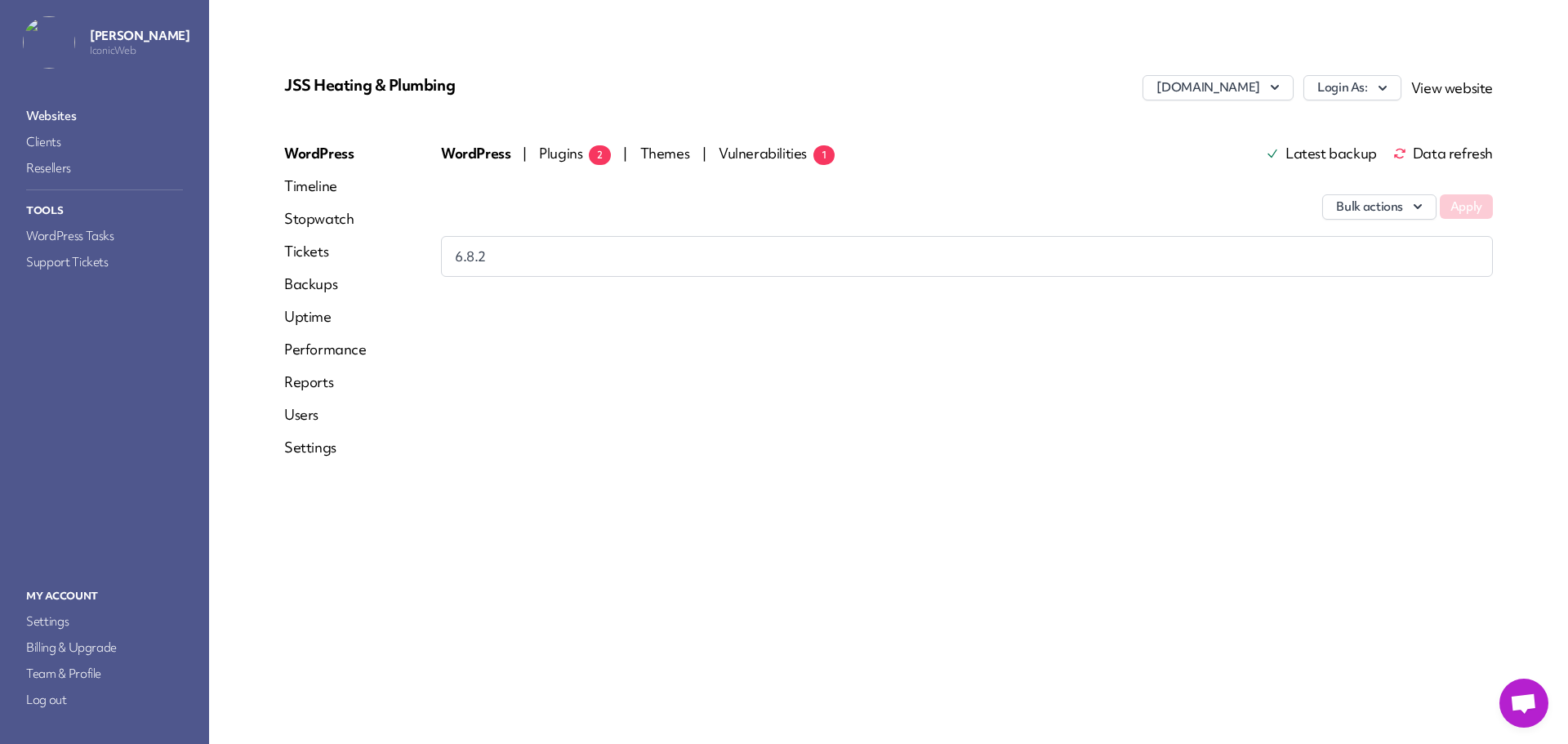
click at [569, 154] on span "Plugins 2" at bounding box center [575, 154] width 72 height 19
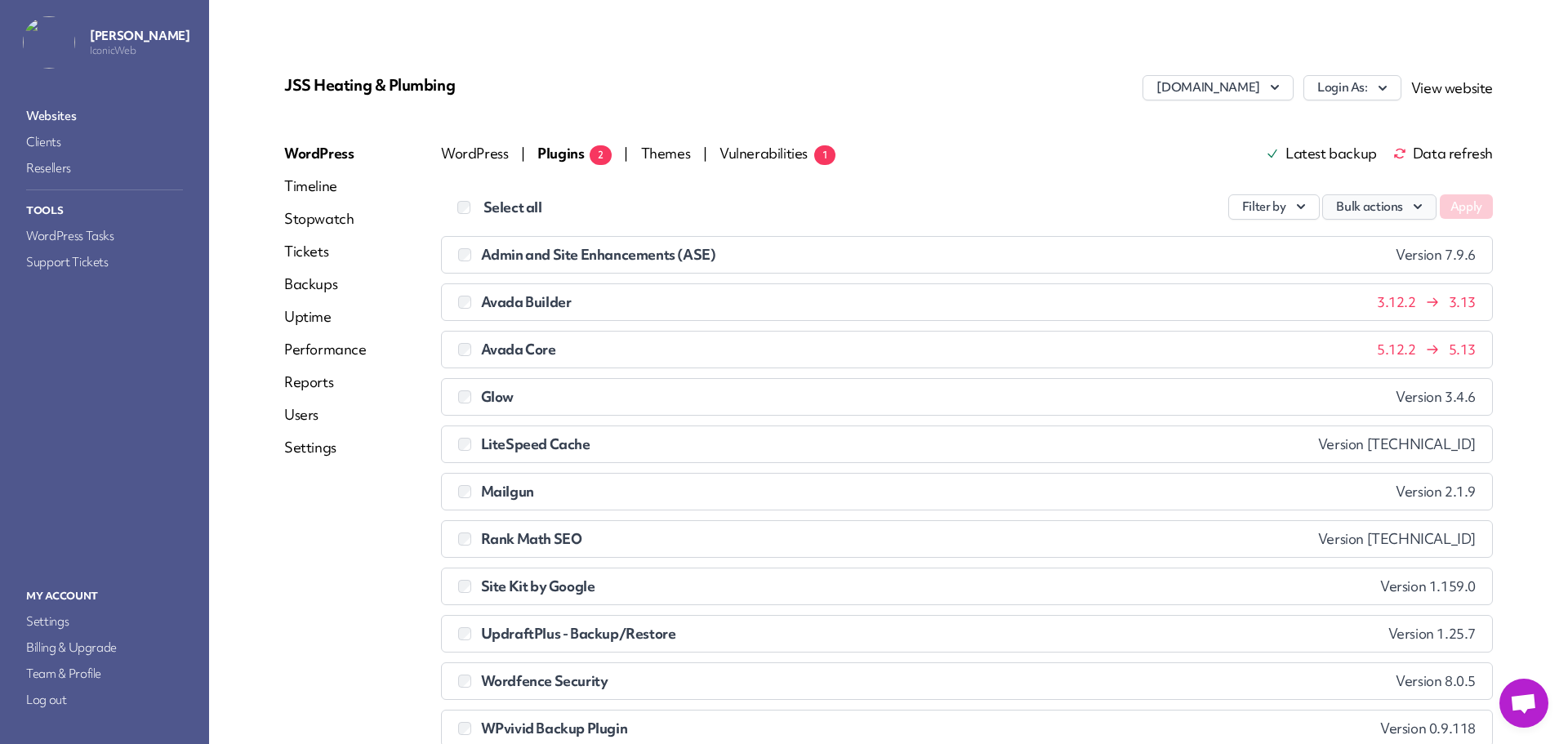
click at [1414, 208] on icon "button" at bounding box center [1418, 207] width 9 height 5
click at [1339, 238] on link "Update" at bounding box center [1344, 245] width 181 height 30
click at [1450, 209] on button "Apply" at bounding box center [1466, 207] width 53 height 25
click at [61, 112] on link "Websites" at bounding box center [105, 116] width 163 height 23
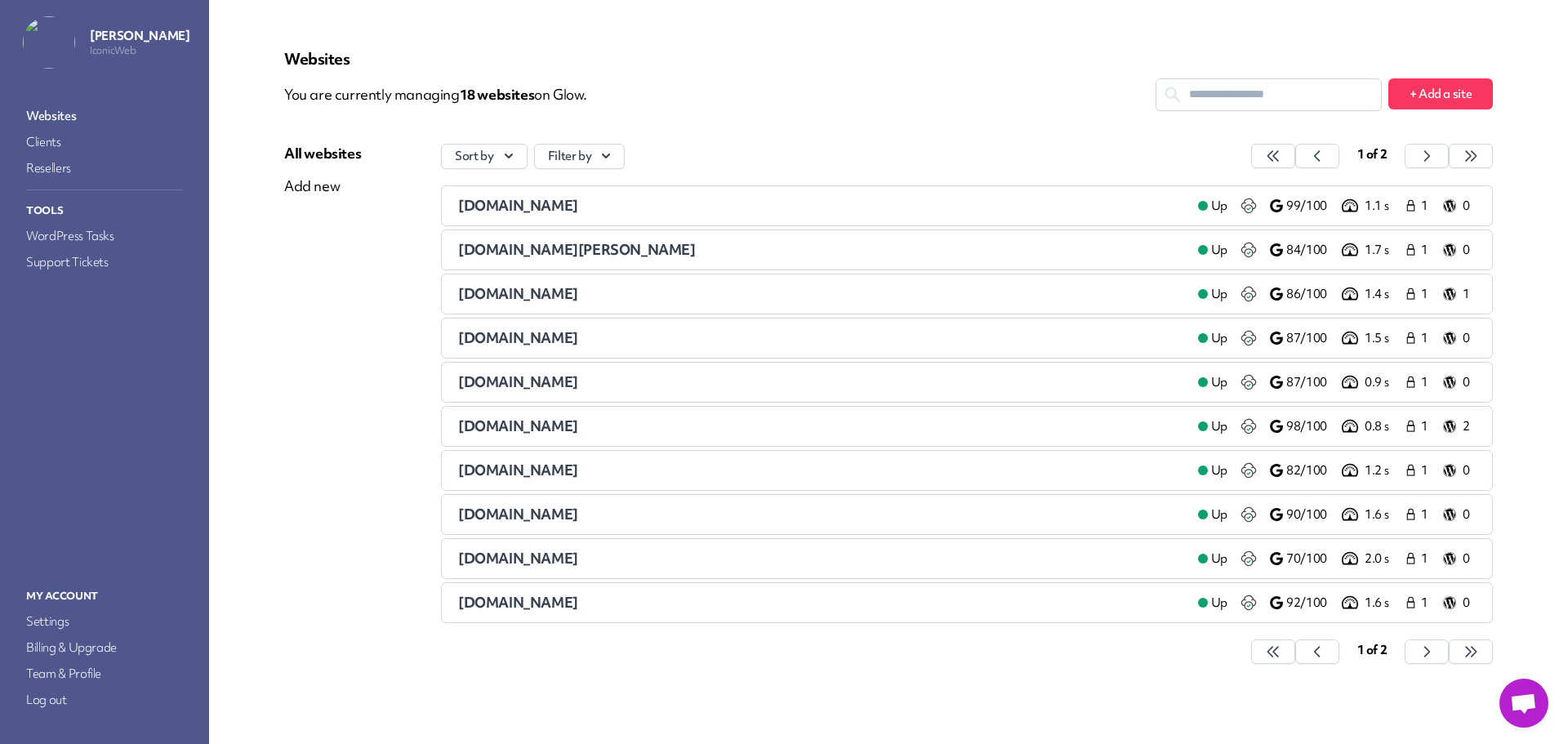
scroll to position [39, 0]
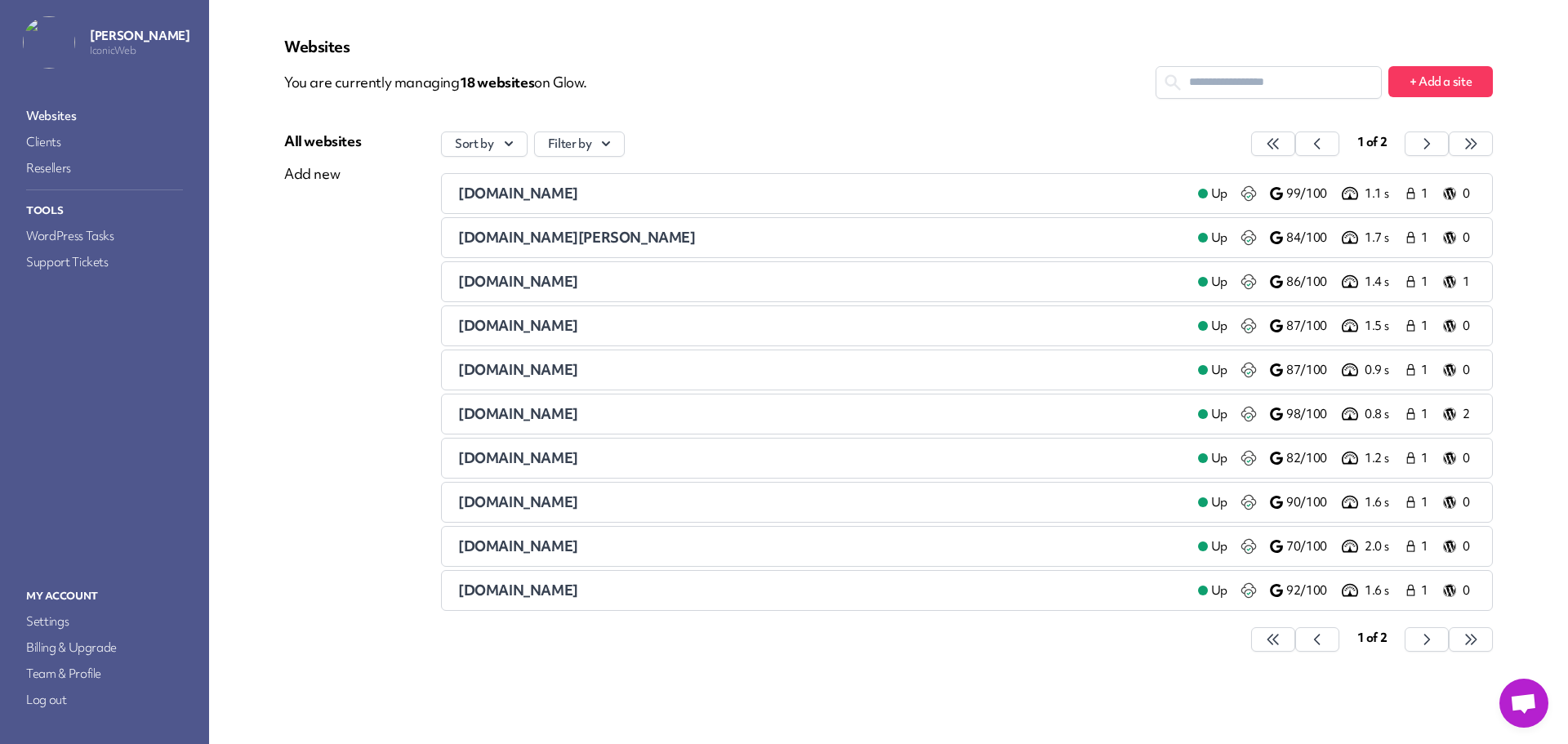
click at [572, 459] on span "[DOMAIN_NAME]" at bounding box center [518, 458] width 120 height 19
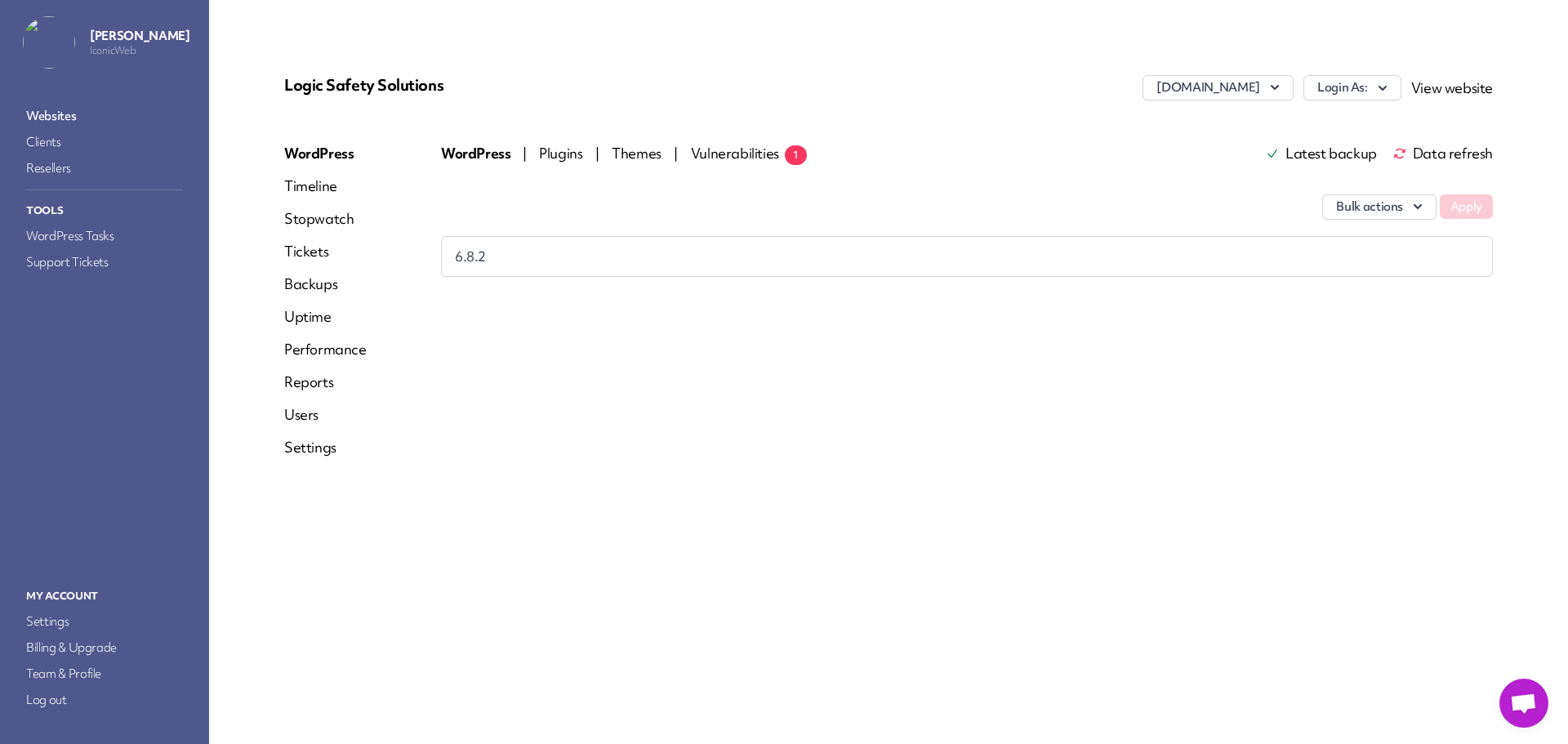
click at [59, 112] on link "Websites" at bounding box center [105, 116] width 163 height 23
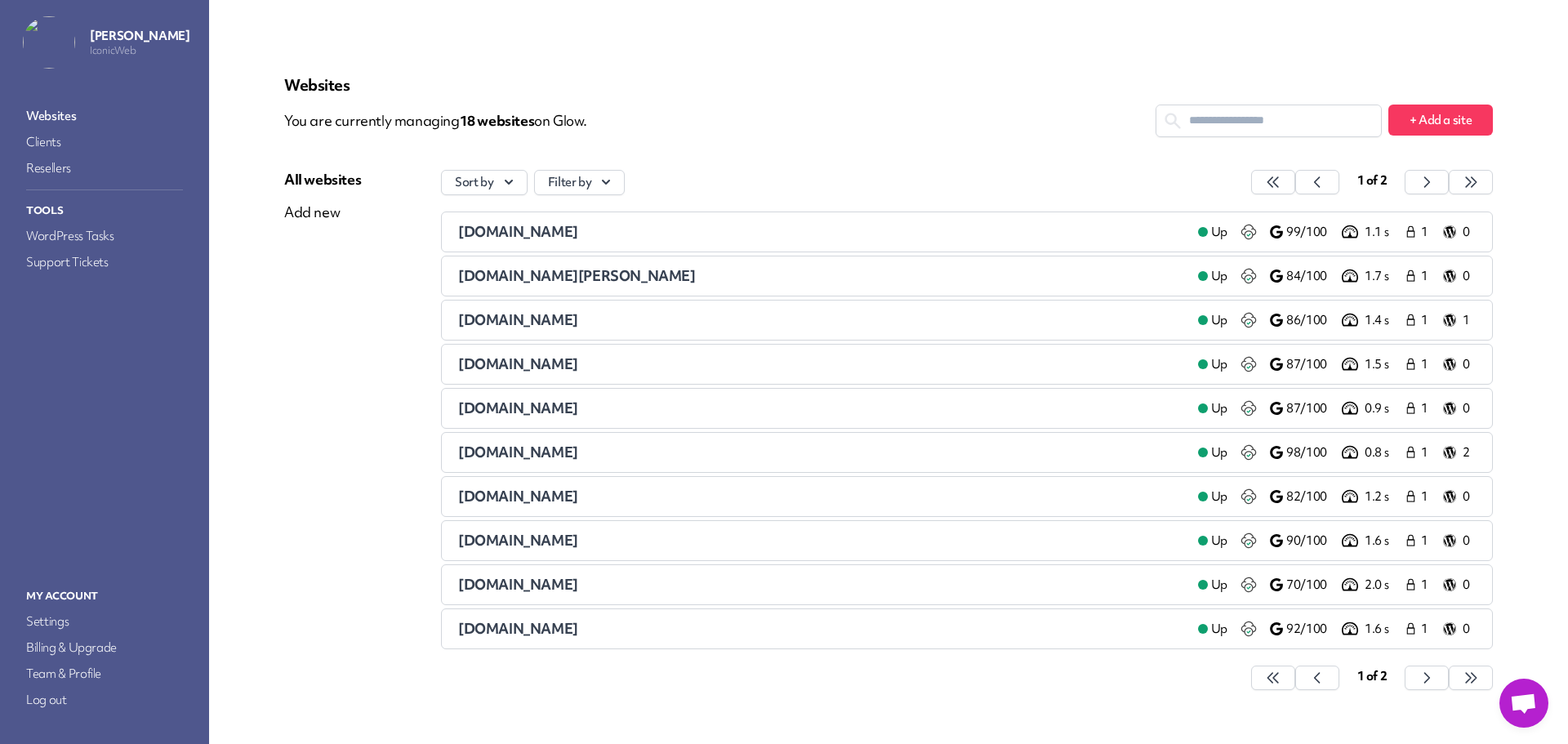
click at [558, 538] on span "[DOMAIN_NAME]" at bounding box center [518, 541] width 120 height 19
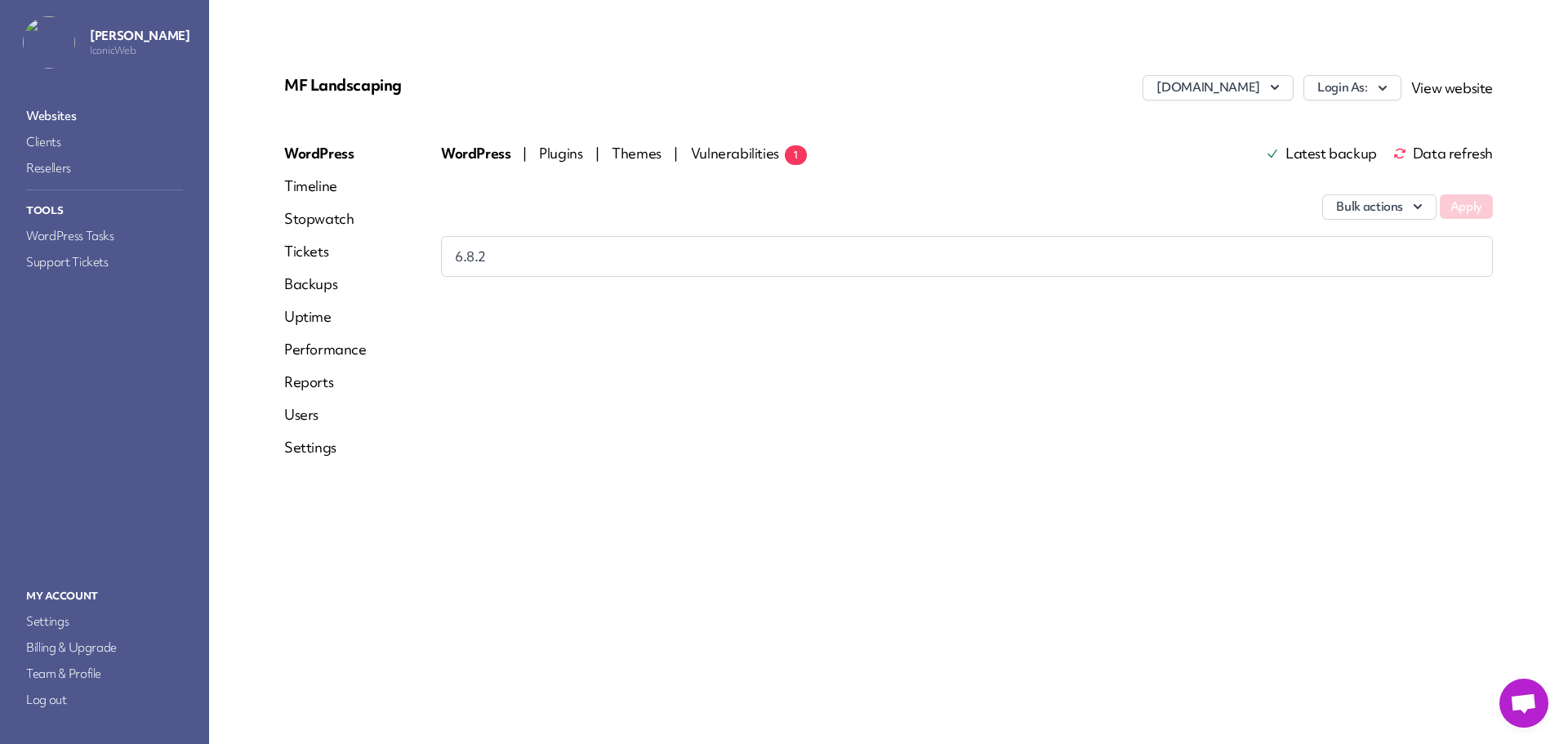
click at [41, 108] on link "Websites" at bounding box center [105, 116] width 163 height 23
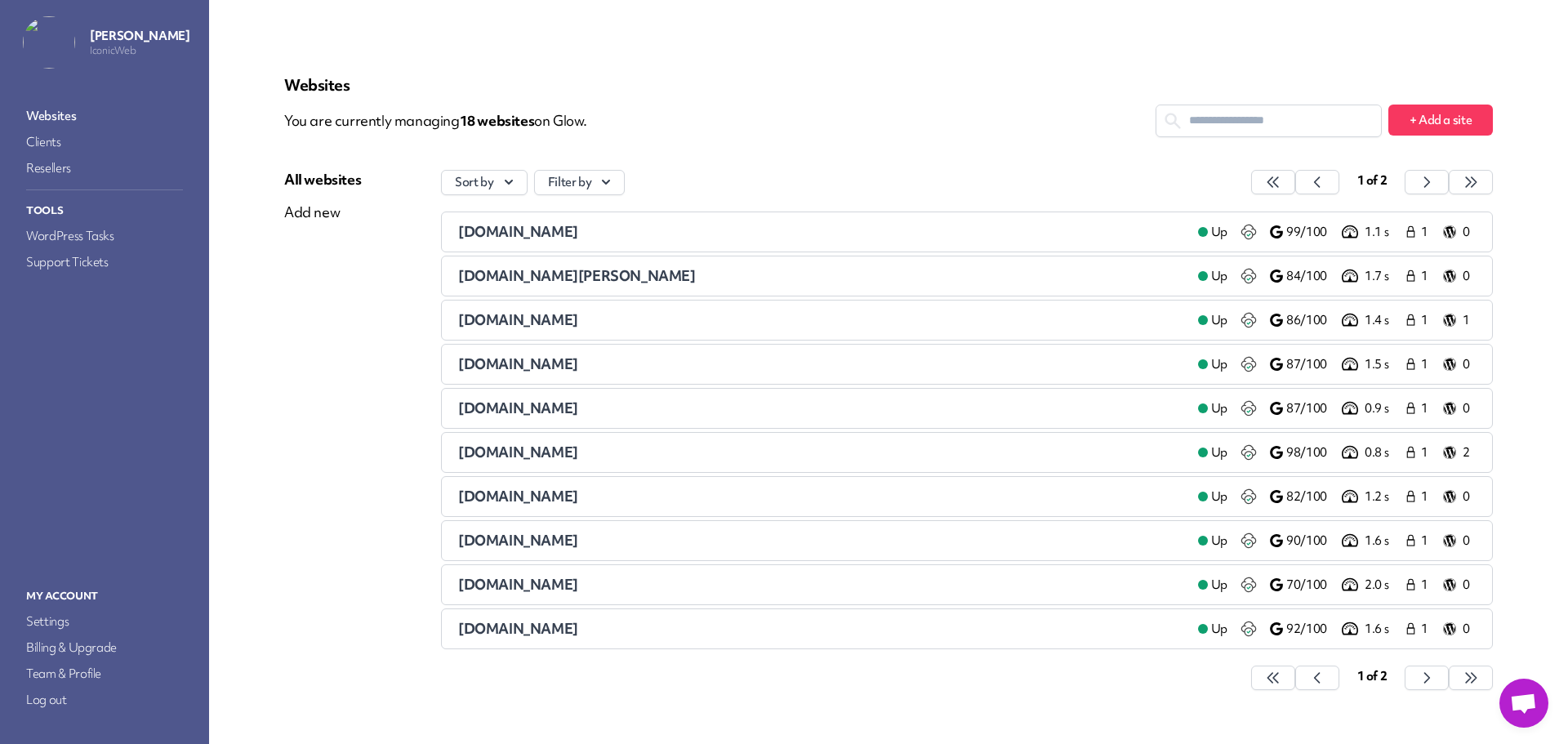
click at [500, 583] on span "[DOMAIN_NAME]" at bounding box center [518, 584] width 120 height 19
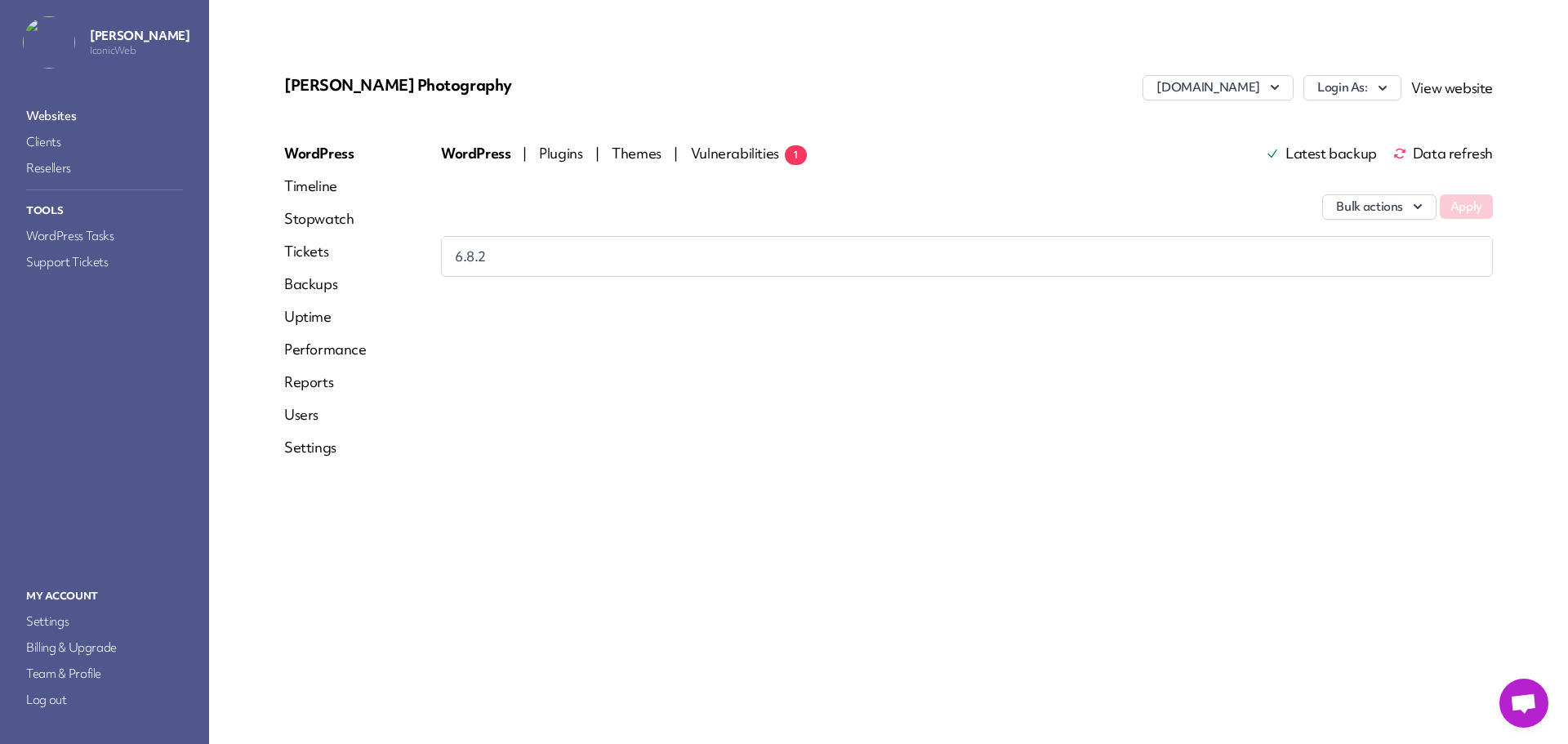
click at [76, 110] on link "Websites" at bounding box center [105, 116] width 163 height 23
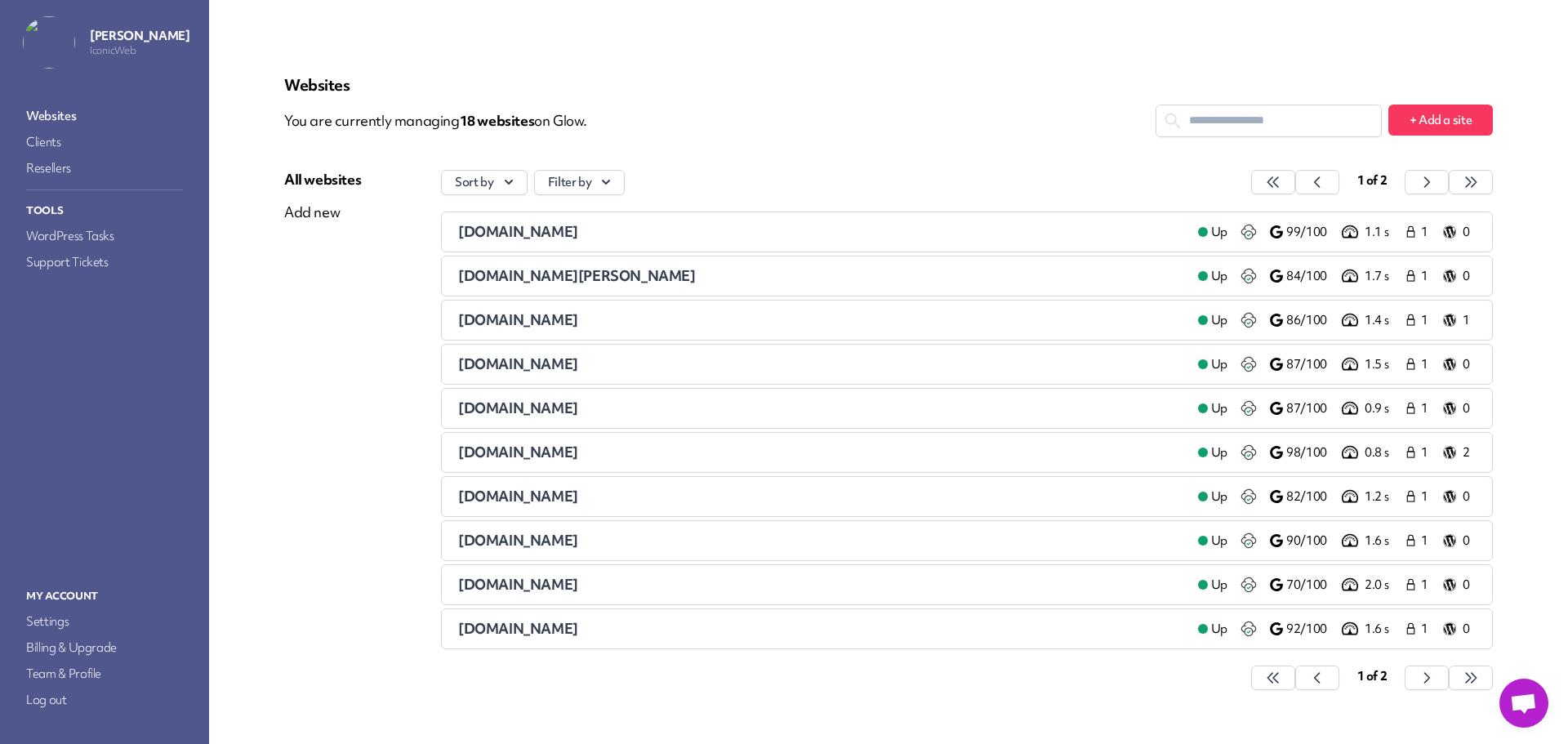
click at [516, 624] on span "[DOMAIN_NAME]" at bounding box center [518, 628] width 120 height 19
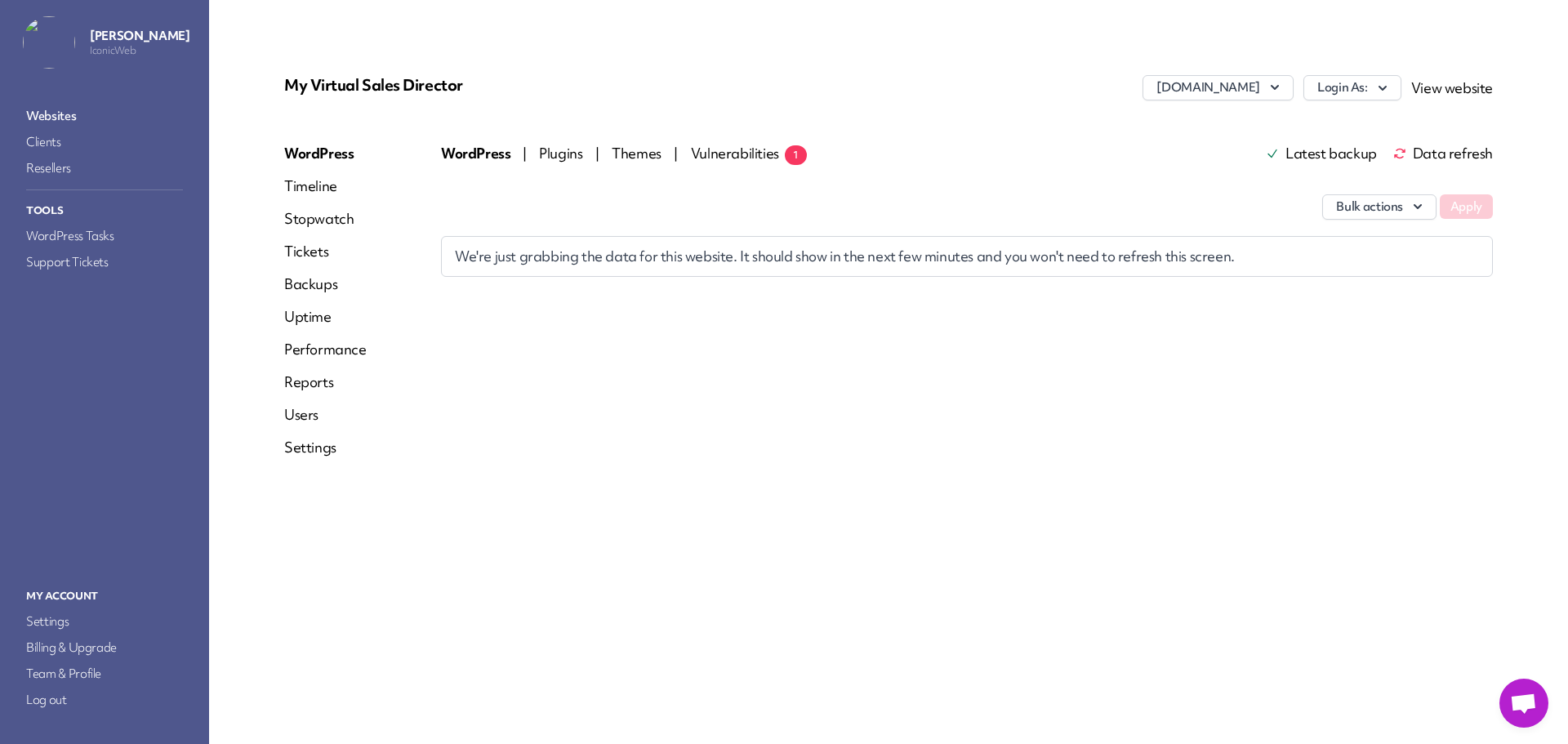
click at [63, 112] on link "Websites" at bounding box center [105, 116] width 163 height 23
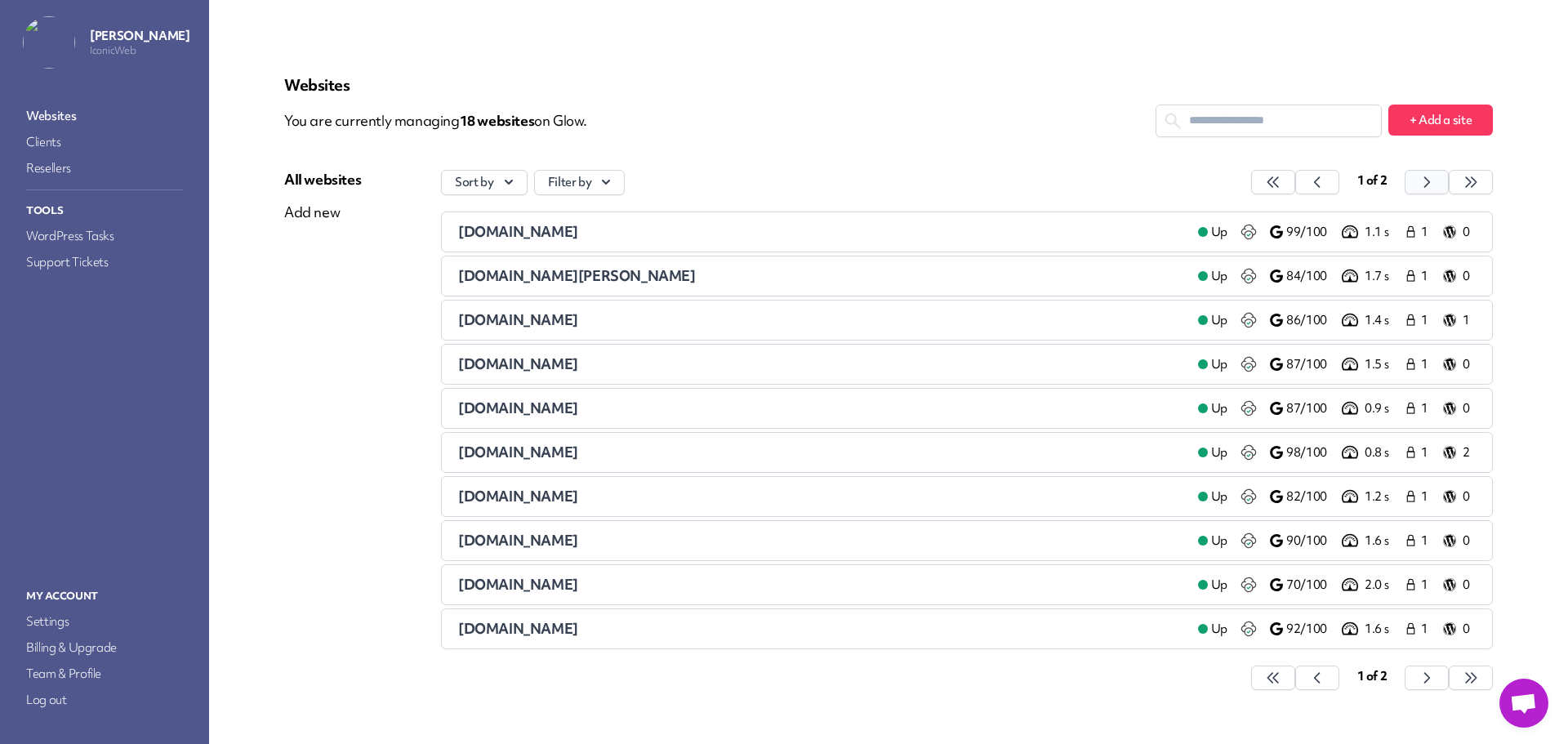
click at [1281, 177] on icon "button" at bounding box center [1272, 182] width 16 height 16
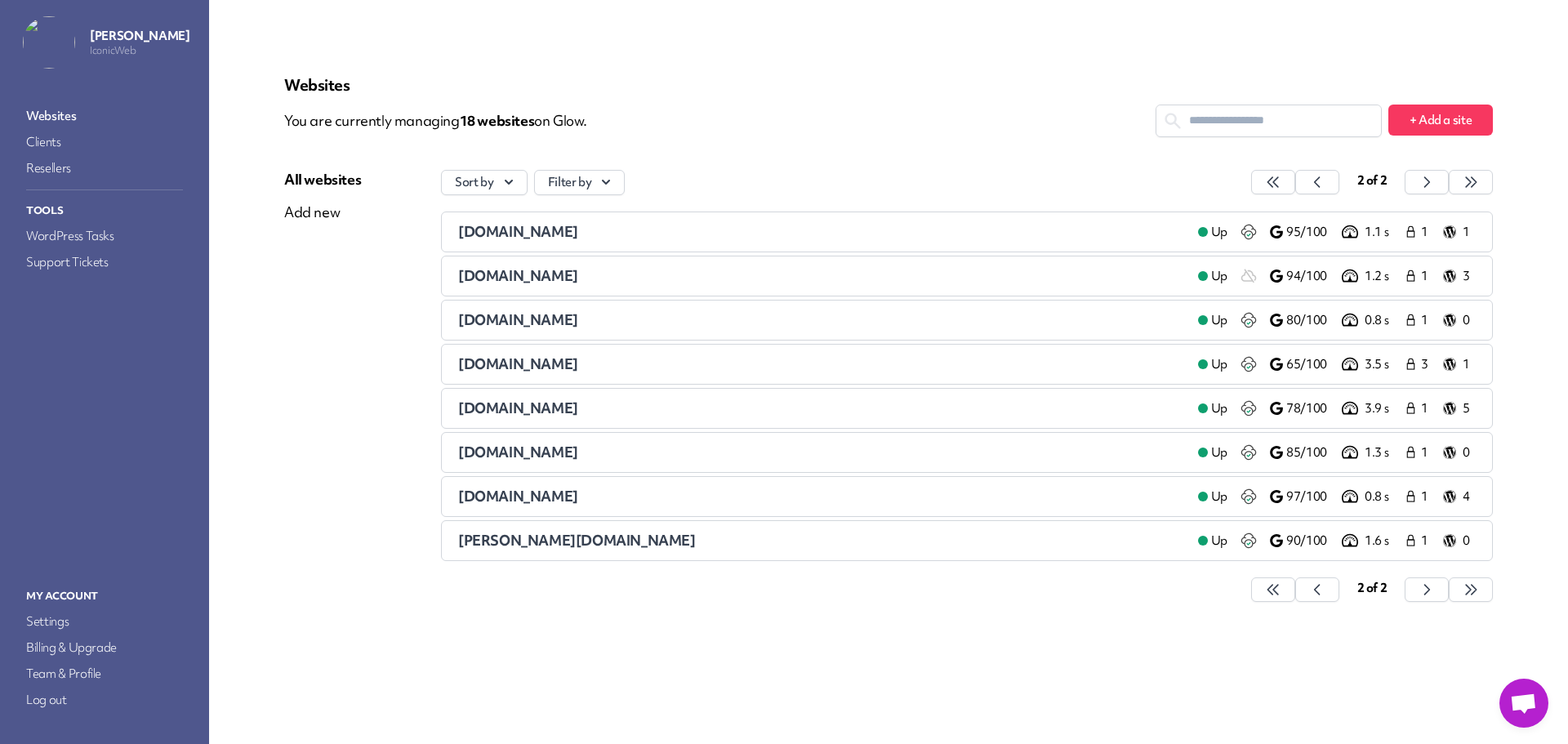
click at [578, 233] on span "[DOMAIN_NAME]" at bounding box center [518, 232] width 120 height 19
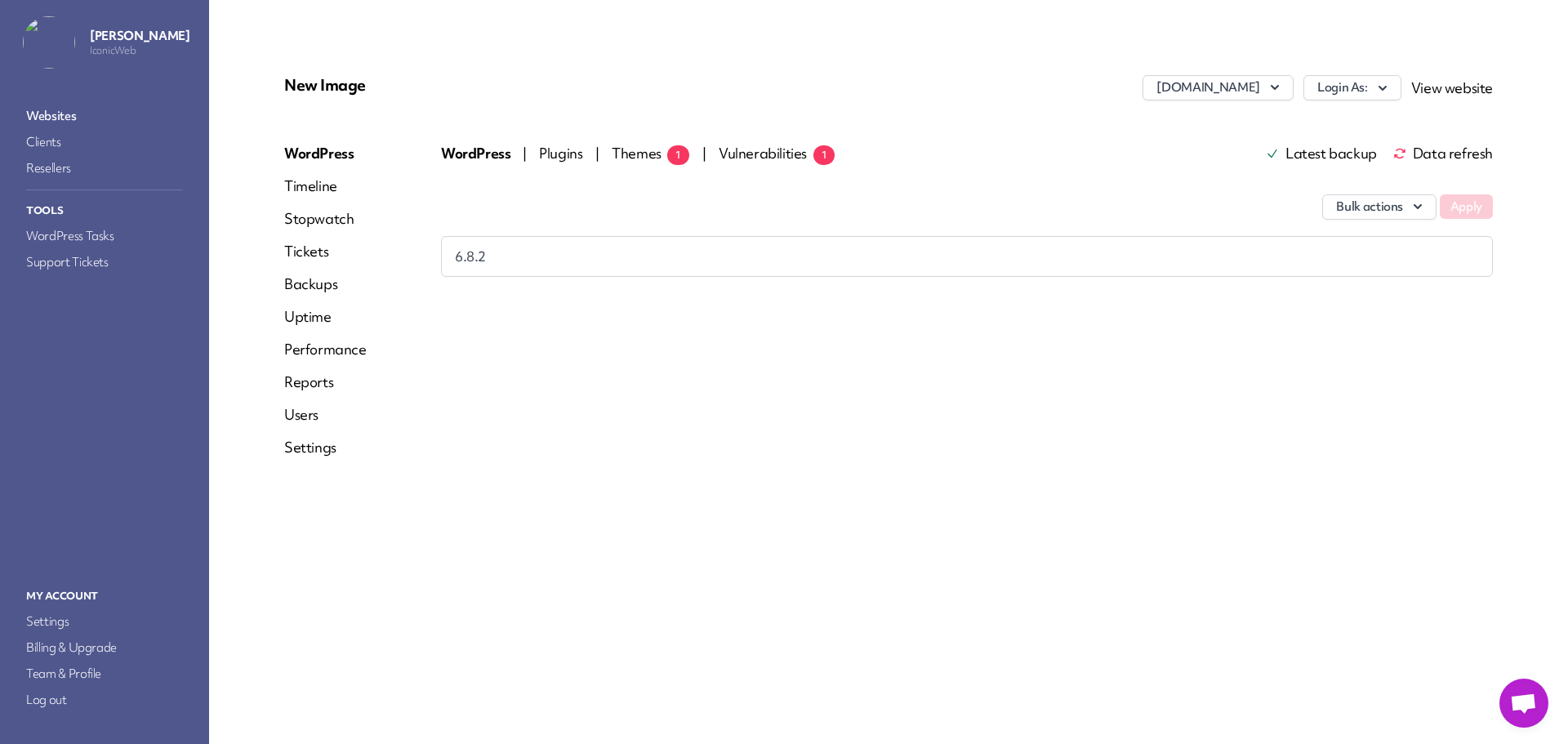
click at [635, 148] on span "Themes 1" at bounding box center [650, 154] width 77 height 19
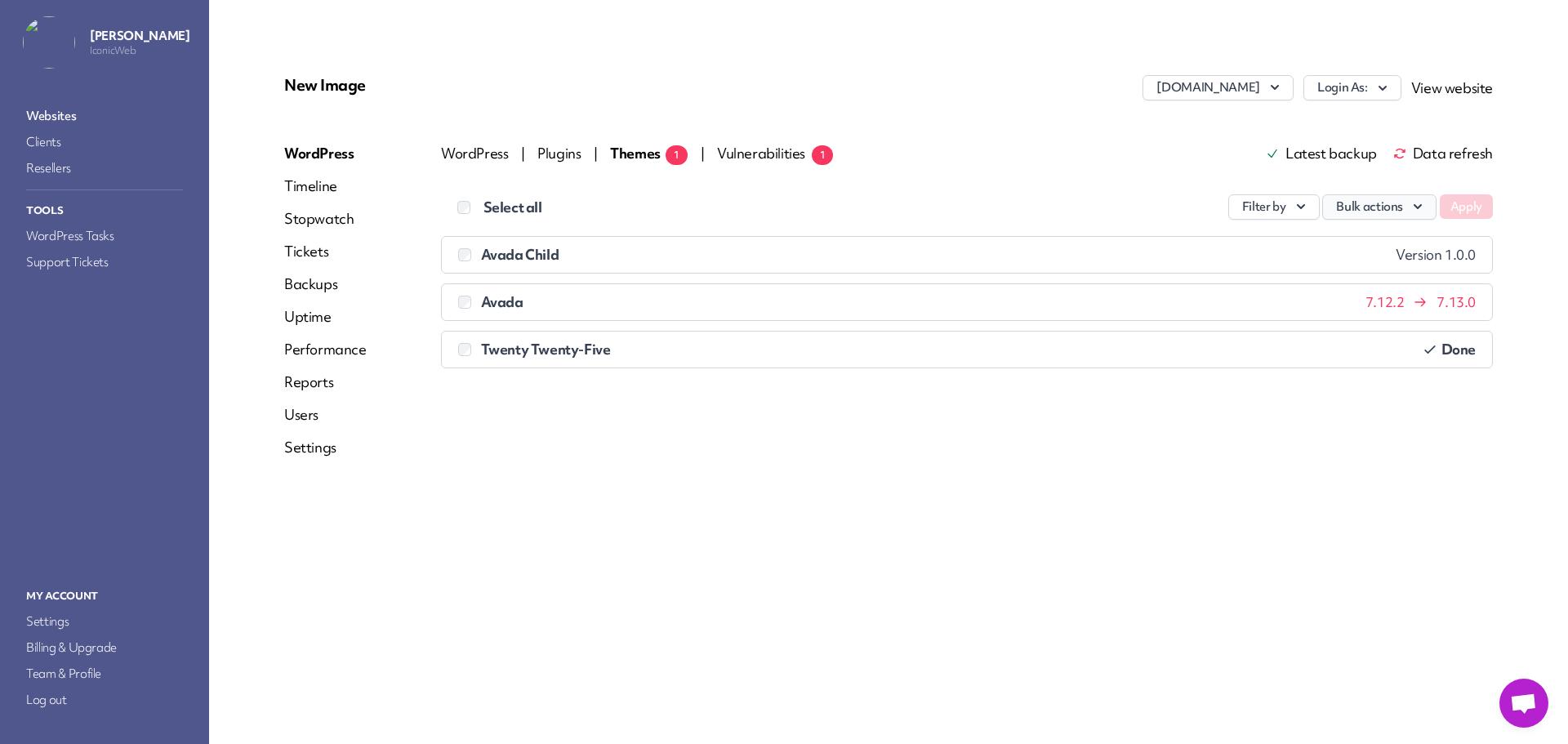
click at [1366, 209] on button "Bulk actions" at bounding box center [1378, 208] width 114 height 26
click at [1345, 244] on link "Update" at bounding box center [1344, 245] width 181 height 30
click at [1458, 213] on button "Apply" at bounding box center [1466, 207] width 53 height 25
click at [1428, 160] on span "Data refresh" at bounding box center [1443, 153] width 100 height 13
click at [557, 151] on span "Plugins 1" at bounding box center [573, 154] width 72 height 19
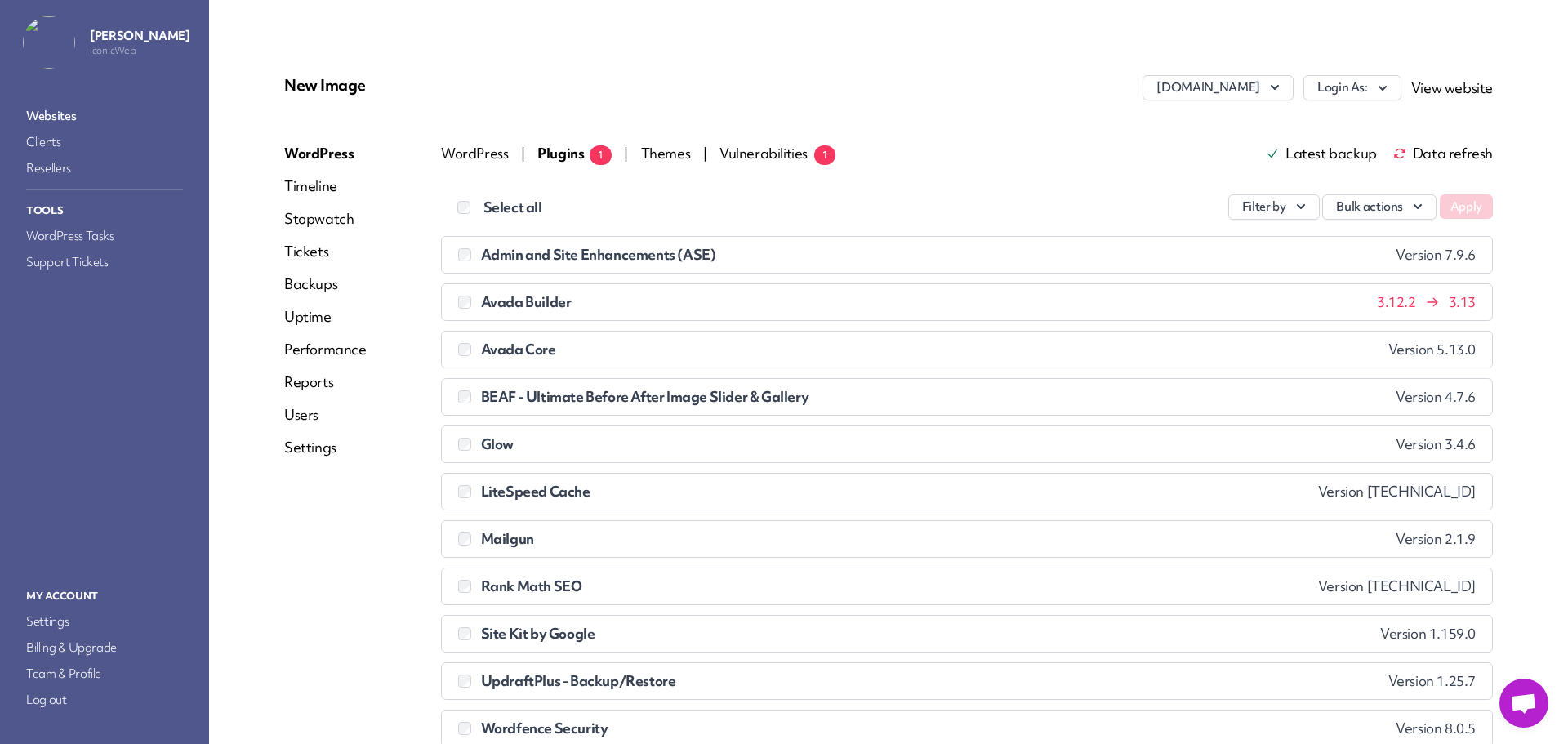
click at [1424, 153] on span "Data refresh" at bounding box center [1443, 153] width 100 height 13
click at [60, 110] on link "Websites" at bounding box center [105, 116] width 163 height 23
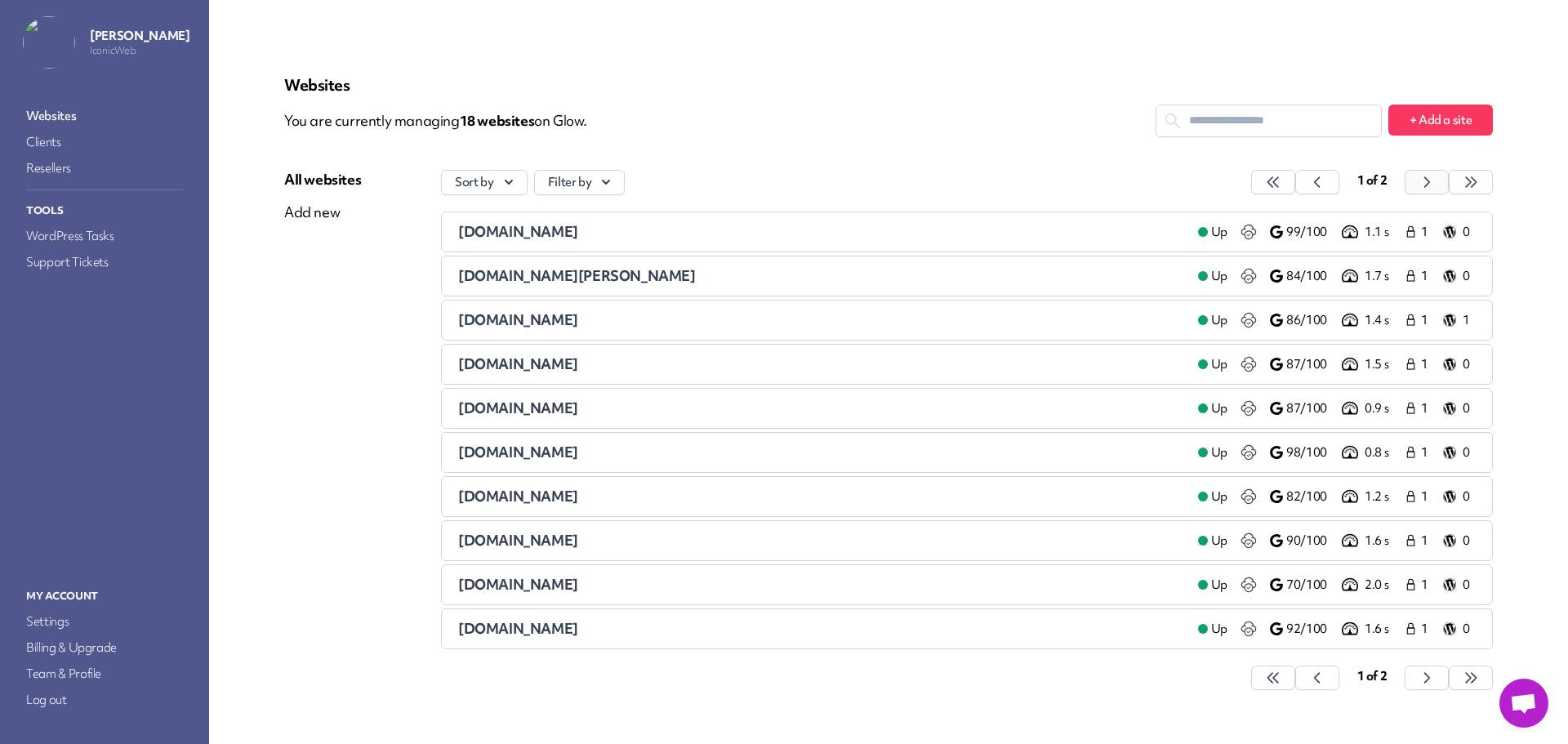
click at [1281, 184] on icon "button" at bounding box center [1272, 182] width 16 height 16
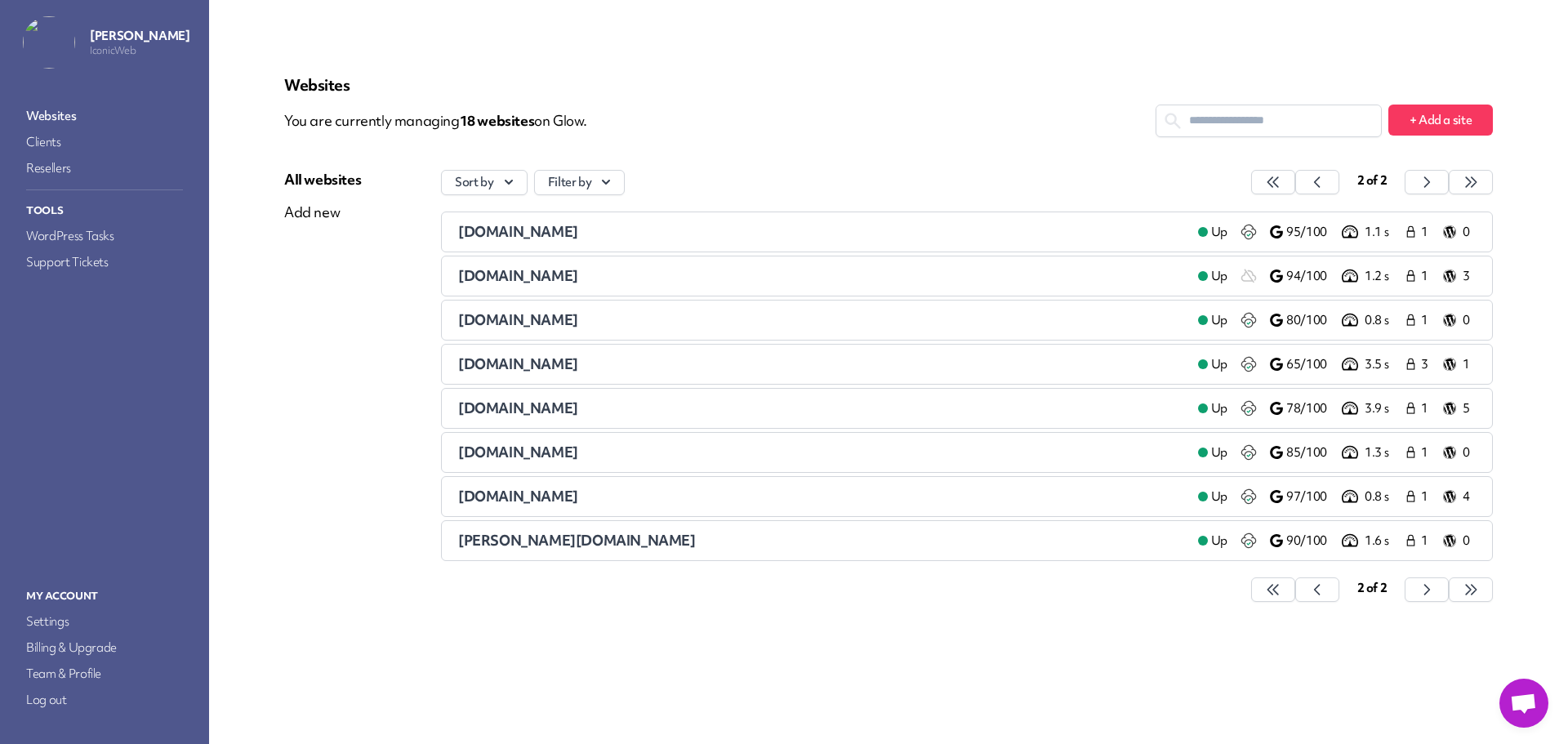
click at [578, 275] on span "[DOMAIN_NAME]" at bounding box center [518, 275] width 120 height 19
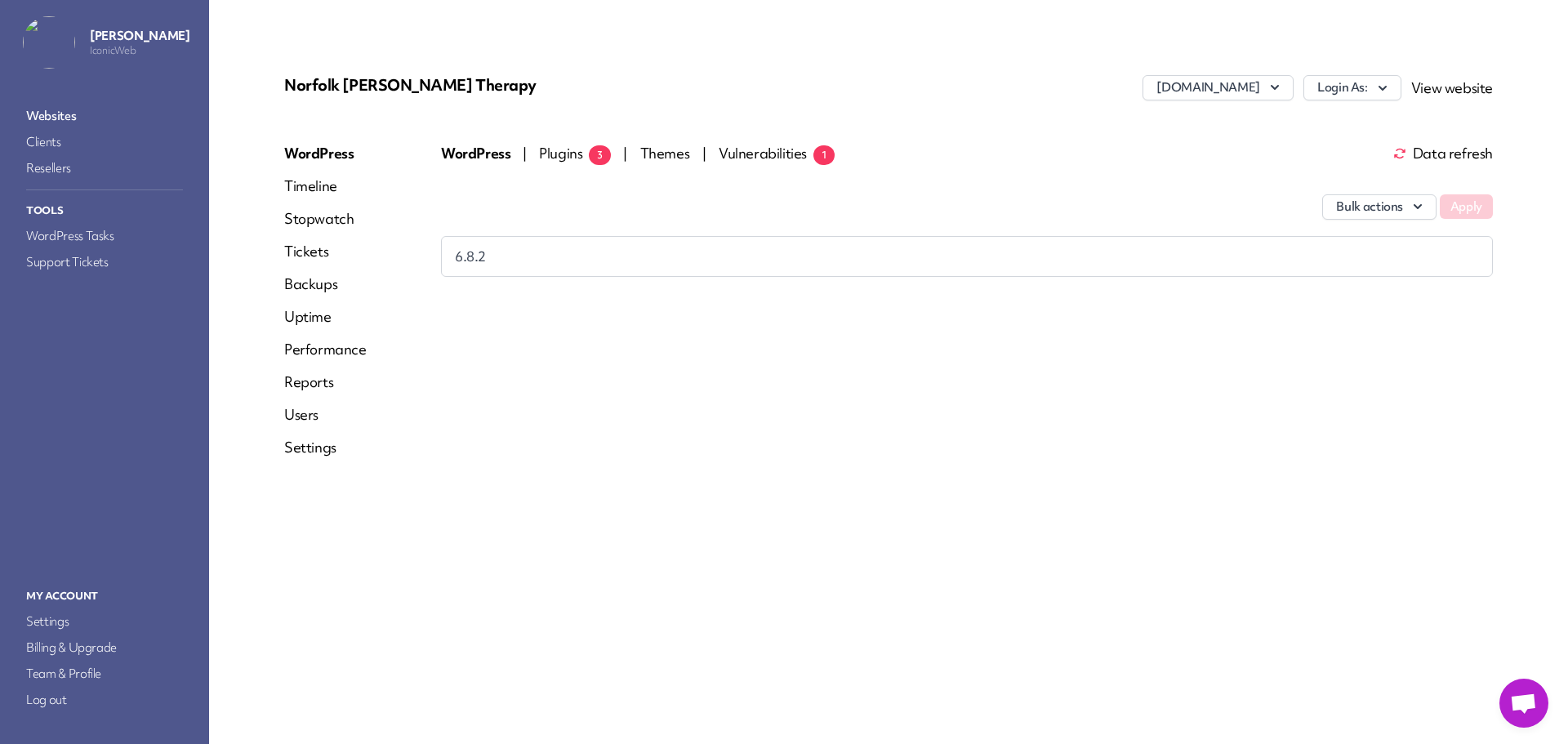
click at [549, 152] on span "Plugins 3" at bounding box center [575, 154] width 72 height 19
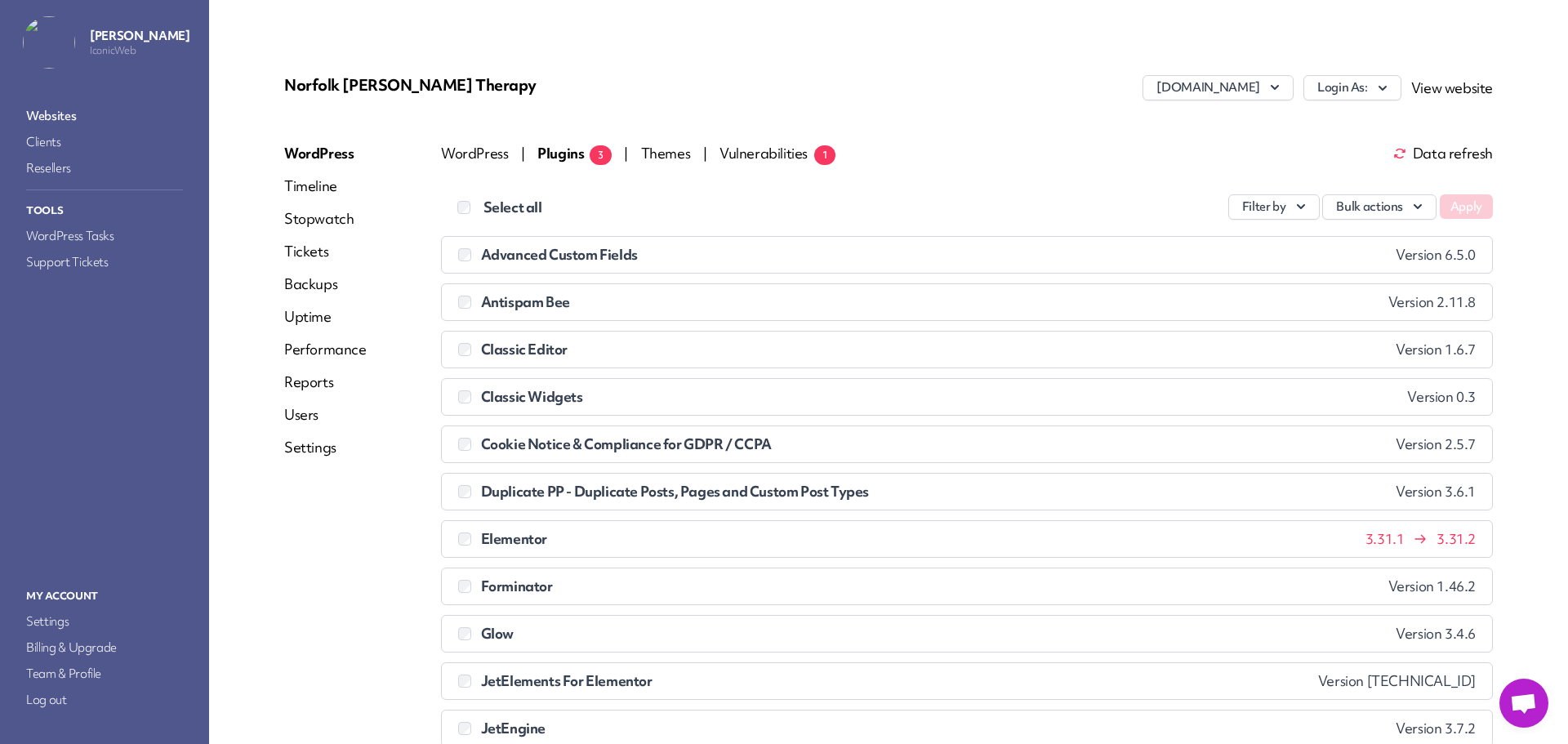
click at [1416, 159] on span "Data refresh" at bounding box center [1443, 153] width 100 height 13
click at [1424, 155] on span "Data refresh" at bounding box center [1443, 153] width 100 height 13
click at [1427, 155] on span "Data refresh" at bounding box center [1443, 153] width 100 height 13
click at [58, 110] on link "Websites" at bounding box center [105, 116] width 163 height 23
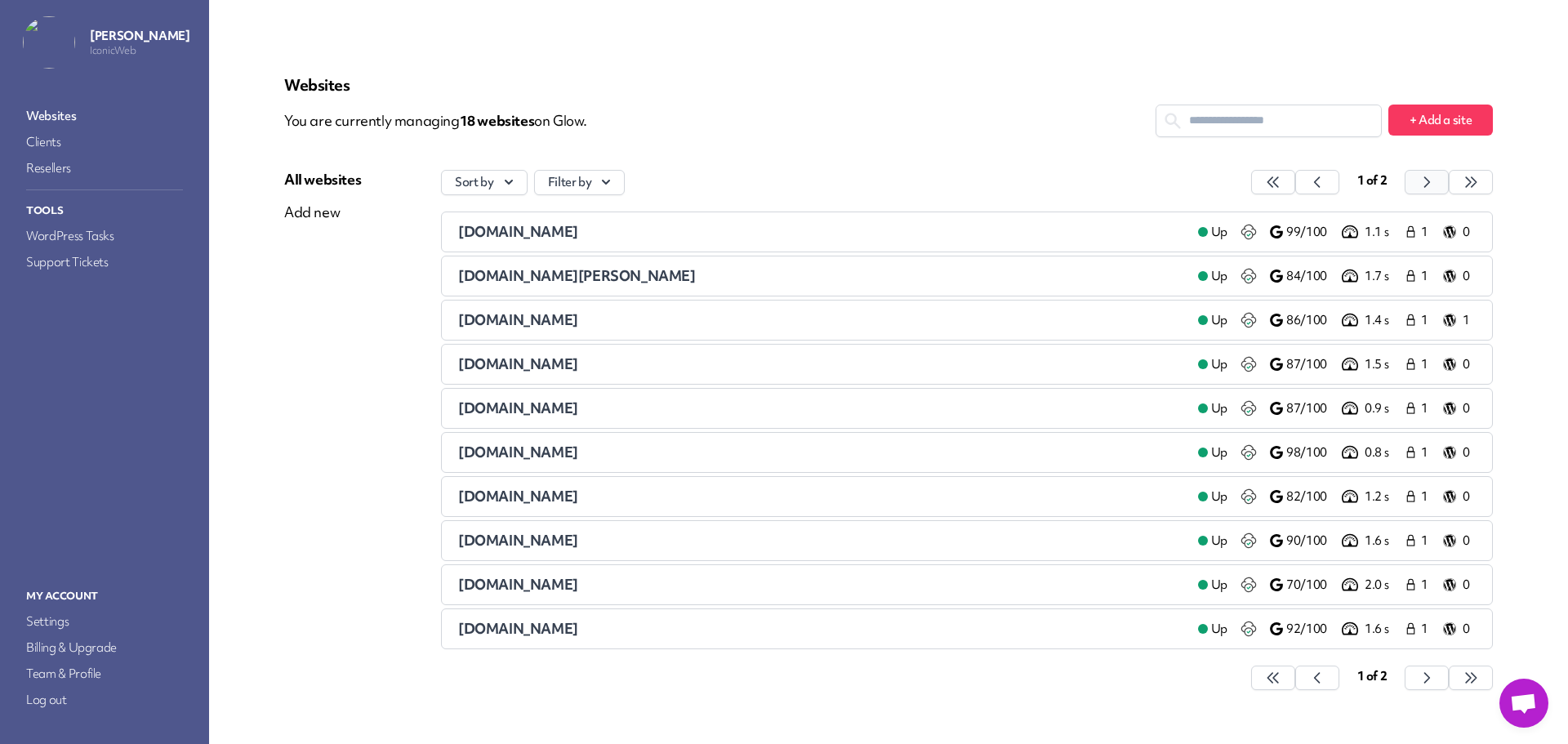
click at [1295, 183] on button "button" at bounding box center [1272, 182] width 44 height 25
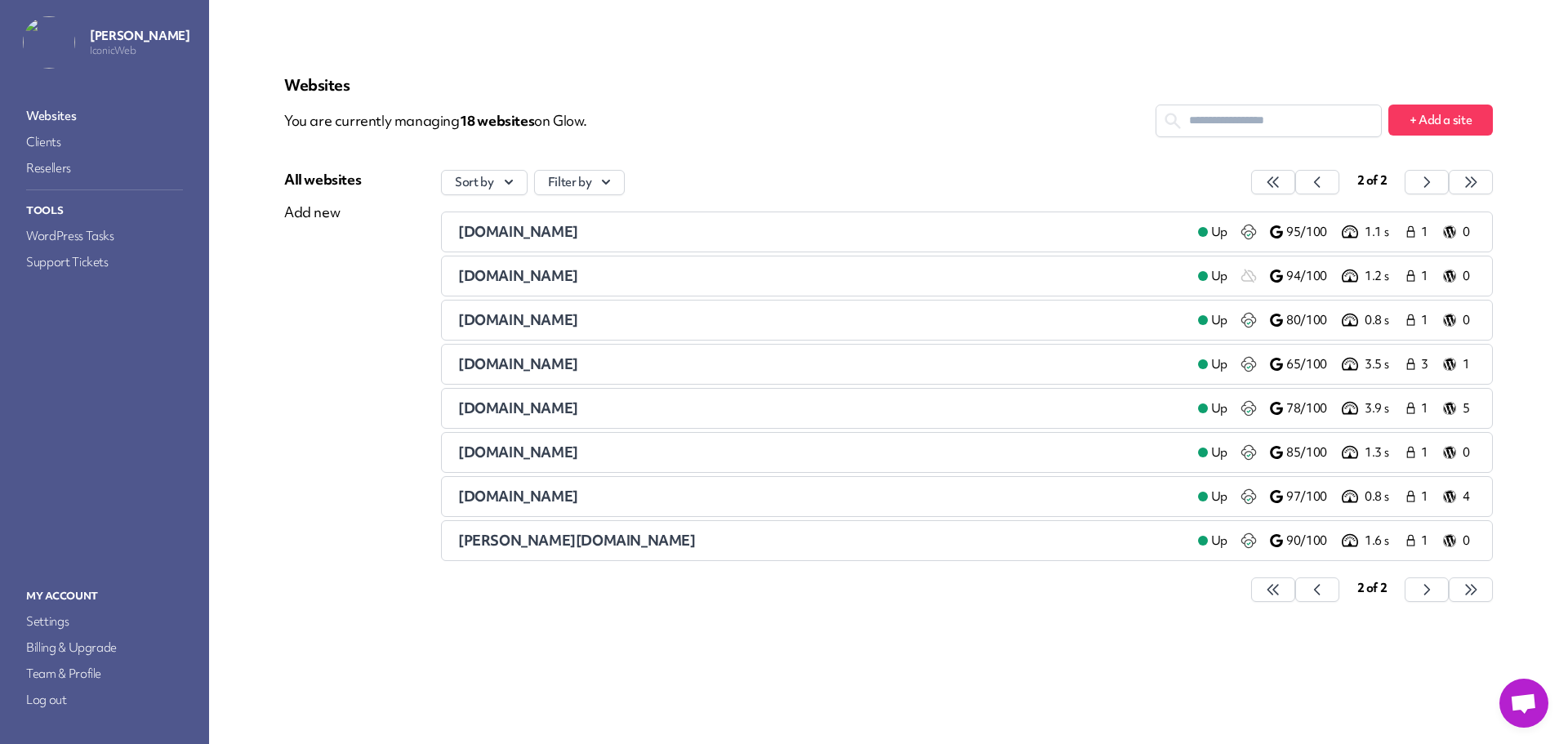
click at [529, 321] on span "[DOMAIN_NAME]" at bounding box center [518, 320] width 120 height 19
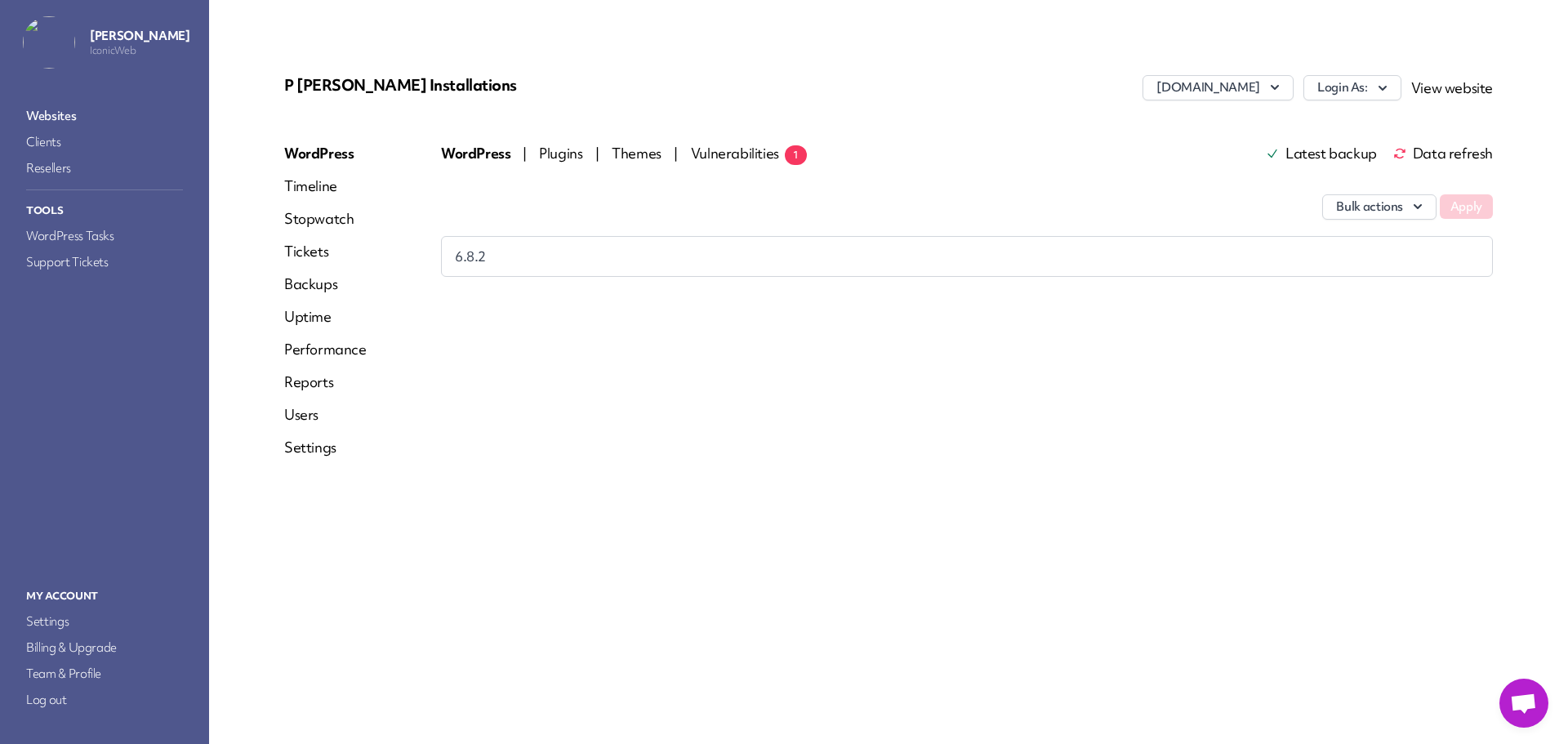
click at [54, 110] on link "Websites" at bounding box center [105, 116] width 163 height 23
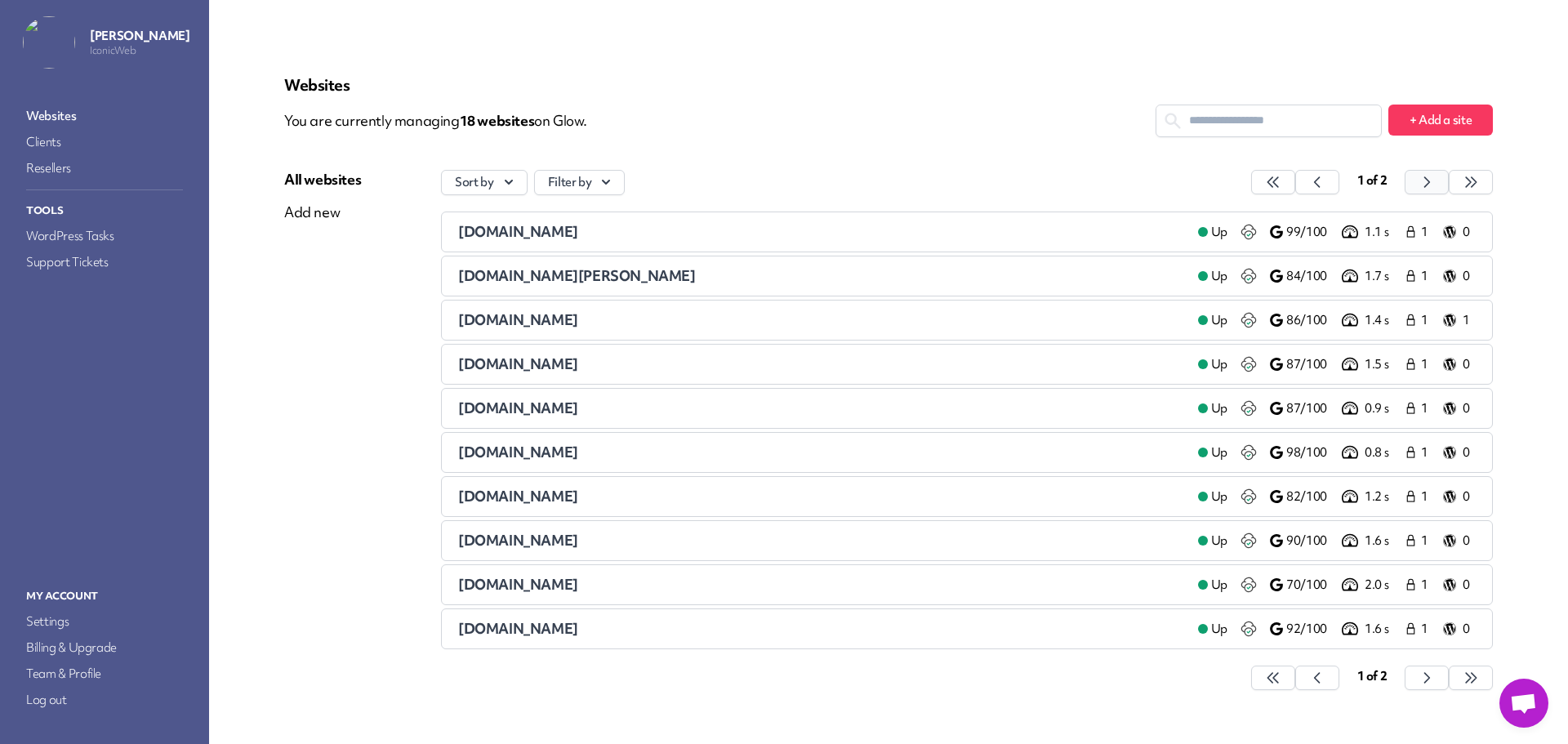
click at [1281, 184] on icon "button" at bounding box center [1272, 182] width 16 height 16
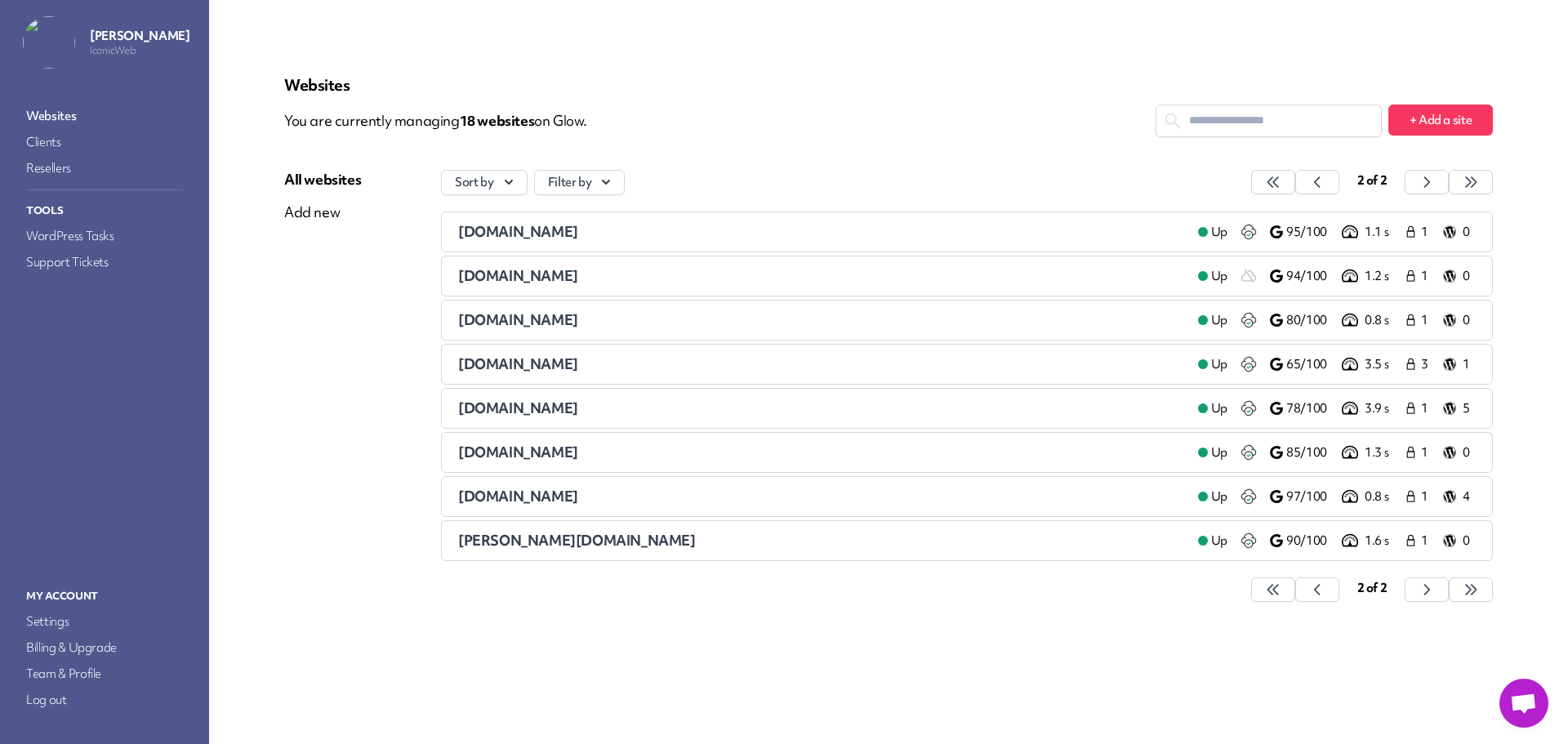
click at [539, 360] on span "[DOMAIN_NAME]" at bounding box center [518, 364] width 120 height 19
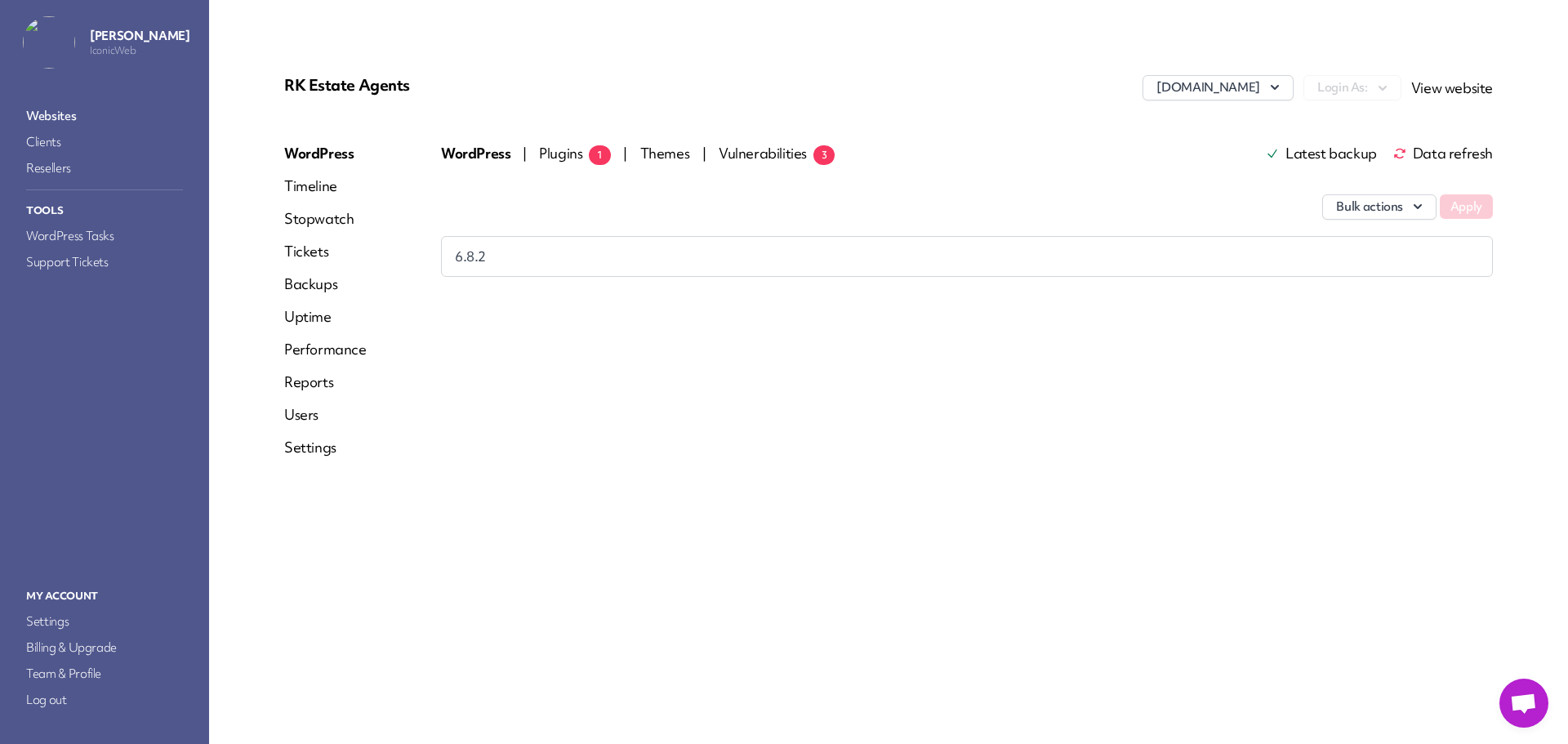
click at [45, 120] on link "Websites" at bounding box center [105, 116] width 163 height 23
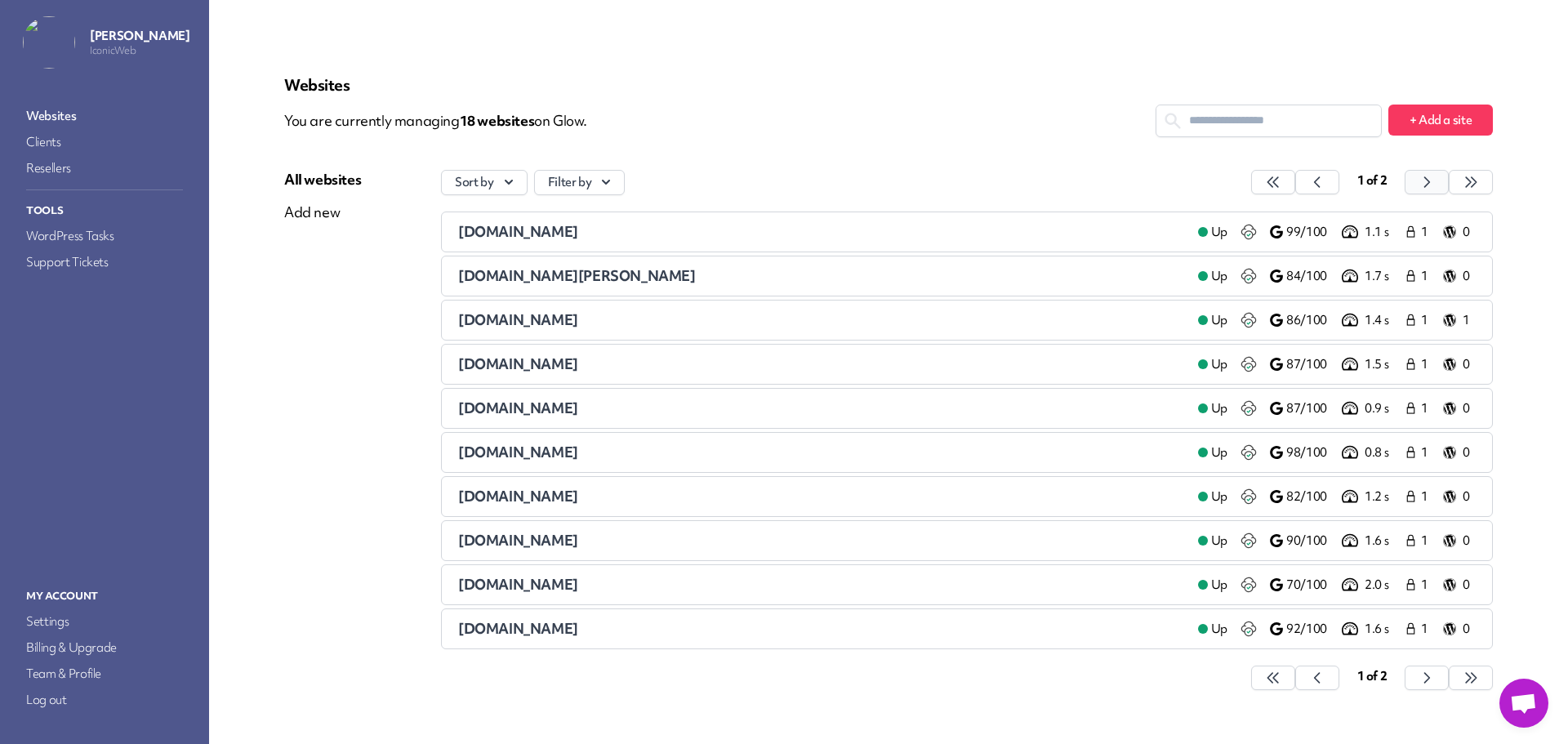
click at [1295, 182] on button "button" at bounding box center [1272, 182] width 44 height 25
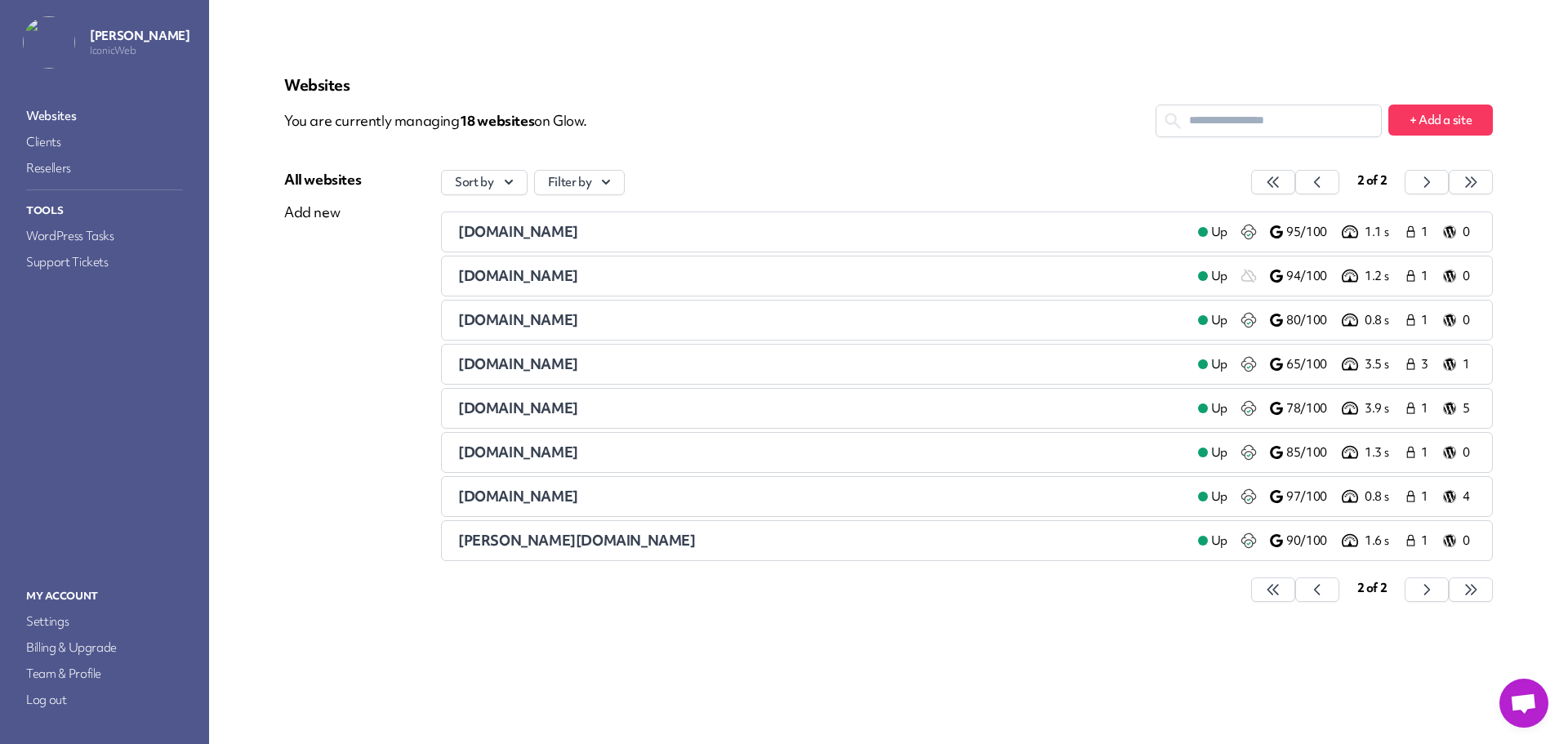
click at [534, 402] on span "[DOMAIN_NAME]" at bounding box center [518, 408] width 120 height 19
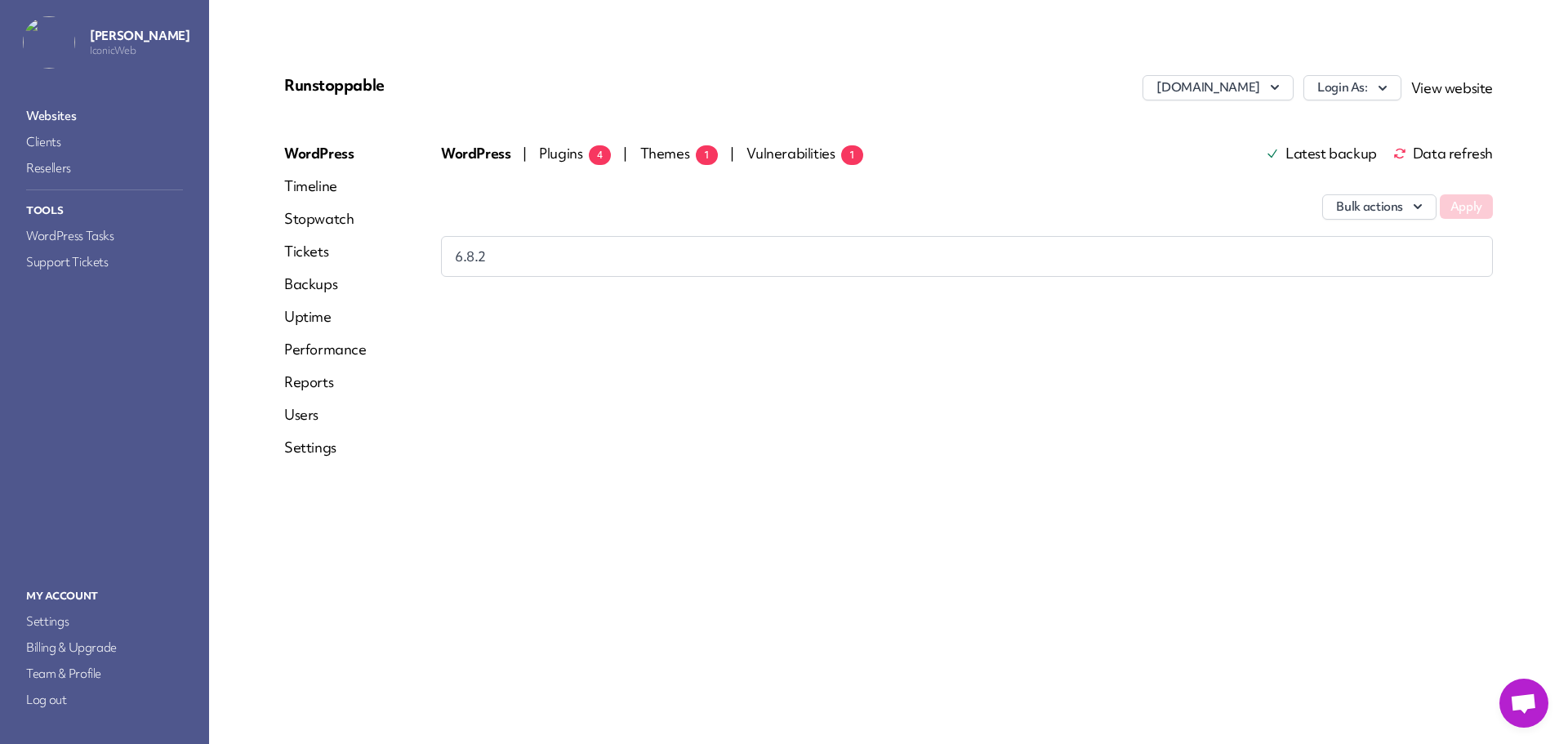
click at [556, 156] on span "Plugins 4" at bounding box center [575, 154] width 72 height 19
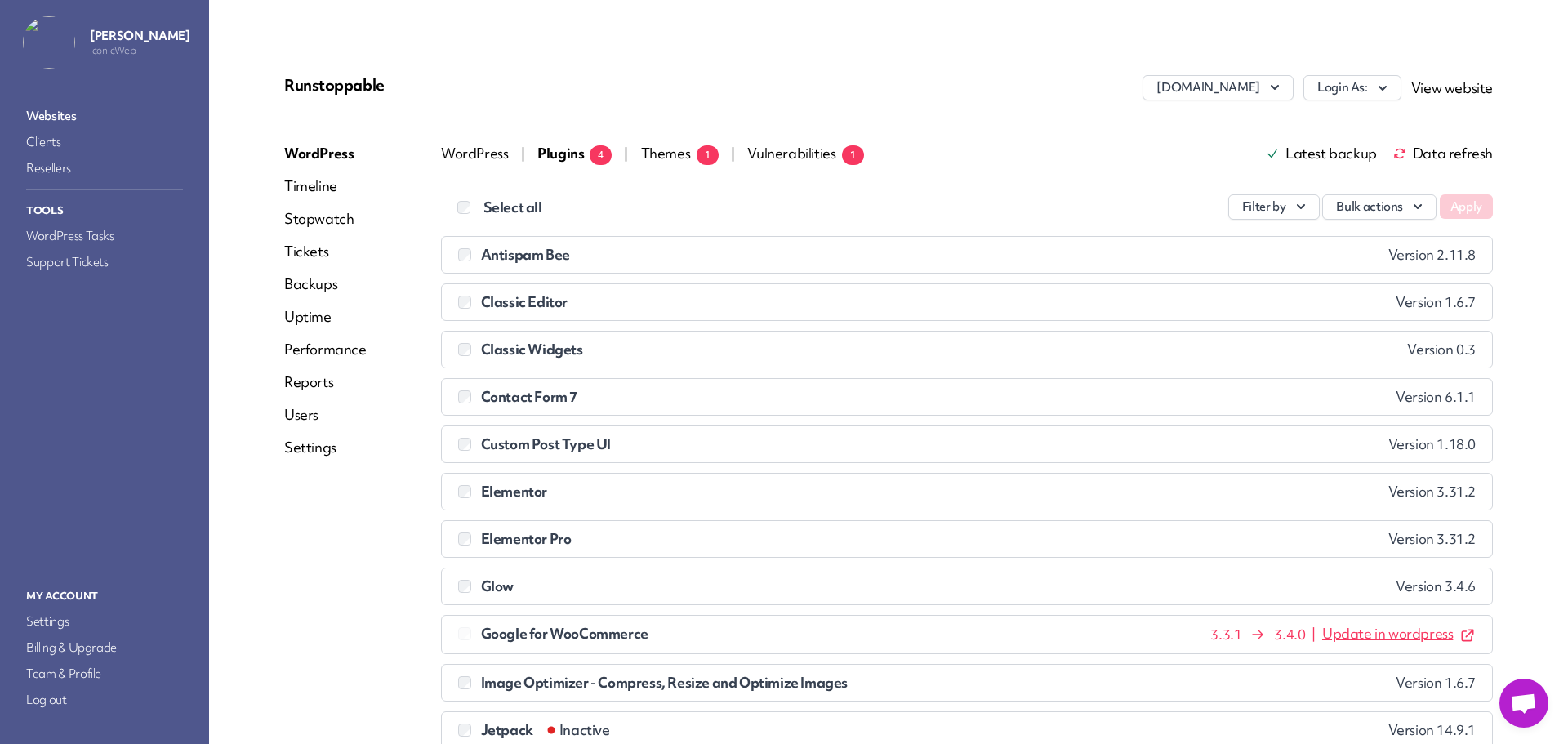
click at [1415, 148] on span "Data refresh" at bounding box center [1443, 153] width 100 height 13
click at [1432, 152] on span "Data refresh" at bounding box center [1443, 153] width 100 height 13
click at [60, 113] on link "Websites" at bounding box center [105, 116] width 163 height 23
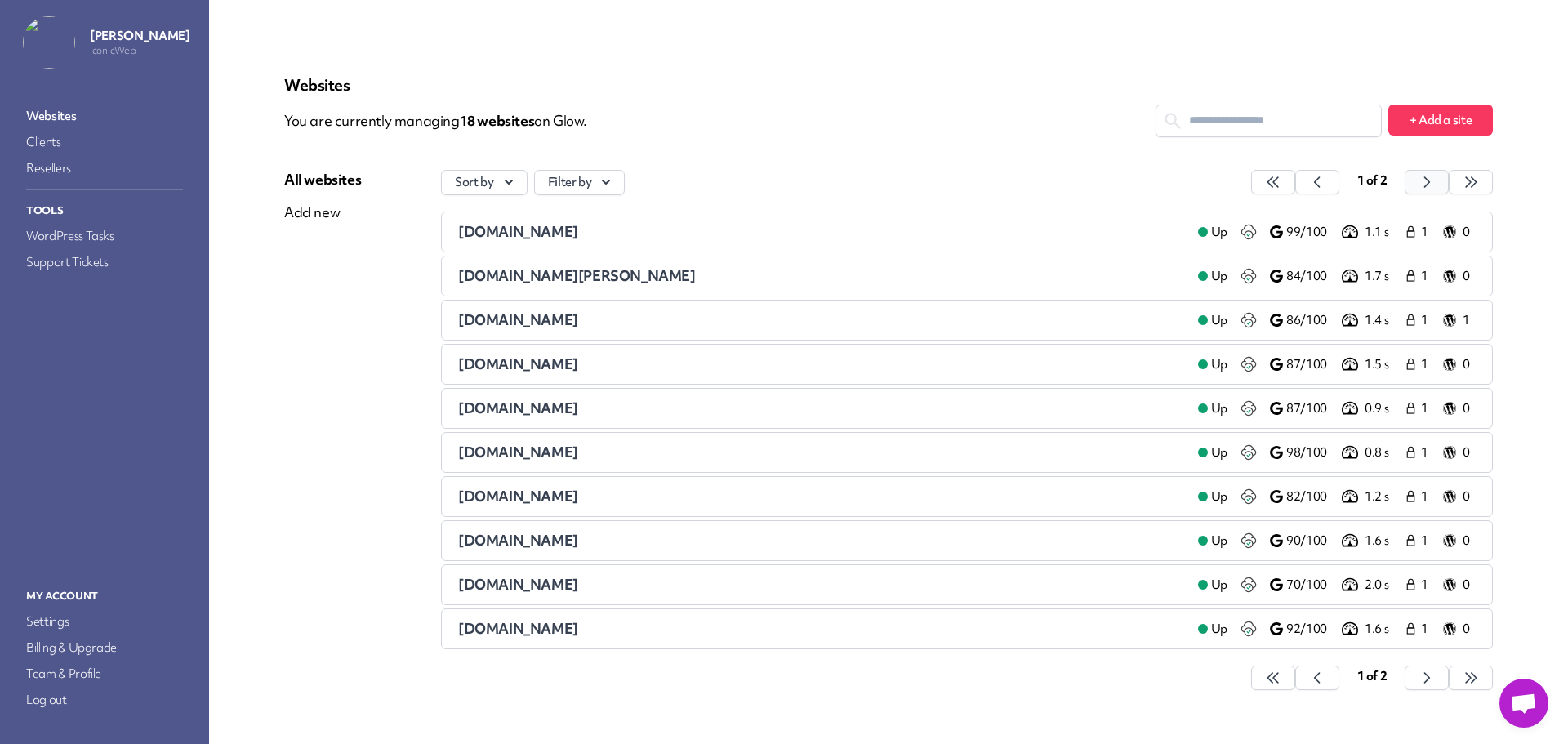
click at [1281, 187] on icon "button" at bounding box center [1272, 182] width 16 height 16
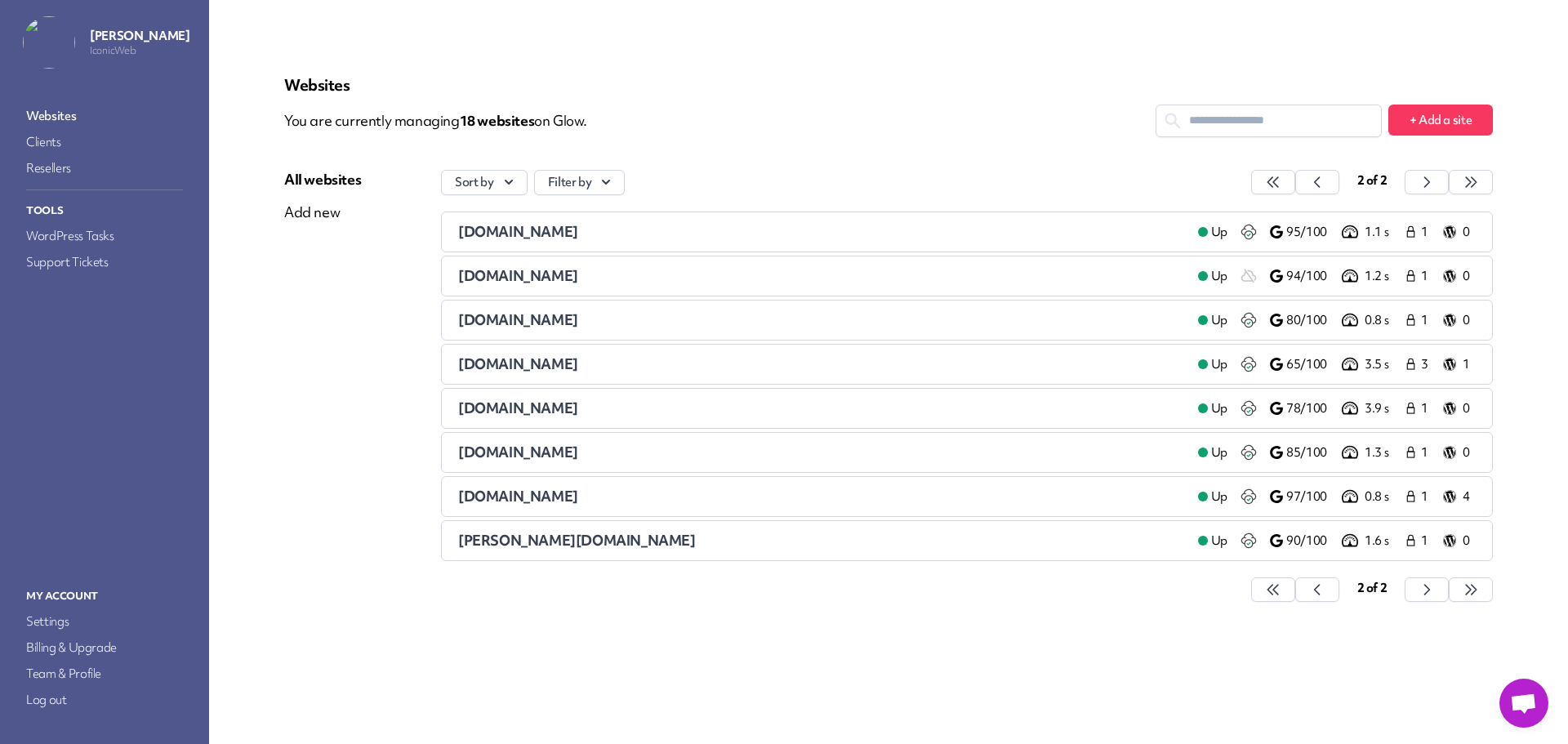
click at [540, 451] on span "[DOMAIN_NAME]" at bounding box center [518, 452] width 120 height 19
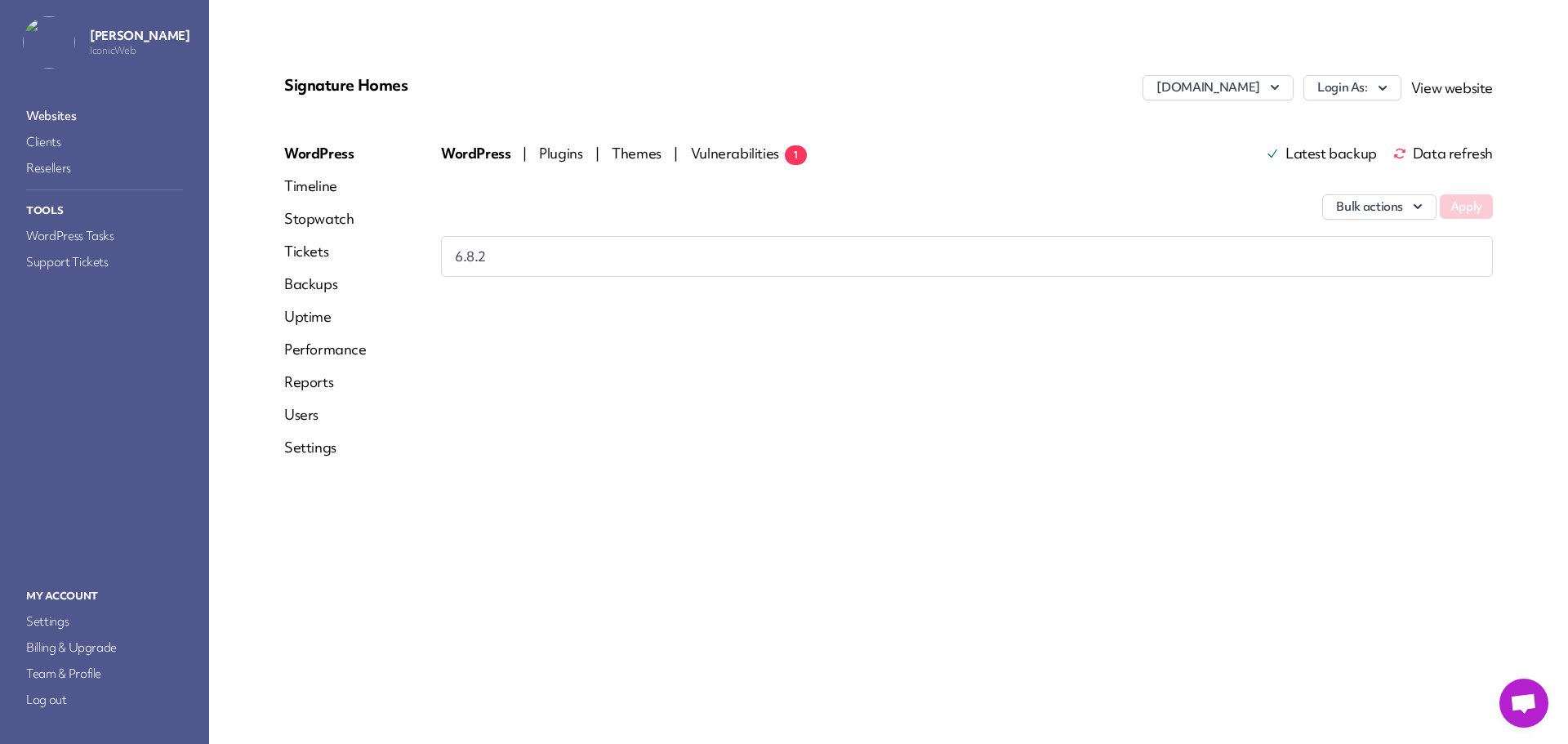
click at [76, 111] on link "Websites" at bounding box center [105, 116] width 163 height 23
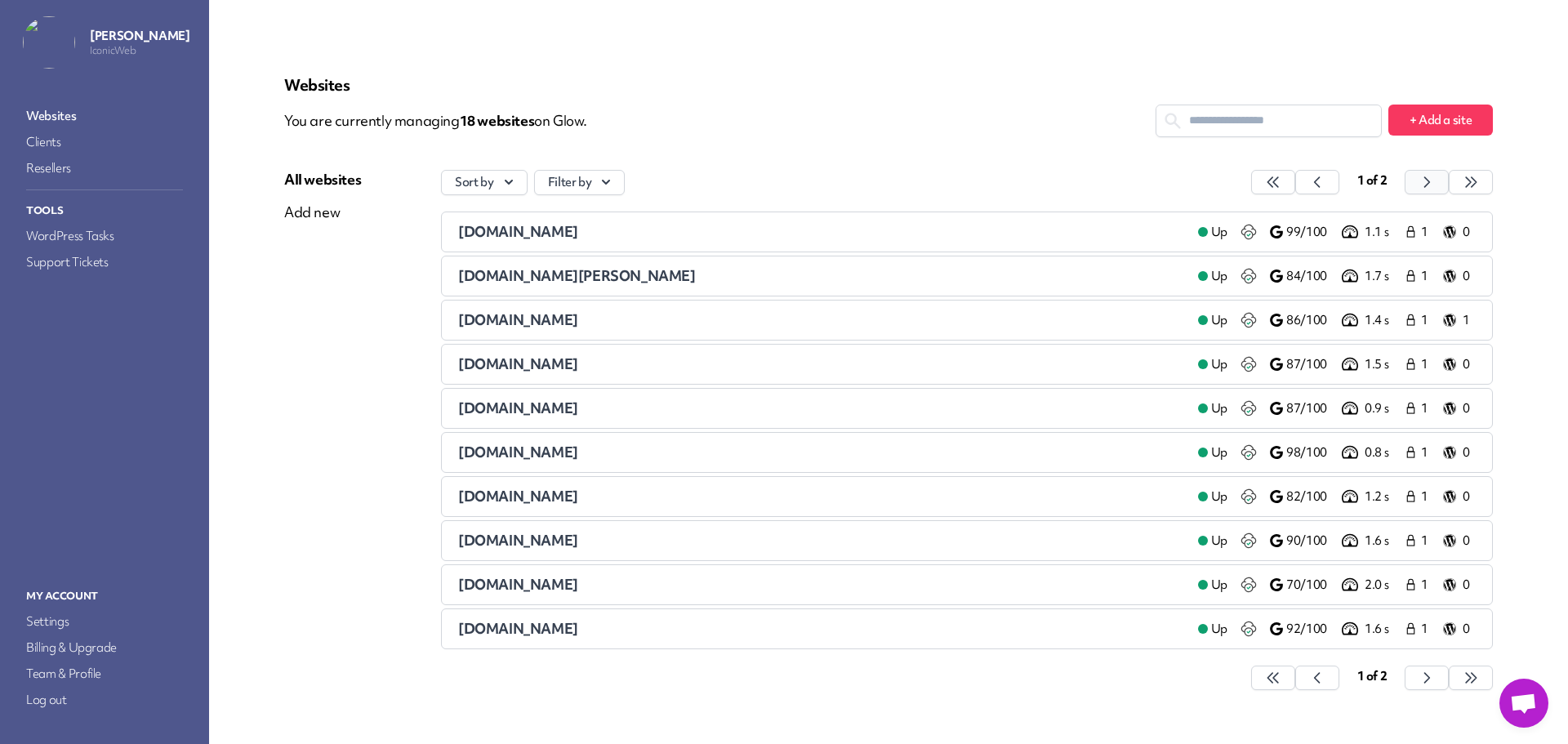
click at [1295, 187] on button "button" at bounding box center [1272, 182] width 44 height 25
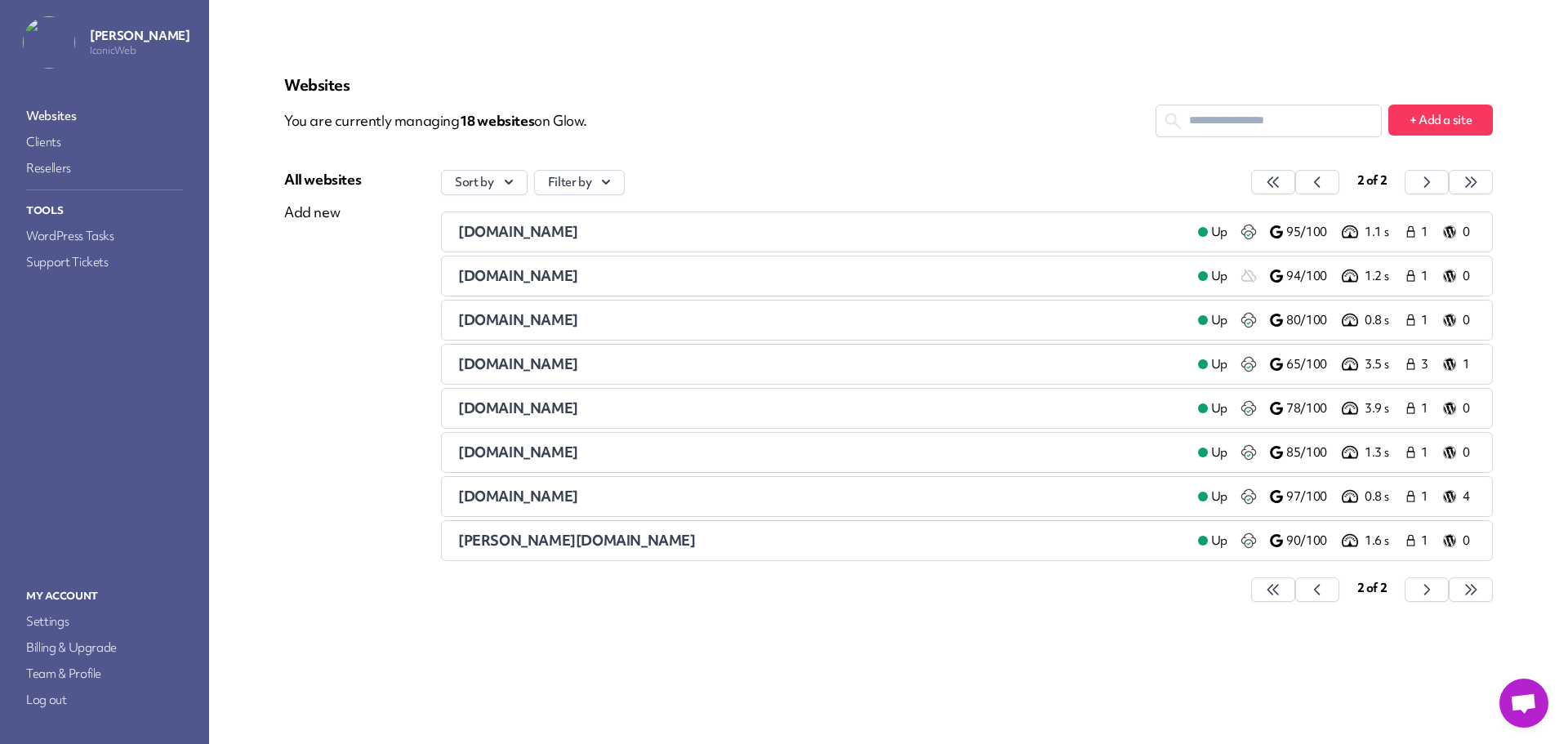
click at [514, 493] on span "[DOMAIN_NAME]" at bounding box center [518, 496] width 120 height 19
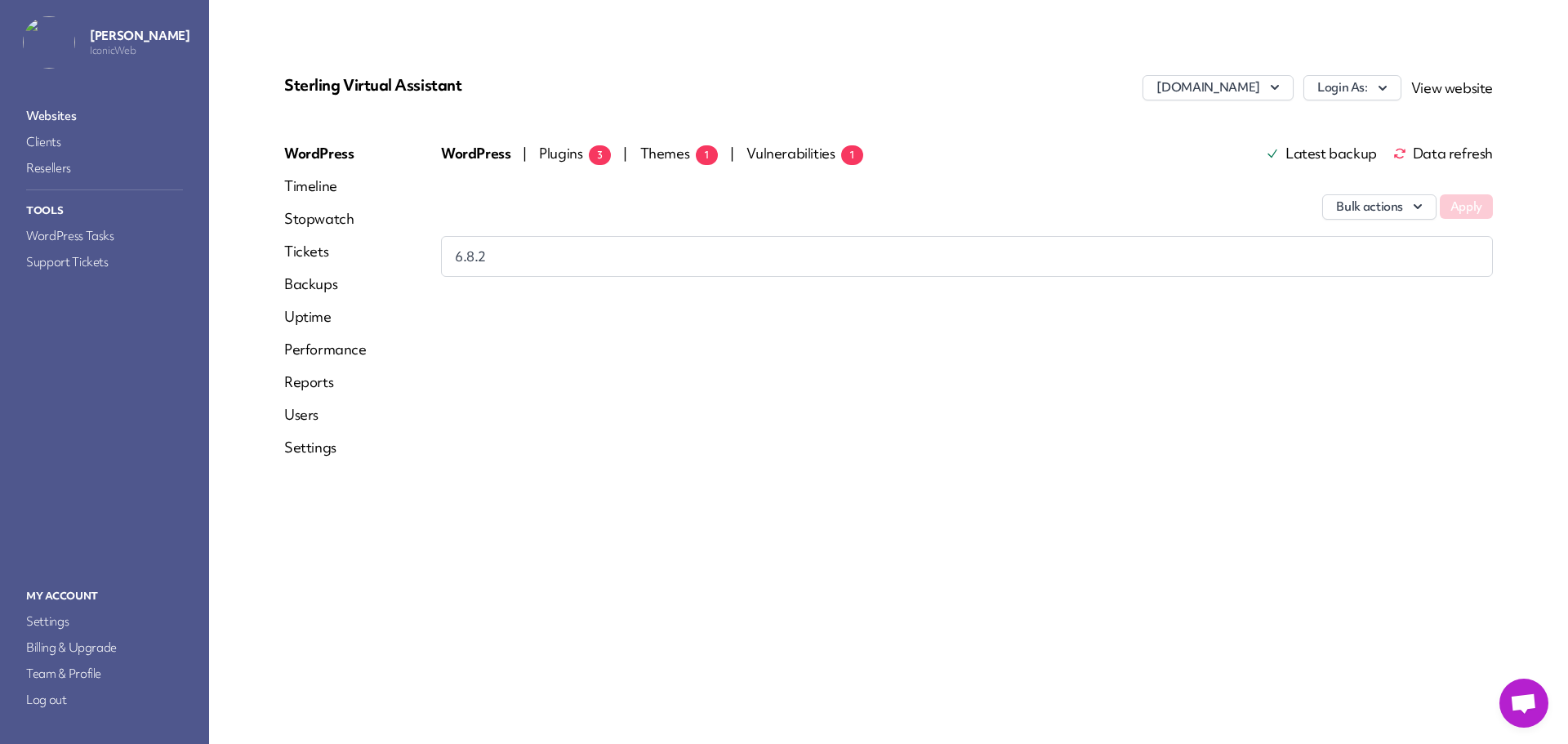
click at [558, 146] on span "Plugins 3" at bounding box center [575, 154] width 72 height 19
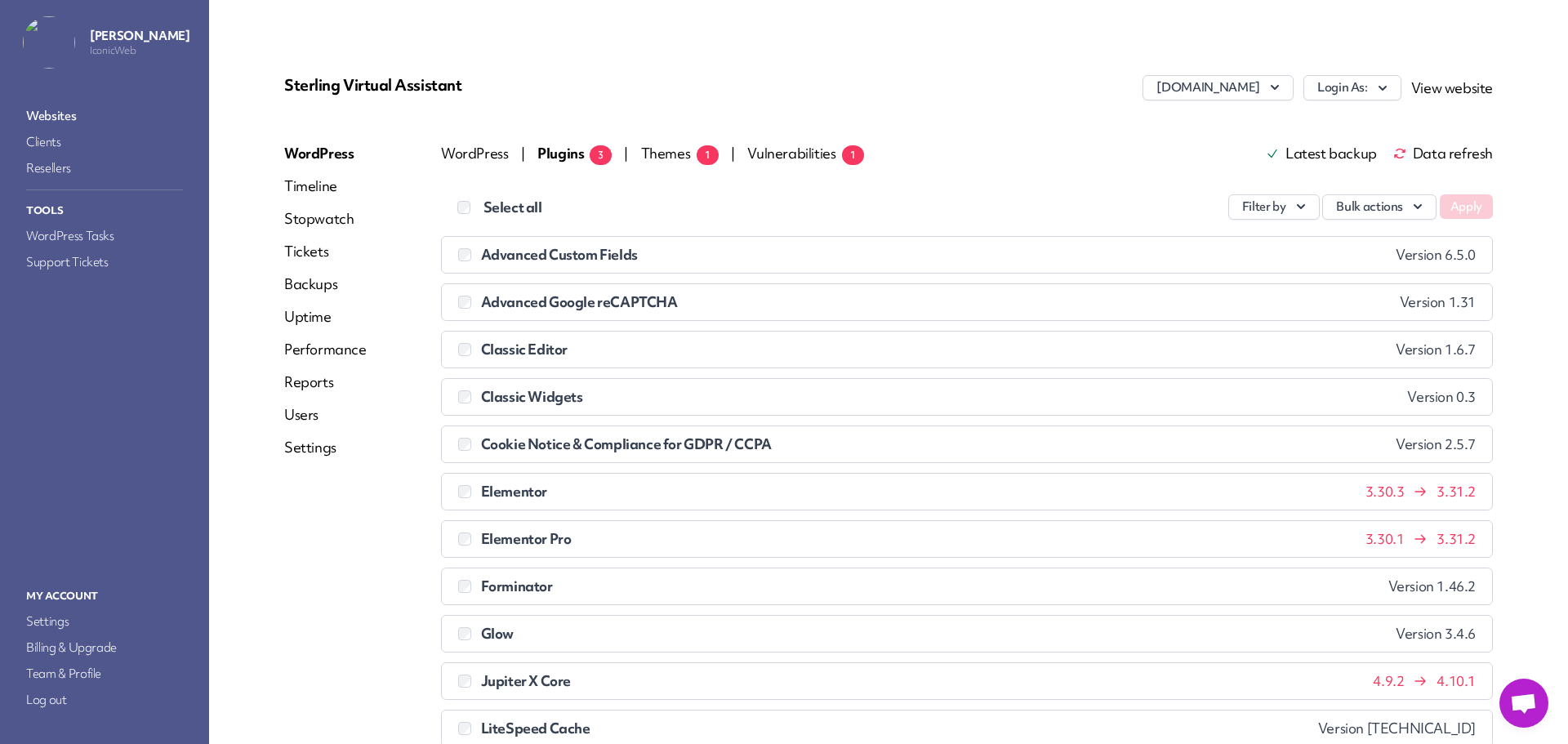
click at [1421, 147] on span "Data refresh" at bounding box center [1443, 153] width 100 height 13
click at [1414, 150] on span "Data refresh" at bounding box center [1443, 153] width 100 height 13
click at [81, 112] on link "Websites" at bounding box center [105, 116] width 163 height 23
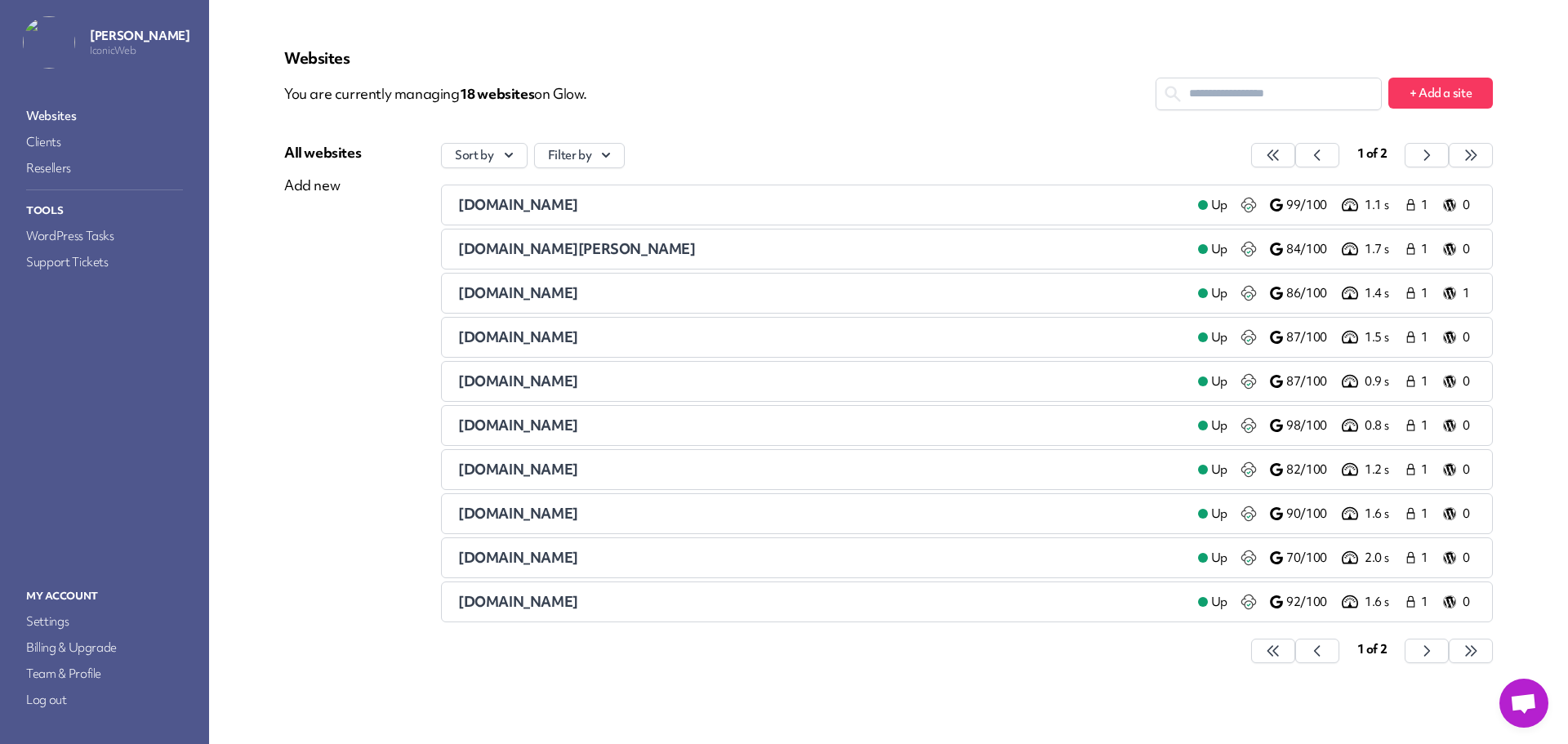
scroll to position [39, 0]
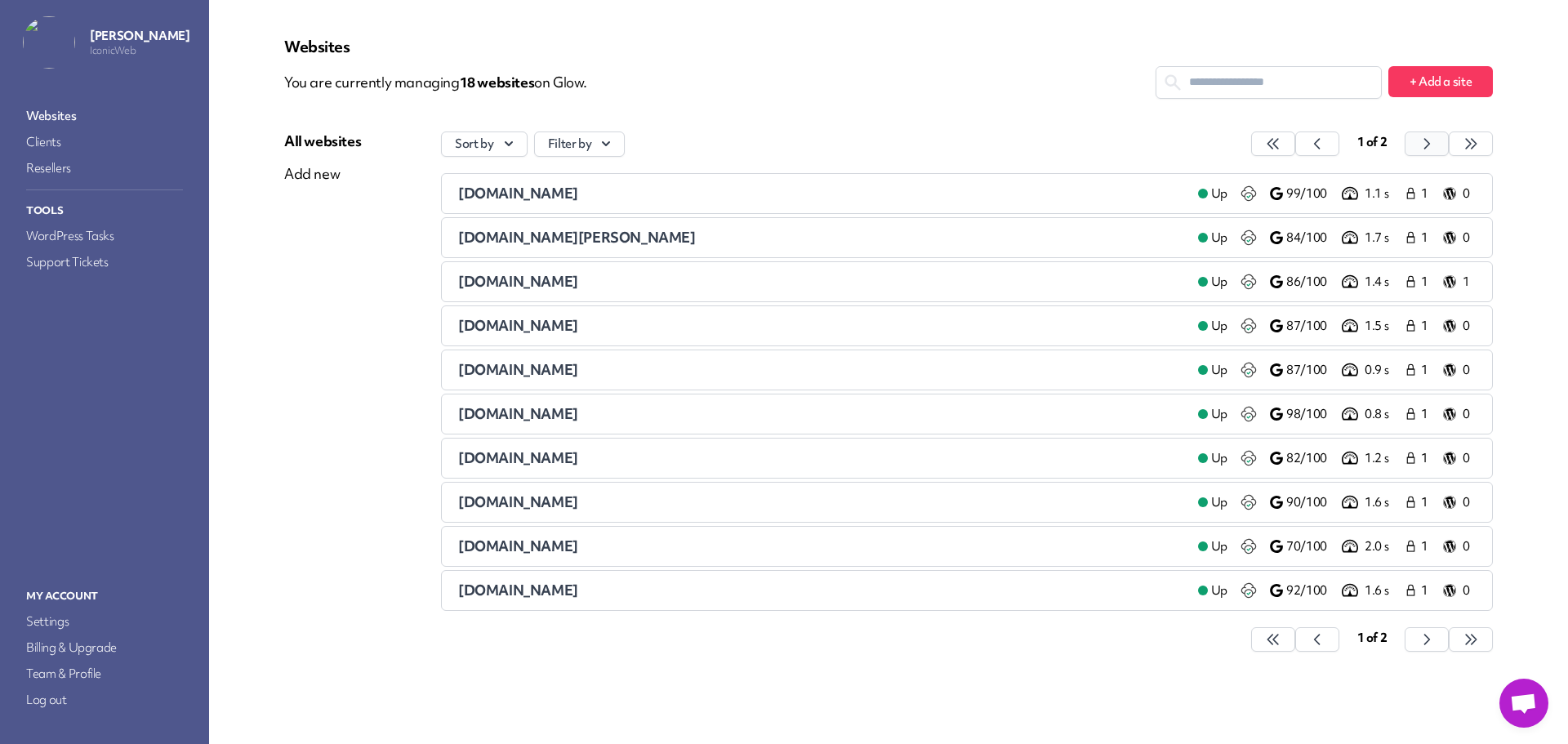
click at [1295, 142] on button "button" at bounding box center [1272, 143] width 44 height 25
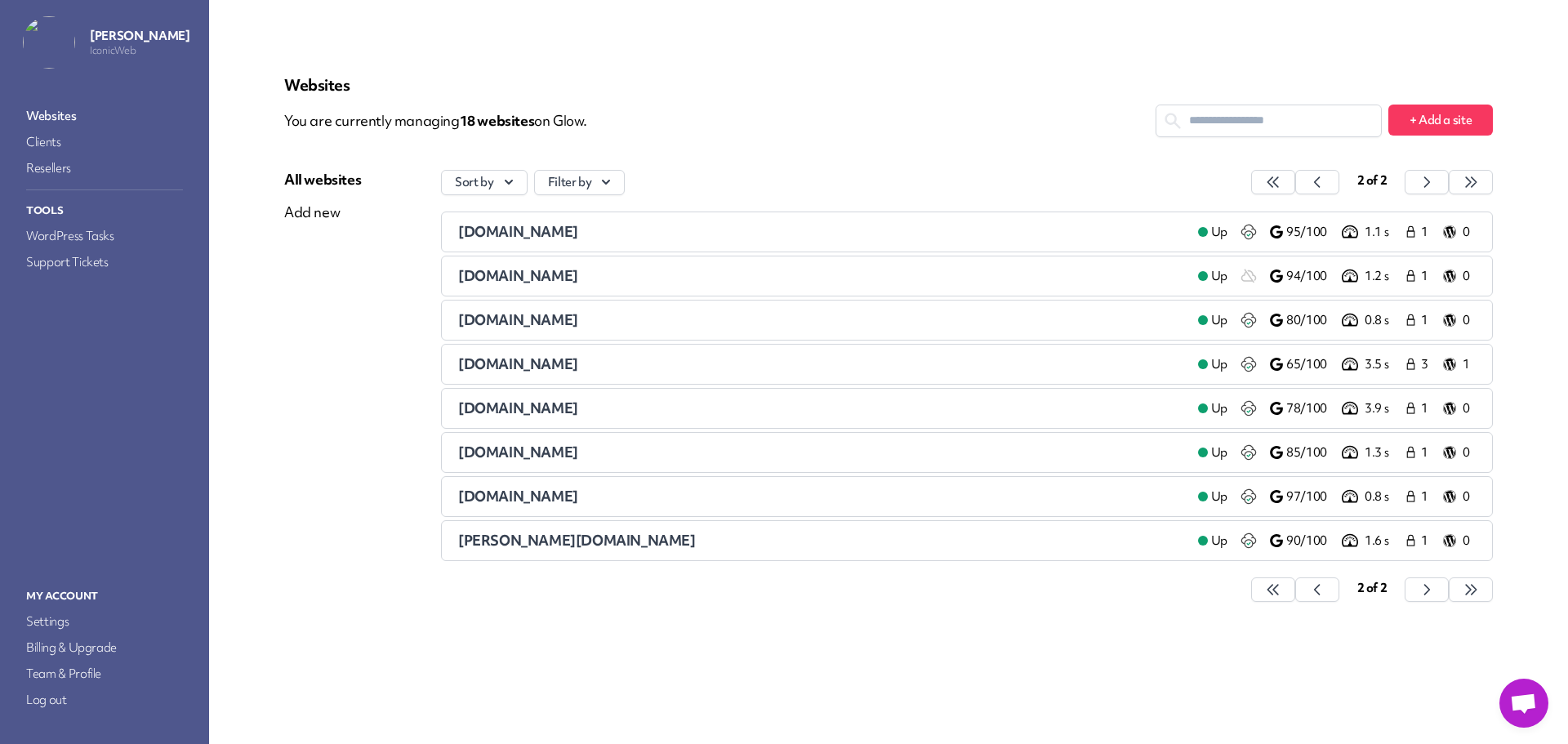
click at [537, 547] on span "[PERSON_NAME][DOMAIN_NAME]" at bounding box center [576, 541] width 238 height 19
